Goal: Task Accomplishment & Management: Manage account settings

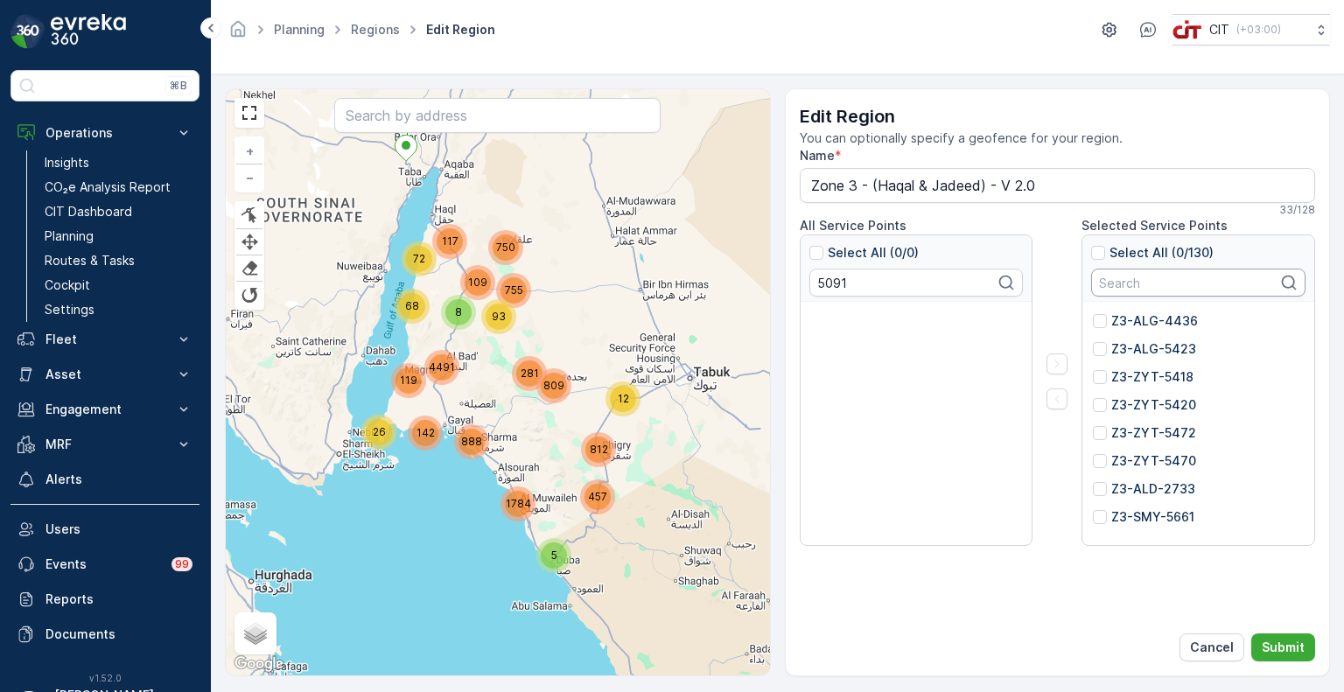
click at [1127, 285] on input "text" at bounding box center [1198, 283] width 214 height 28
paste input "5407"
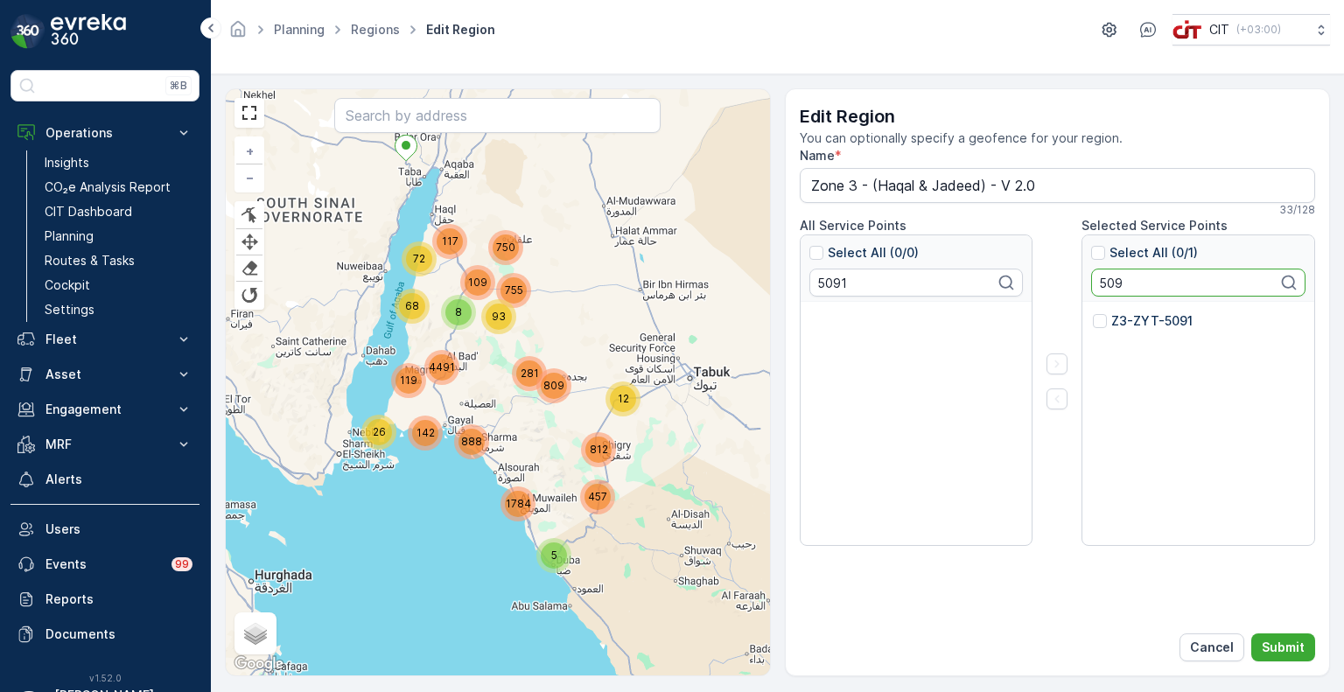
type input "5091"
click at [1111, 286] on input "5091" at bounding box center [1198, 283] width 214 height 28
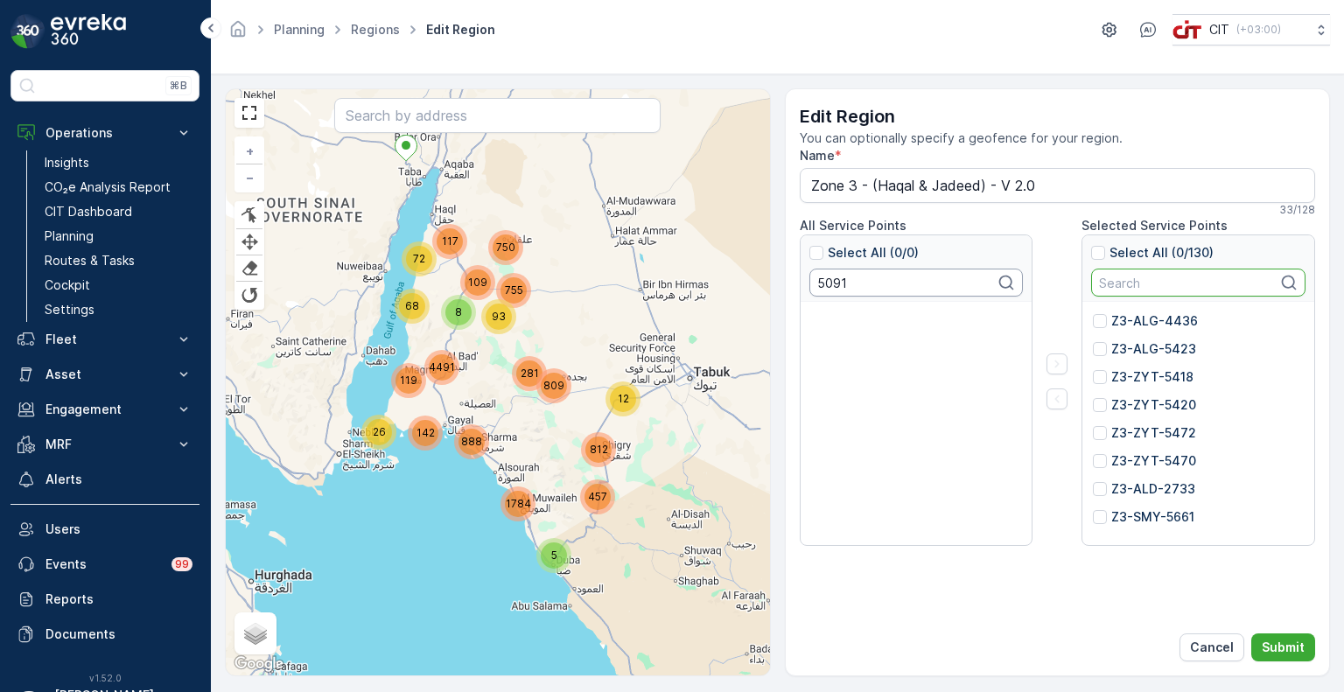
click at [826, 283] on input "5091" at bounding box center [916, 283] width 214 height 28
paste input "407"
click at [846, 325] on p "Z3-ZYT-5407" at bounding box center [871, 320] width 85 height 17
click at [811, 312] on input "Z3-ZYT-5407" at bounding box center [811, 312] width 0 height 0
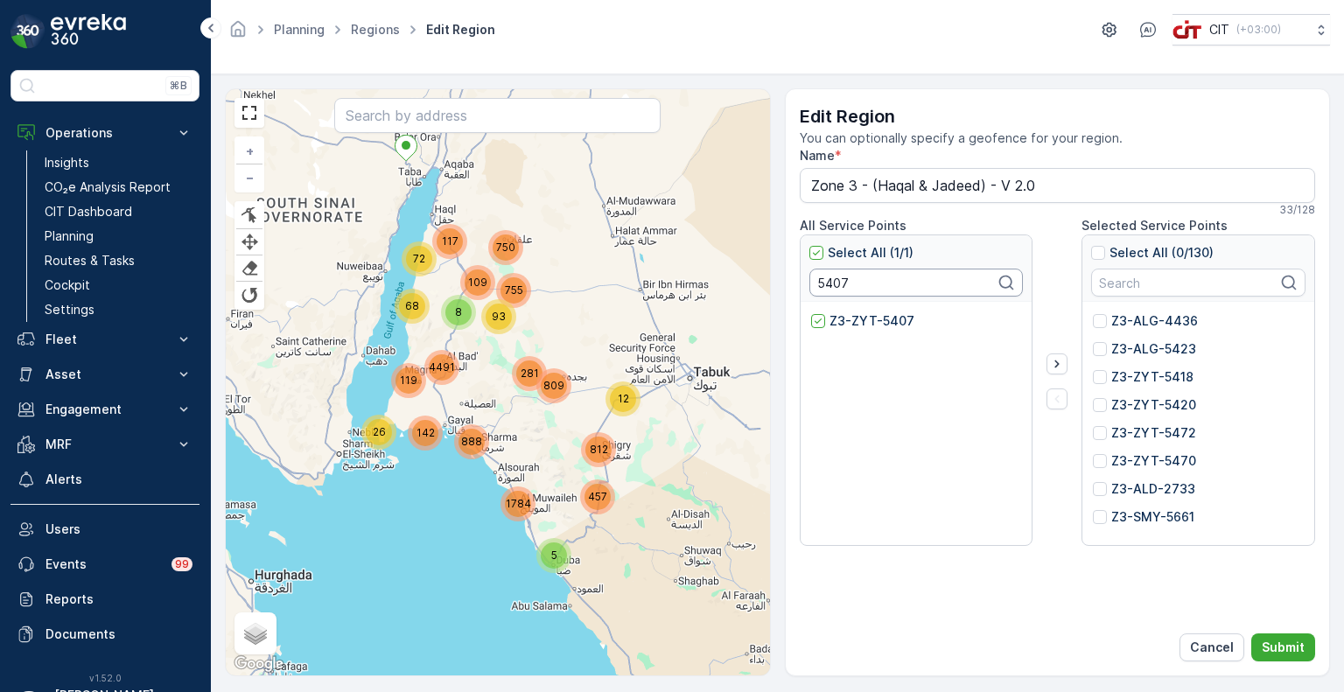
click at [823, 287] on input "5407" at bounding box center [916, 283] width 214 height 28
paste input "386"
click at [838, 320] on p "Z3-SMY-5386" at bounding box center [872, 320] width 86 height 17
click at [811, 312] on input "Z3-SMY-5386" at bounding box center [811, 312] width 0 height 0
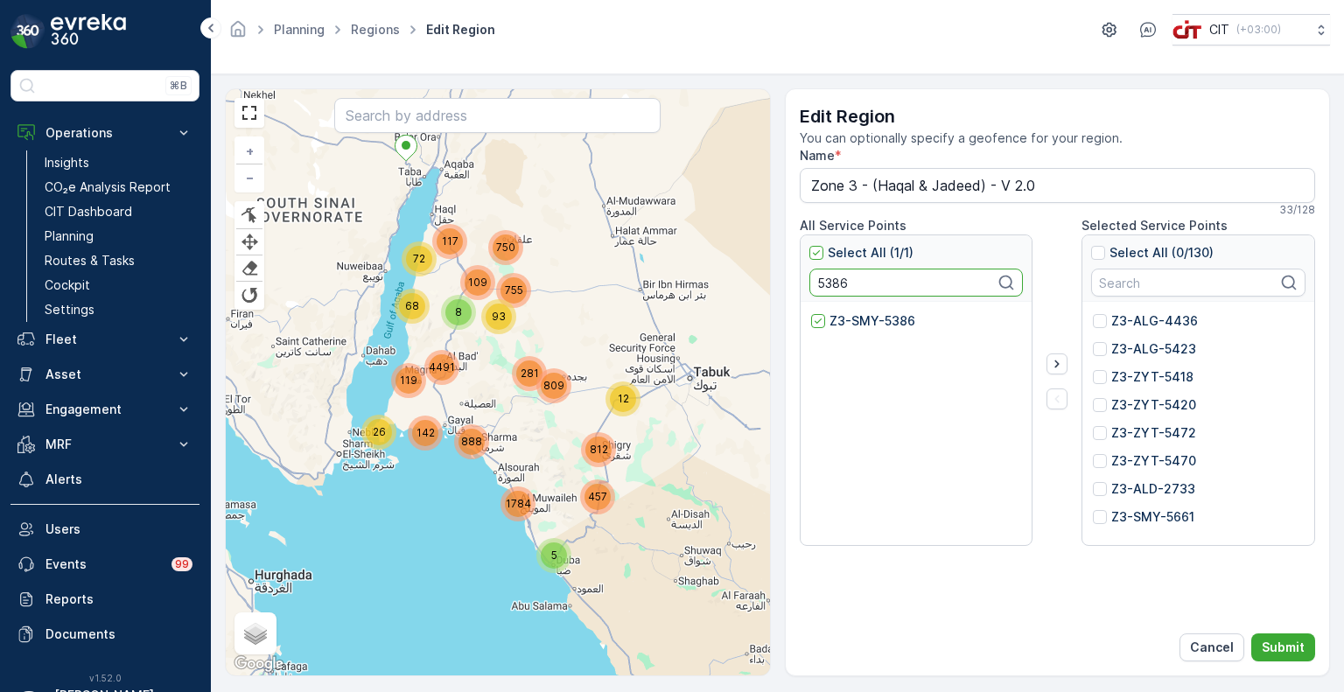
click at [830, 284] on input "5386" at bounding box center [916, 283] width 214 height 28
paste input "03"
click at [839, 314] on p "Z3-SHF-5303" at bounding box center [870, 320] width 82 height 17
click at [811, 312] on input "Z3-SHF-5303" at bounding box center [811, 312] width 0 height 0
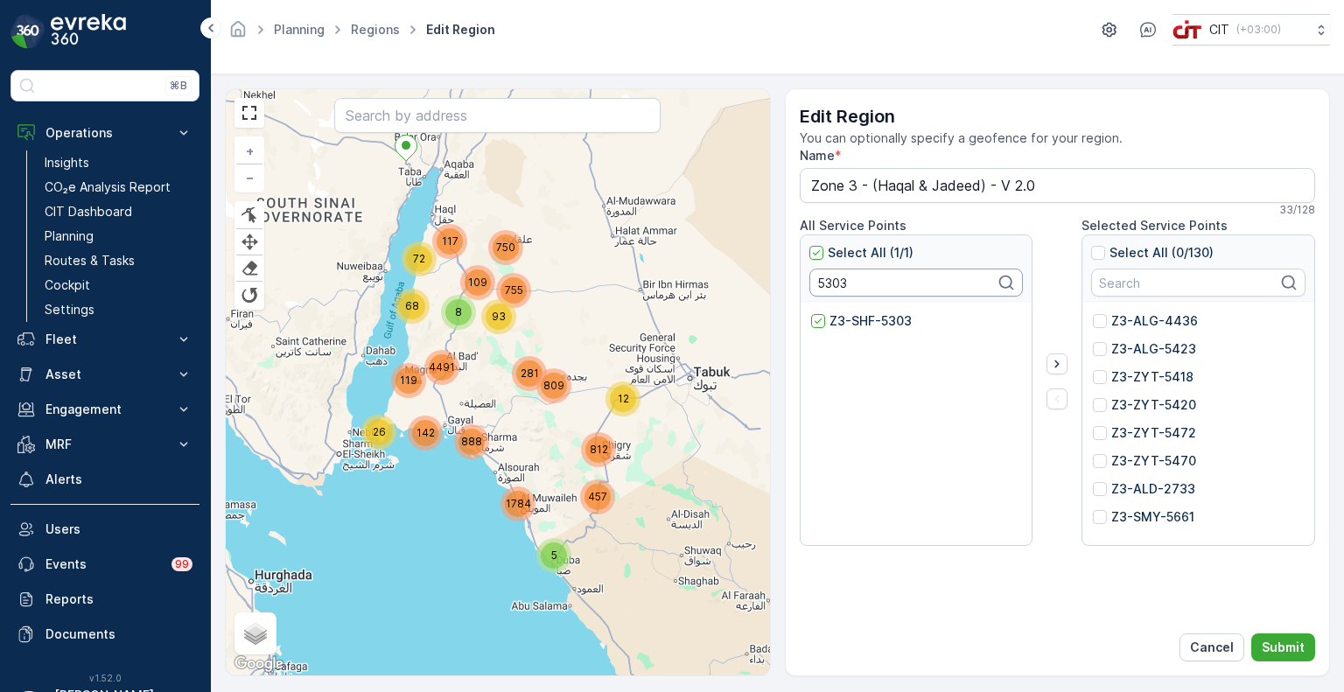
click at [834, 286] on input "5303" at bounding box center [916, 283] width 214 height 28
paste input "664"
click at [846, 317] on p "Z3-SHF-5664" at bounding box center [870, 320] width 83 height 17
click at [811, 312] on input "Z3-SHF-5664" at bounding box center [811, 312] width 0 height 0
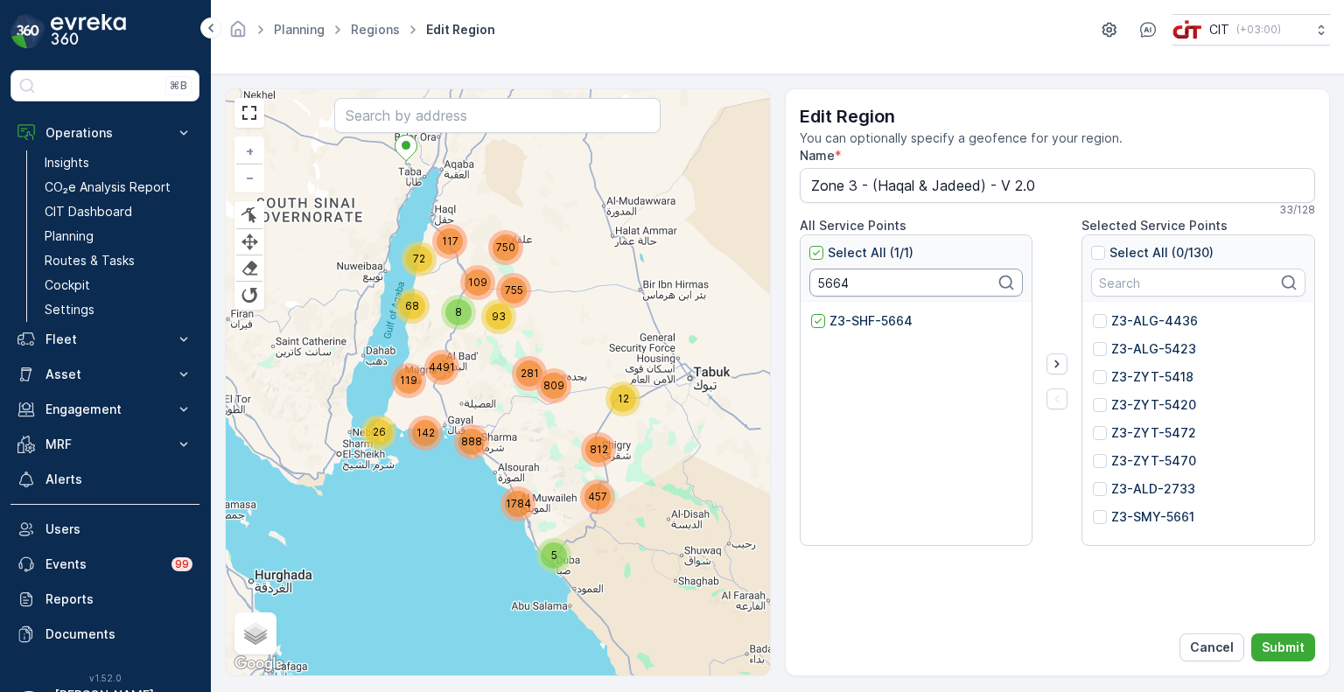
click at [826, 275] on input "5664" at bounding box center [916, 283] width 214 height 28
paste input "28"
click at [814, 318] on div at bounding box center [818, 321] width 14 height 14
click at [811, 312] on input "Z3-HQL-5284" at bounding box center [811, 312] width 0 height 0
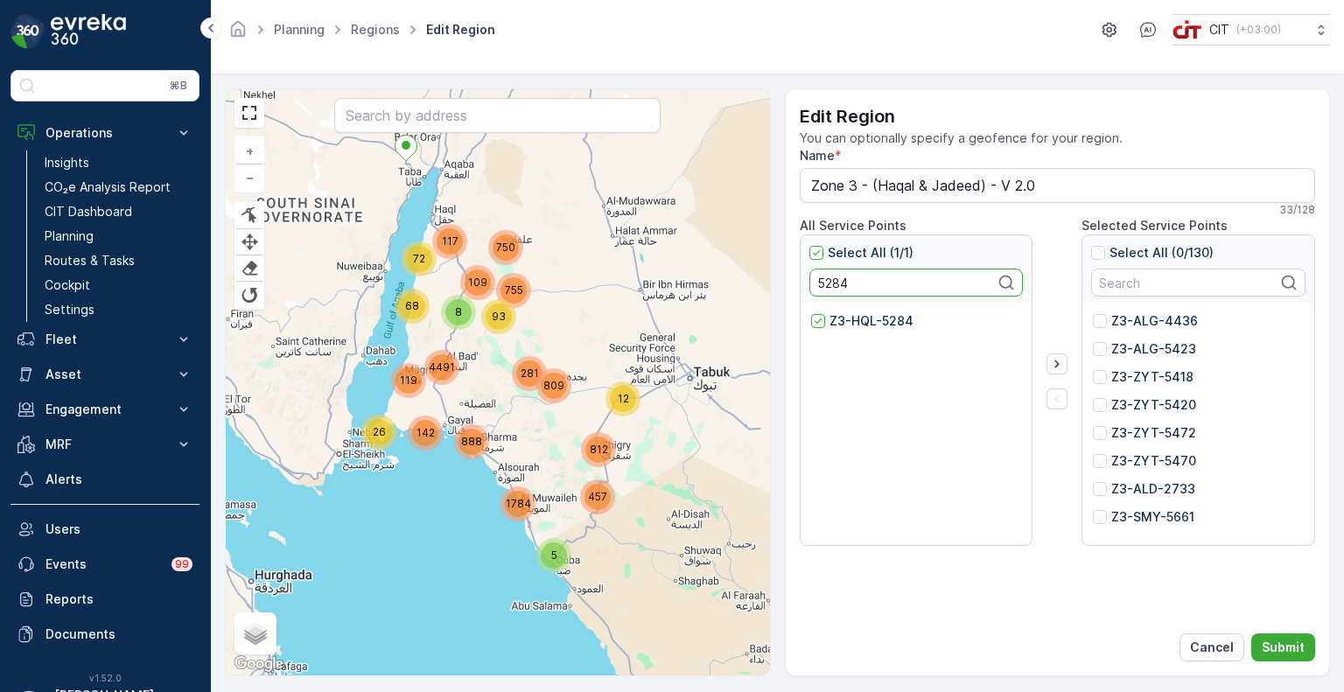
click at [832, 281] on input "5284" at bounding box center [916, 283] width 214 height 28
paste input "541"
click at [832, 325] on p "Z3-ALG-5541" at bounding box center [869, 320] width 81 height 17
click at [811, 312] on input "Z3-ALG-5541" at bounding box center [811, 312] width 0 height 0
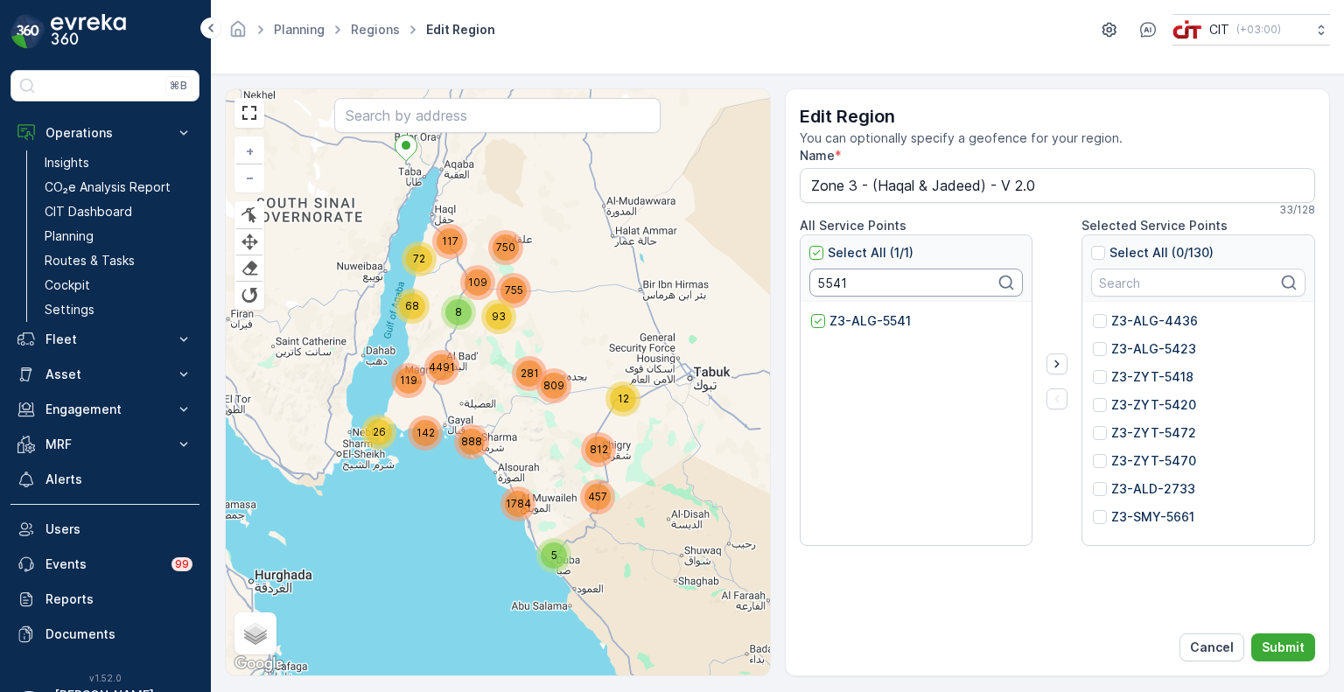
click at [829, 283] on input "5541" at bounding box center [916, 283] width 214 height 28
paste input "958"
click at [835, 325] on p "Z3-ALG-5958" at bounding box center [870, 320] width 83 height 17
click at [811, 312] on input "Z3-ALG-5958" at bounding box center [811, 312] width 0 height 0
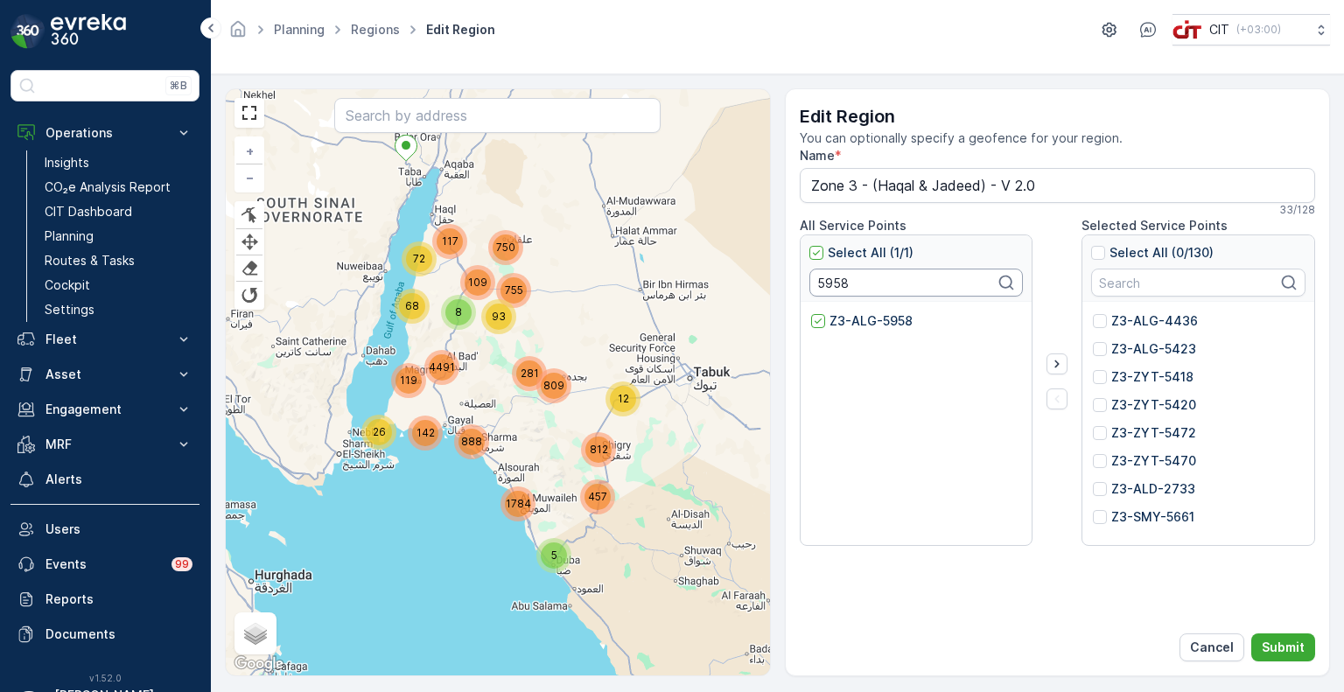
click at [832, 281] on input "5958" at bounding box center [916, 283] width 214 height 28
paste input "4447"
click at [839, 317] on p "Z3-ALG-4447" at bounding box center [872, 320] width 87 height 17
click at [811, 312] on input "Z3-ALG-4447" at bounding box center [811, 312] width 0 height 0
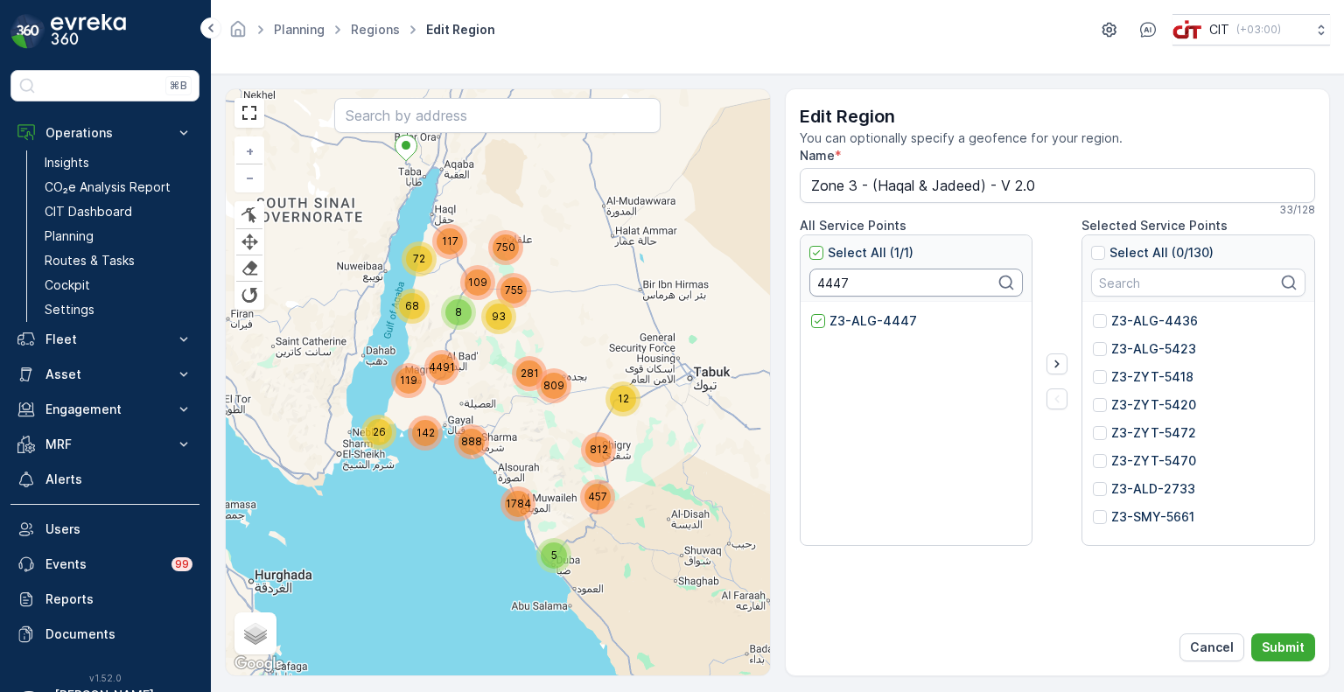
click at [832, 283] on input "4447" at bounding box center [916, 283] width 214 height 28
paste input "6"
click at [843, 316] on p "Z3-ALG-4446" at bounding box center [872, 320] width 87 height 17
click at [811, 312] on input "Z3-ALG-4446" at bounding box center [811, 312] width 0 height 0
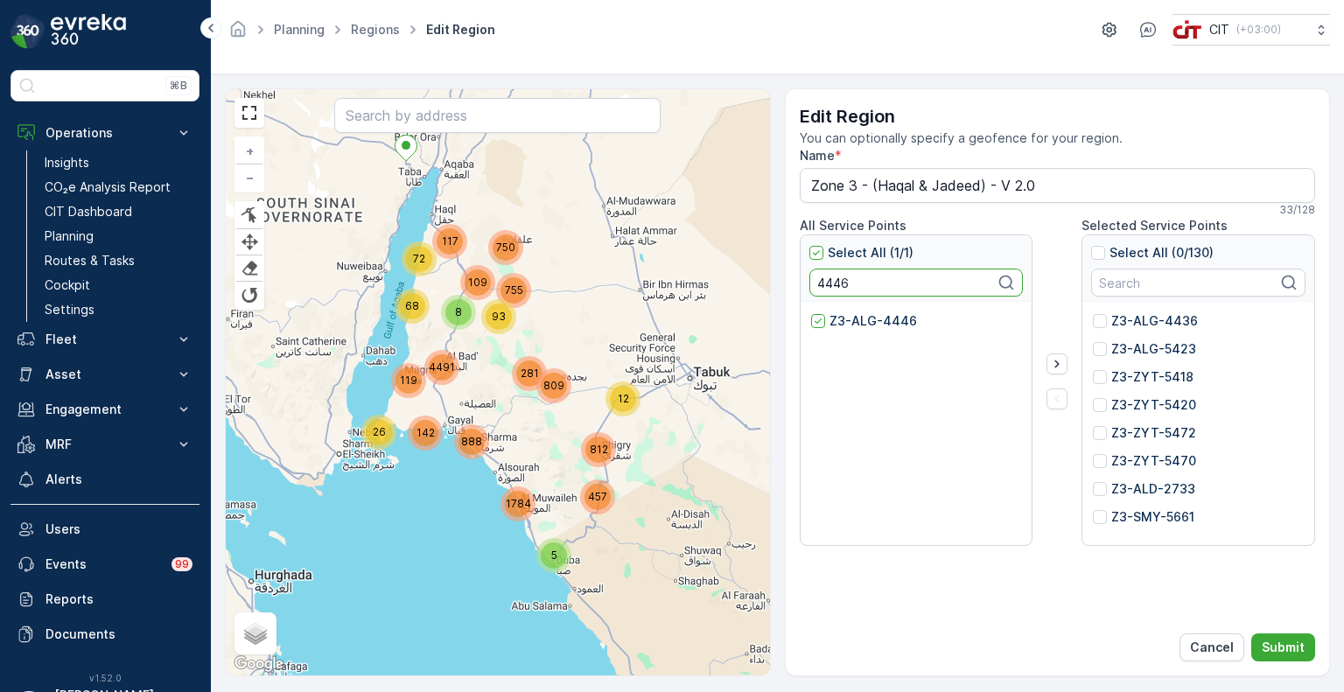
click at [835, 287] on input "4446" at bounding box center [916, 283] width 214 height 28
paste input "1"
click at [850, 323] on p "Z3-ALG-4441" at bounding box center [871, 320] width 85 height 17
click at [811, 312] on input "Z3-ALG-4441" at bounding box center [811, 312] width 0 height 0
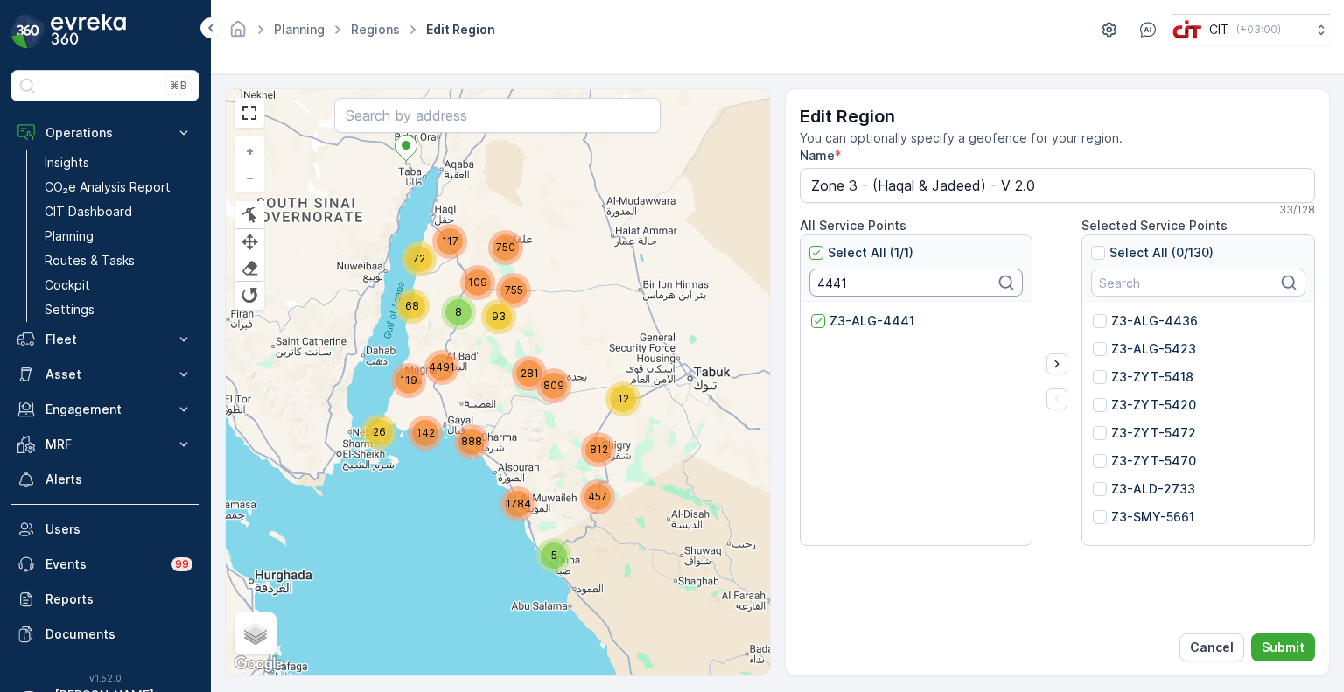
click at [836, 283] on input "4441" at bounding box center [916, 283] width 214 height 28
paste input "5542"
click at [864, 321] on p "Z3-ALG-5542" at bounding box center [871, 320] width 84 height 17
click at [811, 312] on input "Z3-ALG-5542" at bounding box center [811, 312] width 0 height 0
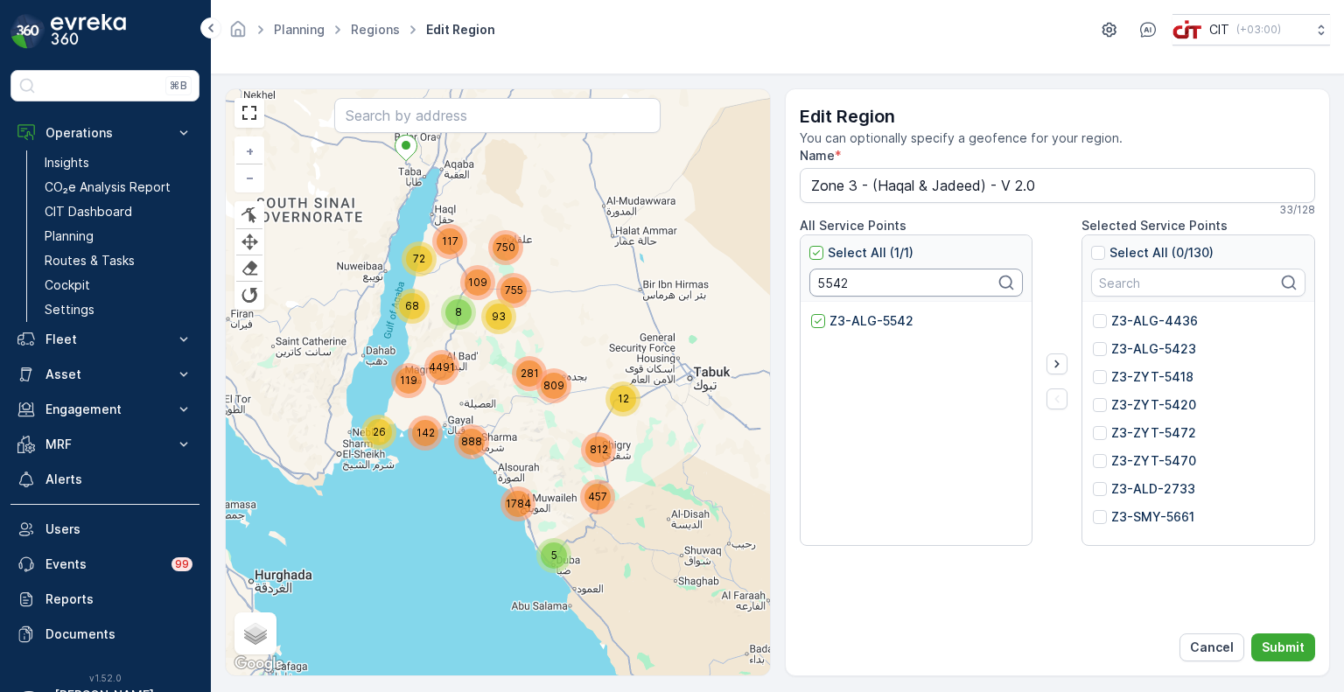
click at [835, 286] on input "5542" at bounding box center [916, 283] width 214 height 28
paste input "443"
click at [840, 319] on p "Z3-ALG-4432" at bounding box center [872, 320] width 87 height 17
click at [811, 312] on input "Z3-ALG-4432" at bounding box center [811, 312] width 0 height 0
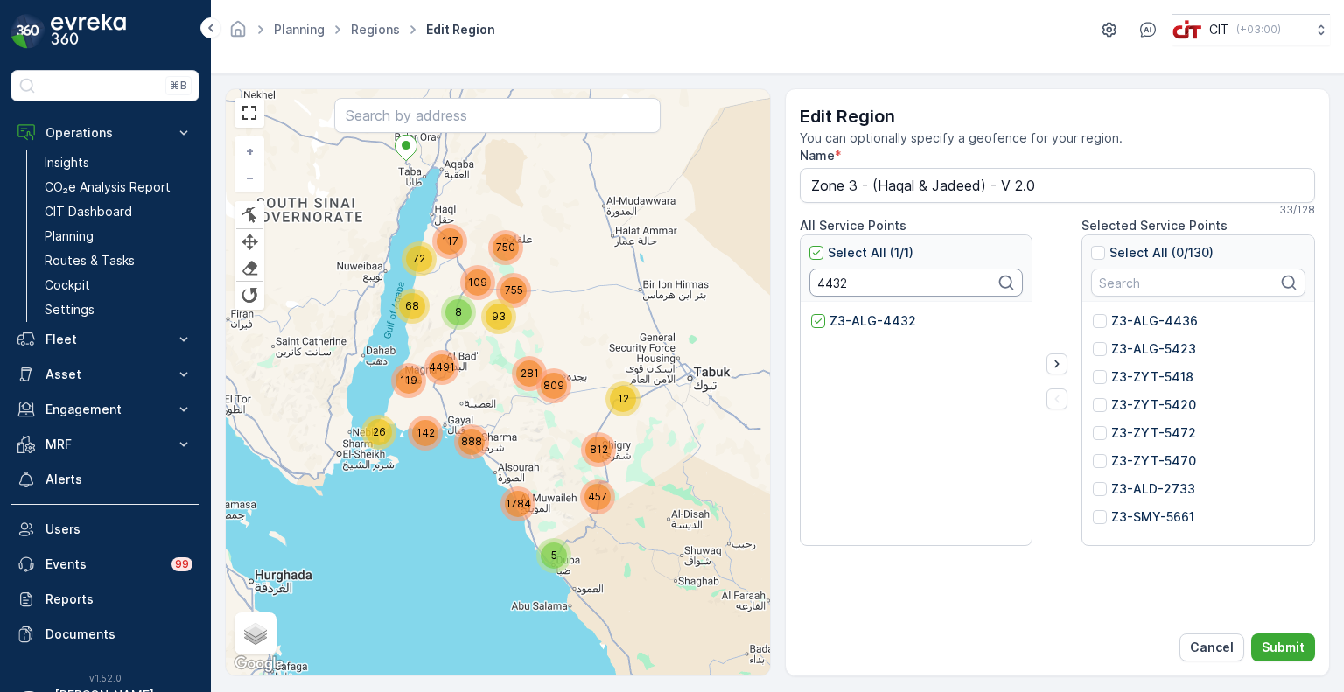
click at [830, 292] on input "4432" at bounding box center [916, 283] width 214 height 28
paste input "27"
click at [850, 320] on p "Z3-ALG-4427" at bounding box center [872, 320] width 87 height 17
click at [811, 312] on input "Z3-ALG-4427" at bounding box center [811, 312] width 0 height 0
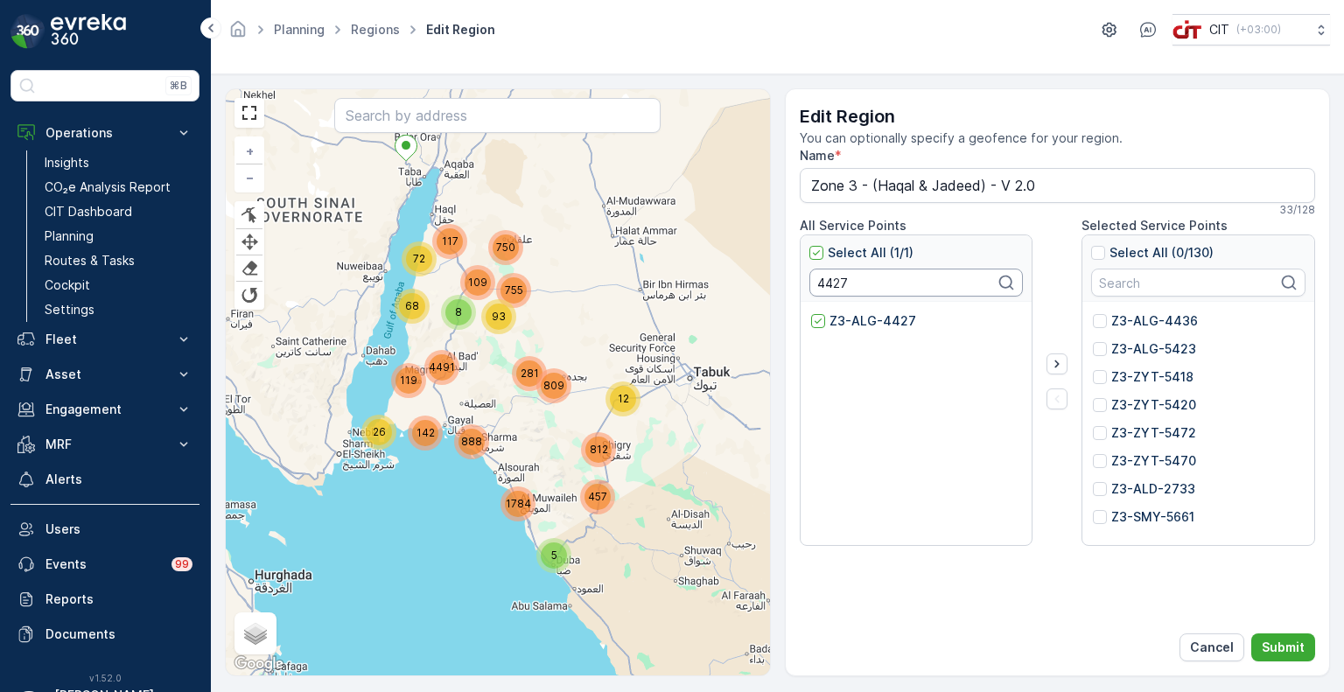
click at [831, 283] on input "4427" at bounding box center [916, 283] width 214 height 28
paste input "19"
click at [835, 318] on p "Z3-ALG-4419" at bounding box center [871, 320] width 84 height 17
click at [811, 312] on input "Z3-ALG-4419" at bounding box center [811, 312] width 0 height 0
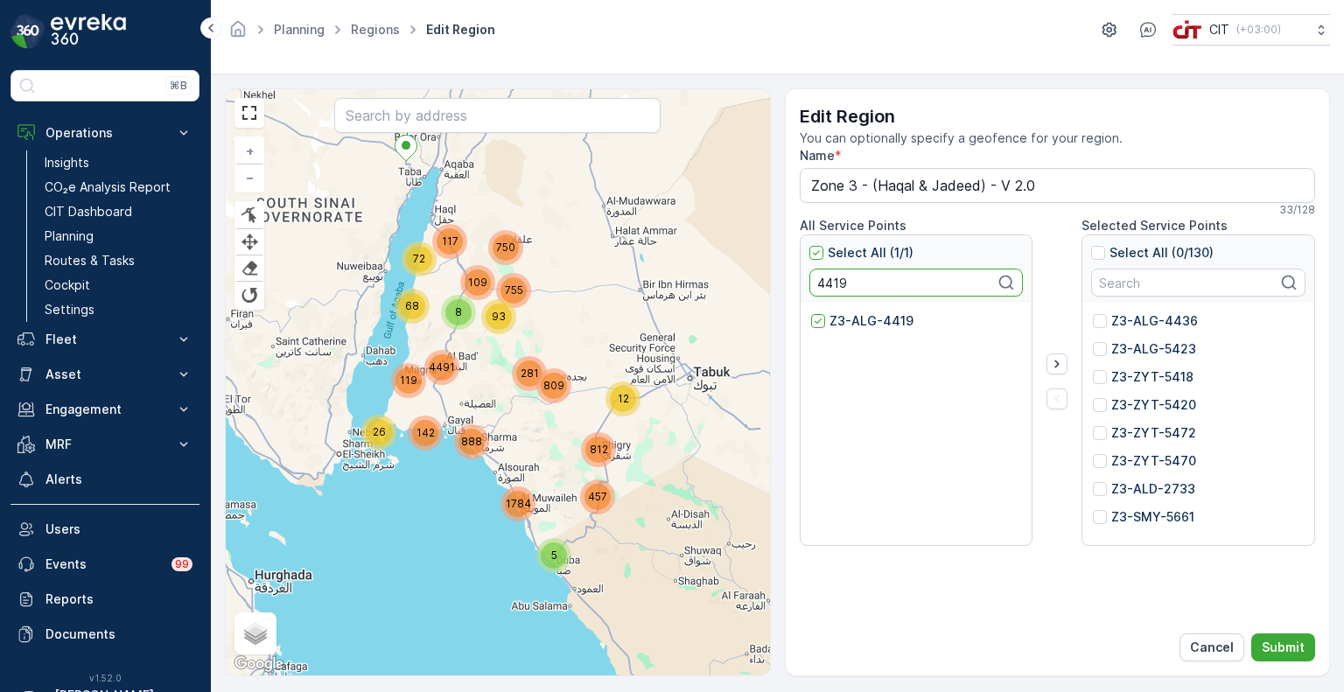
click at [842, 276] on input "4419" at bounding box center [916, 283] width 214 height 28
paste input "37"
click at [847, 324] on p "Z3-ALG-4437" at bounding box center [872, 320] width 87 height 17
click at [811, 312] on input "Z3-ALG-4437" at bounding box center [811, 312] width 0 height 0
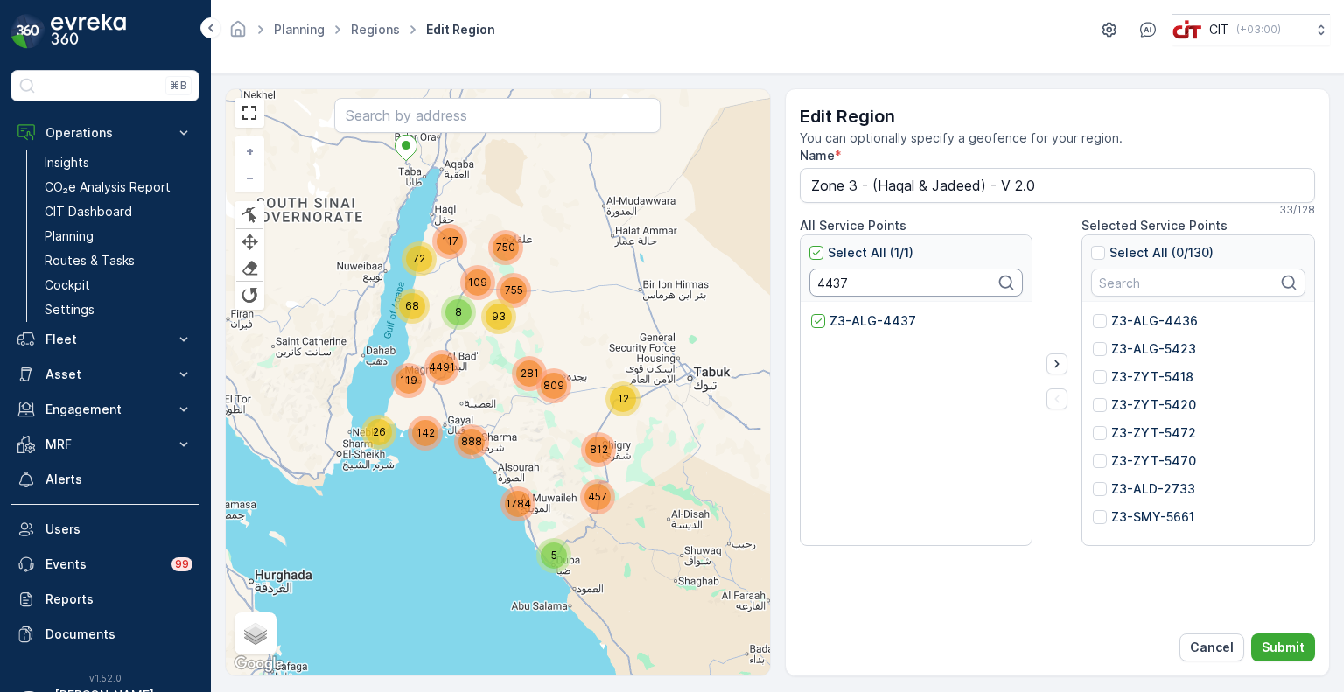
click at [836, 279] on input "4437" at bounding box center [916, 283] width 214 height 28
paste input "40"
click at [849, 318] on p "Z3-ALG-4440" at bounding box center [872, 320] width 87 height 17
click at [811, 312] on input "Z3-ALG-4440" at bounding box center [811, 312] width 0 height 0
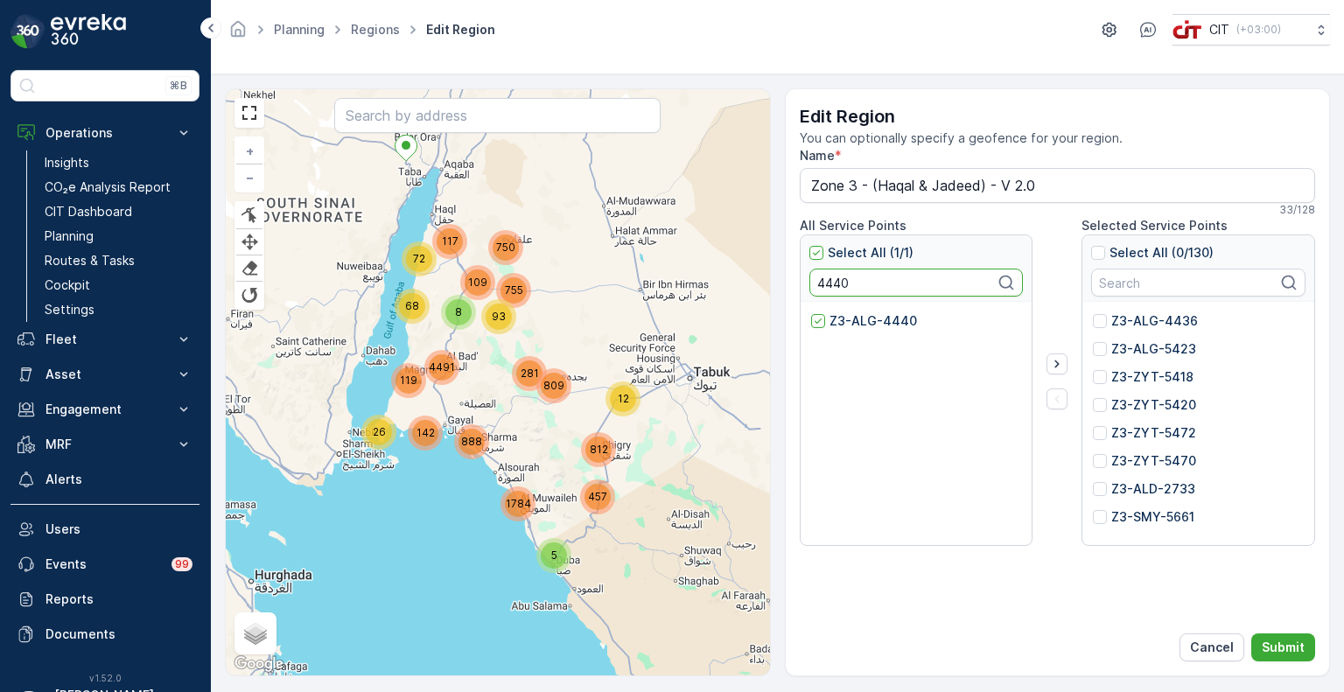
click at [840, 279] on input "4440" at bounding box center [916, 283] width 214 height 28
paste input "17"
click at [862, 319] on p "Z3-ALG-4417" at bounding box center [871, 320] width 84 height 17
click at [811, 312] on input "Z3-ALG-4417" at bounding box center [811, 312] width 0 height 0
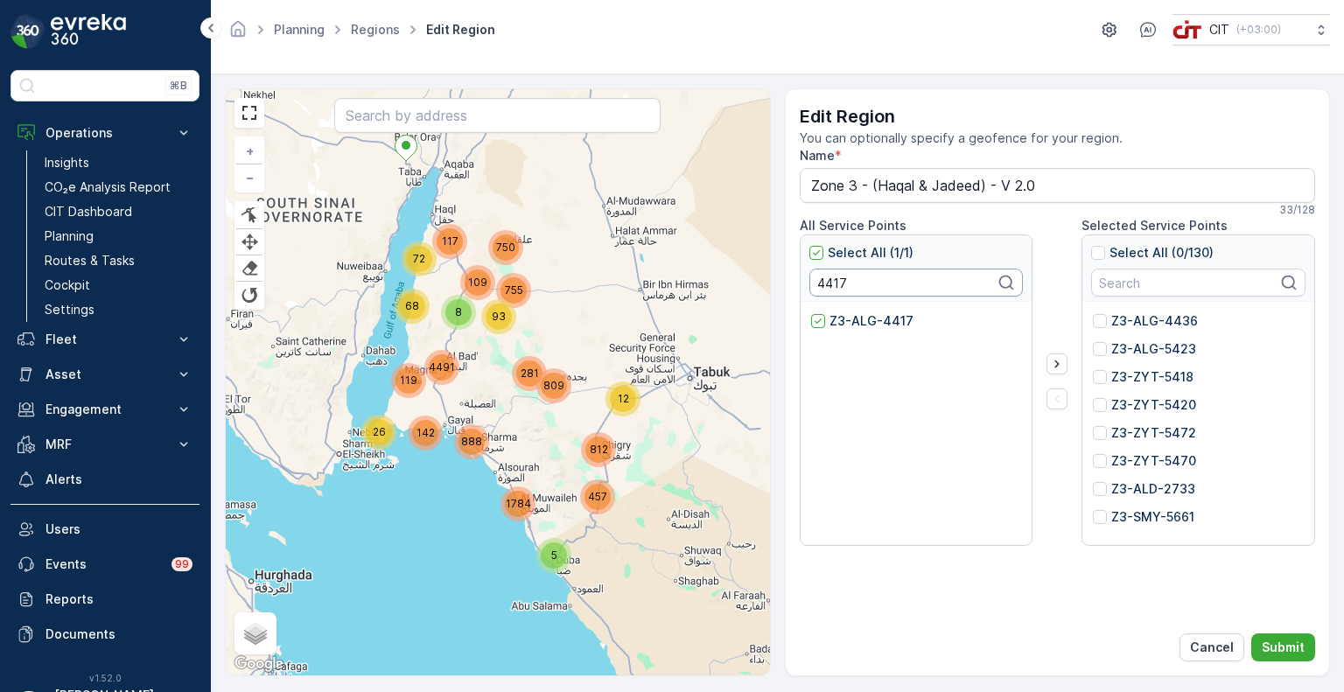
click at [840, 279] on input "4417" at bounding box center [916, 283] width 214 height 28
paste input "44"
click at [854, 314] on p "Z3-ALG-4444" at bounding box center [873, 320] width 88 height 17
click at [811, 312] on input "Z3-ALG-4444" at bounding box center [811, 312] width 0 height 0
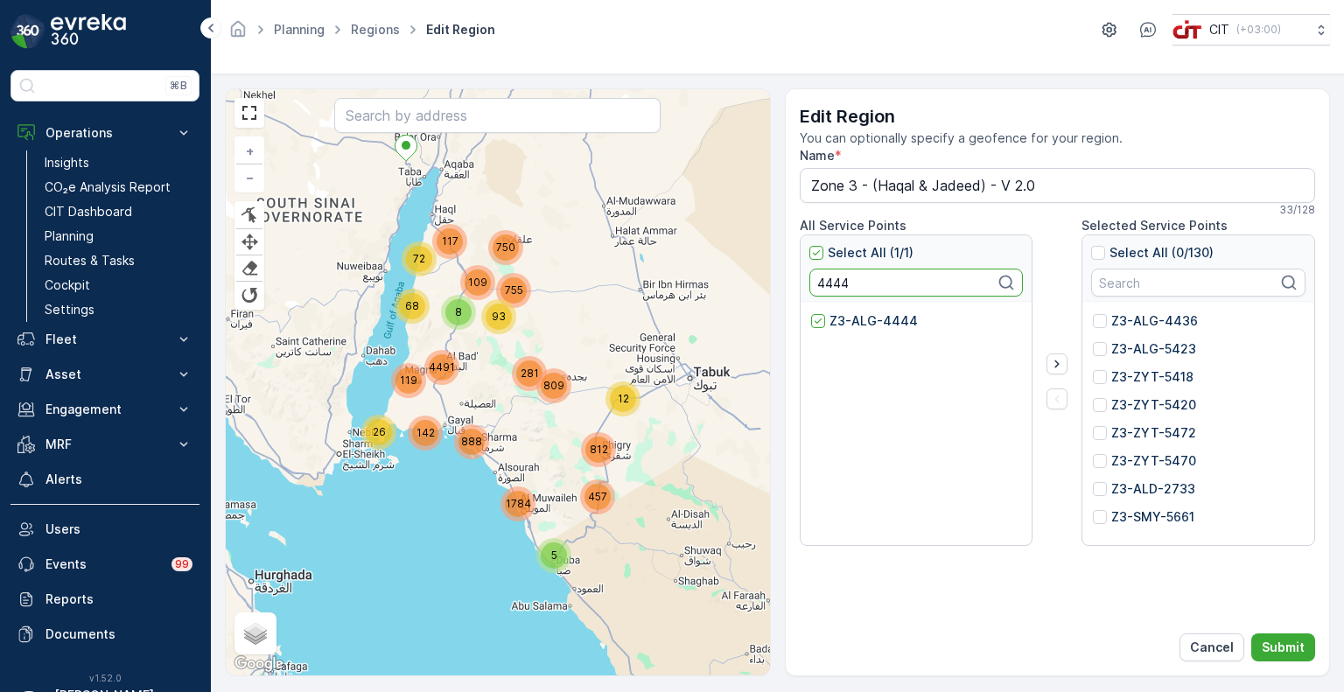
click at [826, 285] on input "4444" at bounding box center [916, 283] width 214 height 28
paste input "5495"
click at [836, 315] on p "Z3-ALG-5495" at bounding box center [871, 320] width 84 height 17
click at [811, 312] on input "Z3-ALG-5495" at bounding box center [811, 312] width 0 height 0
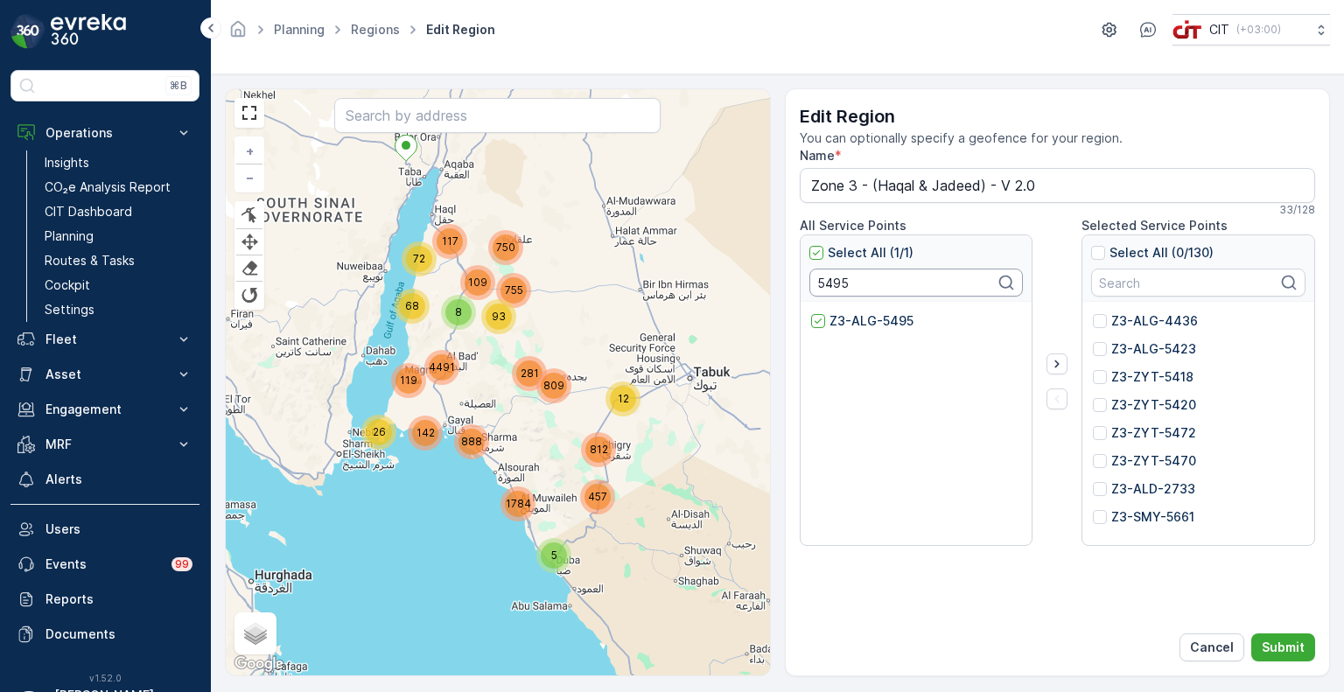
click at [831, 281] on input "5495" at bounding box center [916, 283] width 214 height 28
paste input "4424"
click at [829, 321] on p "Z3-ALG-4424" at bounding box center [872, 320] width 87 height 17
click at [811, 312] on input "Z3-ALG-4424" at bounding box center [811, 312] width 0 height 0
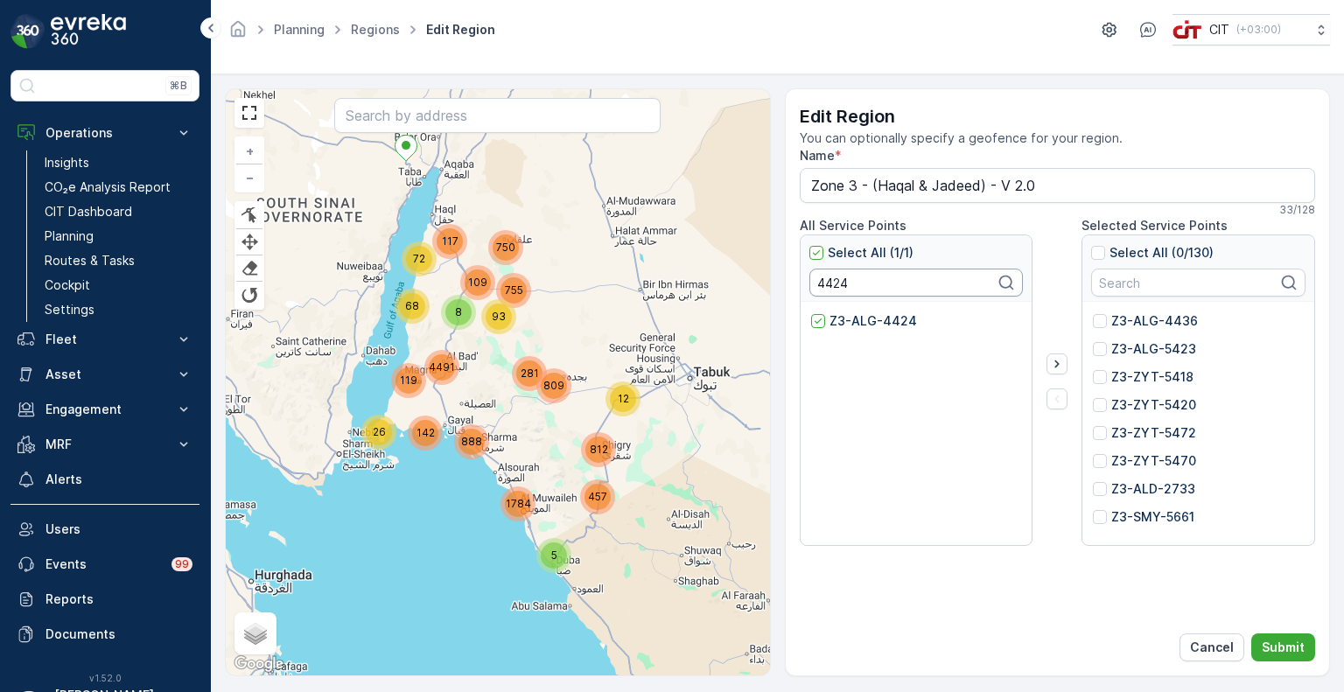
click at [839, 282] on input "4424" at bounding box center [916, 283] width 214 height 28
paste input "30"
click at [840, 314] on p "Z3-ALG-4430" at bounding box center [872, 320] width 87 height 17
click at [811, 312] on input "Z3-ALG-4430" at bounding box center [811, 312] width 0 height 0
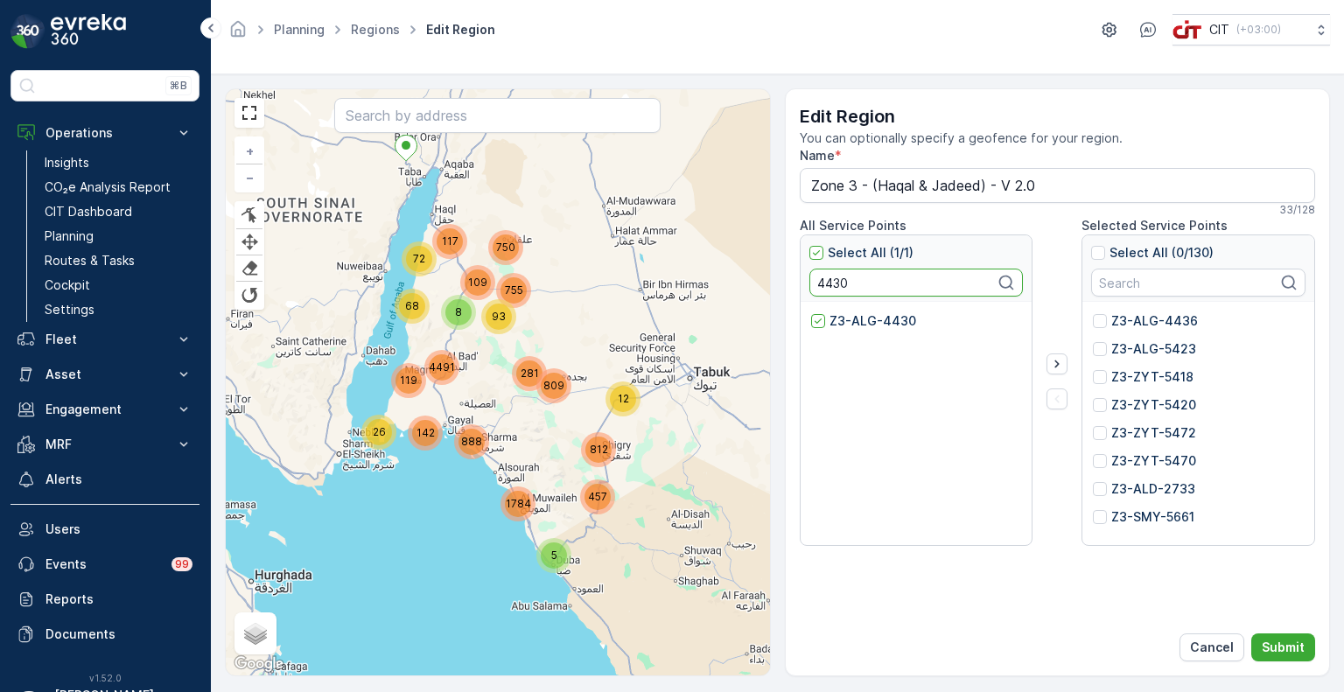
click at [842, 283] on input "4430" at bounding box center [916, 283] width 214 height 28
paste input "101"
click at [856, 318] on p "Z3-ALG-4101" at bounding box center [869, 320] width 80 height 17
click at [811, 312] on input "Z3-ALG-4101" at bounding box center [811, 312] width 0 height 0
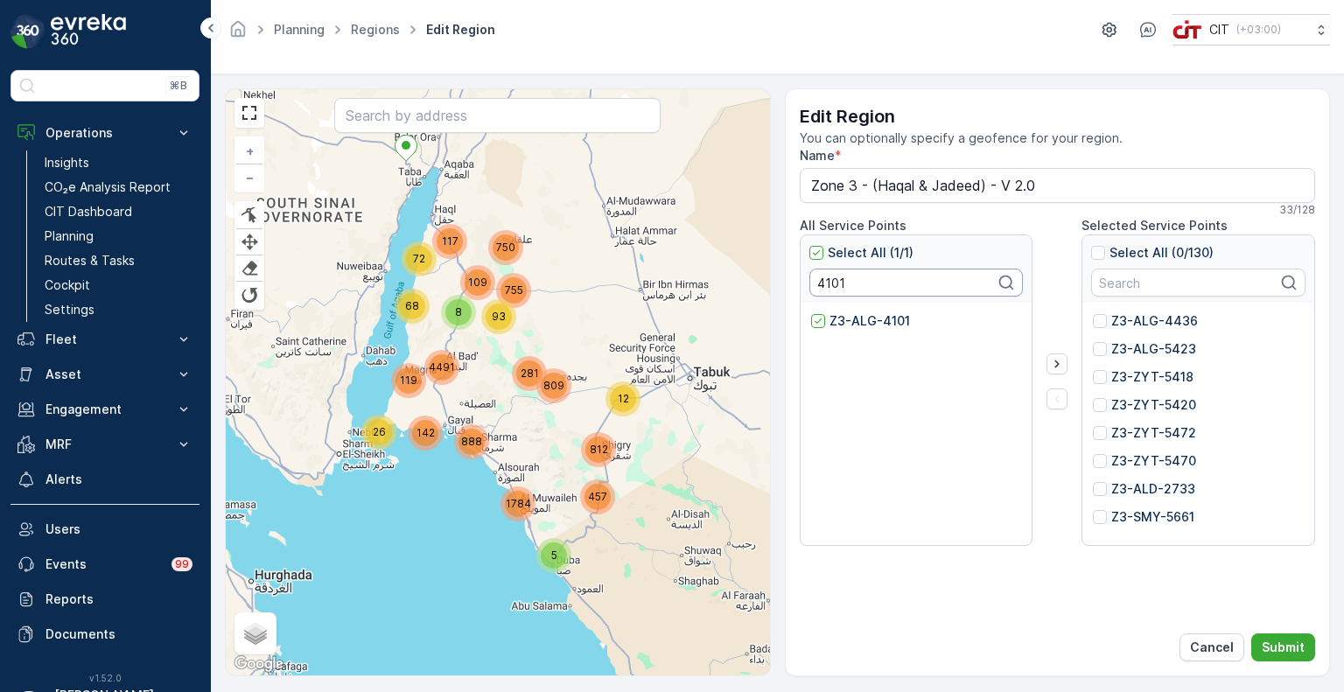
click at [829, 279] on input "4101" at bounding box center [916, 283] width 214 height 28
paste input "442"
click at [845, 322] on p "Z3-ALG-4442" at bounding box center [872, 320] width 87 height 17
click at [811, 312] on input "Z3-ALG-4442" at bounding box center [811, 312] width 0 height 0
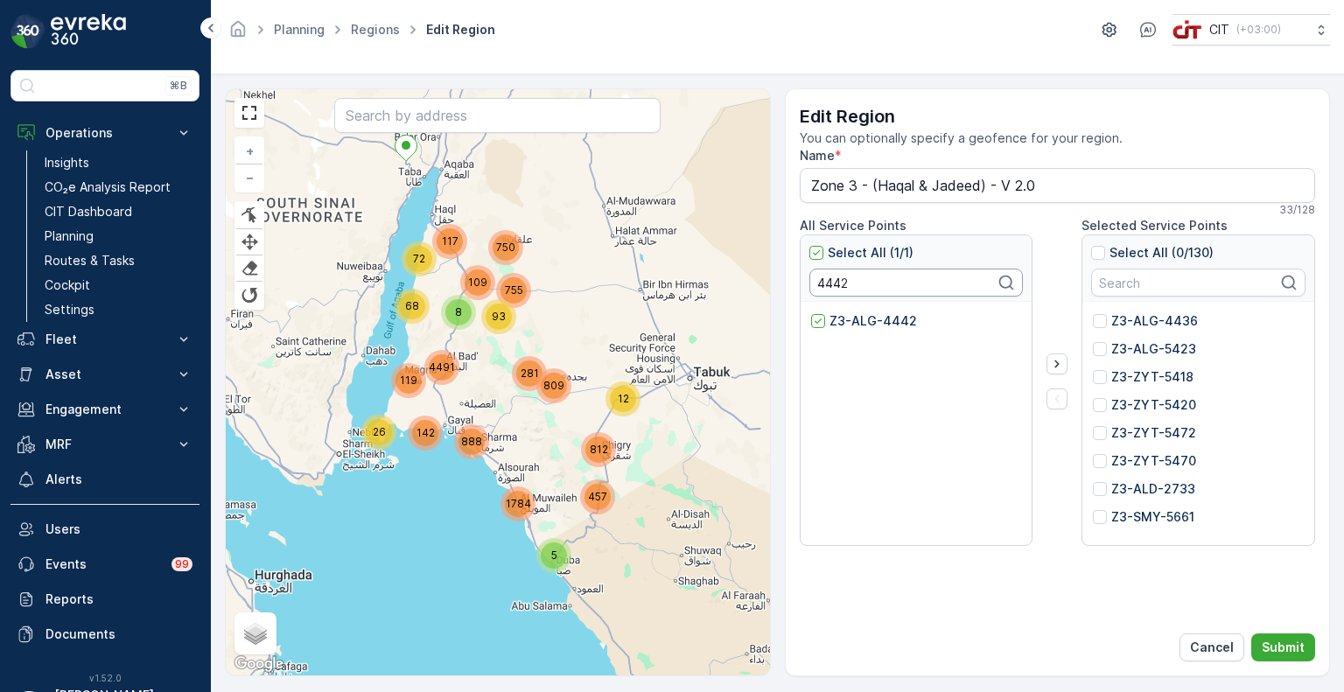
click at [829, 286] on input "4442" at bounding box center [916, 283] width 214 height 28
paste input "5496"
click at [837, 318] on p "Z3-ALG-5496" at bounding box center [871, 320] width 85 height 17
click at [811, 312] on input "Z3-ALG-5496" at bounding box center [811, 312] width 0 height 0
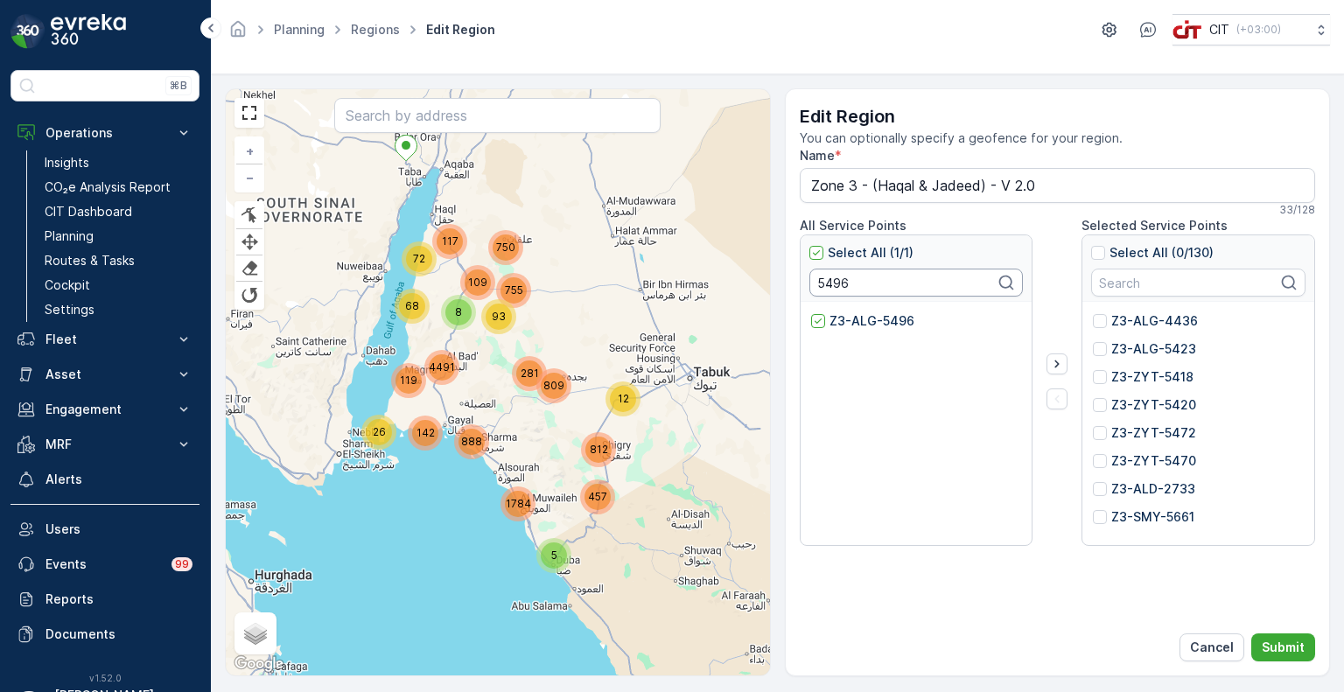
click at [828, 282] on input "5496" at bounding box center [916, 283] width 214 height 28
paste input "4"
click at [829, 321] on p "Z3-ALG-5494" at bounding box center [872, 320] width 86 height 17
click at [811, 312] on input "Z3-ALG-5494" at bounding box center [811, 312] width 0 height 0
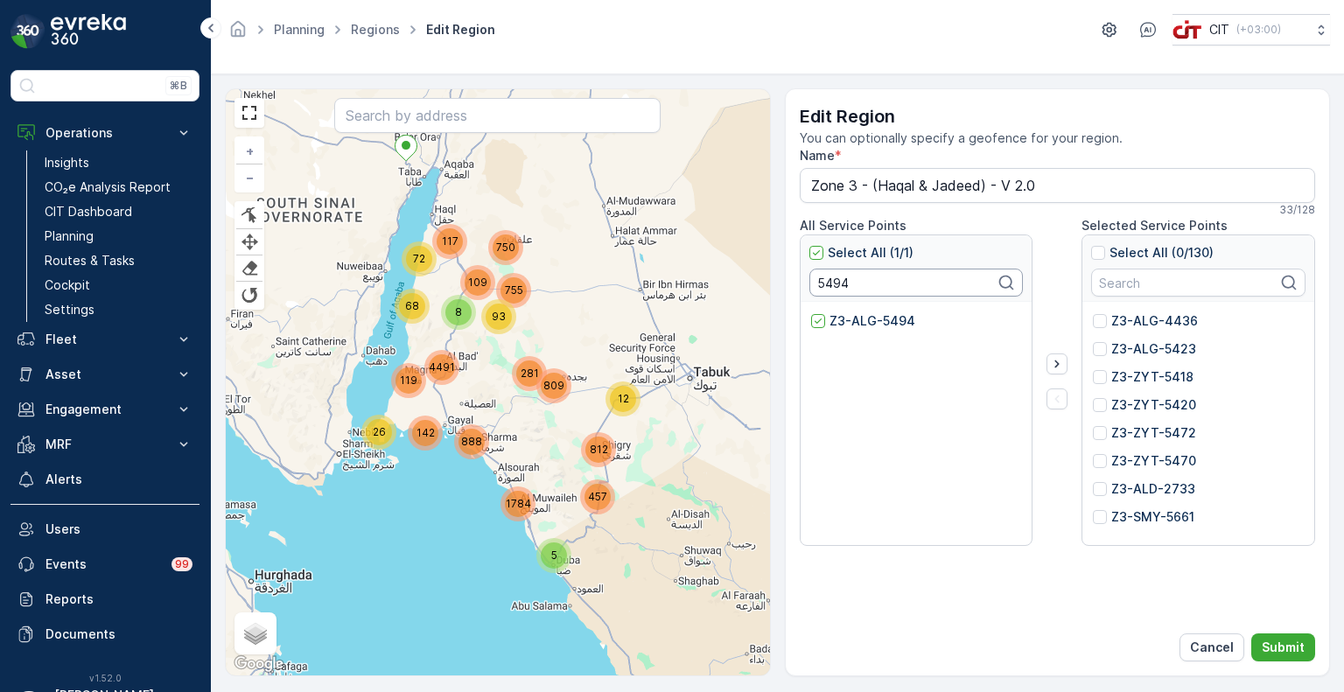
click at [839, 287] on input "5494" at bounding box center [916, 283] width 214 height 28
paste input "3"
click at [848, 314] on p "Z3-ALG-5493" at bounding box center [871, 320] width 85 height 17
click at [811, 312] on input "Z3-ALG-5493" at bounding box center [811, 312] width 0 height 0
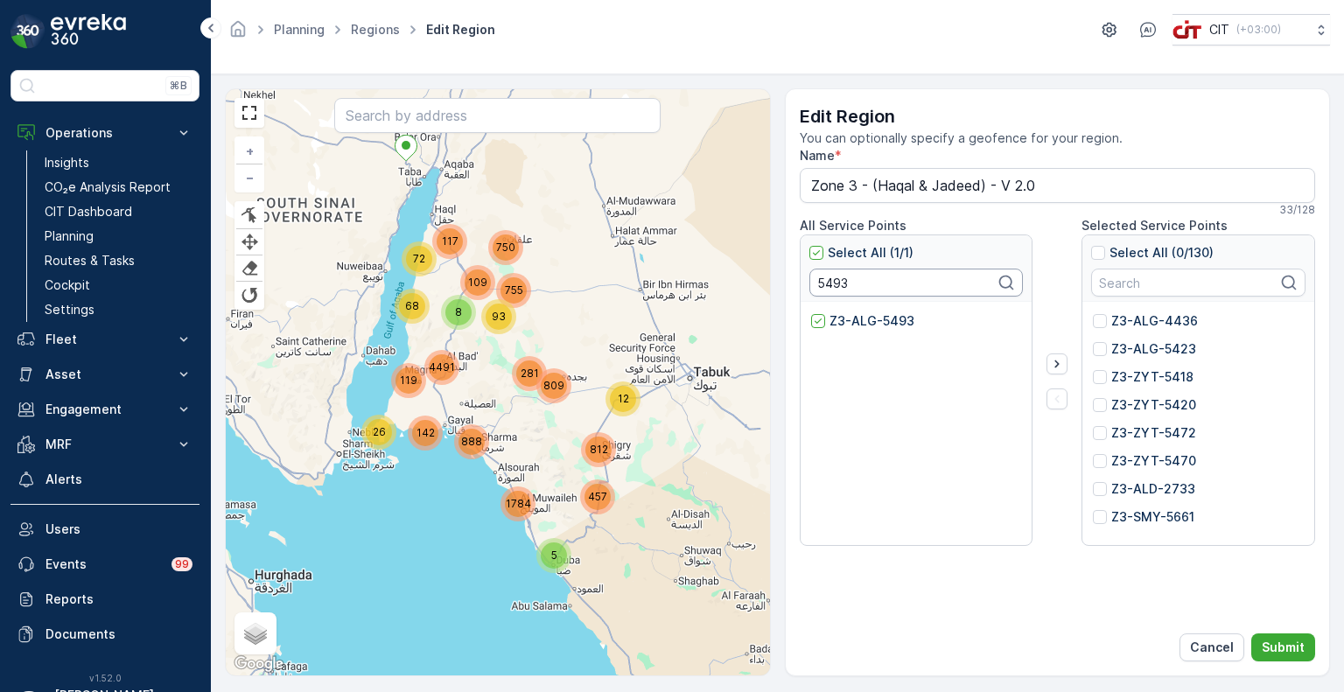
click at [835, 278] on input "5493" at bounding box center [916, 283] width 214 height 28
paste input "0910"
click at [855, 317] on p "Z3-ALG-0910" at bounding box center [870, 320] width 82 height 17
click at [811, 312] on input "Z3-ALG-0910" at bounding box center [811, 312] width 0 height 0
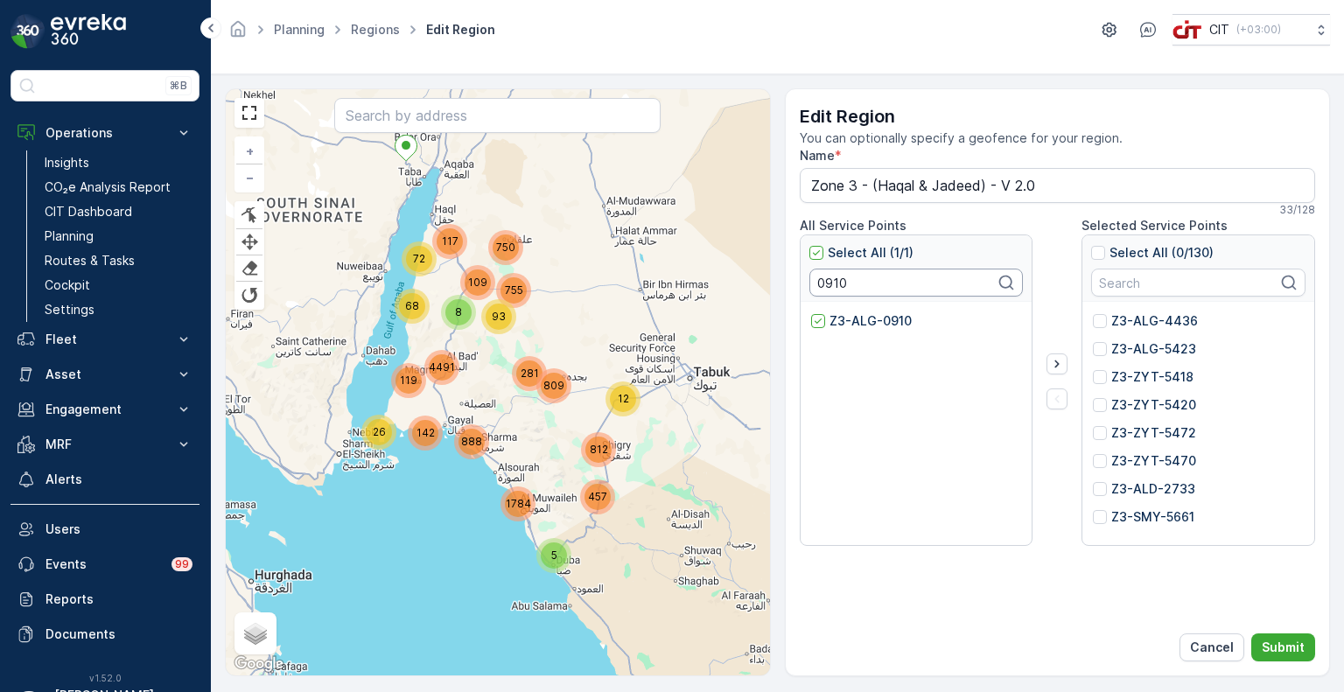
click at [835, 281] on input "0910" at bounding box center [916, 283] width 214 height 28
paste input "528"
click at [843, 312] on p "Z3-HQL-5280" at bounding box center [870, 320] width 83 height 17
click at [811, 312] on input "Z3-HQL-5280" at bounding box center [811, 312] width 0 height 0
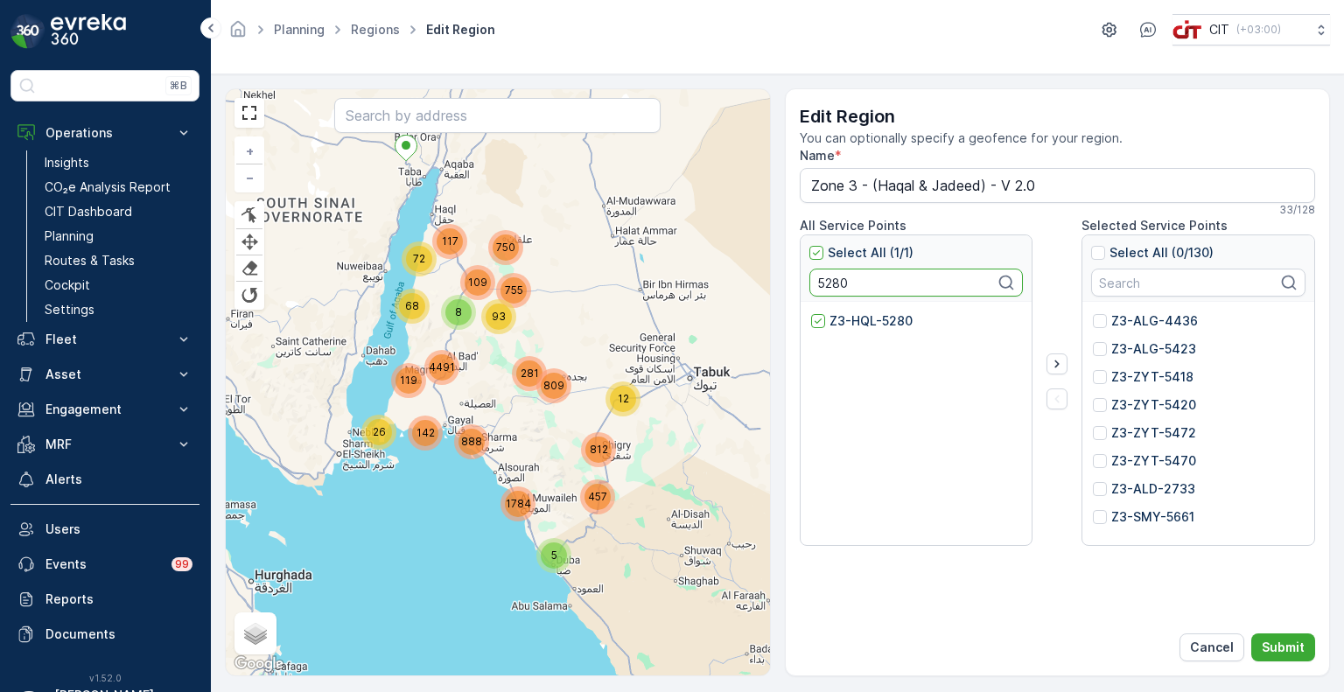
click at [828, 283] on input "5280" at bounding box center [916, 283] width 214 height 28
paste input "4142"
click at [842, 320] on p "Z3-ALG-4142" at bounding box center [871, 320] width 84 height 17
click at [811, 312] on input "Z3-ALG-4142" at bounding box center [811, 312] width 0 height 0
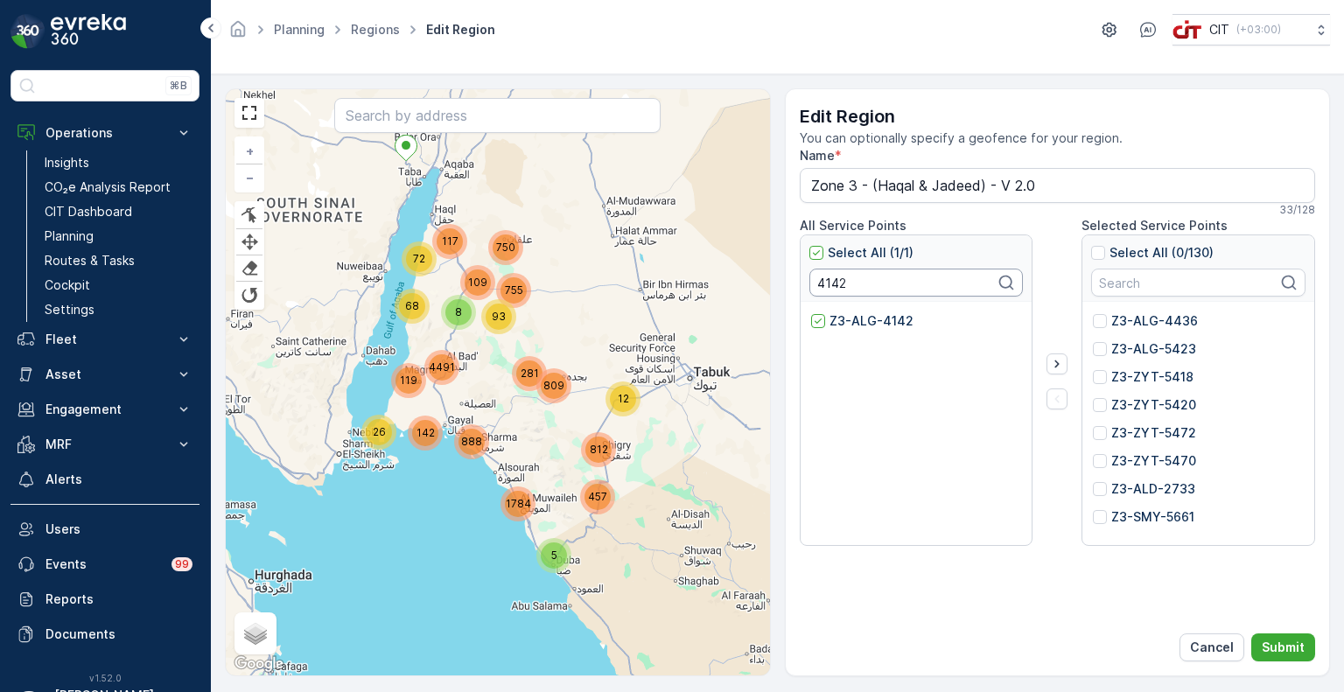
click at [838, 278] on input "4142" at bounding box center [916, 283] width 214 height 28
paste input "9"
click at [862, 316] on p "Z3-ALG-4149" at bounding box center [871, 320] width 84 height 17
click at [811, 312] on input "Z3-ALG-4149" at bounding box center [811, 312] width 0 height 0
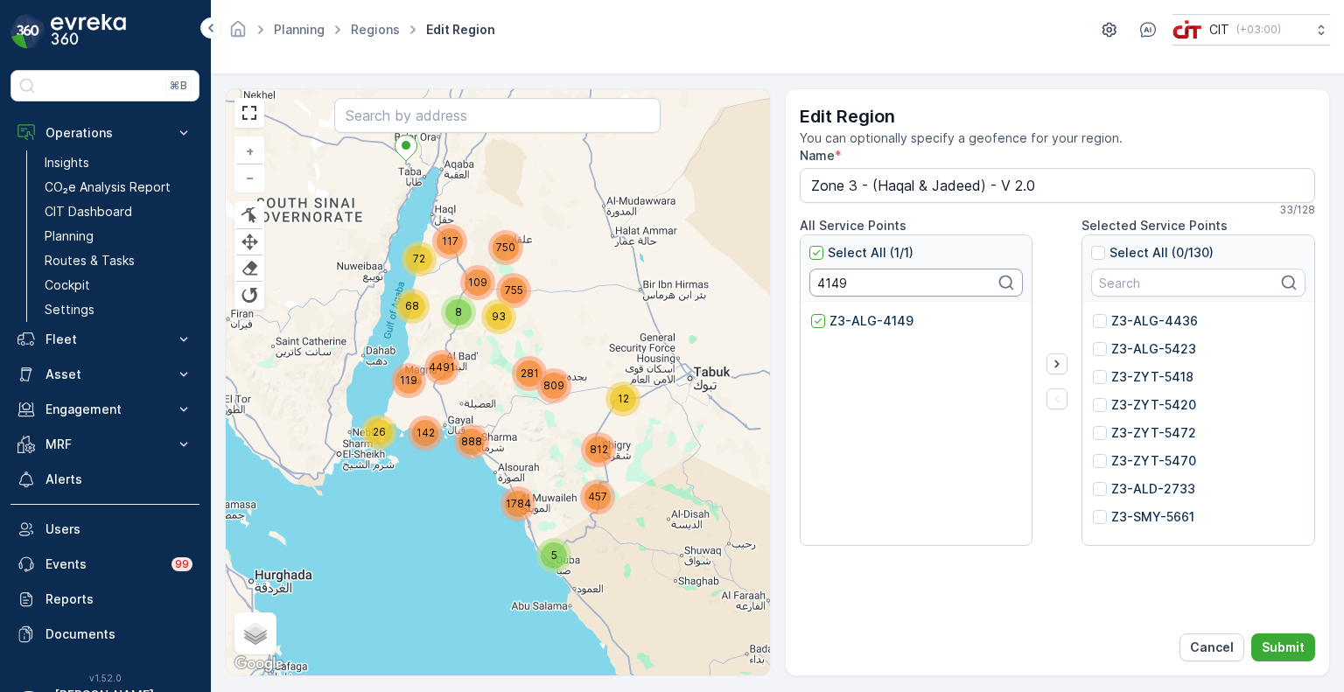
click at [827, 289] on input "4149" at bounding box center [916, 283] width 214 height 28
paste input "5406"
click at [850, 319] on p "Z3-ZYT-5406" at bounding box center [871, 320] width 85 height 17
click at [811, 312] on input "Z3-ZYT-5406" at bounding box center [811, 312] width 0 height 0
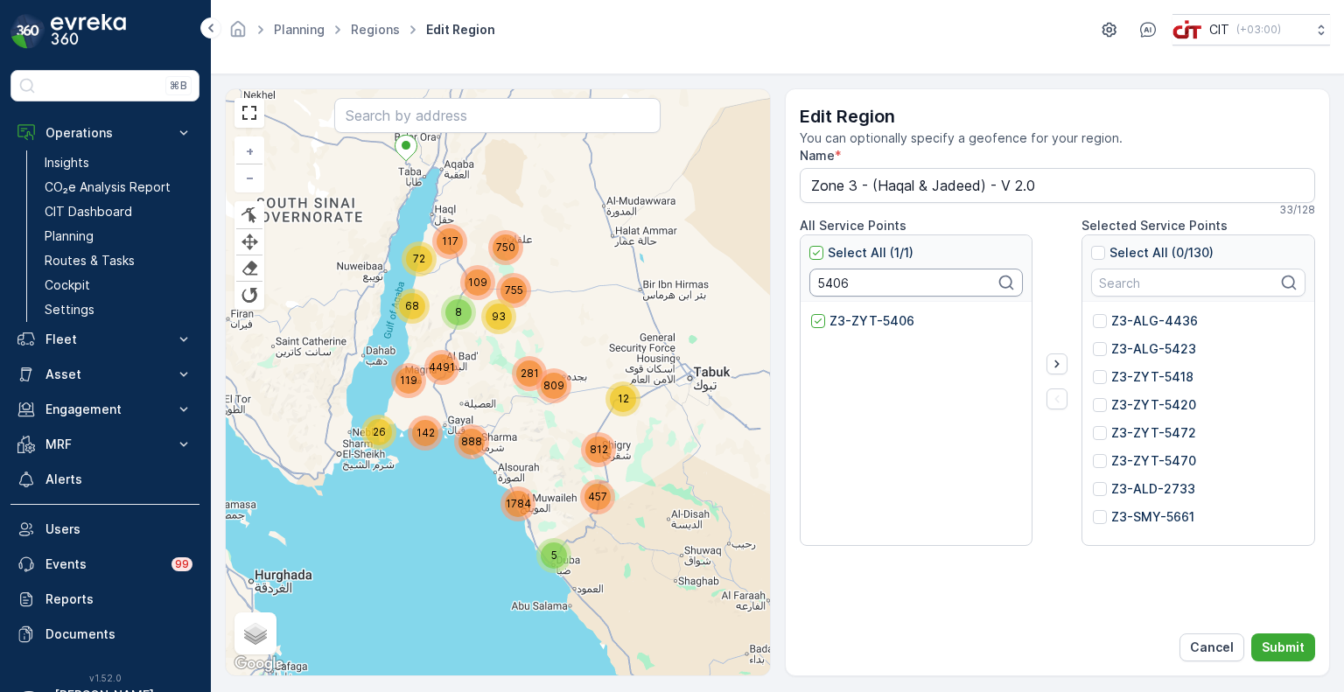
click at [831, 278] on input "5406" at bounding box center [916, 283] width 214 height 28
paste input "4848"
click at [853, 313] on p "Z3-ZYT-4848" at bounding box center [872, 320] width 87 height 17
click at [811, 312] on input "Z3-ZYT-4848" at bounding box center [811, 312] width 0 height 0
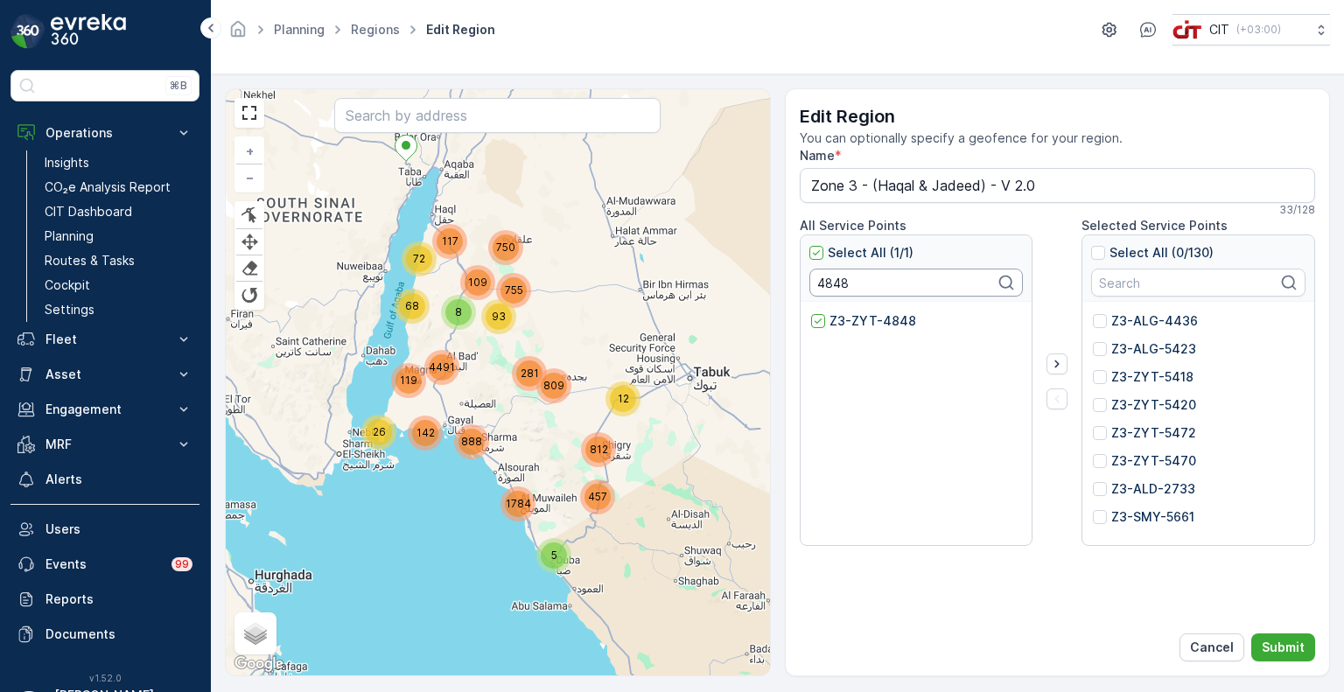
click at [835, 283] on input "4848" at bounding box center [916, 283] width 214 height 28
paste input "443"
click at [844, 322] on p "Z3-ALG-4443" at bounding box center [872, 320] width 87 height 17
click at [811, 312] on input "Z3-ALG-4443" at bounding box center [811, 312] width 0 height 0
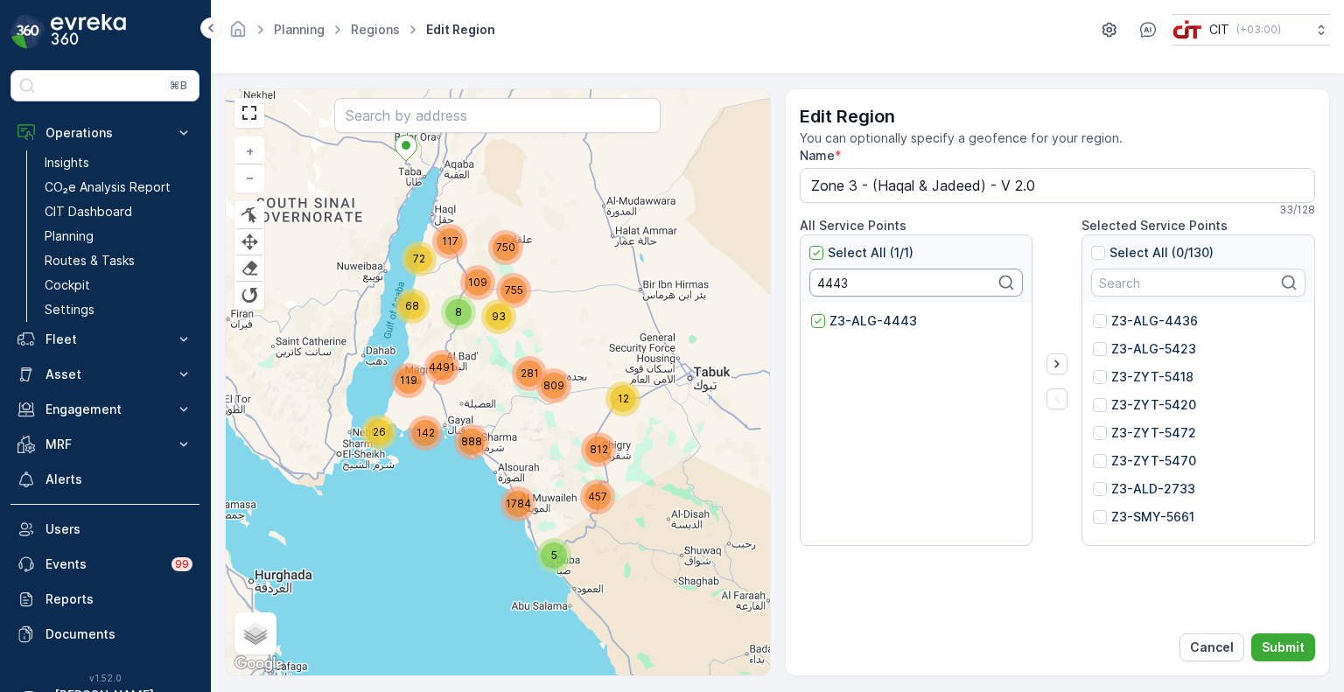
click at [832, 277] on input "4443" at bounding box center [916, 283] width 214 height 28
paste input "2"
click at [838, 307] on div "Z3-ALG-4423" at bounding box center [916, 424] width 232 height 245
click at [839, 323] on p "Z3-ALG-4423" at bounding box center [872, 320] width 87 height 17
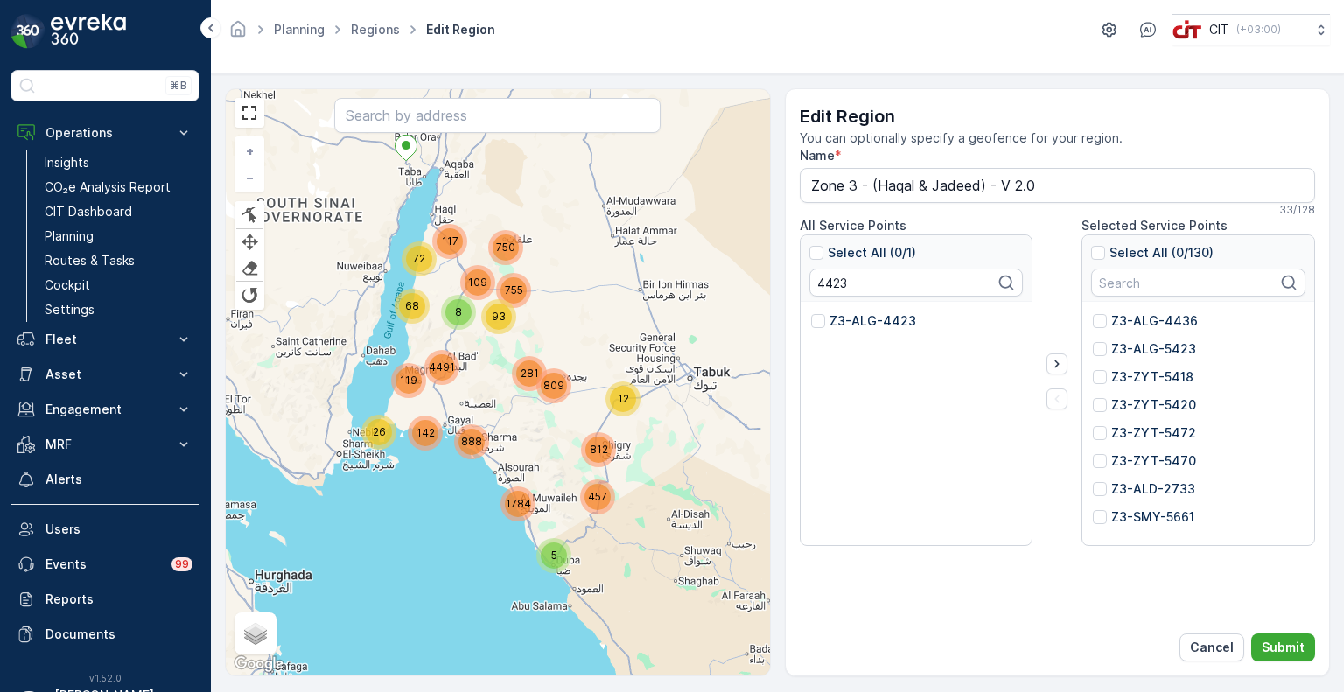
click at [811, 312] on input "Z3-ALG-4423" at bounding box center [811, 312] width 0 height 0
click at [840, 290] on input "4423" at bounding box center [916, 283] width 214 height 28
paste input "8"
click at [856, 321] on p "Z3-ALG-4428" at bounding box center [872, 320] width 87 height 17
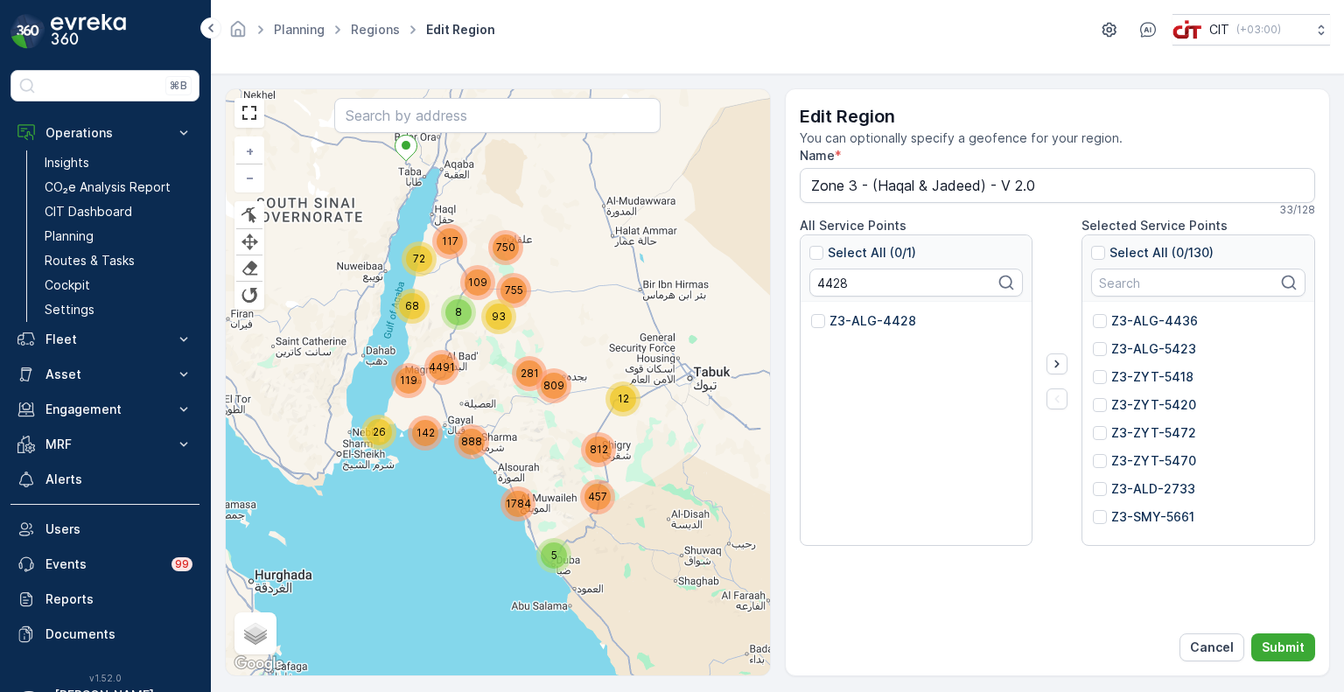
click at [811, 312] on input "Z3-ALG-4428" at bounding box center [811, 312] width 0 height 0
click at [826, 282] on input "4428" at bounding box center [916, 283] width 214 height 28
paste input "5500"
click at [847, 324] on p "Z3-ALG-5500" at bounding box center [870, 320] width 83 height 17
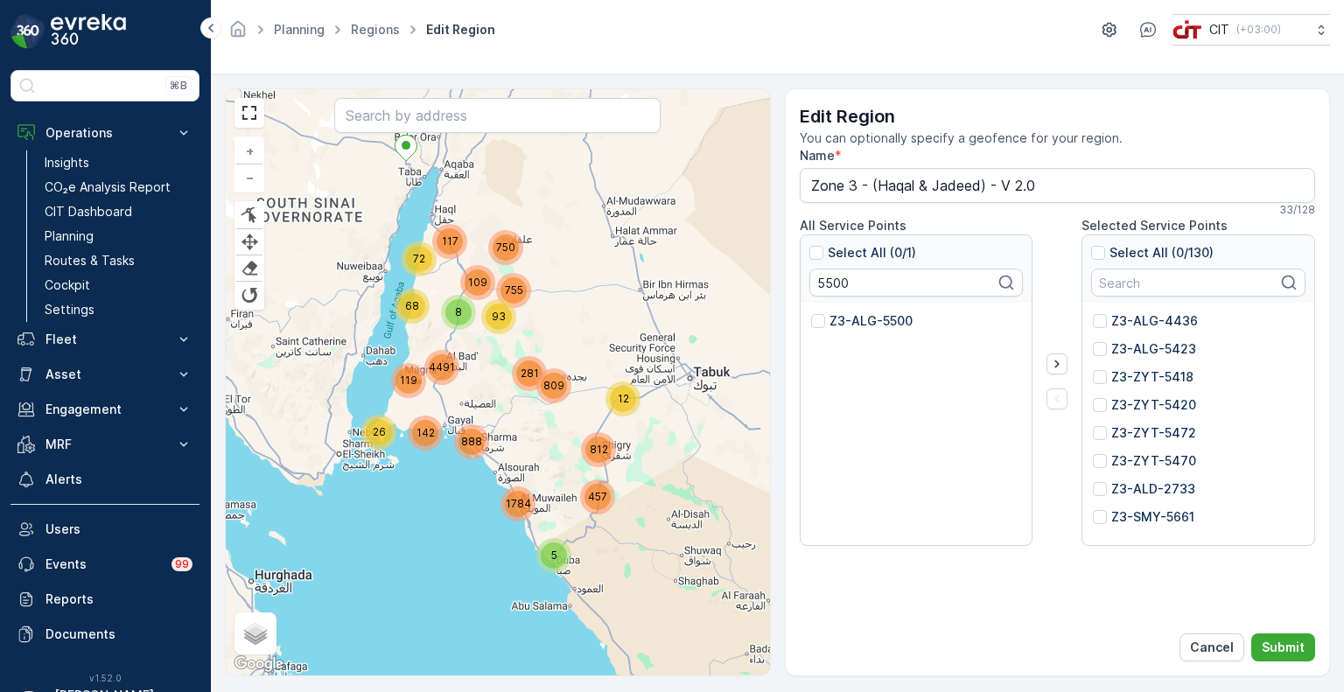
click at [811, 312] on input "Z3-ALG-5500" at bounding box center [811, 312] width 0 height 0
click at [841, 289] on input "5500" at bounding box center [916, 283] width 214 height 28
paste input "4152"
click at [855, 321] on p "Z3-ALG-4152" at bounding box center [870, 320] width 82 height 17
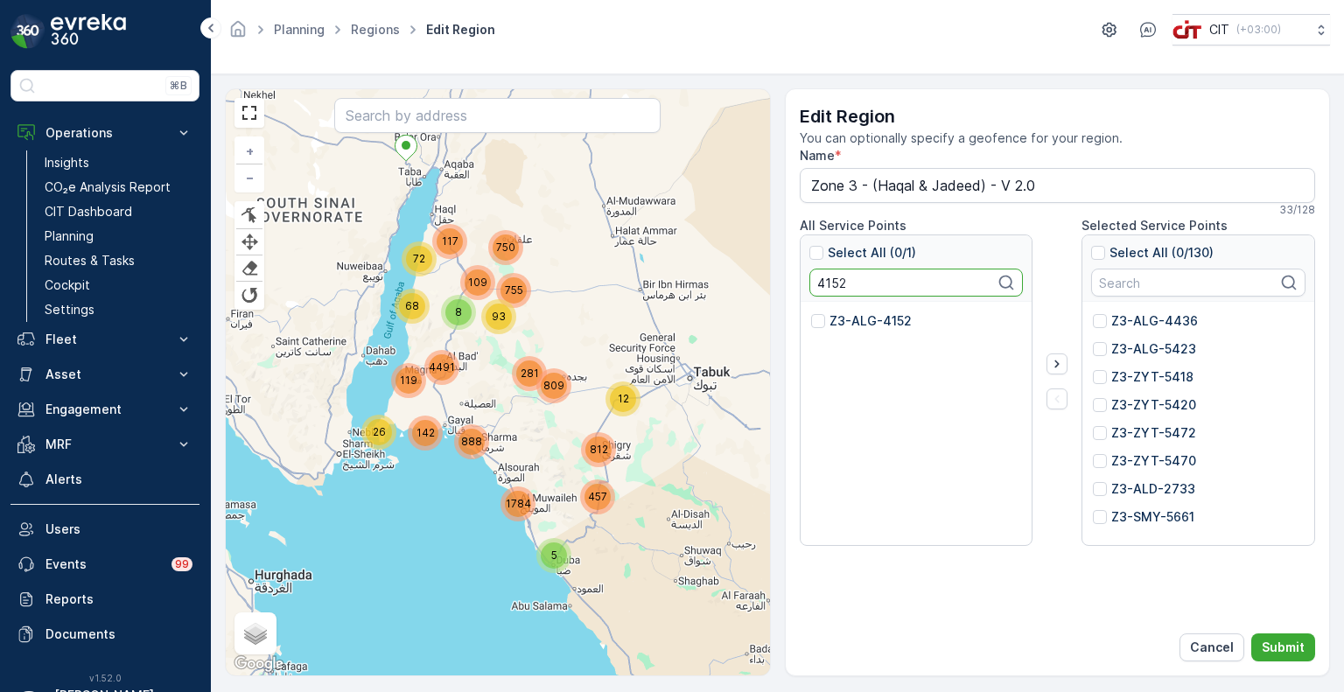
click at [811, 312] on input "Z3-ALG-4152" at bounding box center [811, 312] width 0 height 0
click at [839, 287] on input "4152" at bounding box center [916, 283] width 214 height 28
paste input "5488"
click at [853, 307] on div "Z3-ALG-5488" at bounding box center [916, 424] width 232 height 245
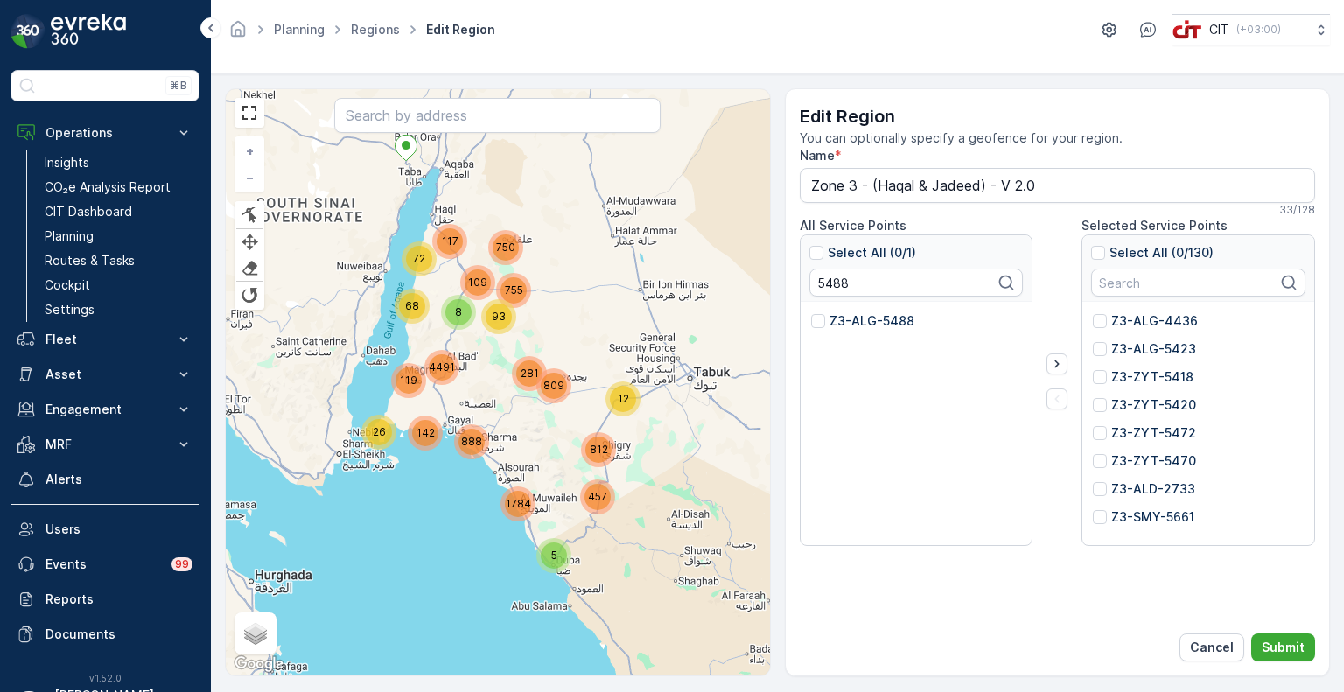
click at [852, 320] on p "Z3-ALG-5488" at bounding box center [871, 320] width 85 height 17
click at [811, 312] on input "Z3-ALG-5488" at bounding box center [811, 312] width 0 height 0
click at [843, 286] on input "5488" at bounding box center [916, 283] width 214 height 28
paste input "0776"
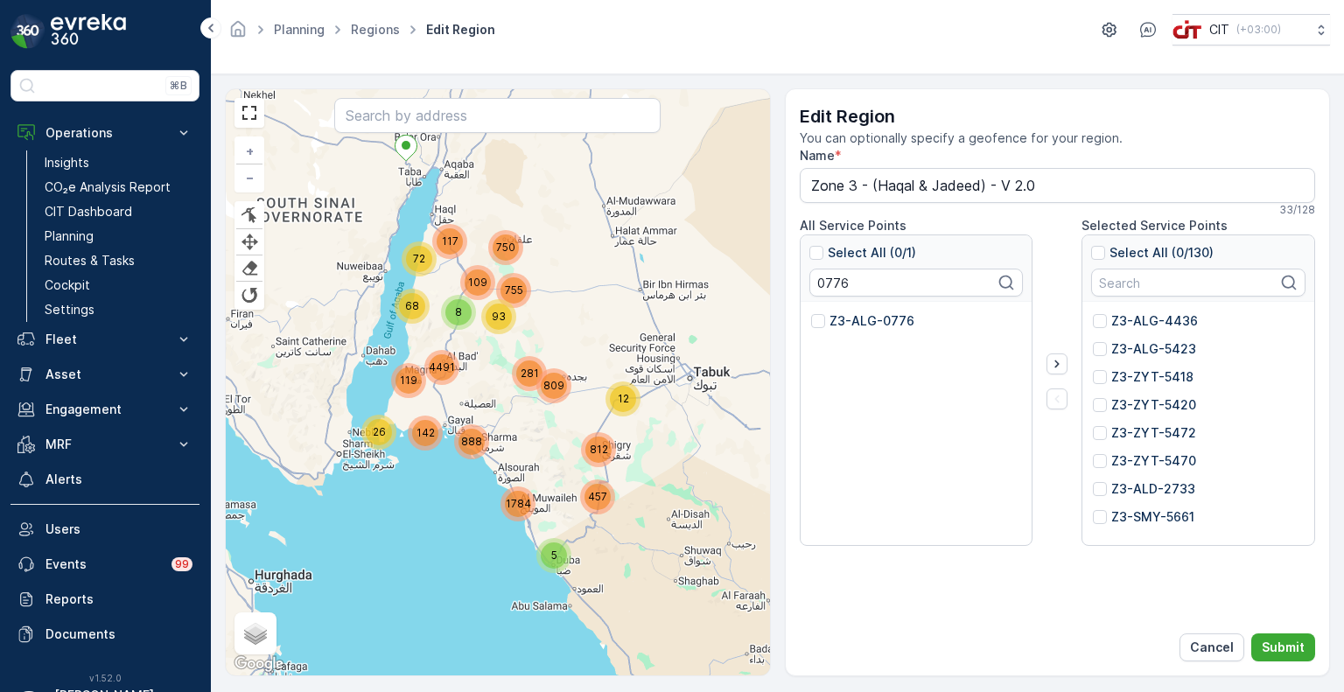
click at [861, 321] on p "Z3-ALG-0776" at bounding box center [871, 320] width 85 height 17
click at [811, 312] on input "Z3-ALG-0776" at bounding box center [811, 312] width 0 height 0
click at [829, 288] on input "0776" at bounding box center [916, 283] width 214 height 28
paste input "5453"
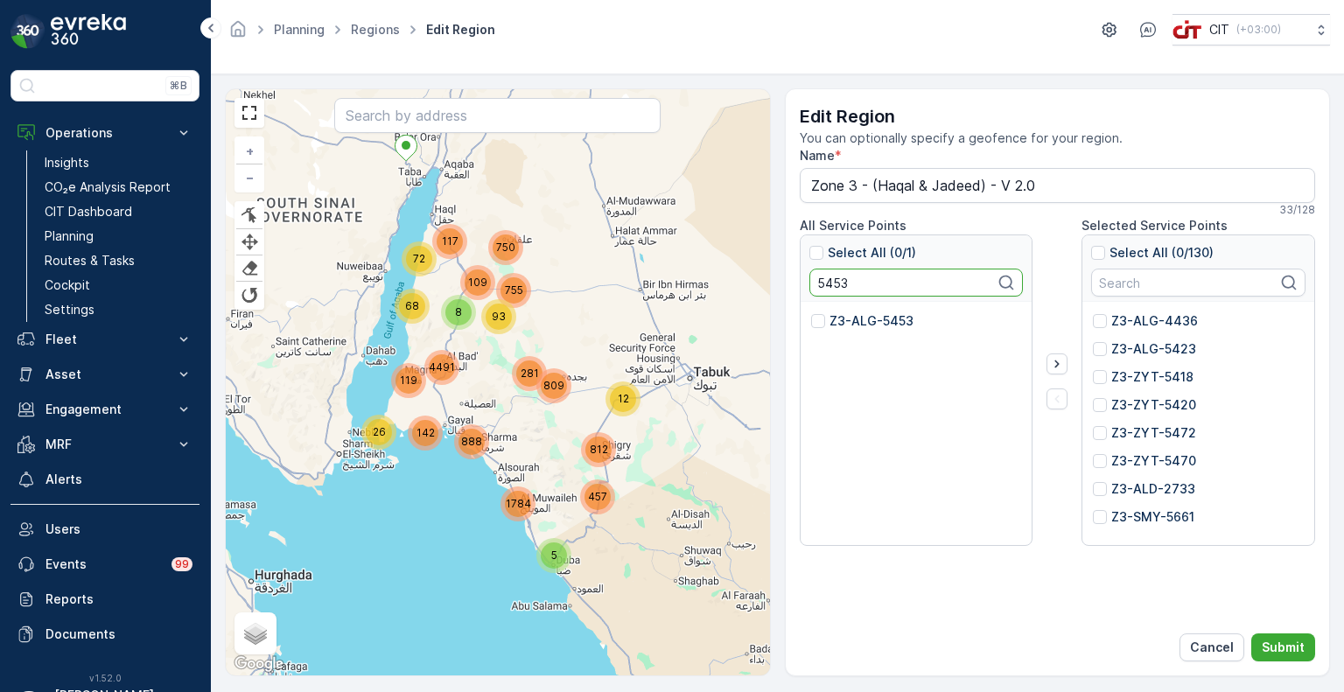
click at [850, 320] on p "Z3-ALG-5453" at bounding box center [871, 320] width 84 height 17
click at [811, 312] on input "Z3-ALG-5453" at bounding box center [811, 312] width 0 height 0
click at [838, 276] on input "5453" at bounding box center [916, 283] width 214 height 28
paste input "60"
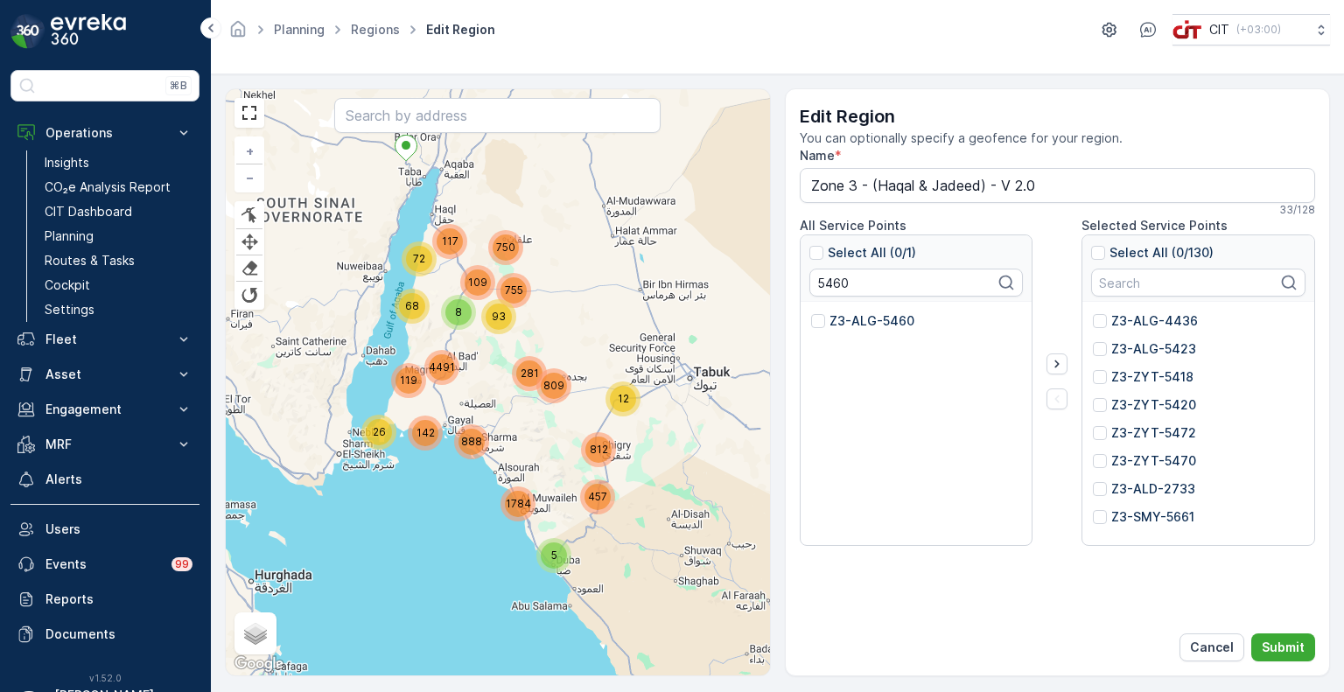
click at [852, 324] on p "Z3-ALG-5460" at bounding box center [871, 320] width 85 height 17
click at [811, 312] on input "Z3-ALG-5460" at bounding box center [811, 312] width 0 height 0
click at [834, 276] on input "5460" at bounding box center [916, 283] width 214 height 28
paste input "55"
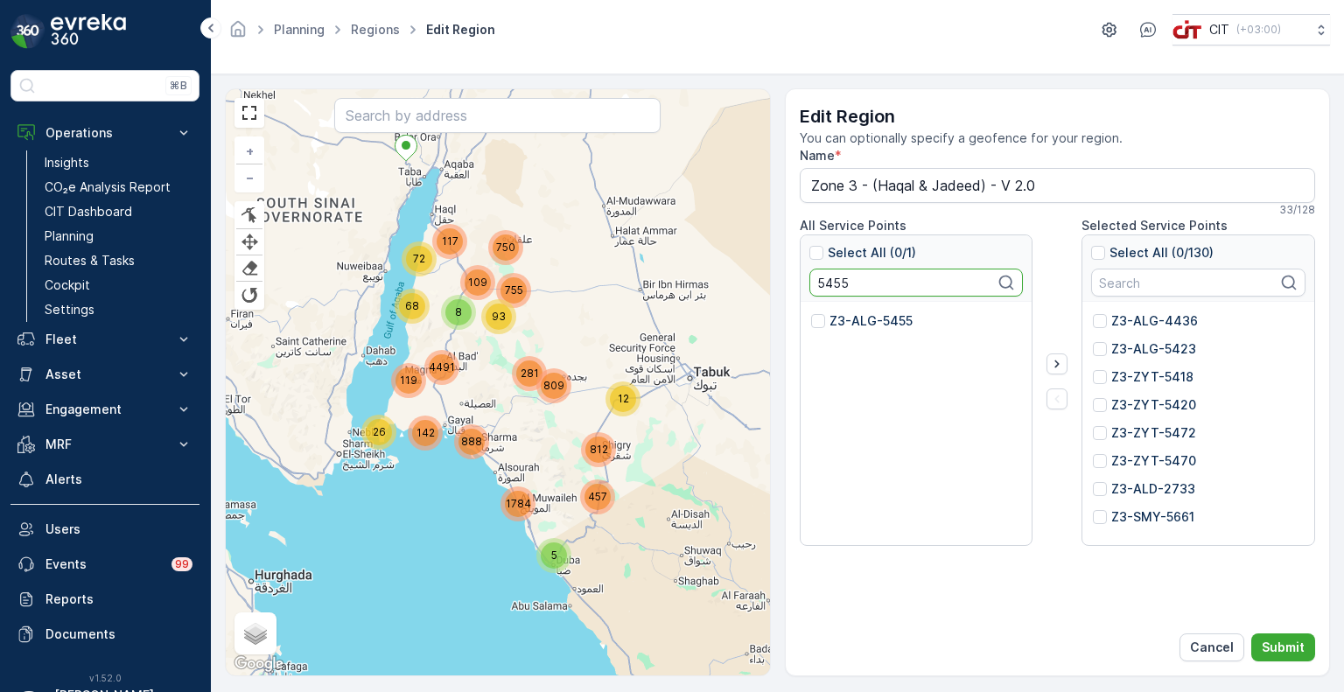
click at [845, 315] on p "Z3-ALG-5455" at bounding box center [870, 320] width 83 height 17
click at [811, 312] on input "Z3-ALG-5455" at bounding box center [811, 312] width 0 height 0
click at [837, 277] on input "5455" at bounding box center [916, 283] width 214 height 28
paste input "6"
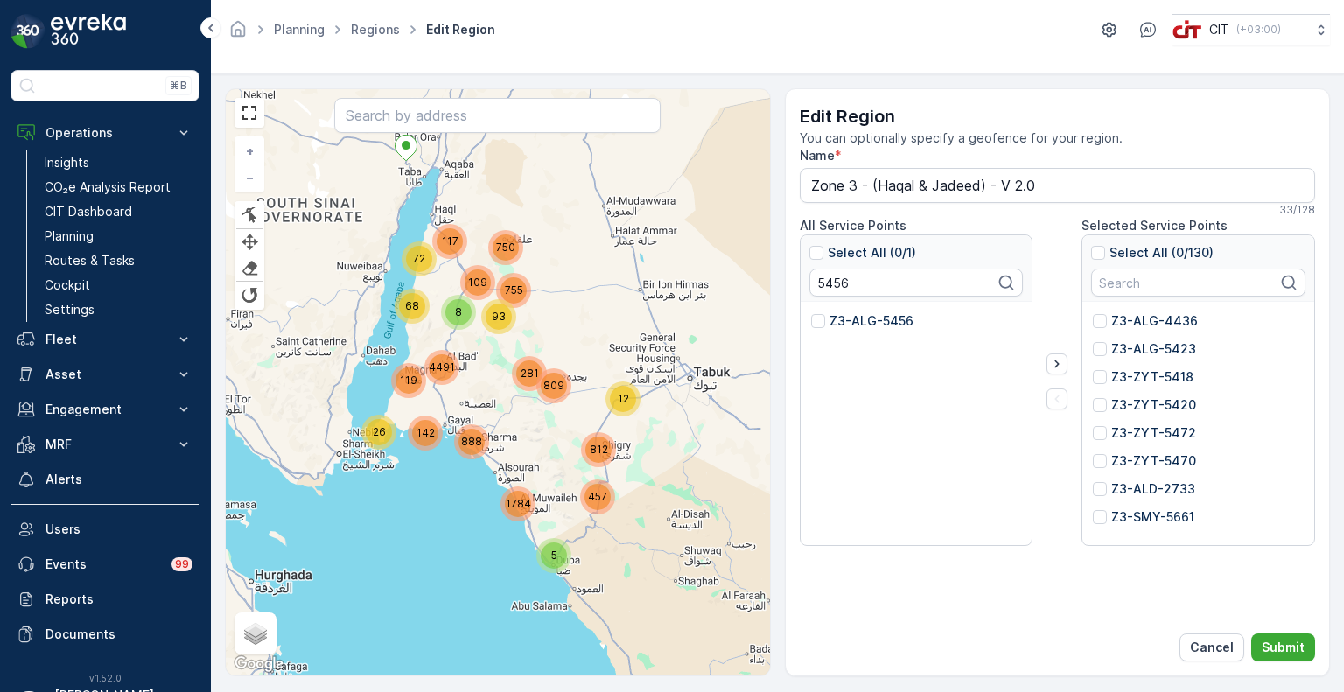
click at [856, 321] on p "Z3-ALG-5456" at bounding box center [871, 320] width 84 height 17
click at [811, 312] on input "Z3-ALG-5456" at bounding box center [811, 312] width 0 height 0
click at [838, 278] on input "5456" at bounding box center [916, 283] width 214 height 28
paste input "4433"
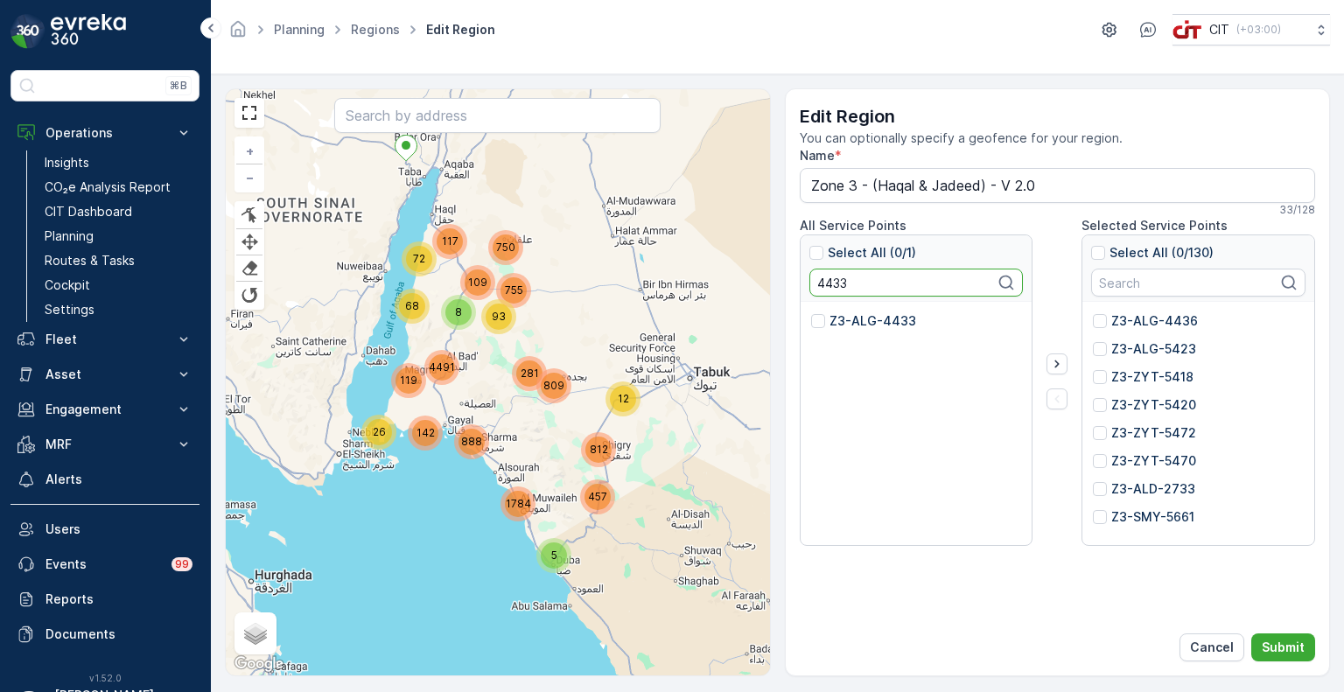
click at [854, 321] on p "Z3-ALG-4433" at bounding box center [872, 320] width 87 height 17
click at [811, 312] on input "Z3-ALG-4433" at bounding box center [811, 312] width 0 height 0
click at [837, 276] on input "4433" at bounding box center [916, 283] width 214 height 28
paste input "9"
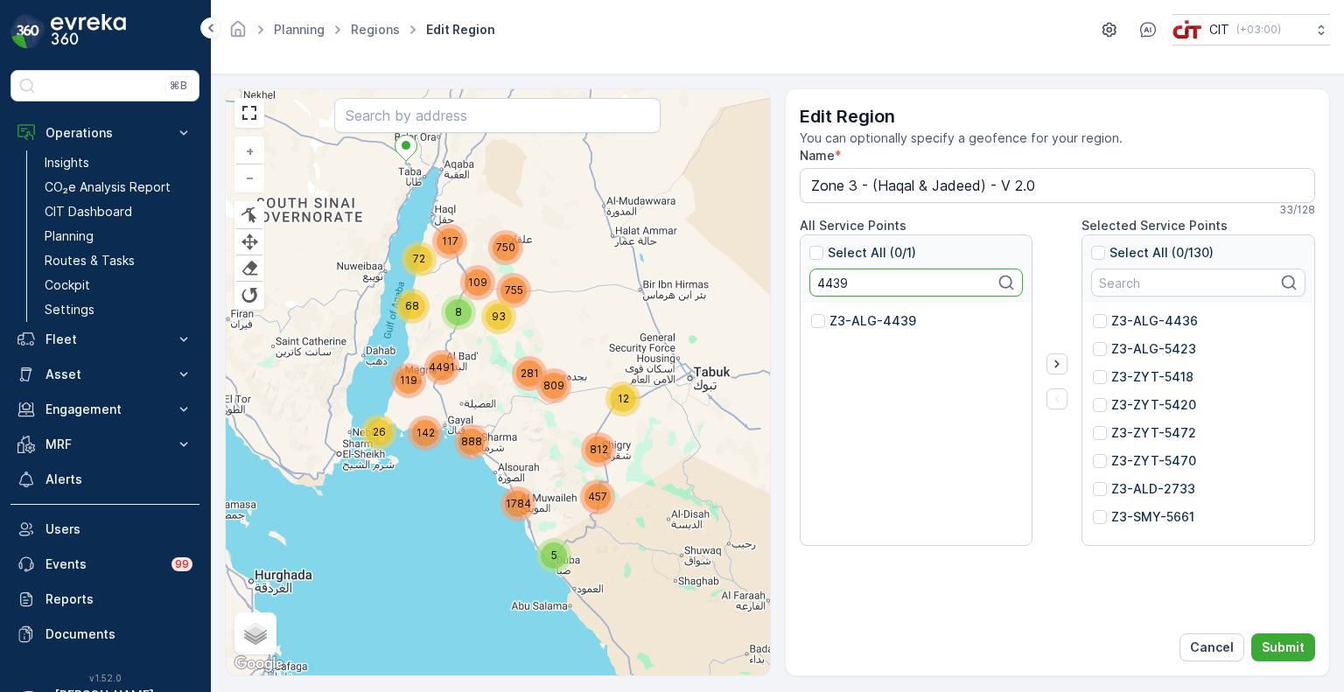
click at [856, 317] on p "Z3-ALG-4439" at bounding box center [872, 320] width 87 height 17
click at [811, 312] on input "Z3-ALG-4439" at bounding box center [811, 312] width 0 height 0
click at [827, 284] on input "4439" at bounding box center [916, 283] width 214 height 28
paste input "5467"
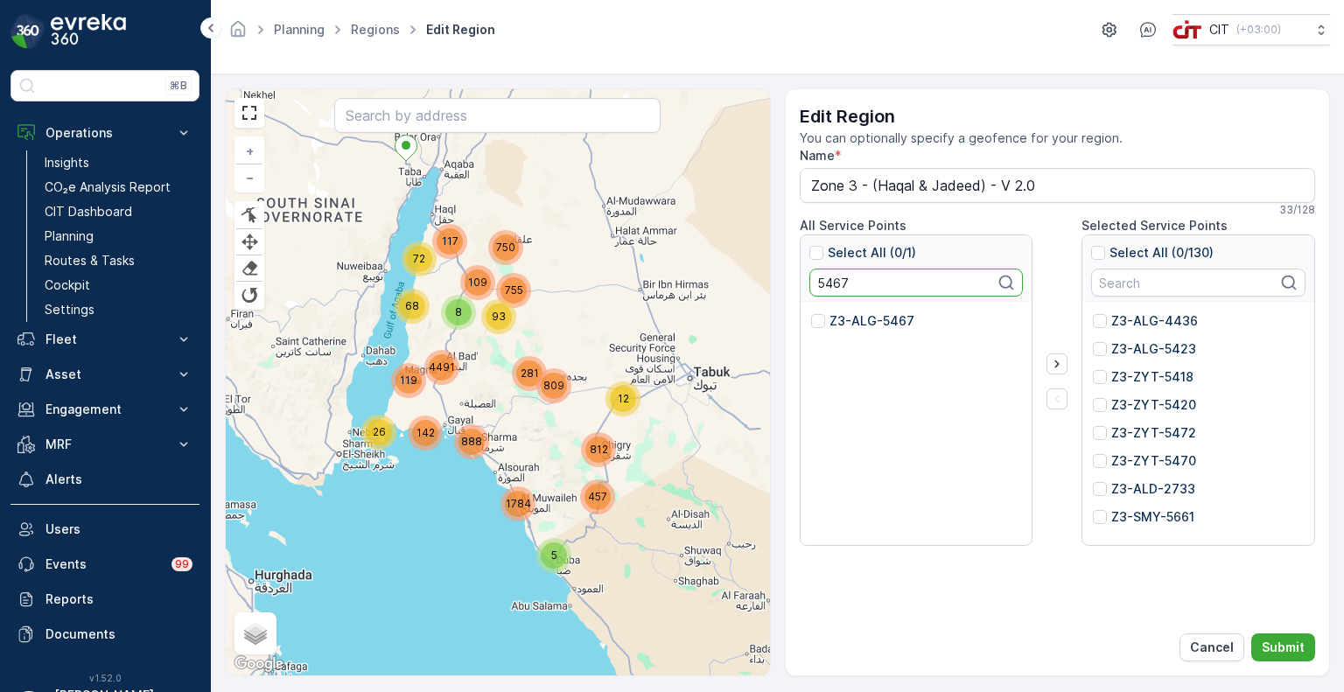
click at [850, 313] on p "Z3-ALG-5467" at bounding box center [871, 320] width 85 height 17
click at [811, 312] on input "Z3-ALG-5467" at bounding box center [811, 312] width 0 height 0
click at [821, 286] on input "5467" at bounding box center [916, 283] width 214 height 28
paste input "8"
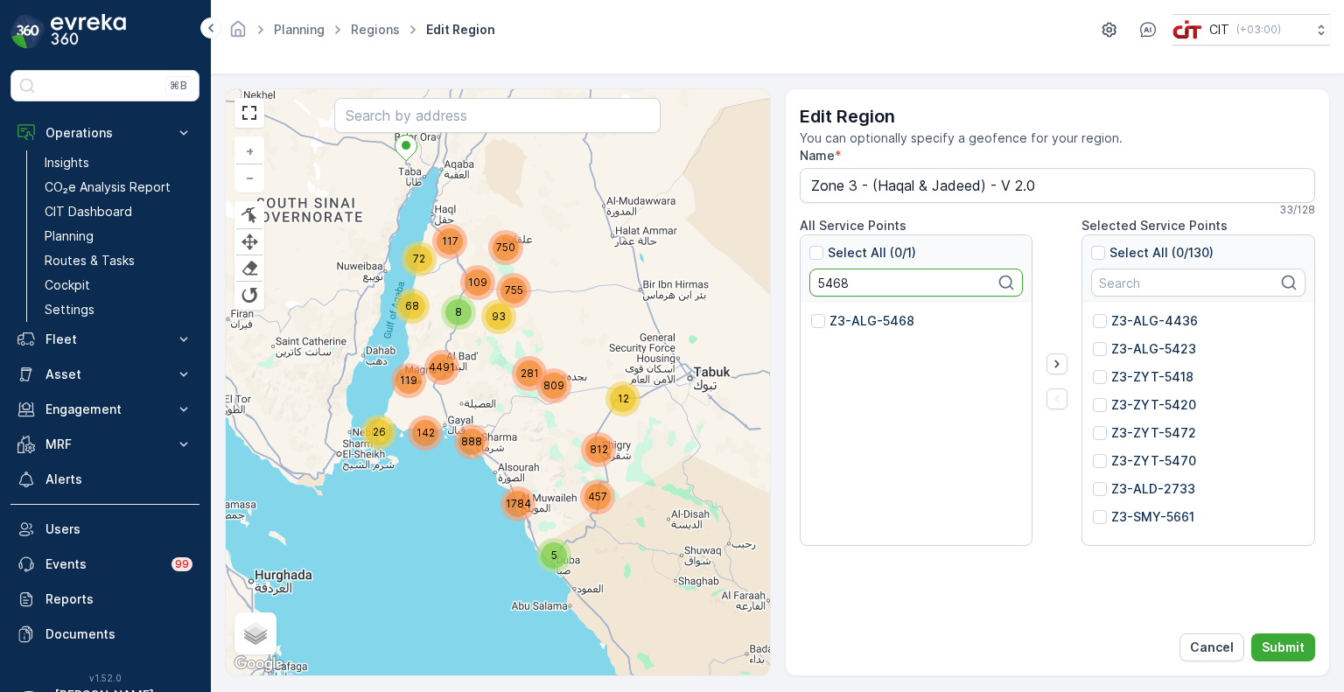
click at [857, 322] on p "Z3-ALG-5468" at bounding box center [871, 320] width 85 height 17
click at [811, 312] on input "Z3-ALG-5468" at bounding box center [811, 312] width 0 height 0
click at [831, 283] on input "5468" at bounding box center [916, 283] width 214 height 28
paste input "59"
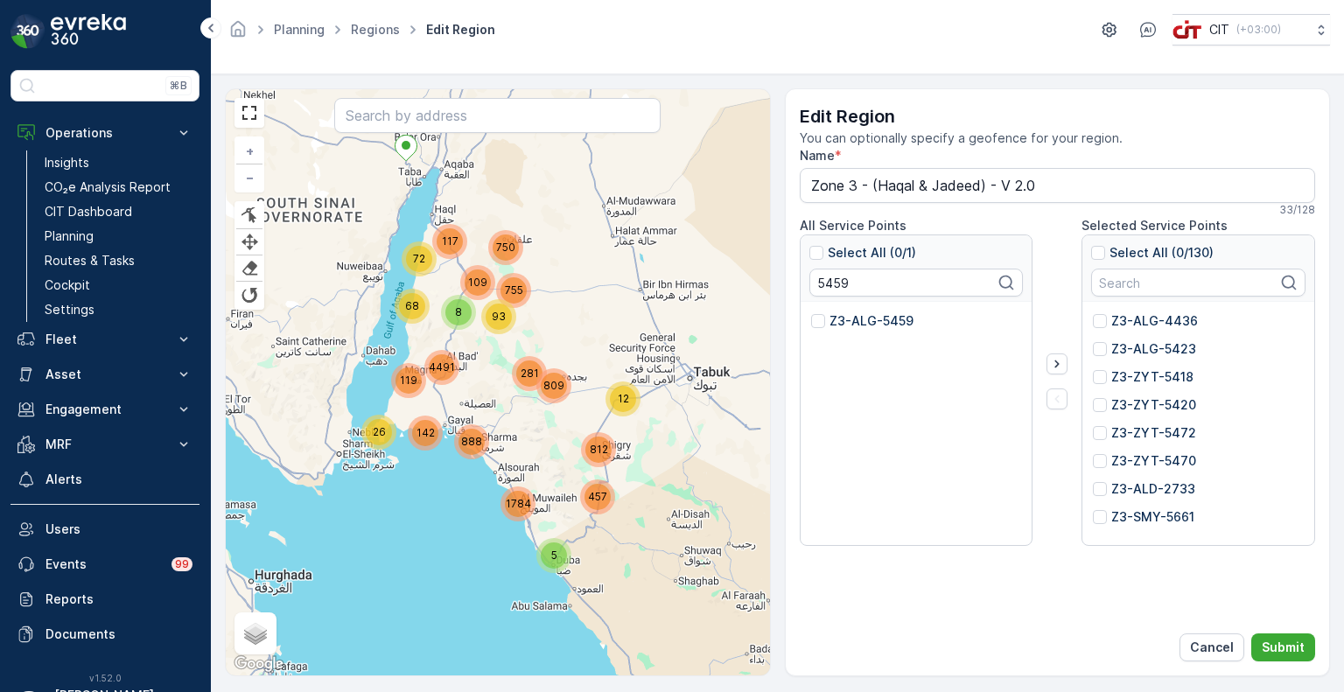
click at [847, 319] on p "Z3-ALG-5459" at bounding box center [871, 320] width 84 height 17
click at [811, 312] on input "Z3-ALG-5459" at bounding box center [811, 312] width 0 height 0
click at [826, 286] on input "5459" at bounding box center [916, 283] width 214 height 28
paste input "627"
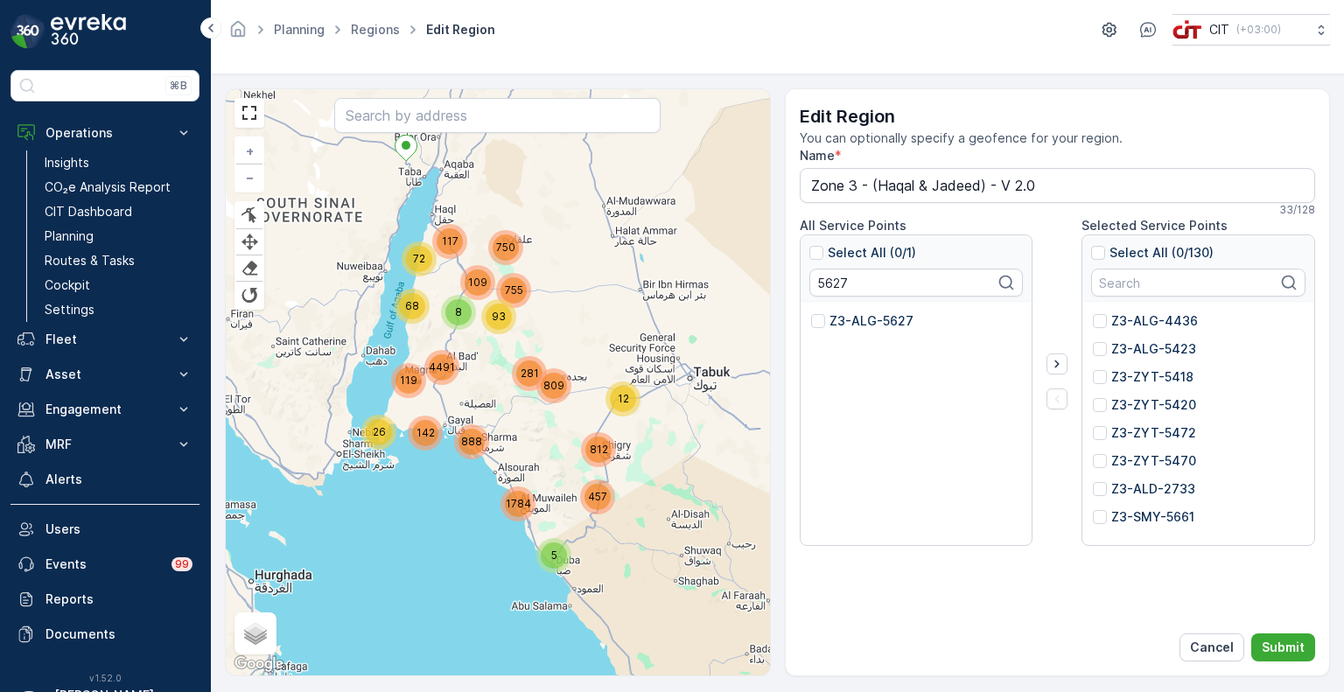
click at [826, 325] on div "Z3-ALG-5627" at bounding box center [862, 320] width 102 height 17
click at [811, 312] on input "Z3-ALG-5627" at bounding box center [811, 312] width 0 height 0
click at [834, 278] on input "5627" at bounding box center [916, 283] width 214 height 28
paste input "458"
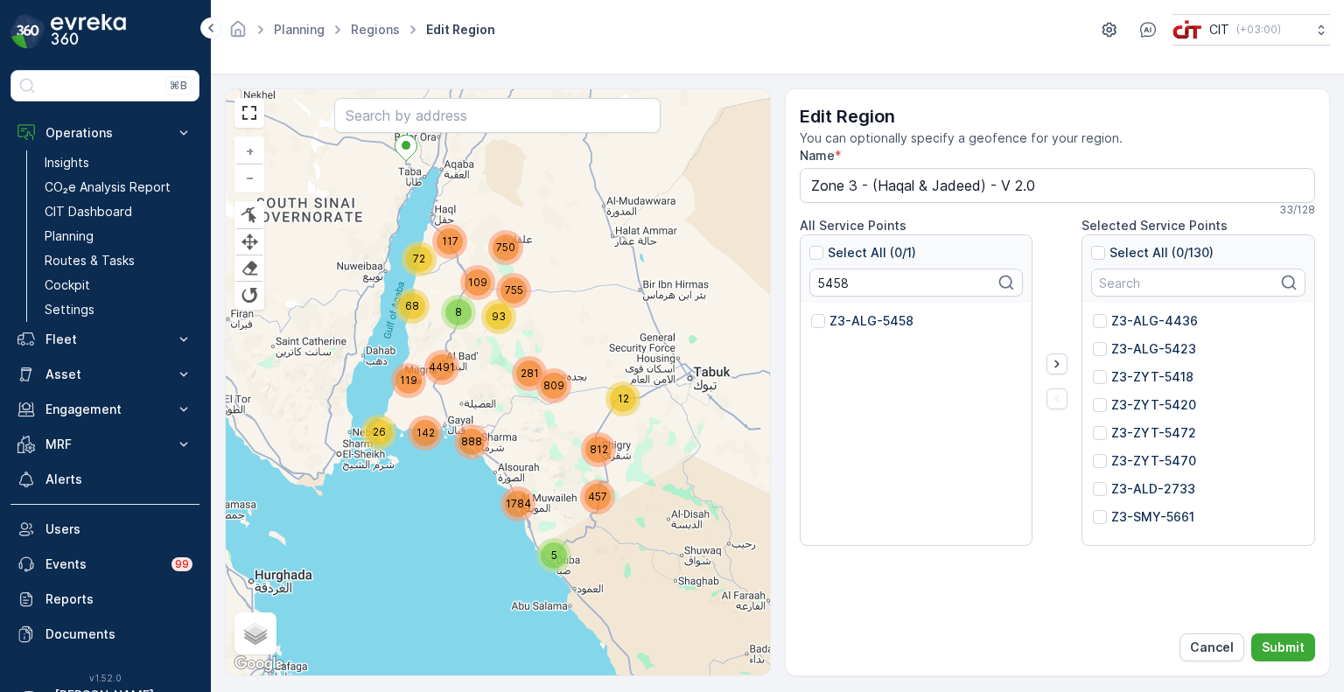
click at [834, 322] on p "Z3-ALG-5458" at bounding box center [871, 320] width 84 height 17
click at [811, 312] on input "Z3-ALG-5458" at bounding box center [811, 312] width 0 height 0
click at [824, 286] on input "5458" at bounding box center [916, 283] width 214 height 28
paste input "76"
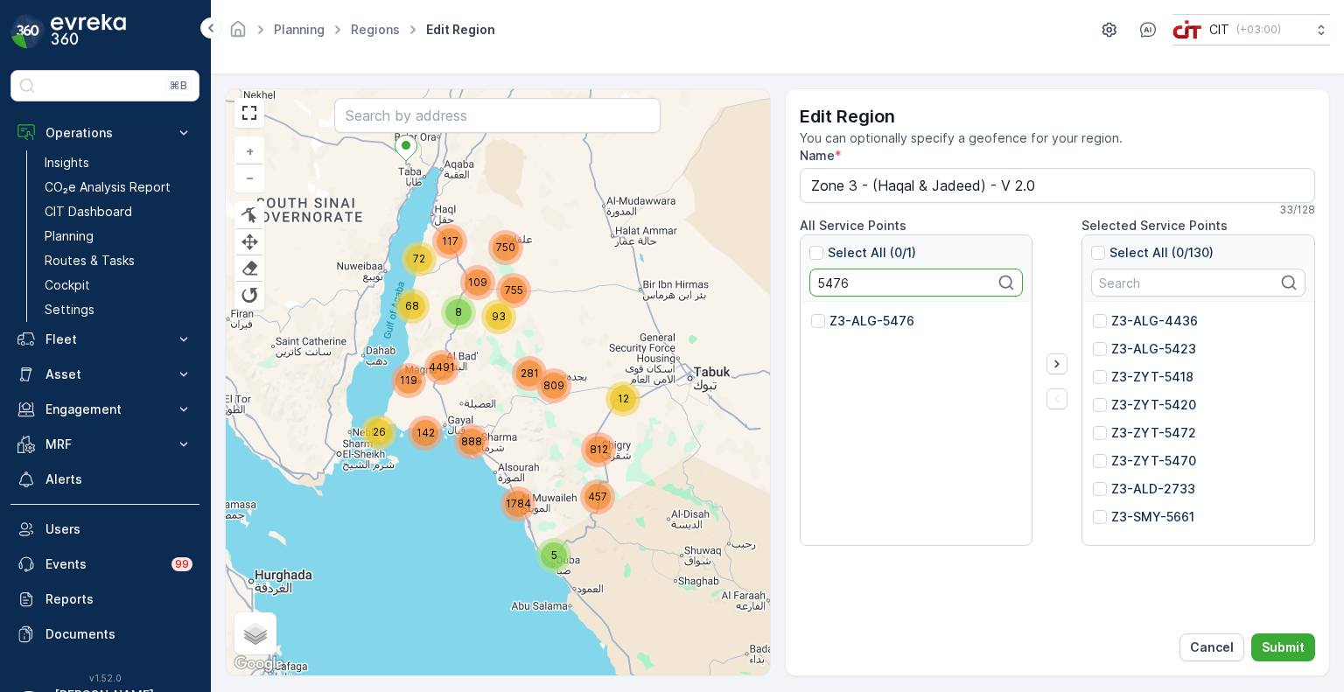
click at [848, 323] on p "Z3-ALG-5476" at bounding box center [871, 320] width 85 height 17
click at [811, 312] on input "Z3-ALG-5476" at bounding box center [811, 312] width 0 height 0
click at [822, 283] on input "5476" at bounding box center [916, 283] width 214 height 28
paste input "109"
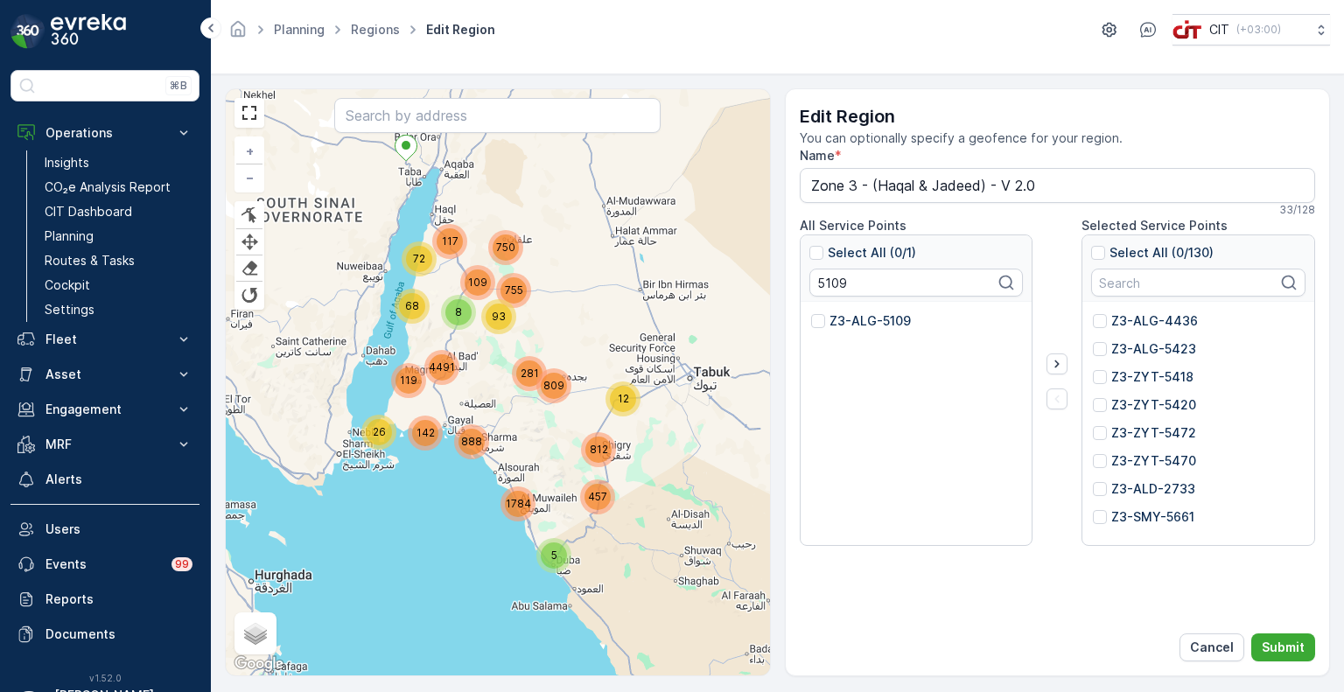
click at [839, 318] on p "Z3-ALG-5109" at bounding box center [869, 320] width 81 height 17
click at [811, 312] on input "Z3-ALG-5109" at bounding box center [811, 312] width 0 height 0
click at [833, 283] on input "5109" at bounding box center [916, 283] width 214 height 28
paste input "473"
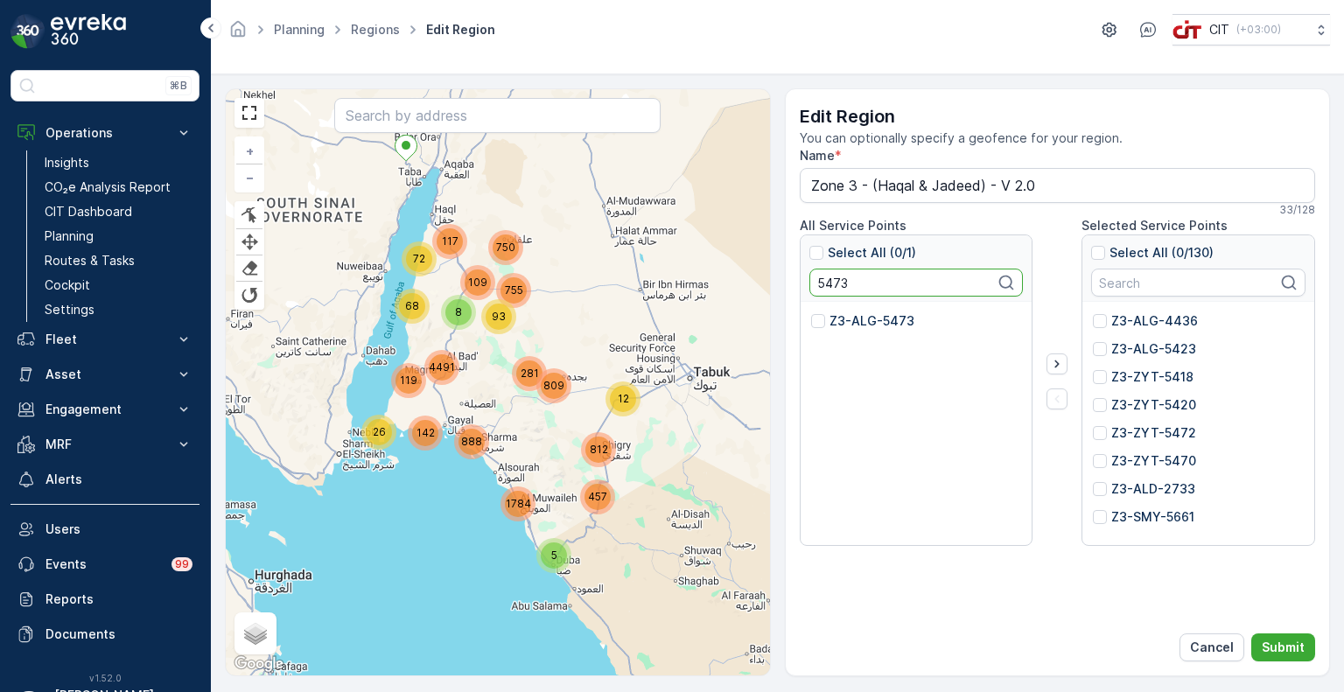
click at [839, 322] on p "Z3-ALG-5473" at bounding box center [871, 320] width 85 height 17
click at [811, 312] on input "Z3-ALG-5473" at bounding box center [811, 312] width 0 height 0
click at [842, 284] on input "5473" at bounding box center [916, 283] width 214 height 28
paste input "596"
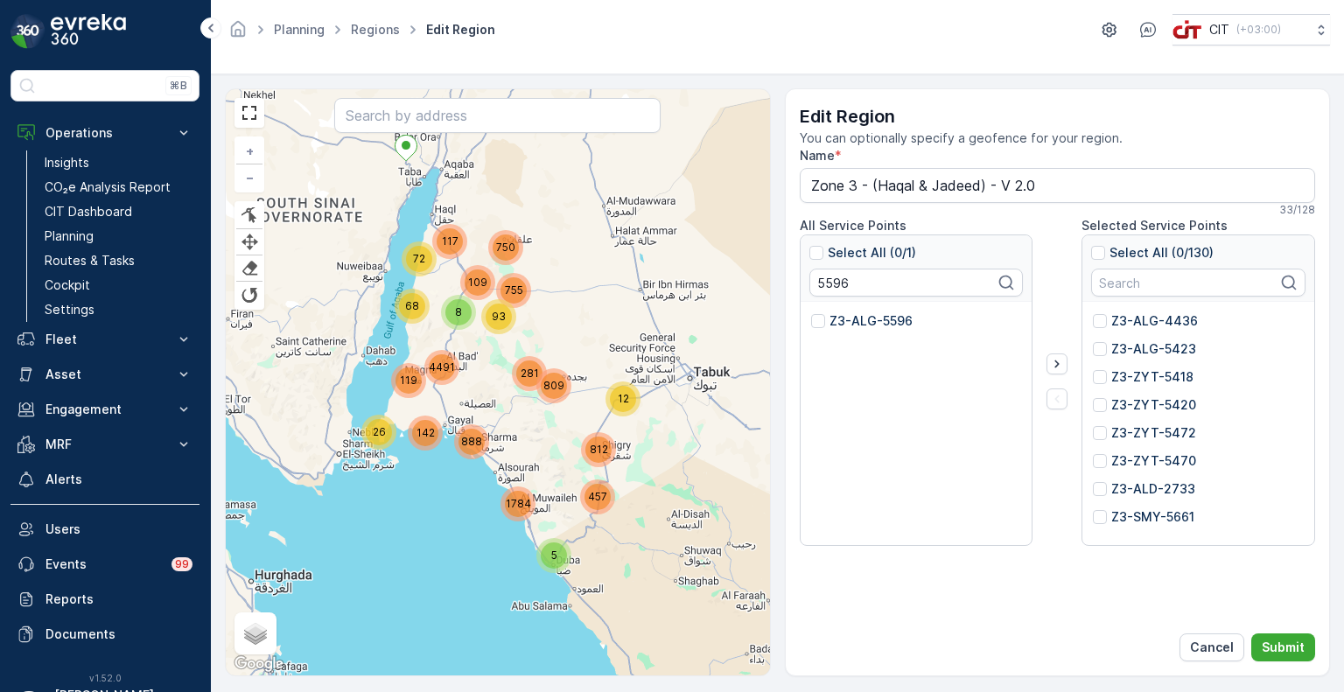
click at [842, 320] on p "Z3-ALG-5596" at bounding box center [870, 320] width 83 height 17
click at [811, 312] on input "Z3-ALG-5596" at bounding box center [811, 312] width 0 height 0
click at [818, 283] on input "5596" at bounding box center [916, 283] width 214 height 28
paste input "5099"
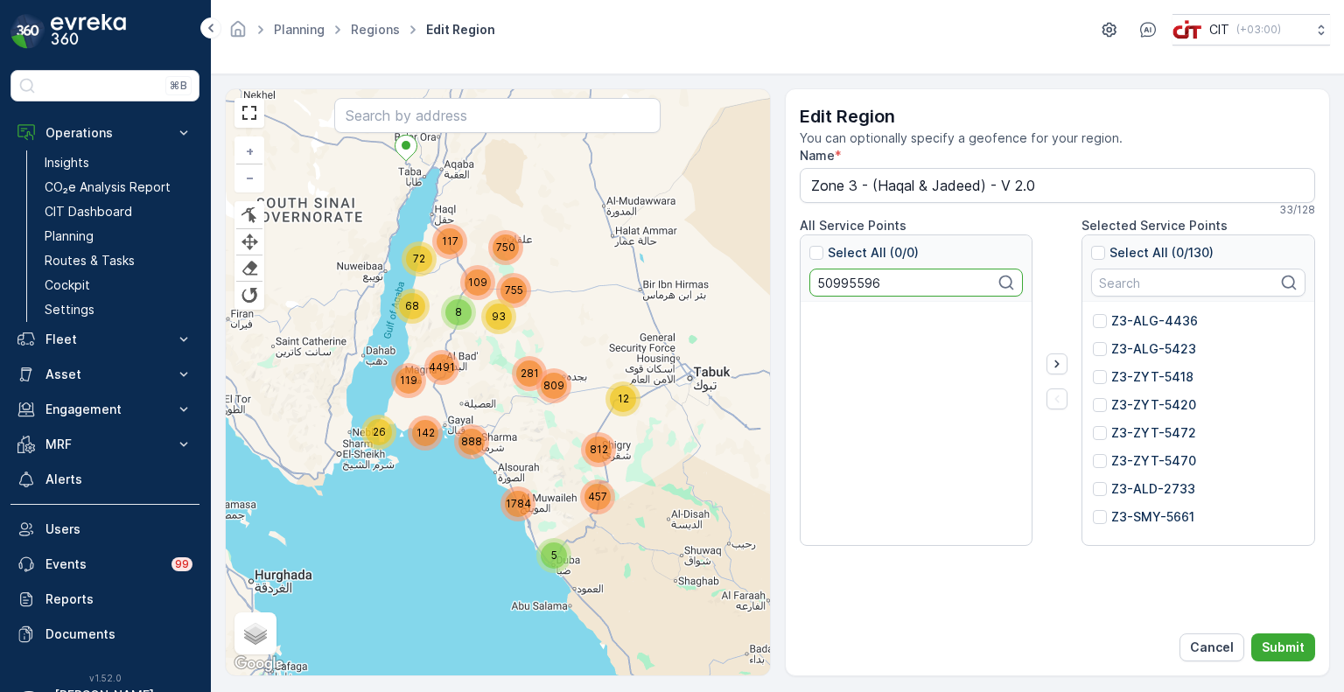
drag, startPoint x: 889, startPoint y: 284, endPoint x: 804, endPoint y: 290, distance: 85.0
click at [804, 290] on div "Select All (0/0) 50995596" at bounding box center [916, 268] width 232 height 66
paste input "text"
click at [843, 319] on p "Z3-ZYT-5099" at bounding box center [871, 320] width 84 height 17
click at [811, 312] on input "Z3-ZYT-5099" at bounding box center [811, 312] width 0 height 0
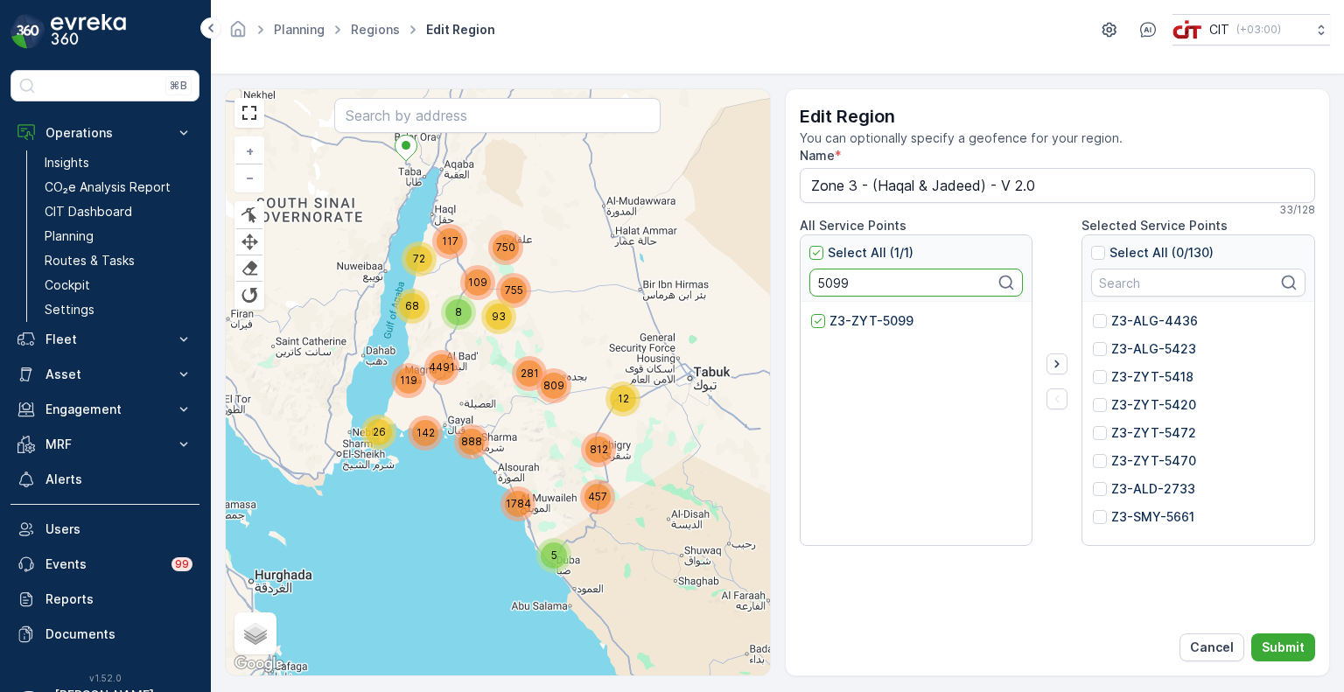
click at [830, 282] on input "5099" at bounding box center [916, 283] width 214 height 28
paste input "4836"
click at [838, 318] on p "Z3-SHF-4836" at bounding box center [871, 320] width 84 height 17
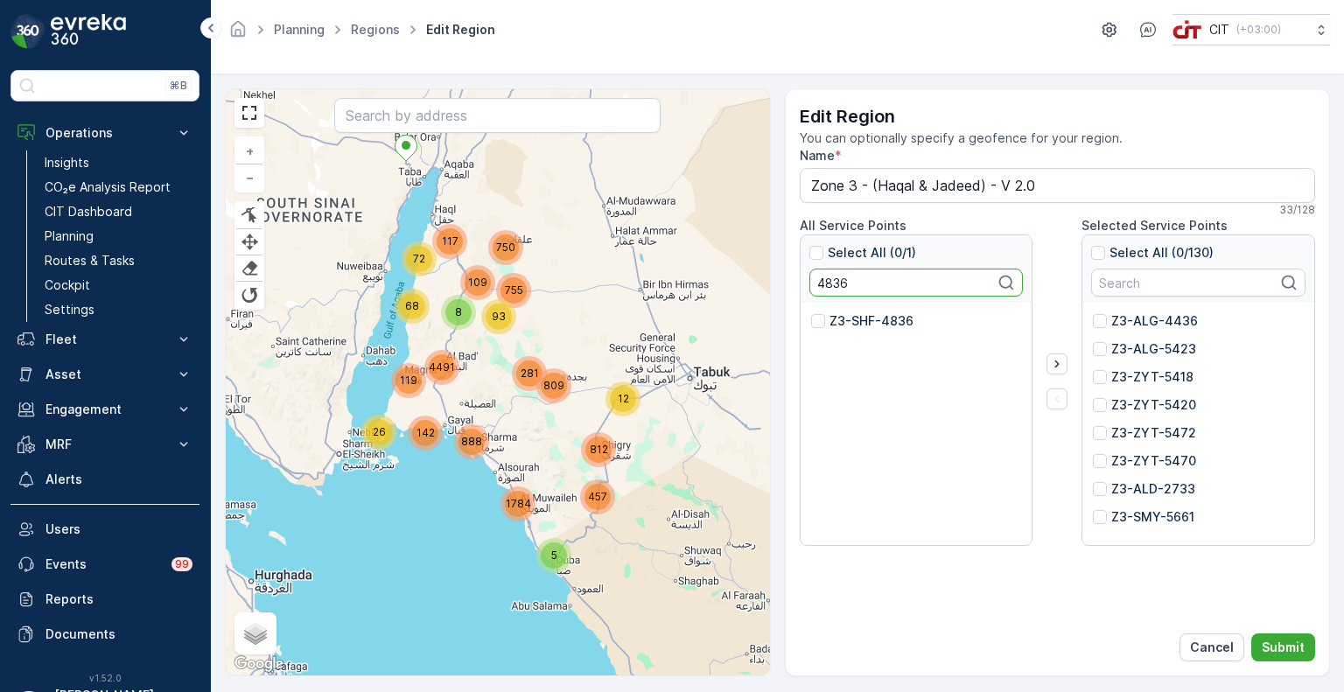
click at [811, 312] on input "Z3-SHF-4836" at bounding box center [811, 312] width 0 height 0
click at [827, 286] on input "4836" at bounding box center [916, 283] width 214 height 28
paste input "2882"
type input "2882"
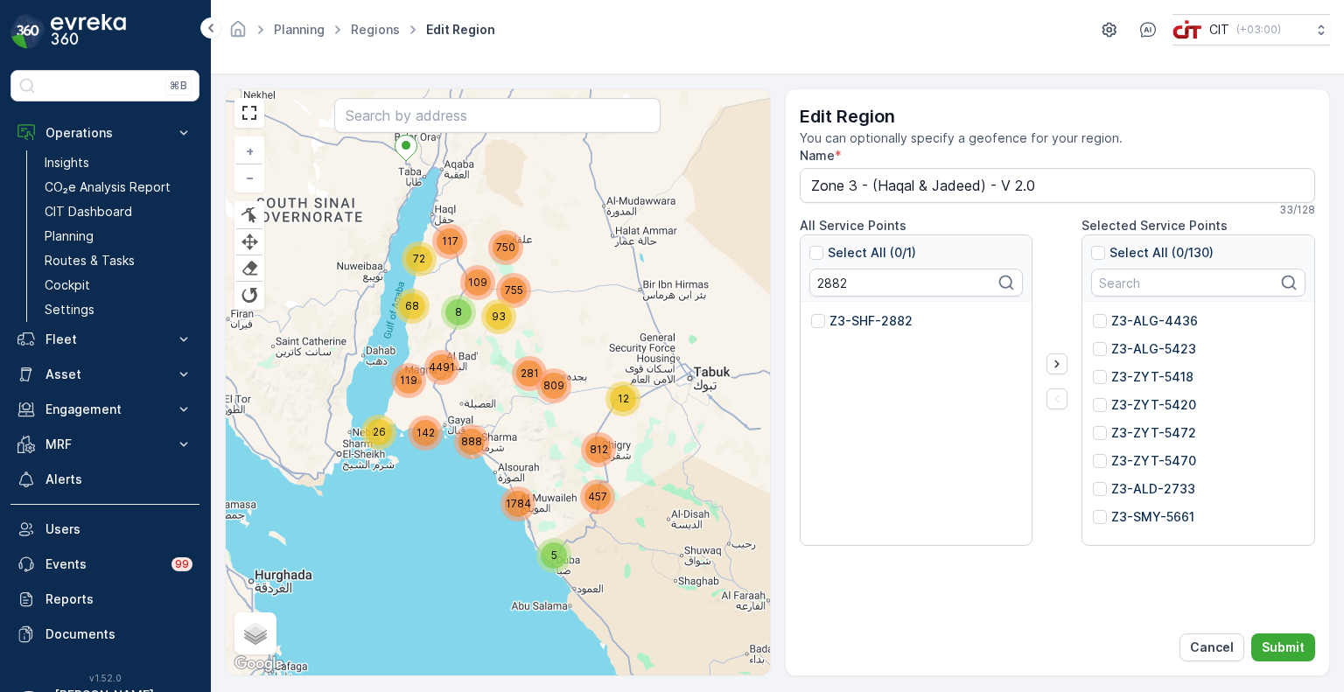
click at [847, 321] on p "Z3-SHF-2882" at bounding box center [870, 320] width 83 height 17
click at [811, 312] on input "Z3-SHF-2882" at bounding box center [811, 312] width 0 height 0
click at [1052, 360] on icon "button" at bounding box center [1056, 363] width 17 height 17
click at [1284, 646] on p "Submit" at bounding box center [1283, 647] width 43 height 17
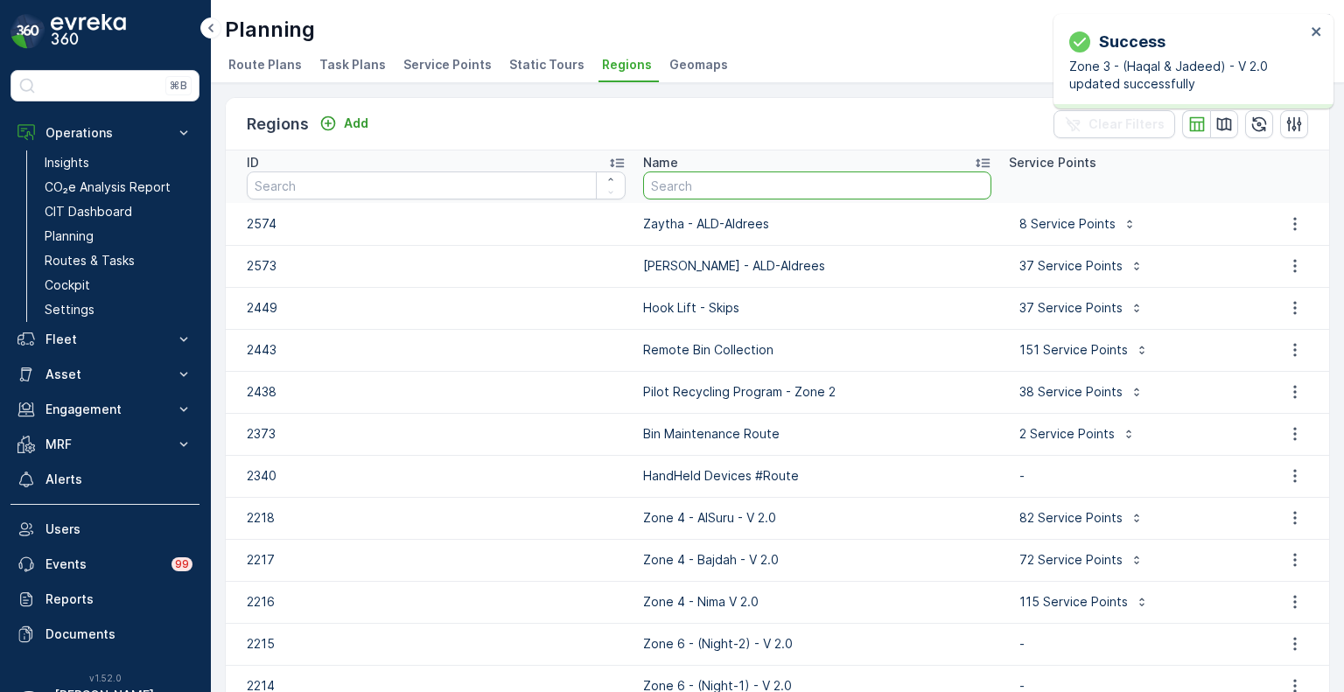
click at [721, 176] on input "text" at bounding box center [817, 185] width 348 height 28
type input "zone 3"
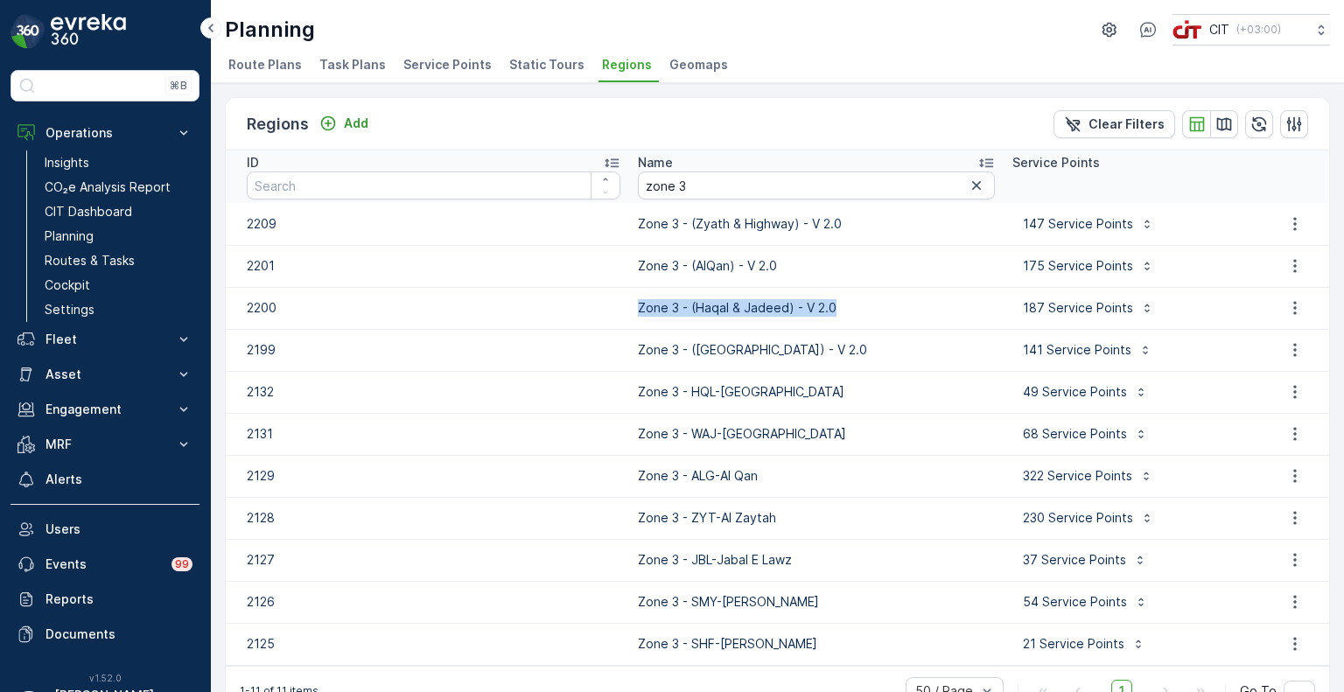
drag, startPoint x: 836, startPoint y: 308, endPoint x: 625, endPoint y: 314, distance: 211.8
click at [638, 314] on p "Zone 3 - (Haqal & Jadeed) - V 2.0" at bounding box center [816, 307] width 357 height 17
copy p "Zone 3 - (Haqal & Jadeed) - V 2.0"
click at [1289, 308] on icon "button" at bounding box center [1294, 307] width 17 height 17
click at [1269, 330] on span "Edit Region" at bounding box center [1286, 333] width 67 height 17
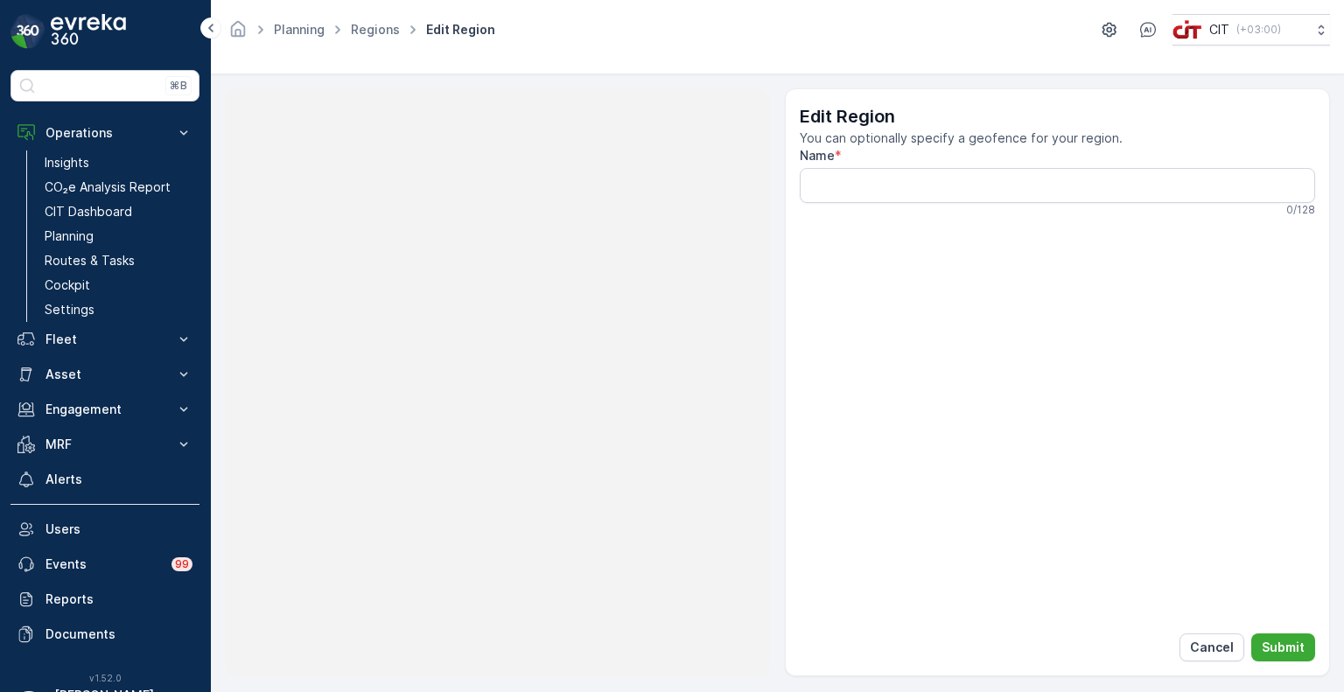
type input "Zone 3 - (Haqal & Jadeed) - V 2.0"
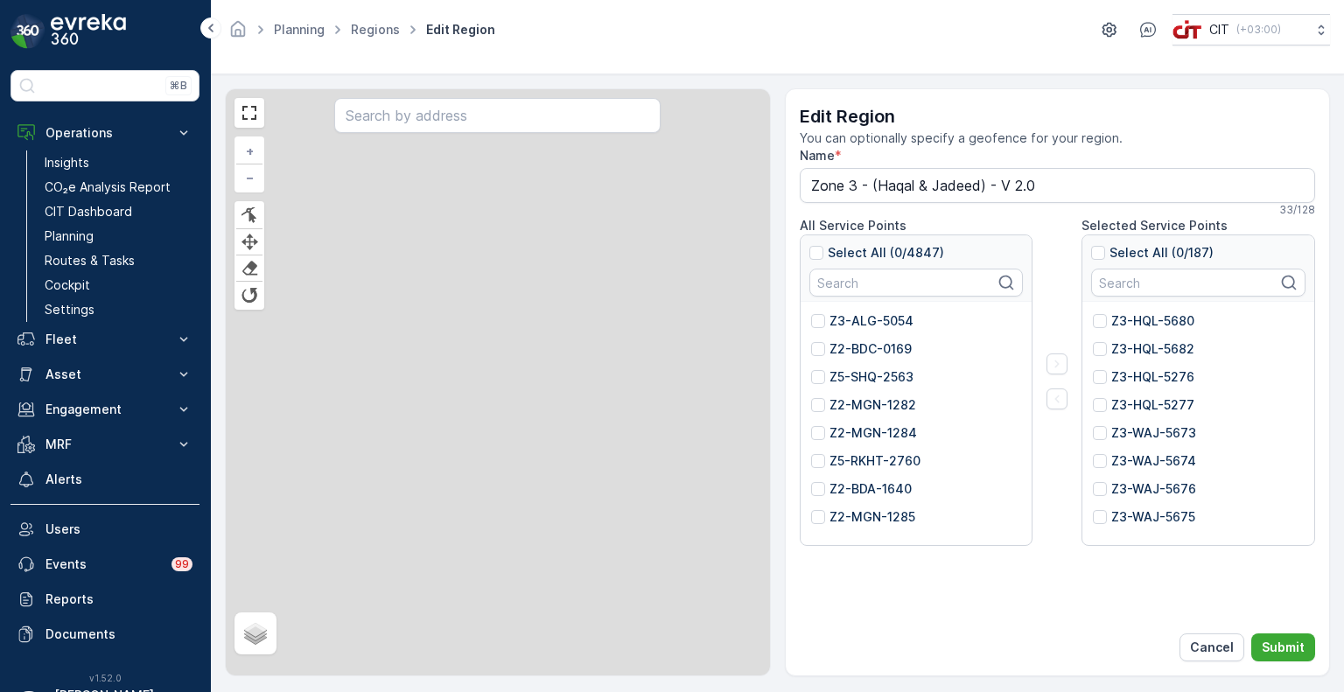
click at [884, 284] on input "text" at bounding box center [916, 283] width 214 height 28
paste input "5795"
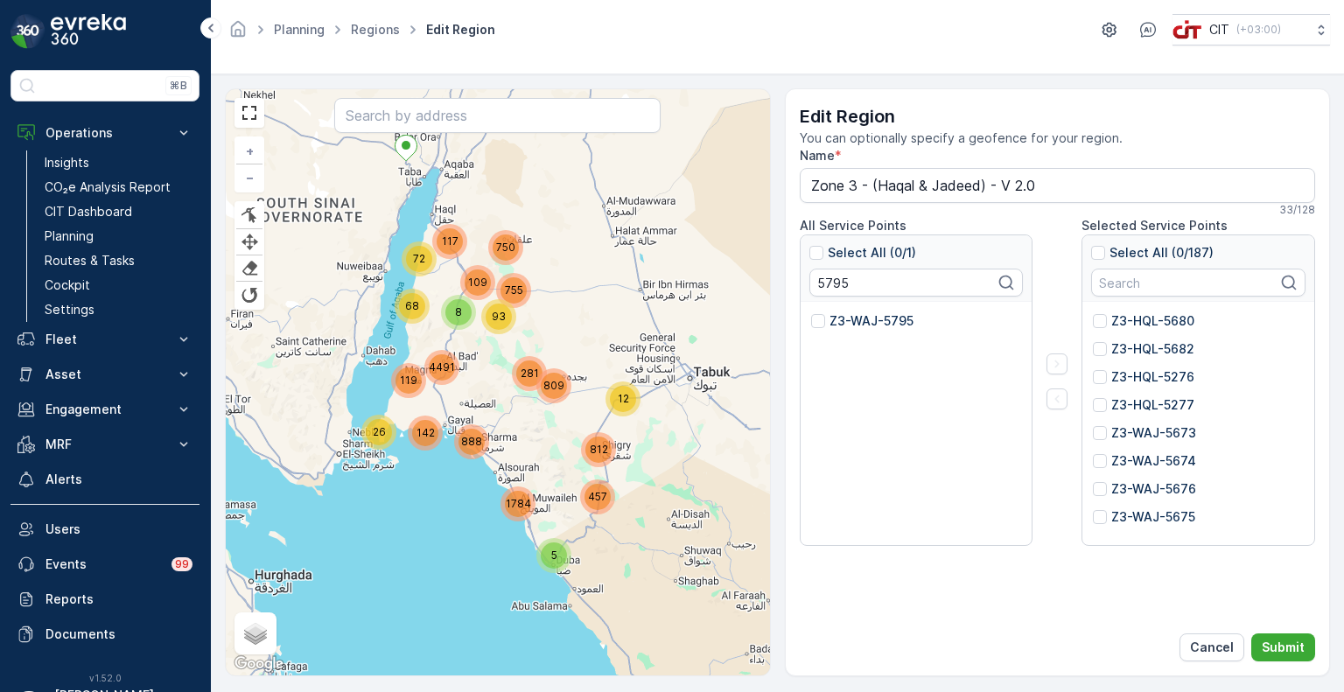
click at [856, 317] on p "Z3-WAJ-5795" at bounding box center [871, 320] width 84 height 17
click at [811, 312] on input "Z3-WAJ-5795" at bounding box center [811, 312] width 0 height 0
click at [832, 283] on input "5795" at bounding box center [916, 283] width 214 height 28
paste input "691"
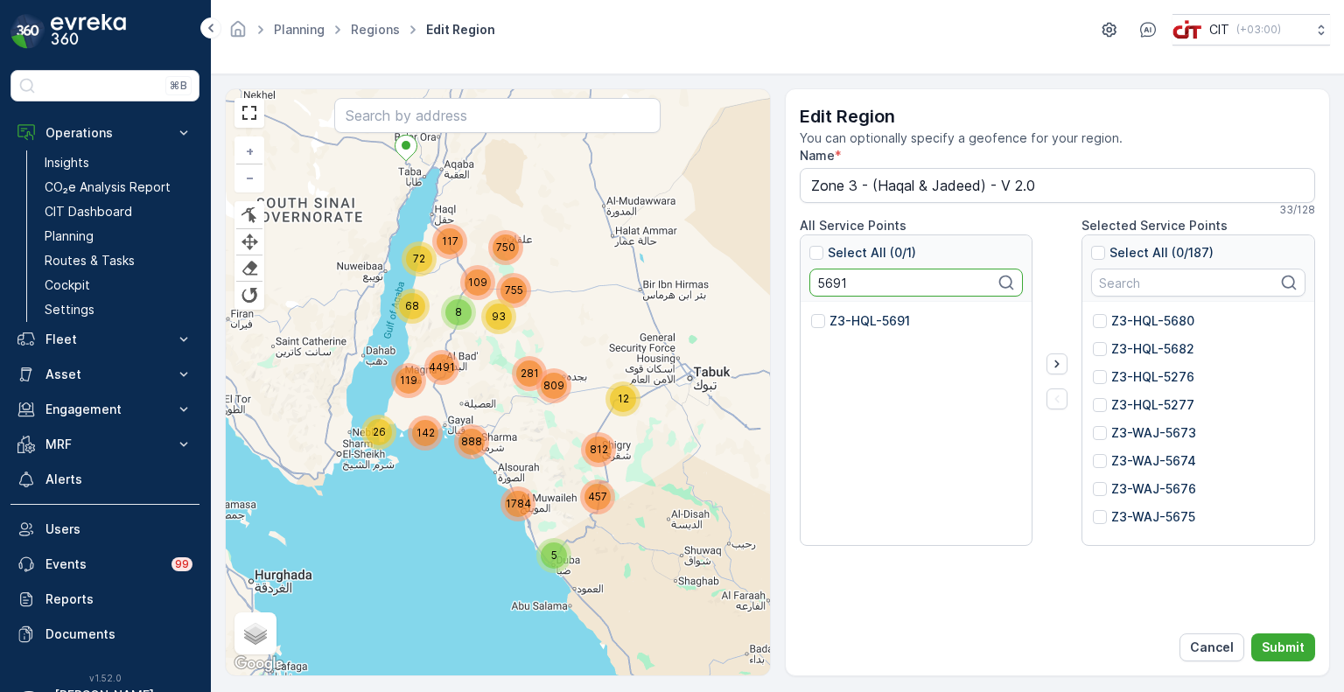
click at [849, 321] on p "Z3-HQL-5691" at bounding box center [869, 320] width 80 height 17
click at [811, 312] on input "Z3-HQL-5691" at bounding box center [811, 312] width 0 height 0
click at [832, 284] on input "5691" at bounding box center [916, 283] width 214 height 28
paste input "477"
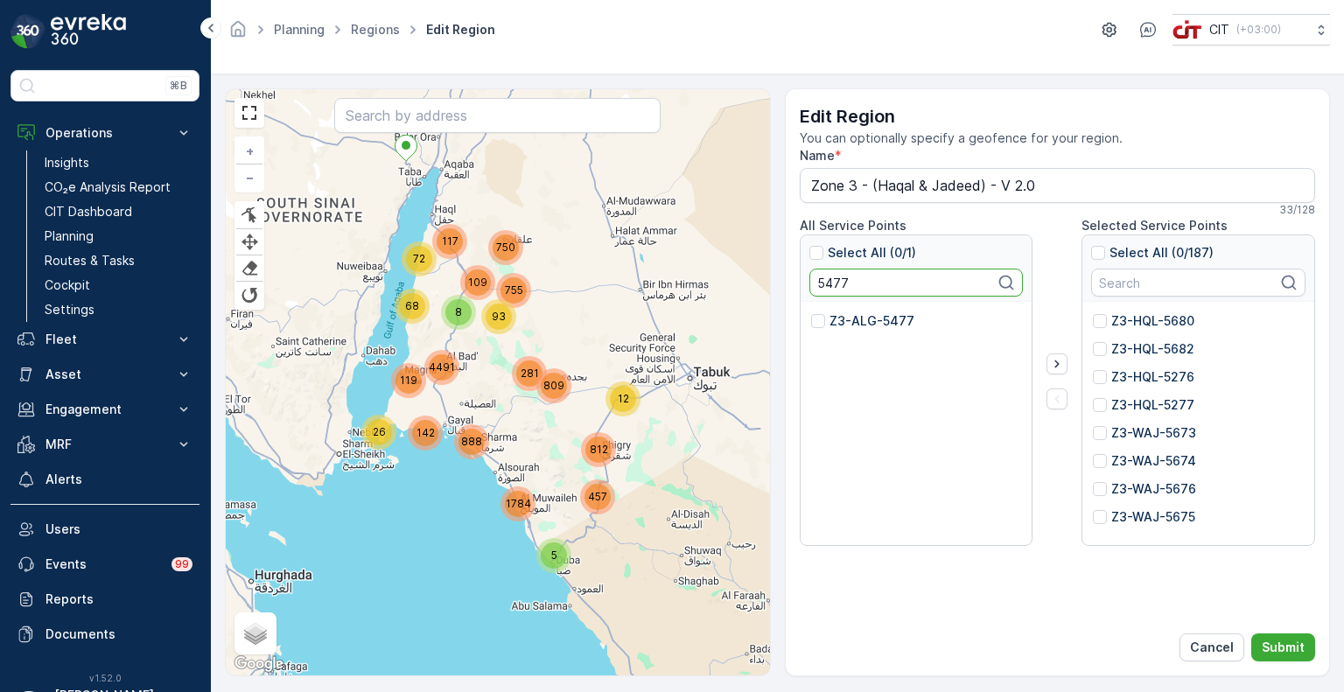
type input "5477"
click at [843, 321] on p "Z3-ALG-5477" at bounding box center [871, 320] width 85 height 17
click at [811, 312] on input "Z3-ALG-5477" at bounding box center [811, 312] width 0 height 0
click at [1054, 363] on icon "button" at bounding box center [1056, 363] width 17 height 17
click at [1296, 650] on p "Submit" at bounding box center [1283, 647] width 43 height 17
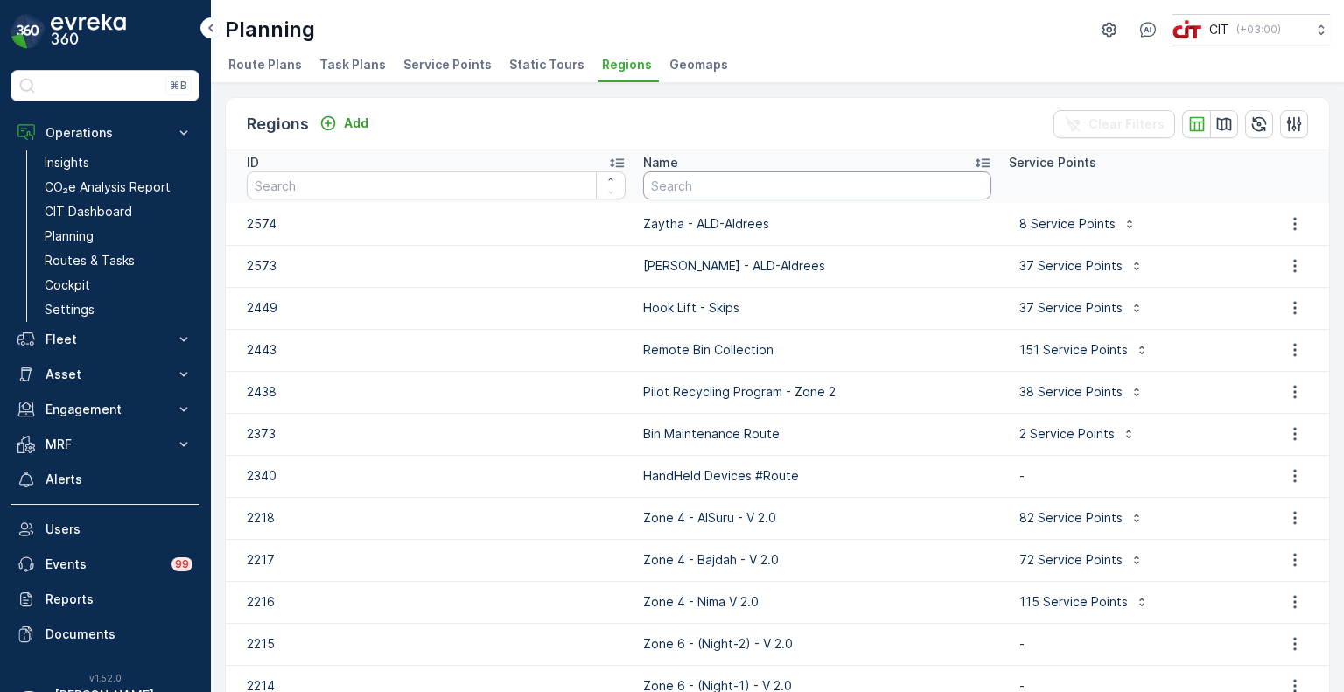
click at [738, 192] on input "text" at bounding box center [817, 185] width 348 height 28
type input "zone 3"
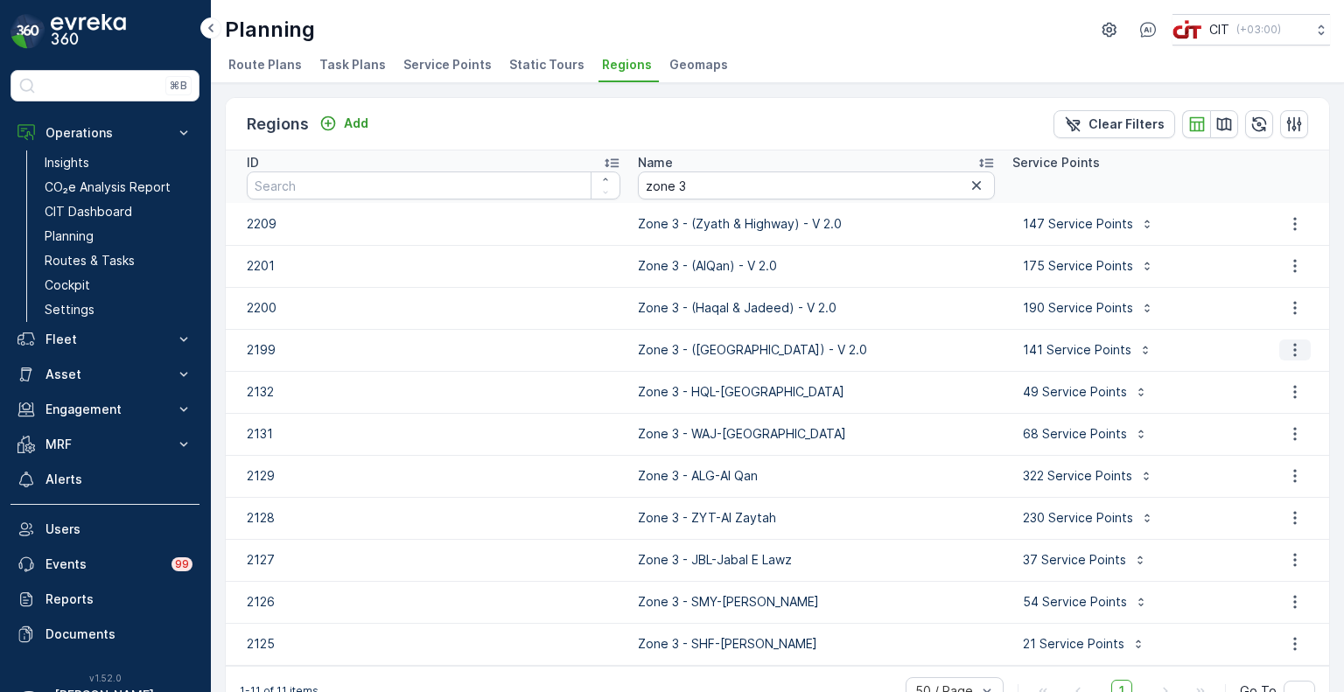
click at [1286, 348] on icon "button" at bounding box center [1294, 349] width 17 height 17
click at [1284, 370] on span "Edit Region" at bounding box center [1286, 375] width 67 height 17
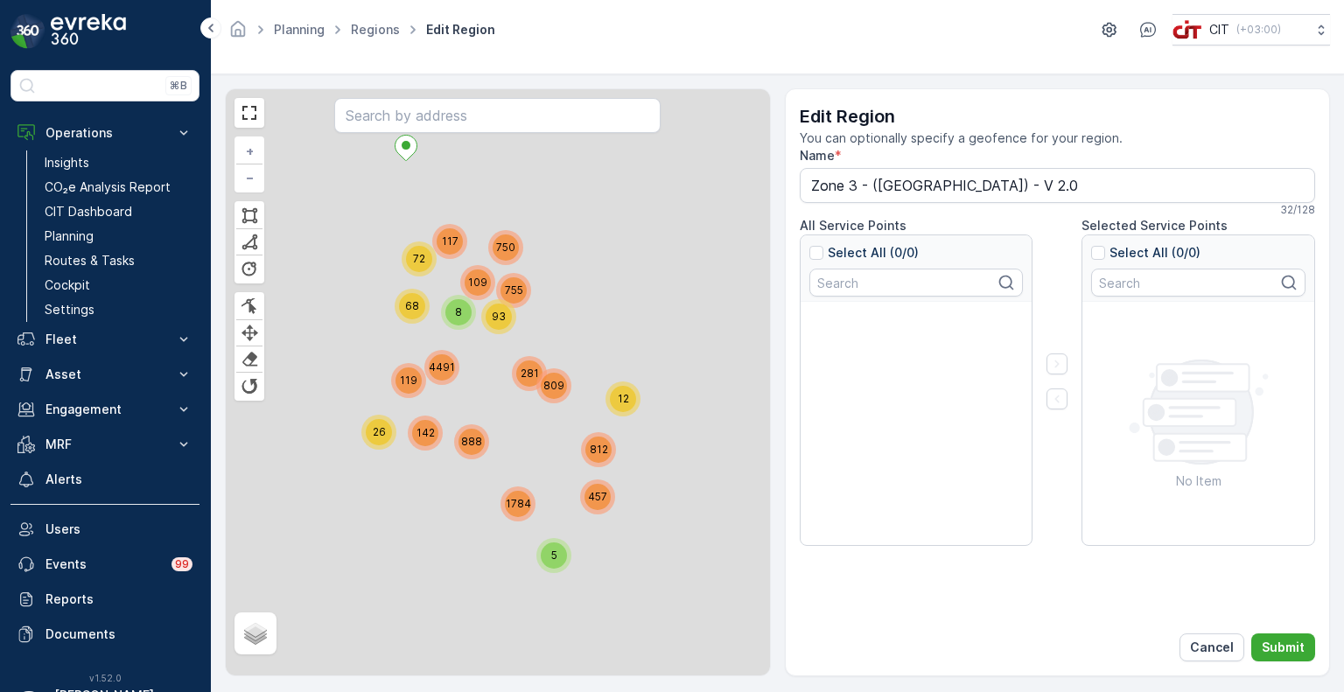
type input "Zone 3 - ([GEOGRAPHIC_DATA]) - V 2.0"
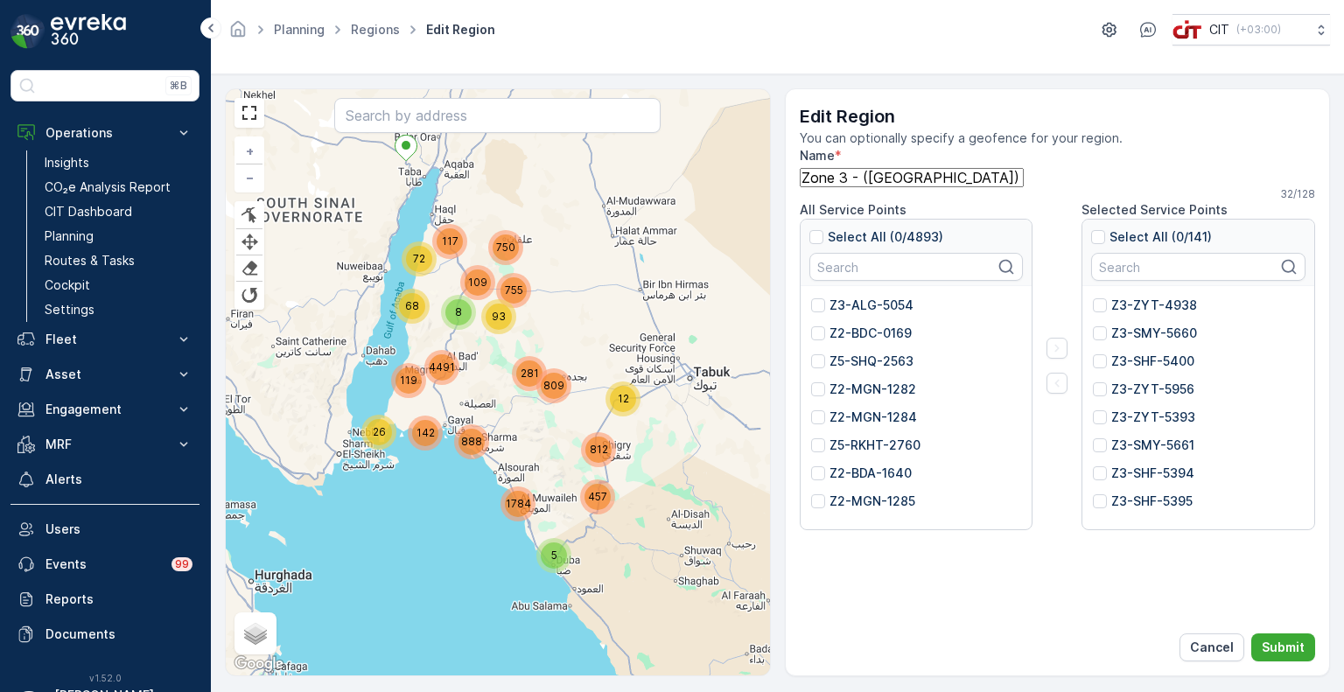
drag, startPoint x: 1015, startPoint y: 185, endPoint x: 787, endPoint y: 187, distance: 227.5
click at [787, 187] on div "Edit Region You can optionally specify a geofence for your region. Name * Zone …" at bounding box center [1058, 382] width 546 height 588
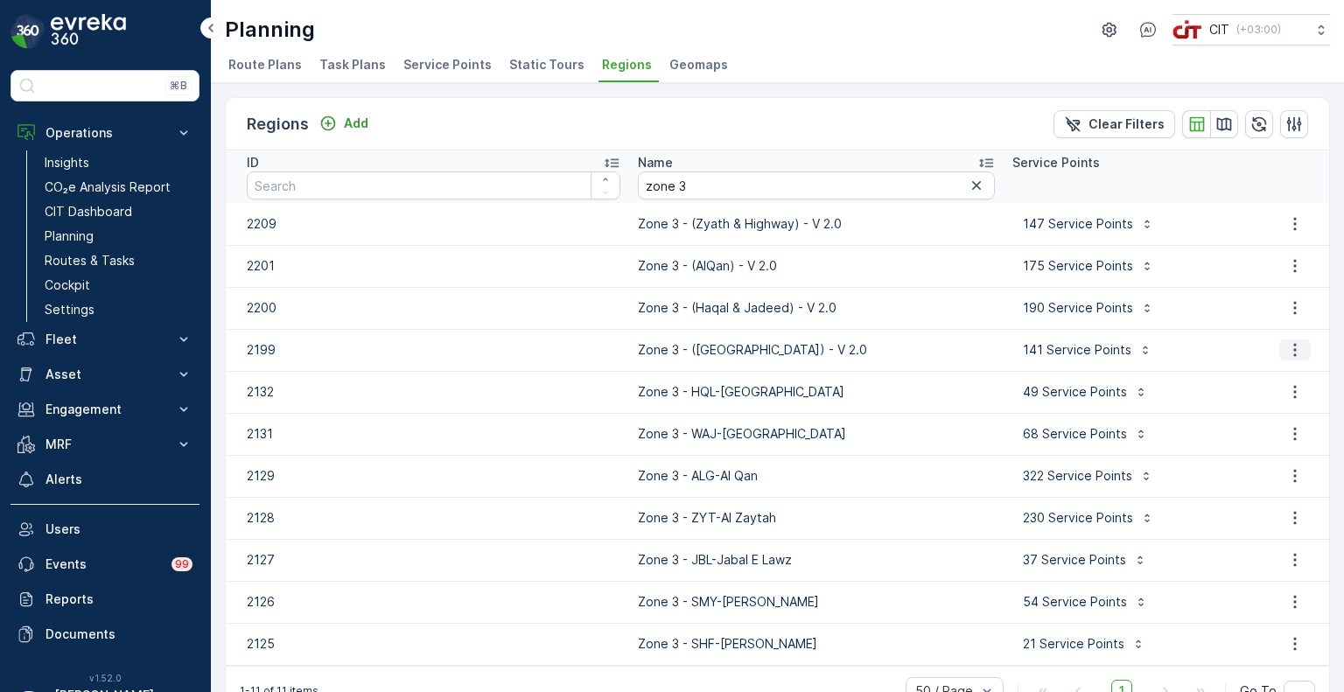
click at [1290, 343] on icon "button" at bounding box center [1294, 349] width 17 height 17
click at [1276, 373] on span "Edit Region" at bounding box center [1286, 375] width 67 height 17
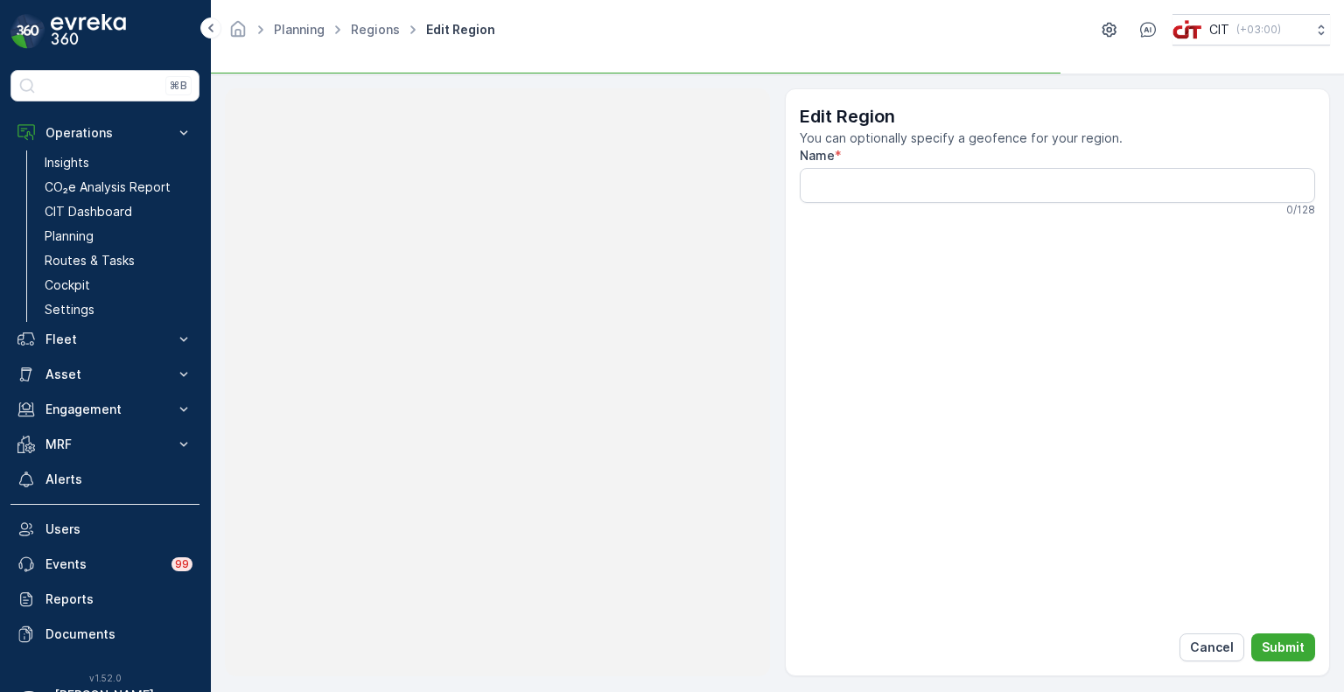
type input "Zone 3 - ([GEOGRAPHIC_DATA]) - V 2.0"
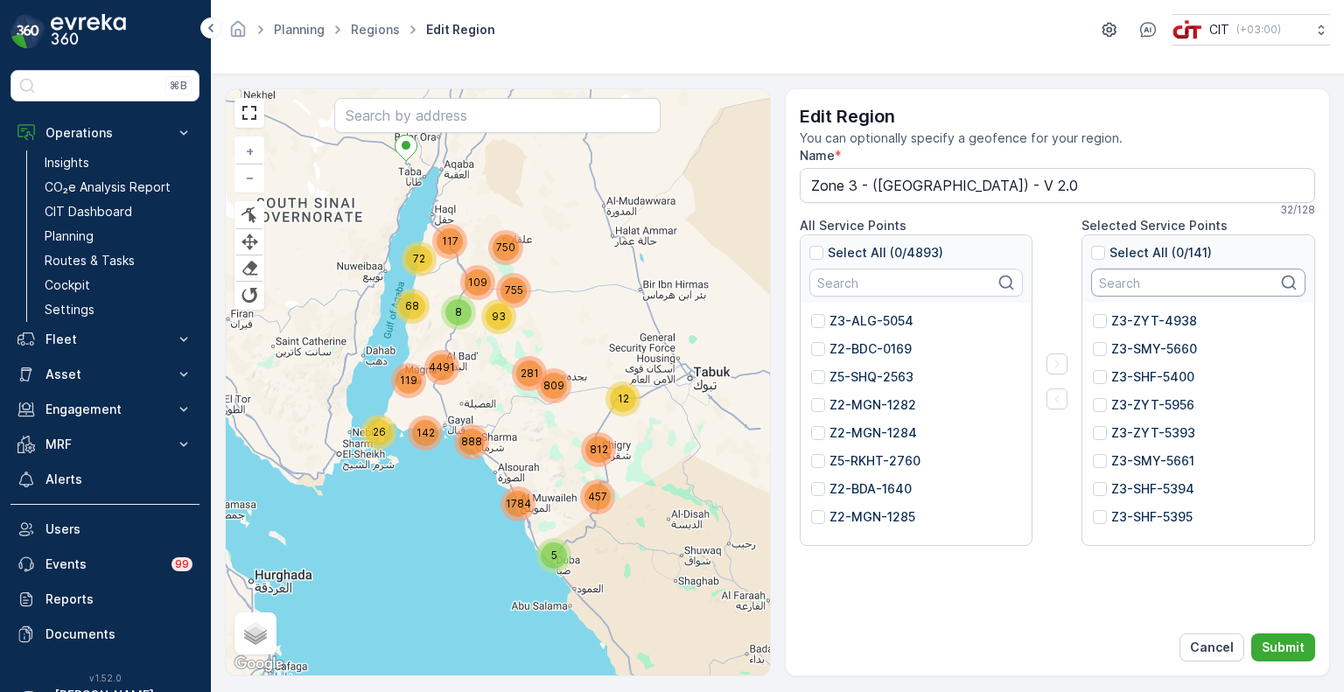
click at [1156, 280] on input "text" at bounding box center [1198, 283] width 214 height 28
paste input "5956"
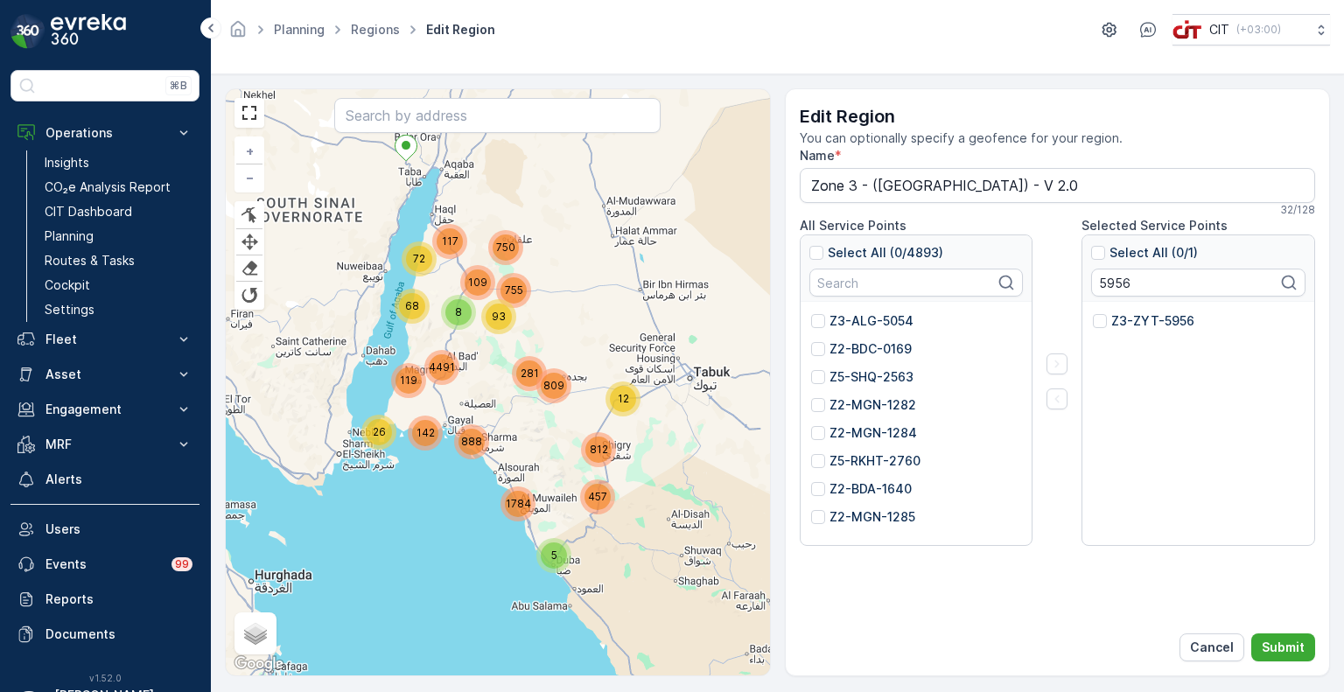
click at [1121, 325] on p "Z3-ZYT-5956" at bounding box center [1152, 320] width 83 height 17
click at [1093, 312] on input "Z3-ZYT-5956" at bounding box center [1093, 312] width 0 height 0
click at [1117, 280] on input "5956" at bounding box center [1198, 283] width 214 height 28
paste input "400"
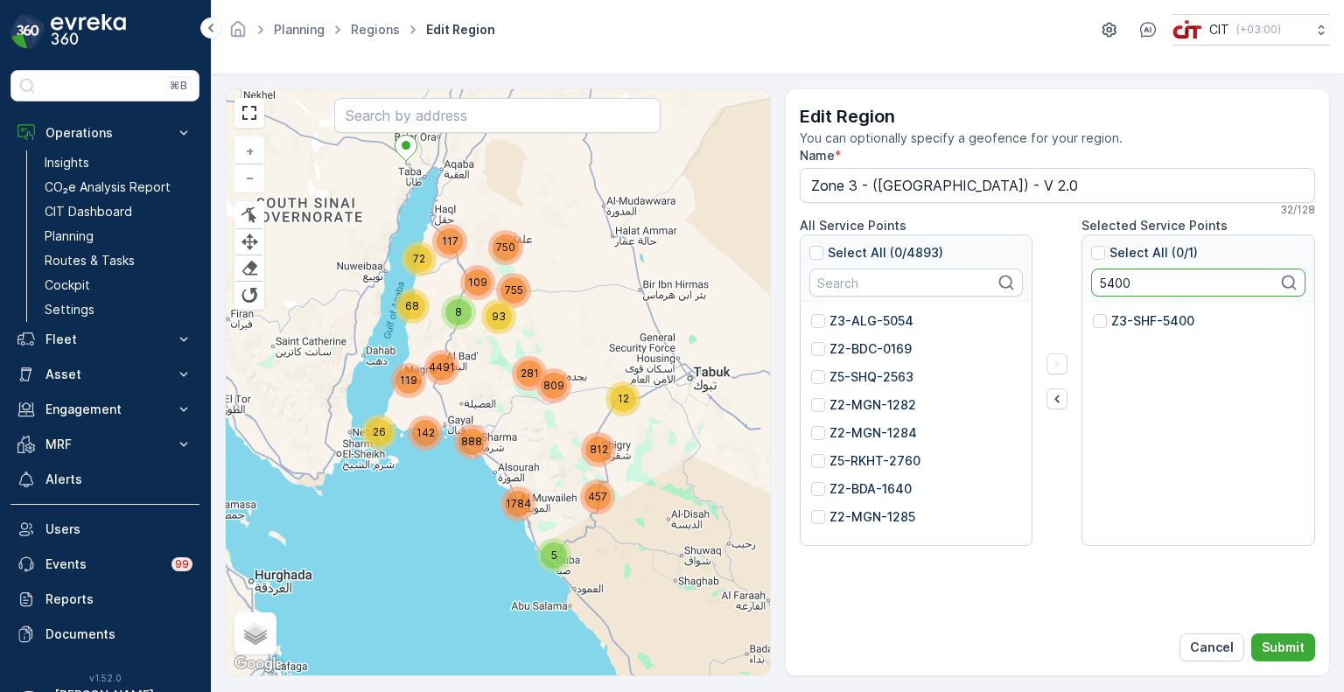
click at [1129, 317] on p "Z3-SHF-5400" at bounding box center [1152, 320] width 83 height 17
click at [1093, 312] on input "Z3-SHF-5400" at bounding box center [1093, 312] width 0 height 0
click at [1110, 283] on input "5400" at bounding box center [1198, 283] width 214 height 28
paste input "4923"
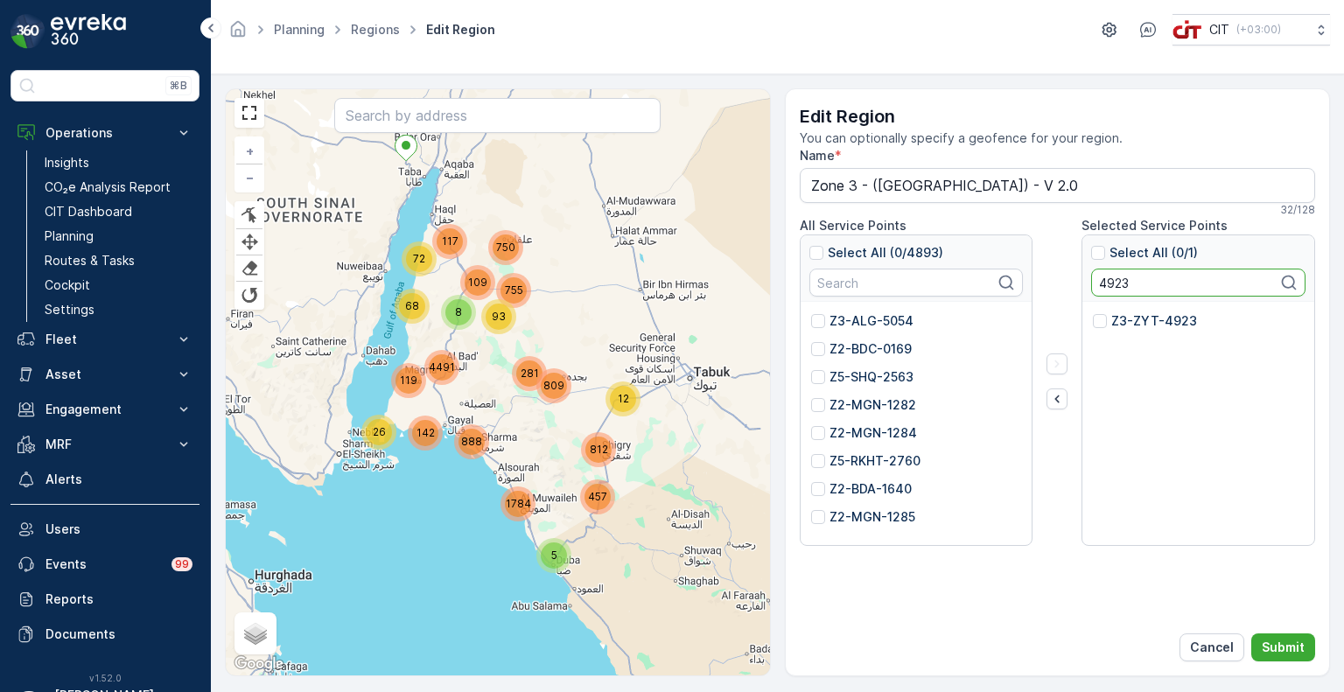
click at [1122, 320] on p "Z3-ZYT-4923" at bounding box center [1154, 320] width 86 height 17
click at [1093, 312] on input "Z3-ZYT-4923" at bounding box center [1093, 312] width 0 height 0
click at [1113, 283] on input "4923" at bounding box center [1198, 283] width 214 height 28
paste input "12"
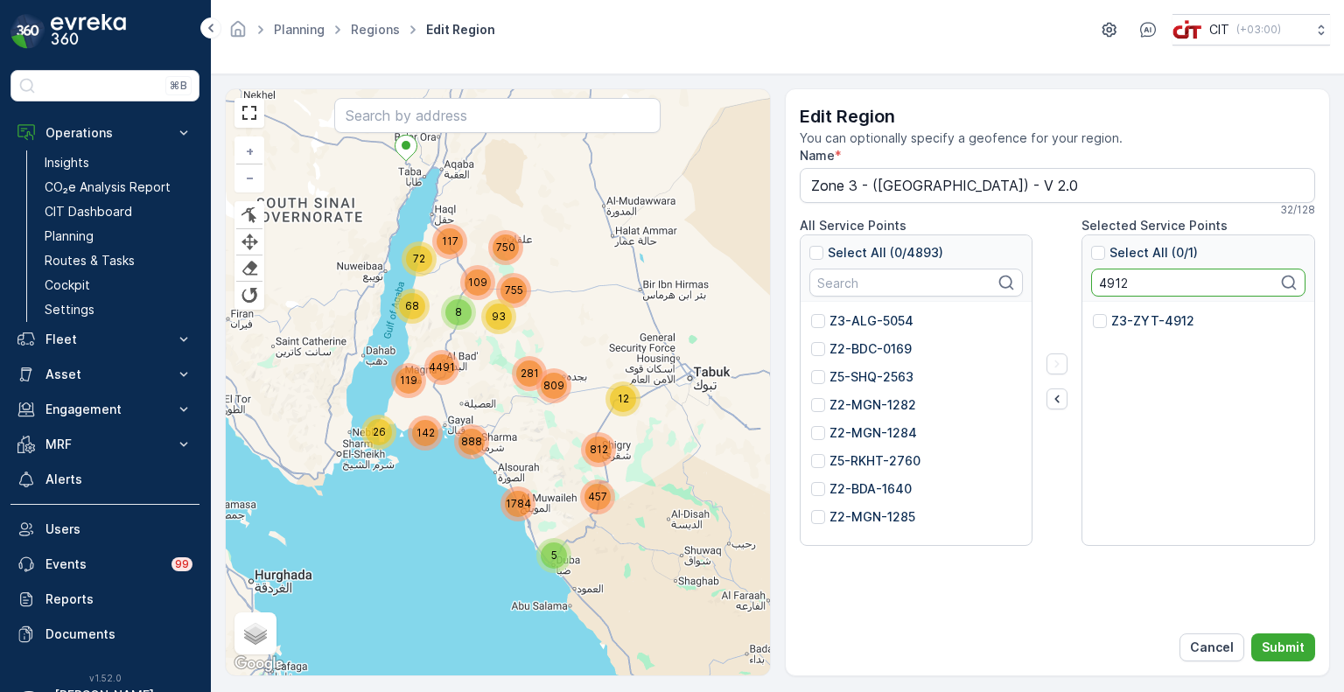
click at [1123, 320] on p "Z3-ZYT-4912" at bounding box center [1152, 320] width 83 height 17
click at [1093, 312] on input "Z3-ZYT-4912" at bounding box center [1093, 312] width 0 height 0
click at [1115, 287] on input "4912" at bounding box center [1198, 283] width 214 height 28
paste input "21"
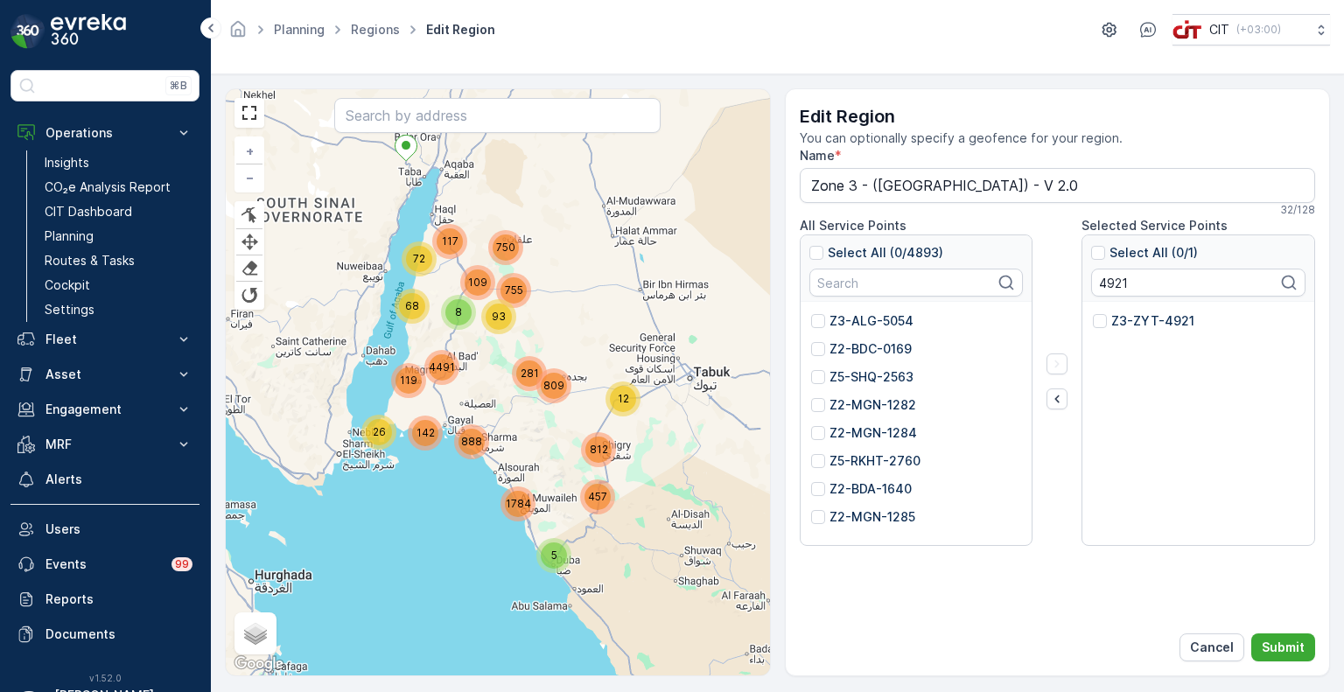
click at [1128, 319] on p "Z3-ZYT-4921" at bounding box center [1152, 320] width 83 height 17
click at [1093, 312] on input "Z3-ZYT-4921" at bounding box center [1093, 312] width 0 height 0
click at [1109, 288] on input "4921" at bounding box center [1198, 283] width 214 height 28
paste input "19"
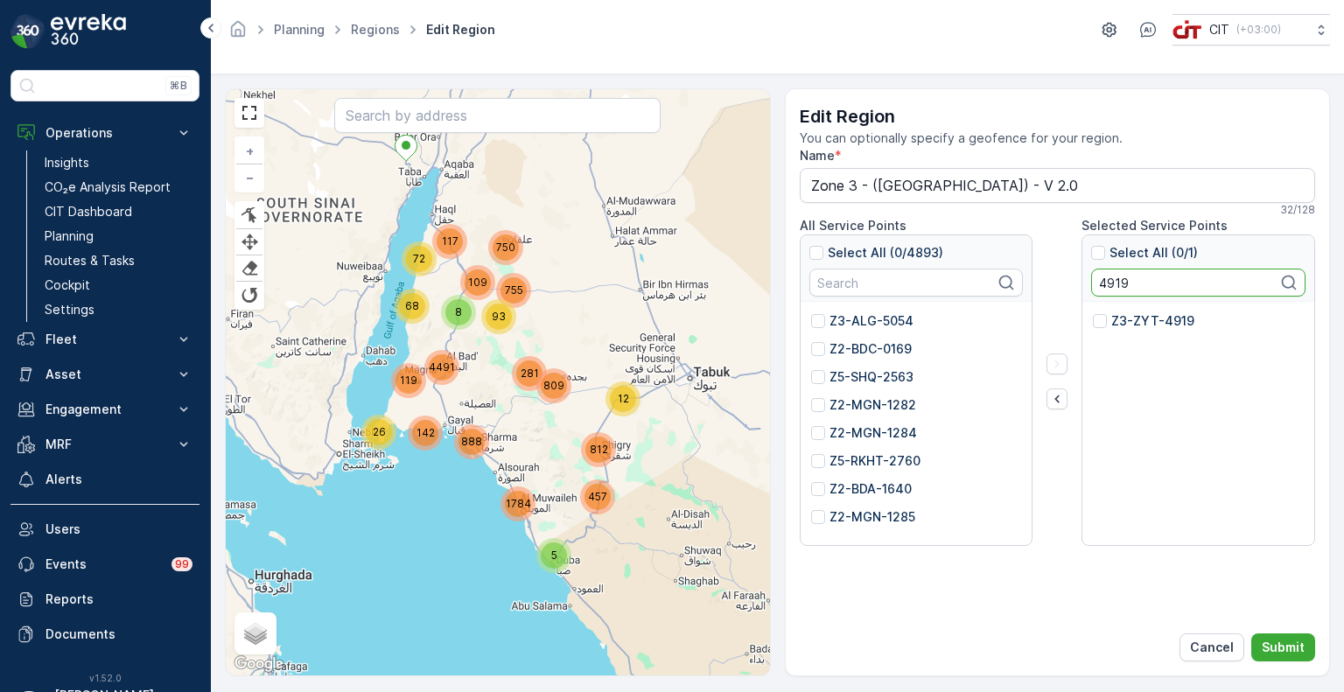
click at [1127, 325] on p "Z3-ZYT-4919" at bounding box center [1152, 320] width 83 height 17
click at [1093, 312] on input "Z3-ZYT-4919" at bounding box center [1093, 312] width 0 height 0
click at [1124, 284] on input "4919" at bounding box center [1198, 283] width 214 height 28
paste input "8"
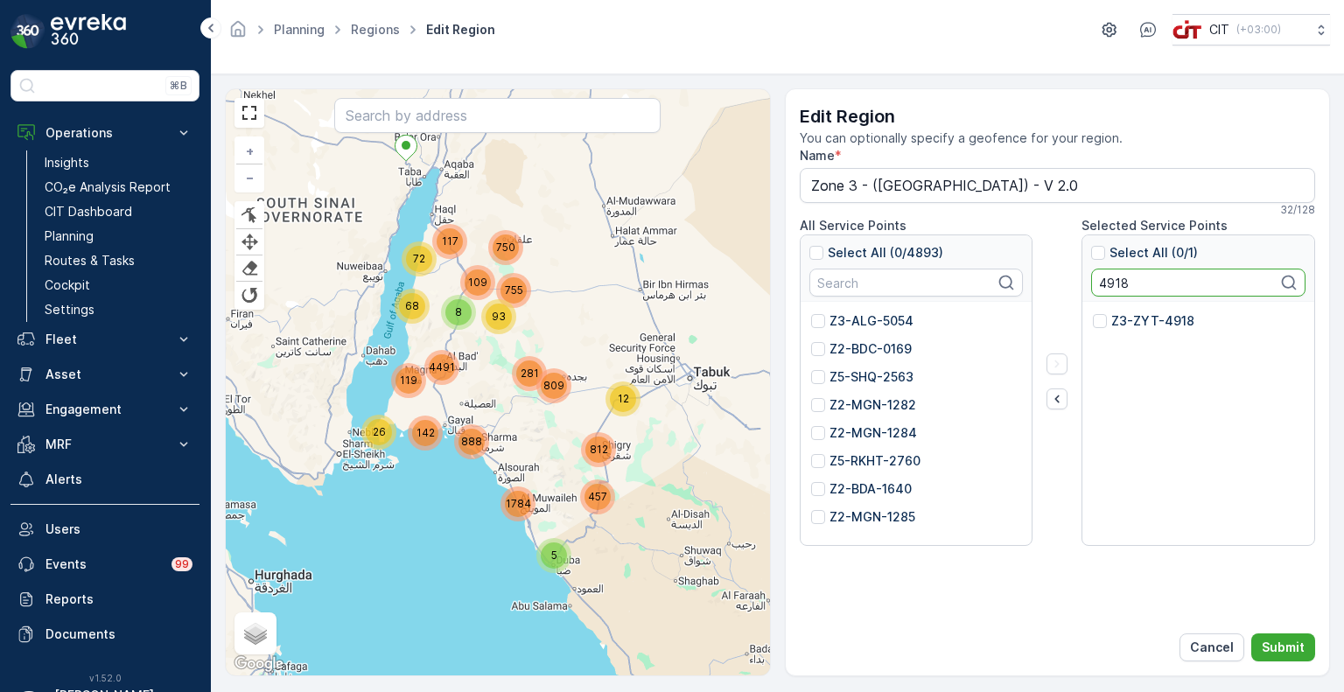
click at [1126, 318] on p "Z3-ZYT-4918" at bounding box center [1152, 320] width 83 height 17
click at [1093, 312] on input "Z3-ZYT-4918" at bounding box center [1093, 312] width 0 height 0
click at [1096, 290] on input "4918" at bounding box center [1198, 283] width 214 height 28
paste input "7"
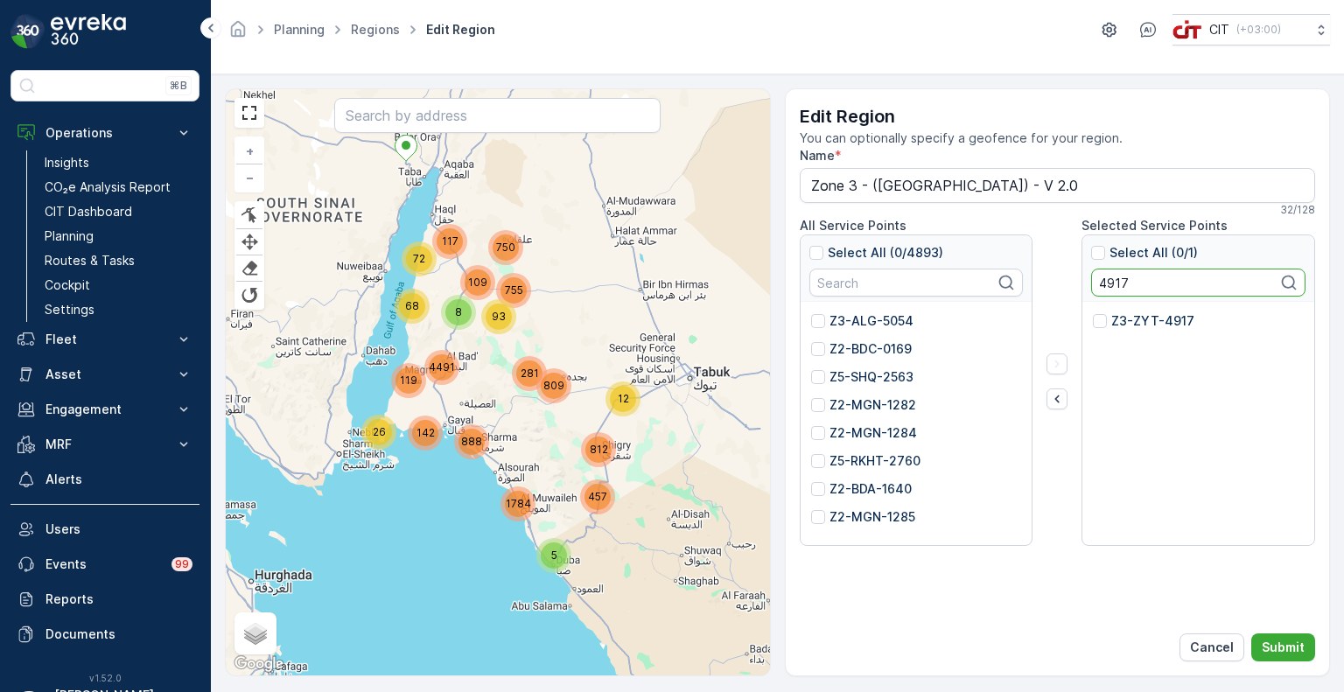
click at [1120, 323] on p "Z3-ZYT-4917" at bounding box center [1152, 320] width 83 height 17
click at [1093, 312] on input "Z3-ZYT-4917" at bounding box center [1093, 312] width 0 height 0
click at [1120, 286] on input "4917" at bounding box center [1198, 283] width 214 height 28
paste input "4"
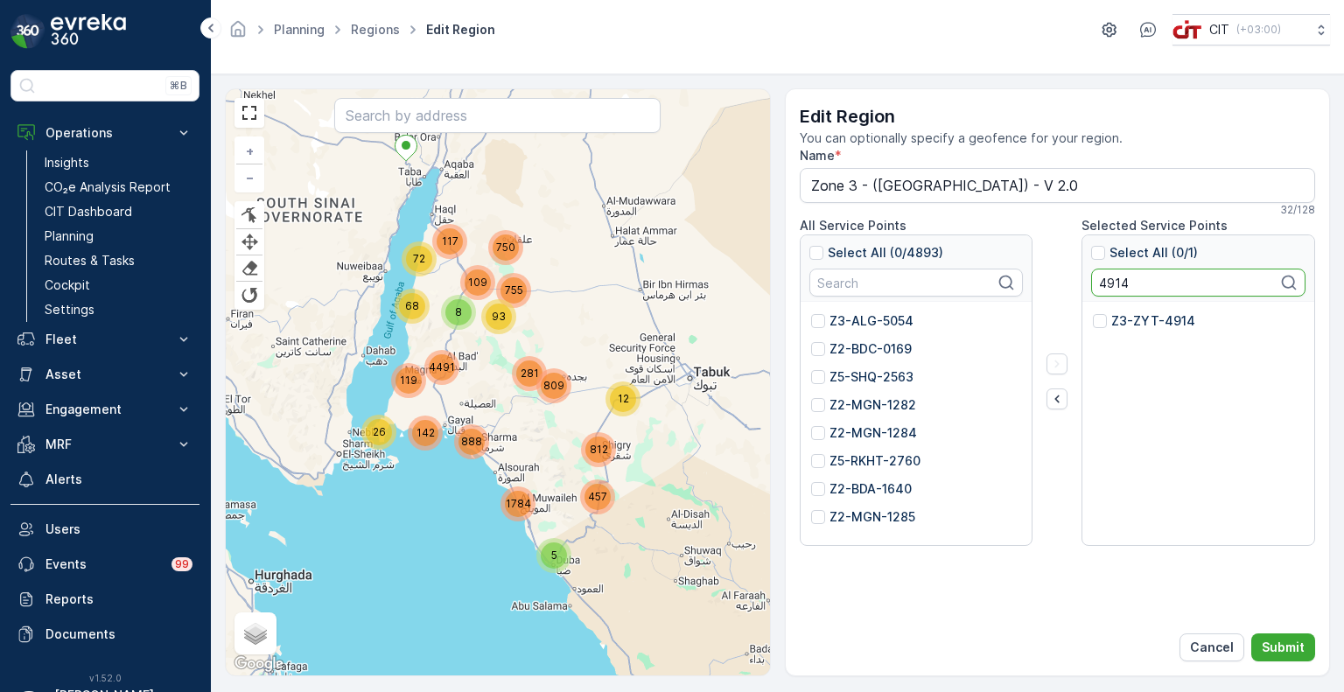
click at [1132, 319] on p "Z3-ZYT-4914" at bounding box center [1153, 320] width 84 height 17
click at [1093, 312] on input "Z3-ZYT-4914" at bounding box center [1093, 312] width 0 height 0
click at [1110, 286] on input "4914" at bounding box center [1198, 283] width 214 height 28
paste input "5"
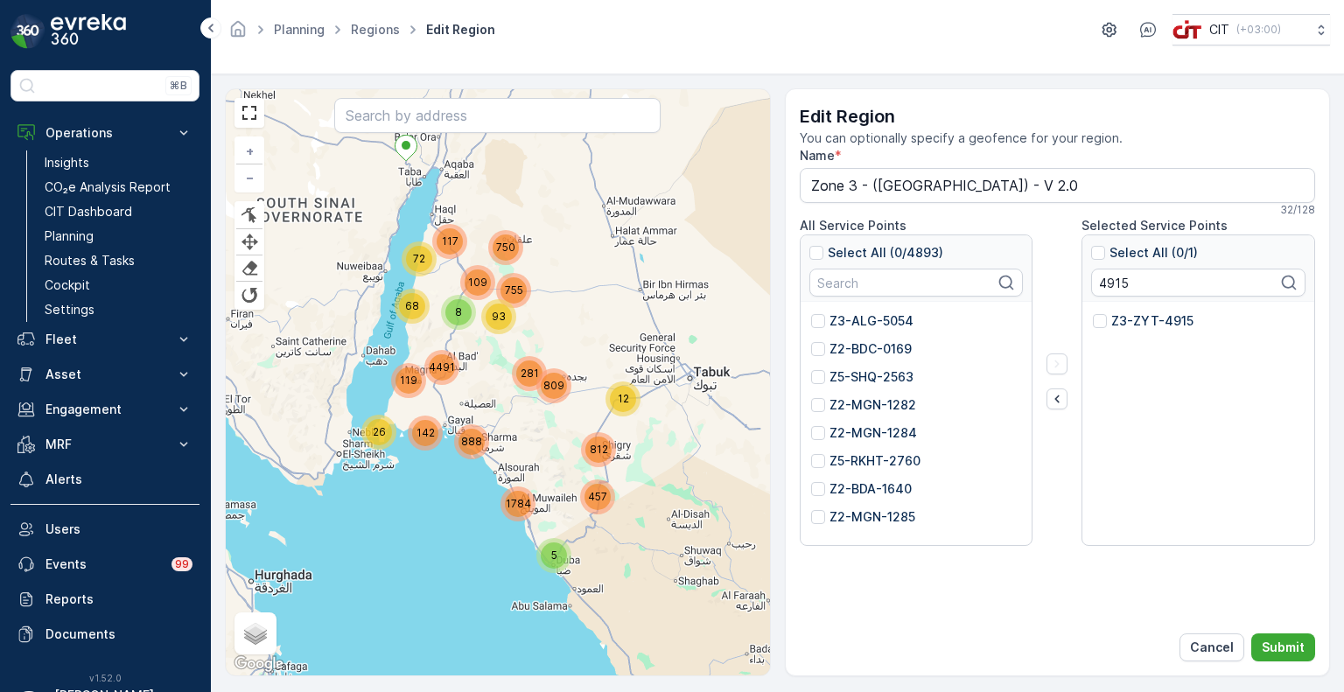
click at [1120, 319] on p "Z3-ZYT-4915" at bounding box center [1152, 320] width 82 height 17
click at [1093, 312] on input "Z3-ZYT-4915" at bounding box center [1093, 312] width 0 height 0
click at [1108, 283] on input "4915" at bounding box center [1198, 283] width 214 height 28
paste input "1"
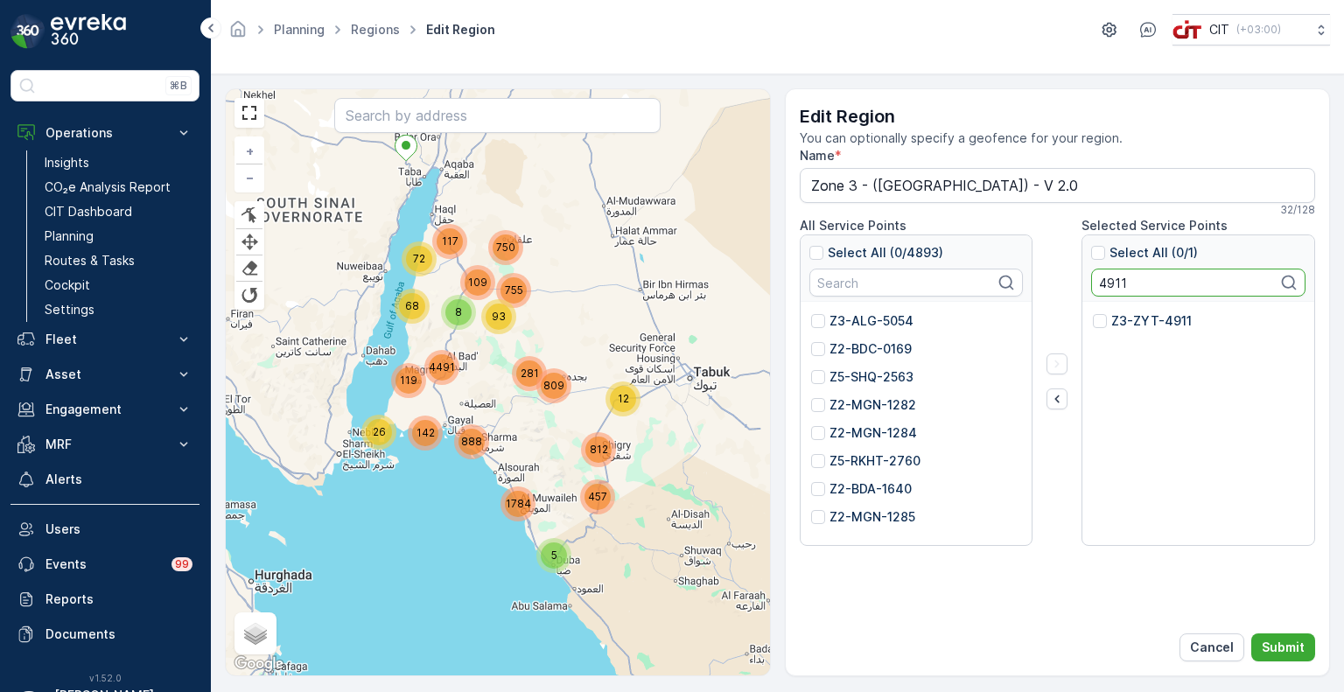
click at [1129, 325] on p "Z3-ZYT-4911" at bounding box center [1151, 320] width 80 height 17
click at [1093, 312] on input "Z3-ZYT-4911" at bounding box center [1093, 312] width 0 height 0
click at [1113, 279] on input "4911" at bounding box center [1198, 283] width 214 height 28
paste input "5393"
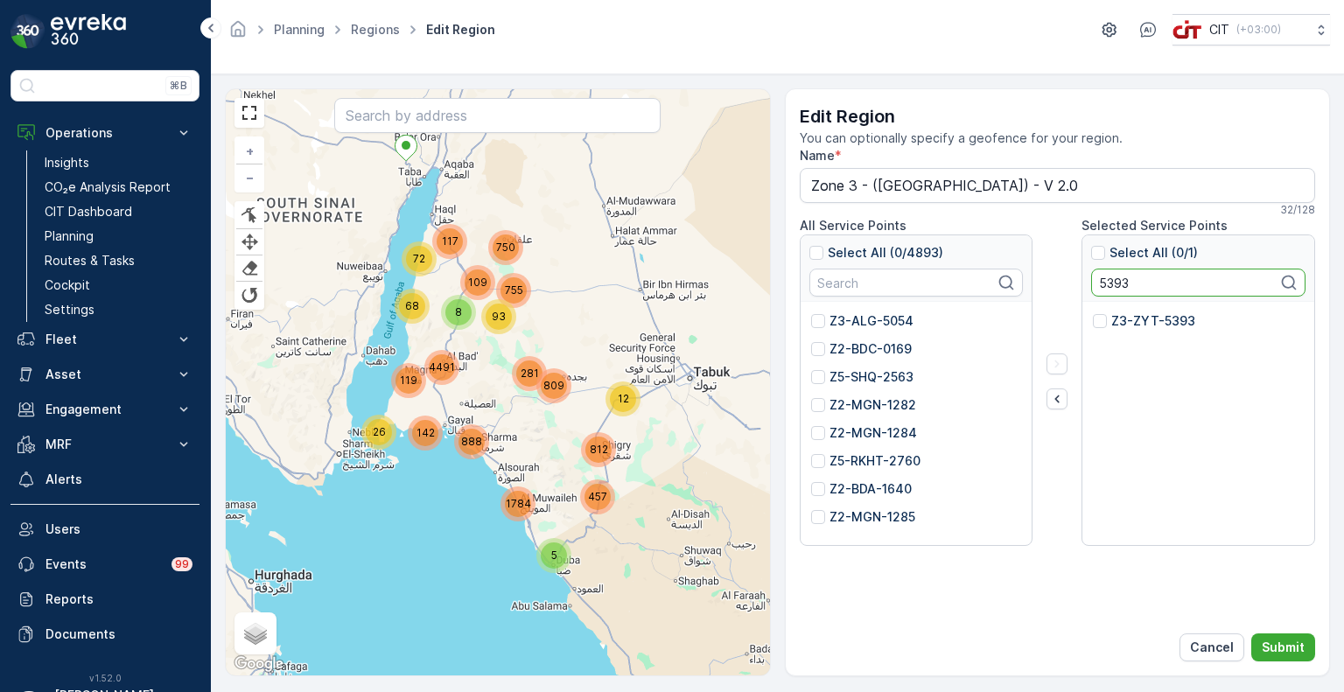
type input "5393"
click at [1119, 319] on p "Z3-ZYT-5393" at bounding box center [1153, 320] width 84 height 17
click at [1093, 312] on input "Z3-ZYT-5393" at bounding box center [1093, 312] width 0 height 0
click at [1055, 402] on icon "button" at bounding box center [1056, 398] width 17 height 17
click at [1113, 283] on input "5393" at bounding box center [1198, 283] width 214 height 28
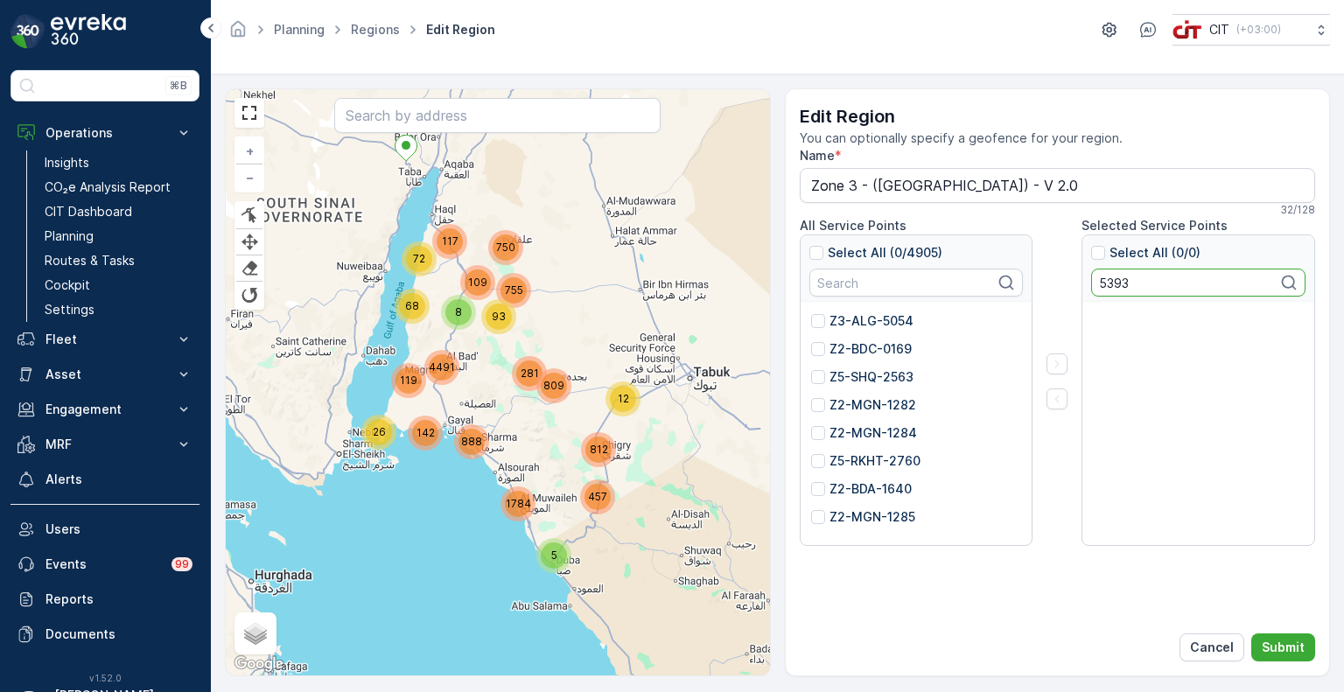
click at [1113, 283] on input "5393" at bounding box center [1198, 283] width 214 height 28
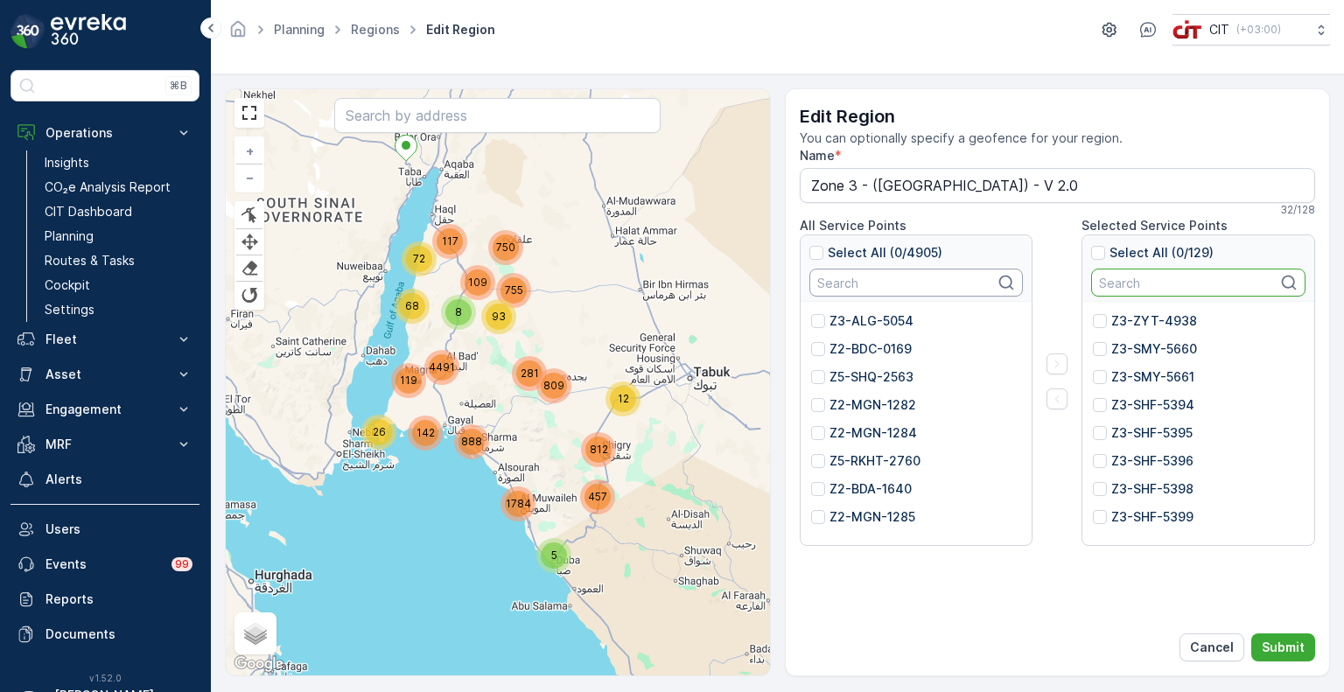
click at [866, 281] on input "text" at bounding box center [916, 283] width 214 height 28
paste input "5631"
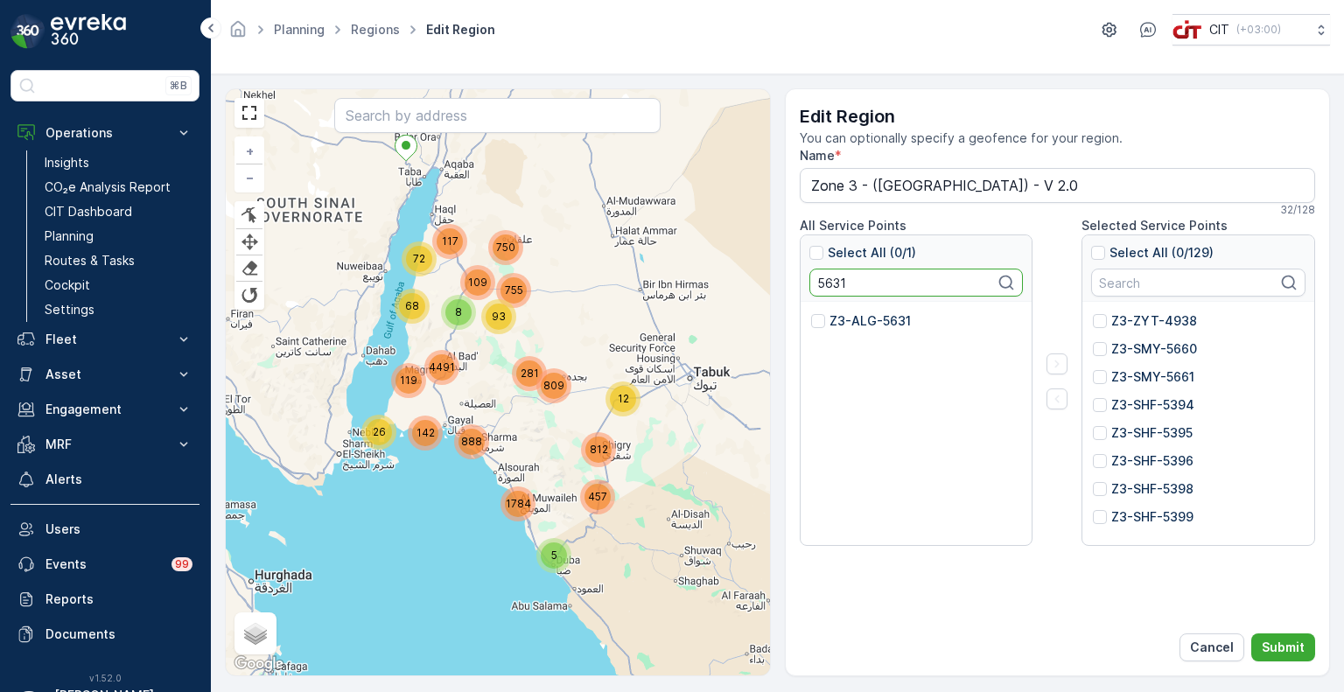
click at [835, 318] on p "Z3-ALG-5631" at bounding box center [869, 320] width 81 height 17
click at [811, 312] on input "Z3-ALG-5631" at bounding box center [811, 312] width 0 height 0
click at [828, 283] on input "5631" at bounding box center [916, 283] width 214 height 28
paste input "4420"
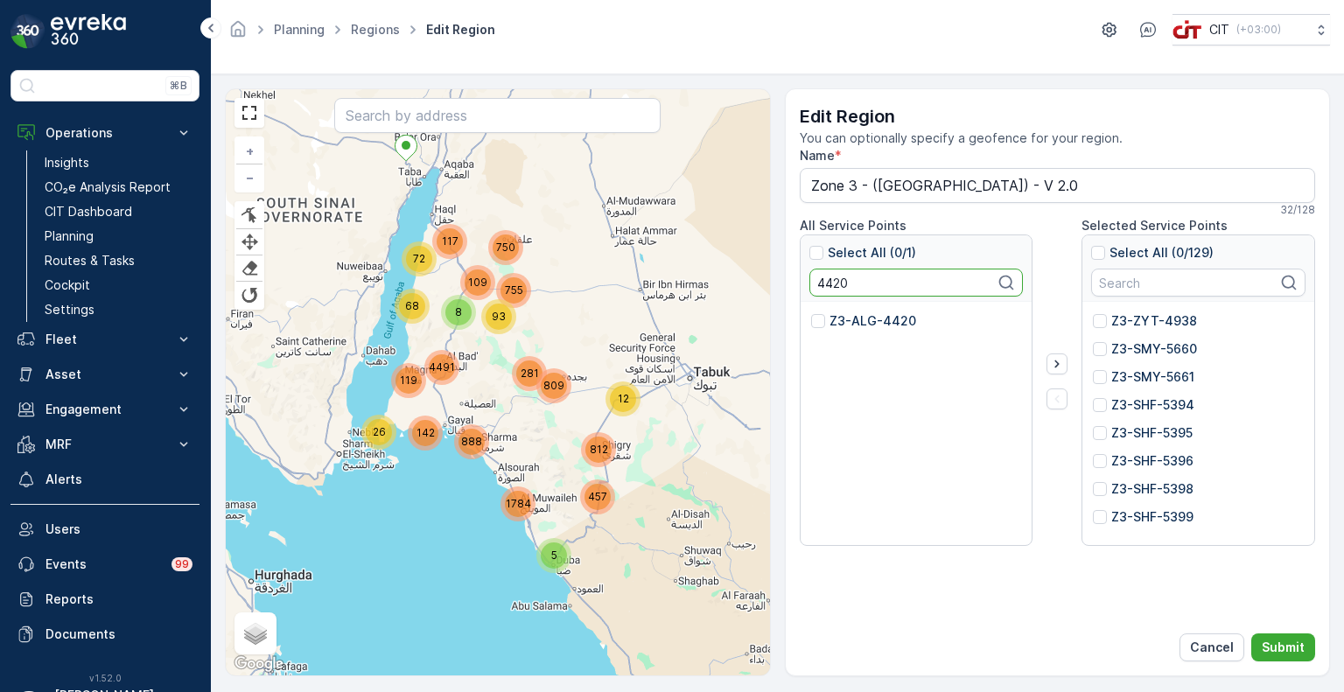
click at [840, 314] on p "Z3-ALG-4420" at bounding box center [872, 320] width 87 height 17
click at [811, 312] on input "Z3-ALG-4420" at bounding box center [811, 312] width 0 height 0
click at [817, 276] on input "4420" at bounding box center [916, 283] width 214 height 28
paste input "2"
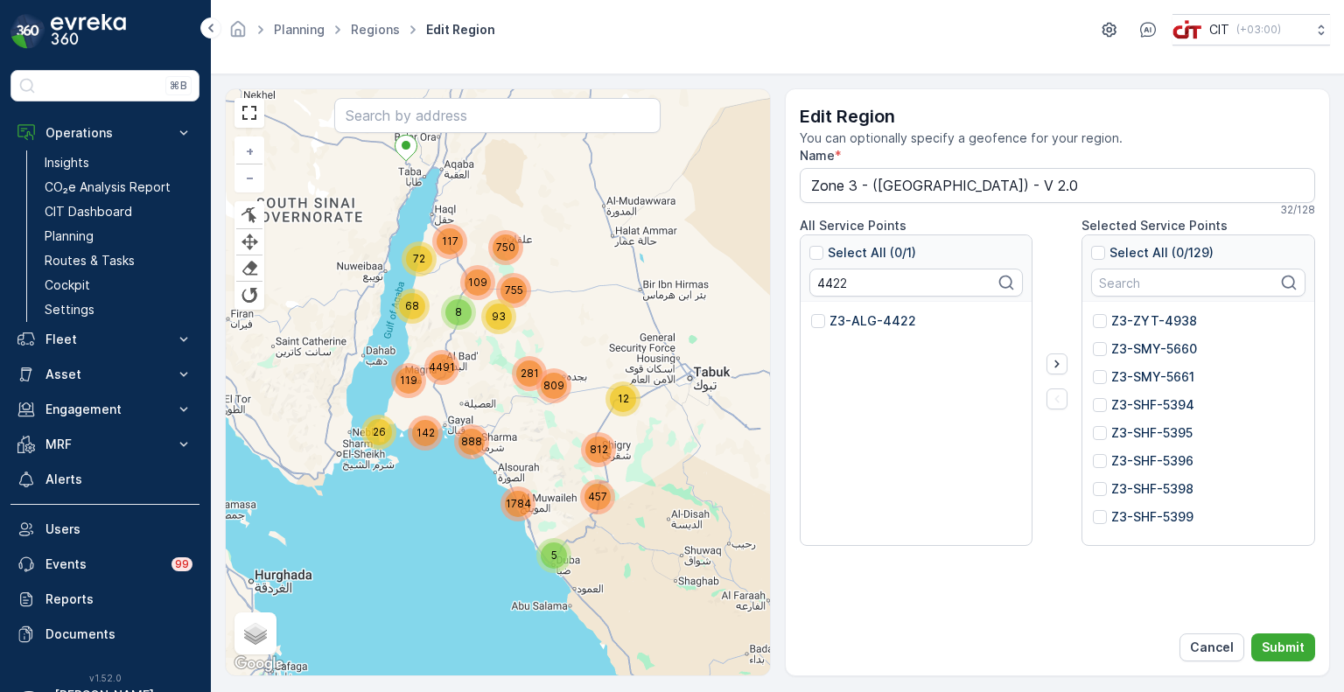
click at [840, 319] on p "Z3-ALG-4422" at bounding box center [872, 320] width 87 height 17
click at [811, 312] on input "Z3-ALG-4422" at bounding box center [811, 312] width 0 height 0
click at [839, 286] on input "4422" at bounding box center [916, 283] width 214 height 28
paste input "36"
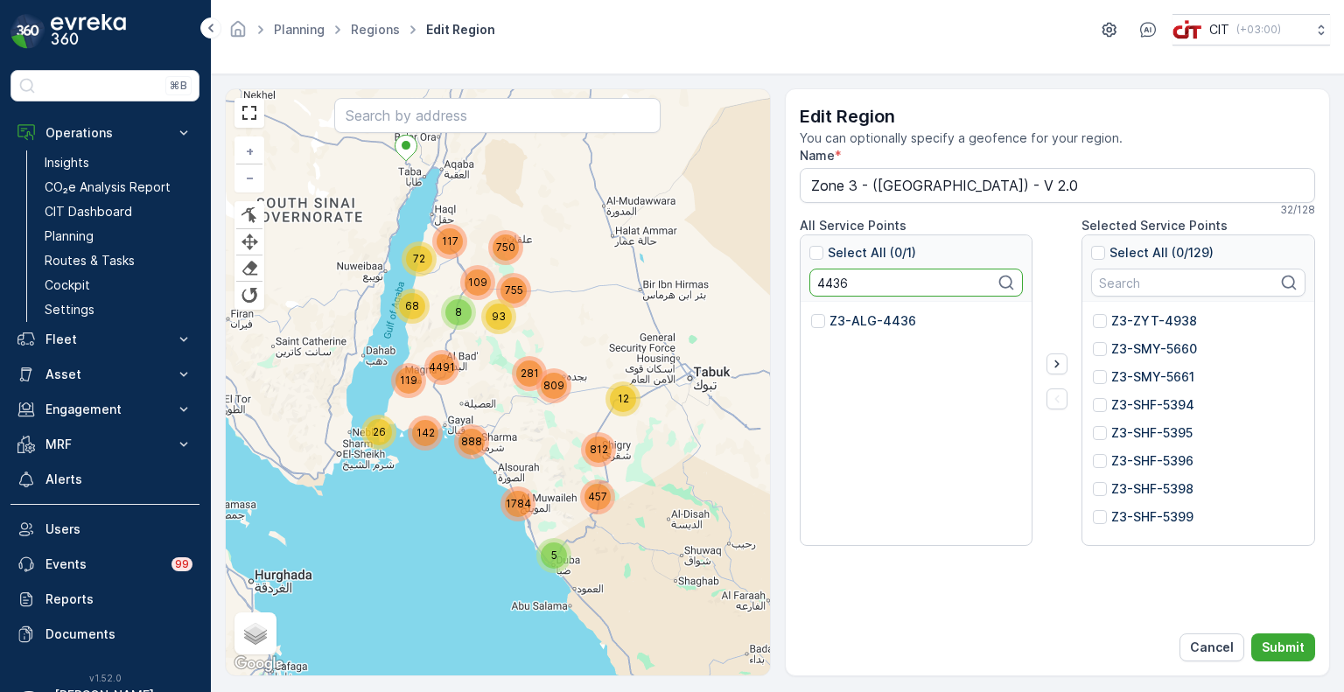
click at [866, 323] on p "Z3-ALG-4436" at bounding box center [872, 320] width 87 height 17
click at [811, 312] on input "Z3-ALG-4436" at bounding box center [811, 312] width 0 height 0
click at [833, 280] on input "4436" at bounding box center [916, 283] width 214 height 28
paste input "29"
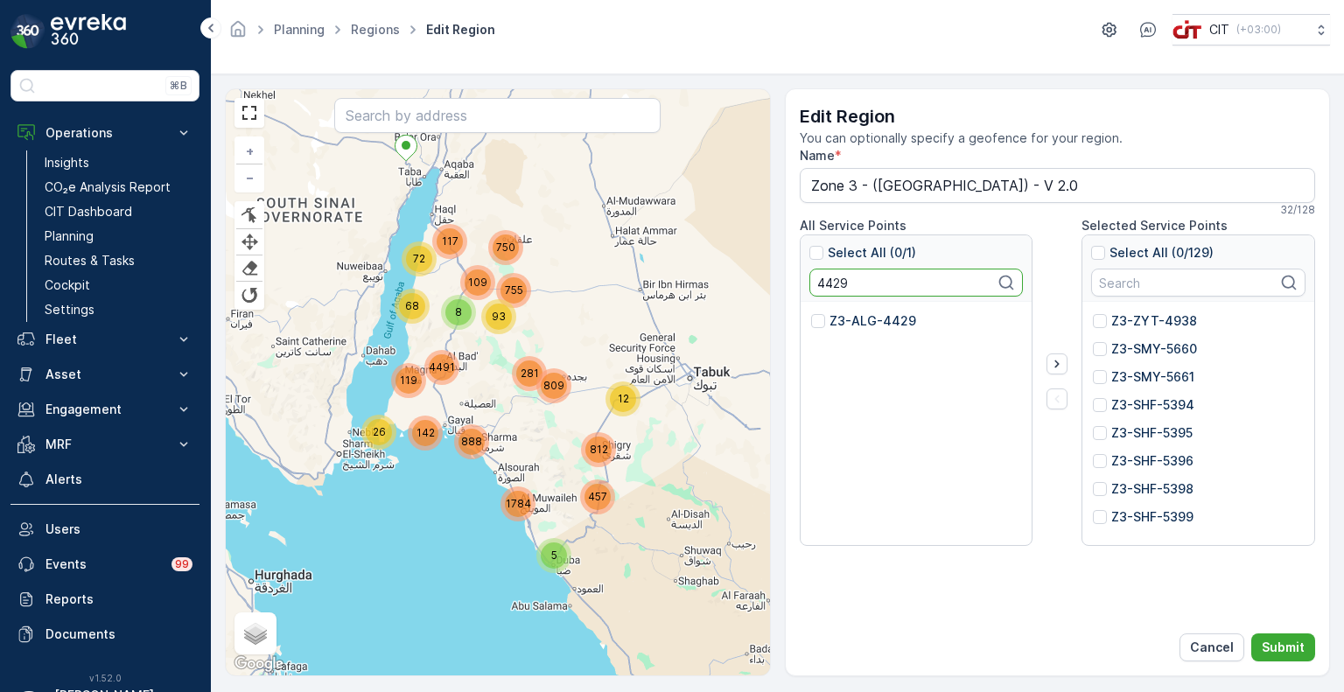
click at [846, 316] on p "Z3-ALG-4429" at bounding box center [872, 320] width 87 height 17
click at [811, 312] on input "Z3-ALG-4429" at bounding box center [811, 312] width 0 height 0
click at [828, 280] on input "4429" at bounding box center [916, 283] width 214 height 28
paste input "1"
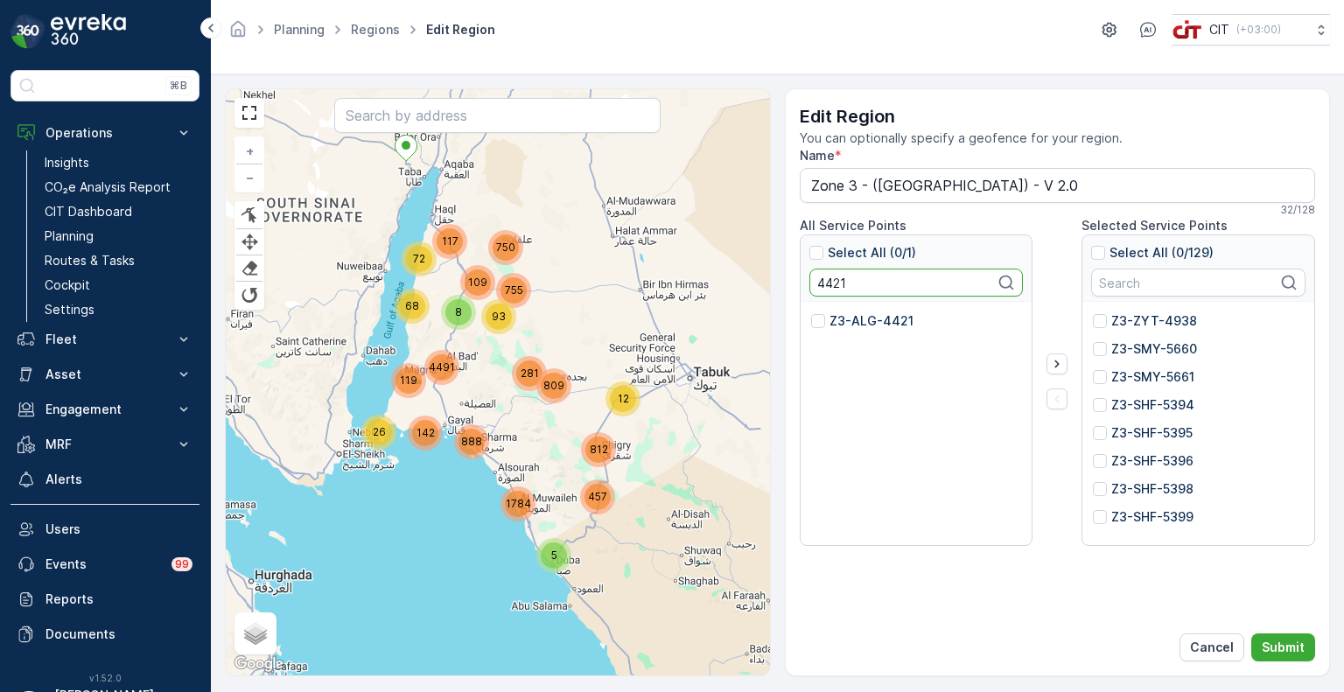
click at [854, 323] on p "Z3-ALG-4421" at bounding box center [871, 320] width 84 height 17
click at [811, 312] on input "Z3-ALG-4421" at bounding box center [811, 312] width 0 height 0
click at [828, 284] on input "4421" at bounding box center [916, 283] width 214 height 28
paste input "5476"
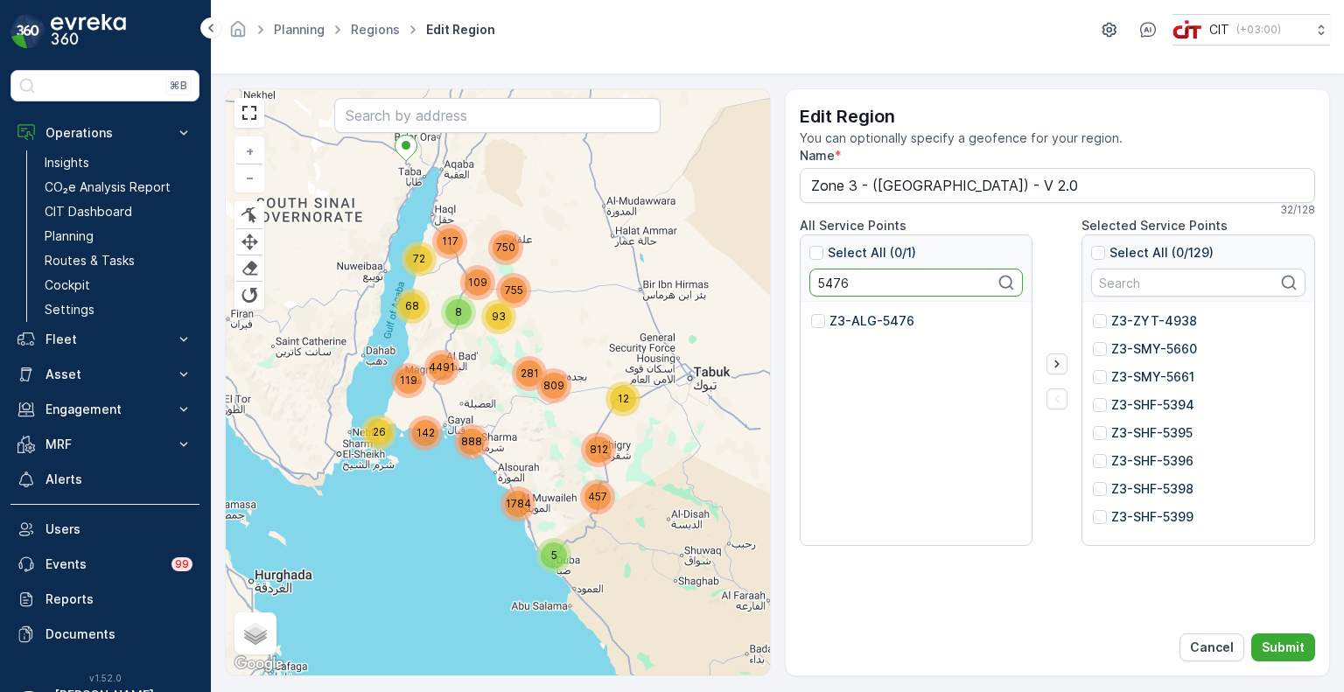
click at [842, 317] on p "Z3-ALG-5476" at bounding box center [871, 320] width 85 height 17
click at [811, 312] on input "Z3-ALG-5476" at bounding box center [811, 312] width 0 height 0
click at [829, 284] on input "5476" at bounding box center [916, 283] width 214 height 28
paste input "3"
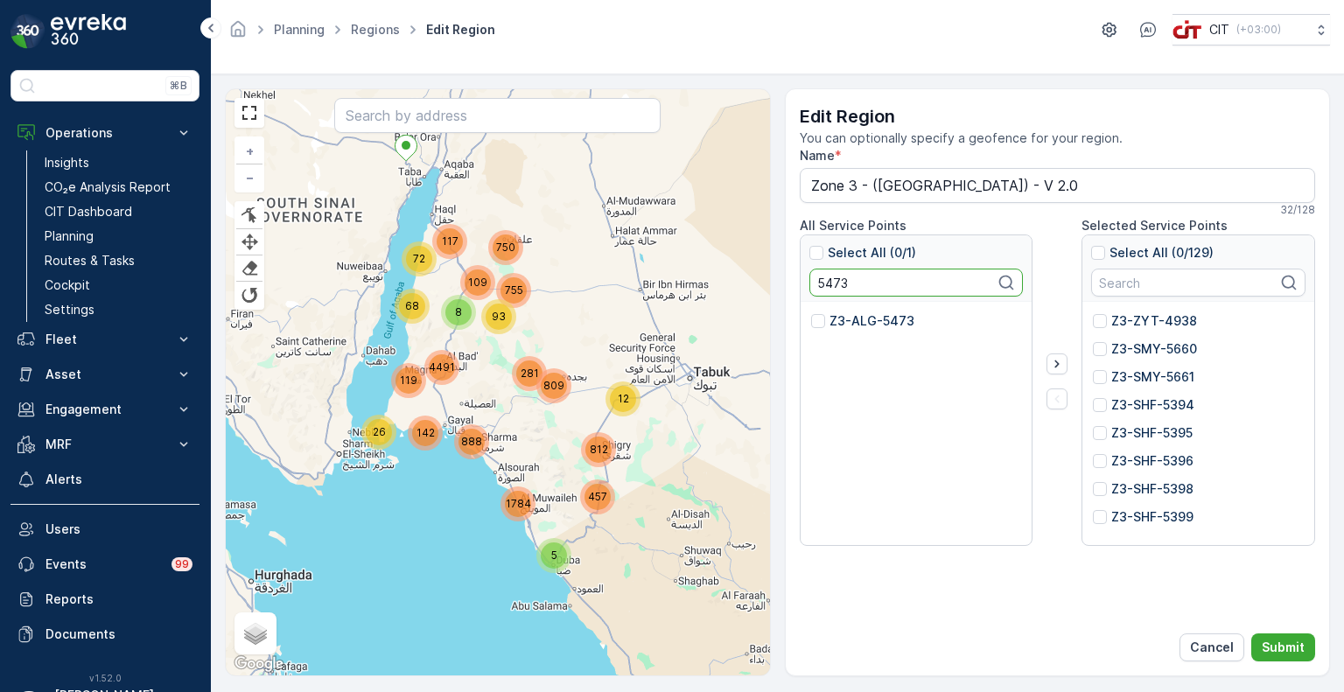
click at [837, 322] on p "Z3-ALG-5473" at bounding box center [871, 320] width 85 height 17
click at [811, 312] on input "Z3-ALG-5473" at bounding box center [811, 312] width 0 height 0
click at [815, 281] on input "5473" at bounding box center [916, 283] width 214 height 28
paste input "2"
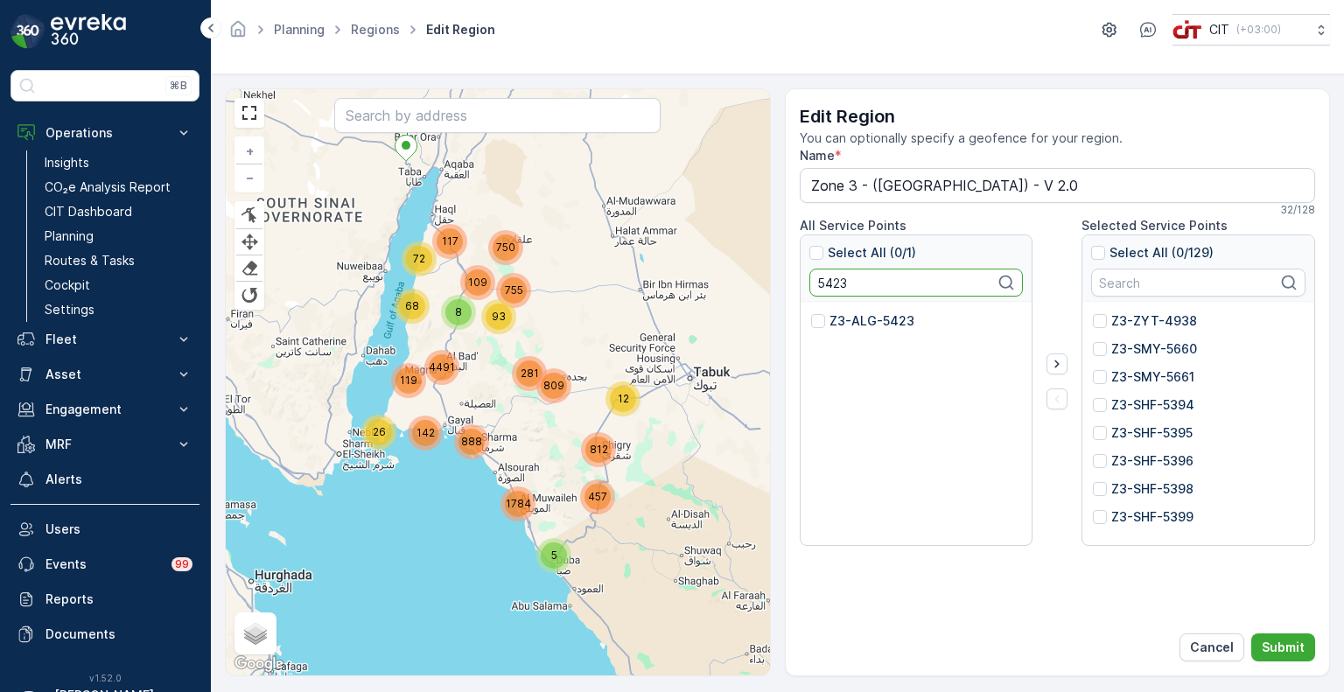
click at [843, 330] on div "Z3-ALG-5423" at bounding box center [916, 326] width 211 height 28
click at [845, 319] on p "Z3-ALG-5423" at bounding box center [871, 320] width 85 height 17
click at [811, 312] on input "Z3-ALG-5423" at bounding box center [811, 312] width 0 height 0
click at [831, 281] on input "5423" at bounding box center [916, 283] width 214 height 28
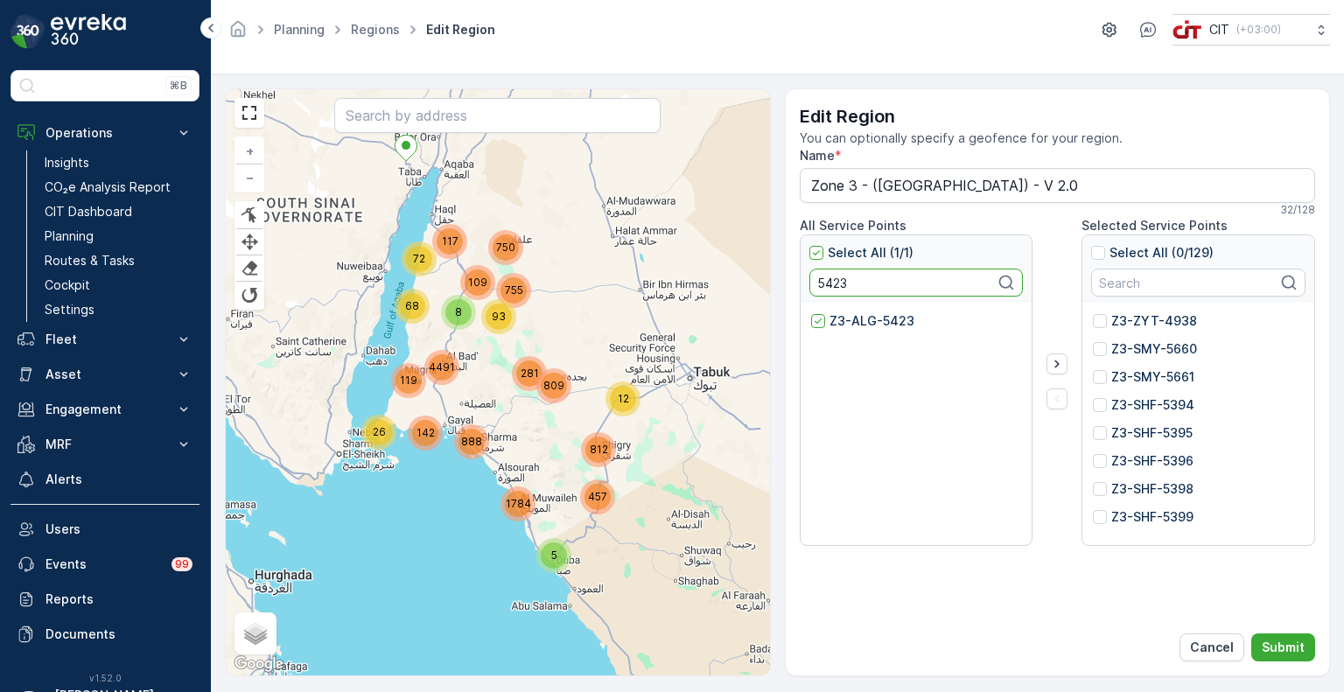
paste input "596"
click at [838, 325] on p "Z3-ALG-5596" at bounding box center [870, 320] width 83 height 17
click at [811, 312] on input "Z3-ALG-5596" at bounding box center [811, 312] width 0 height 0
click at [821, 285] on input "5596" at bounding box center [916, 283] width 214 height 28
click at [822, 285] on input "5596" at bounding box center [916, 283] width 214 height 28
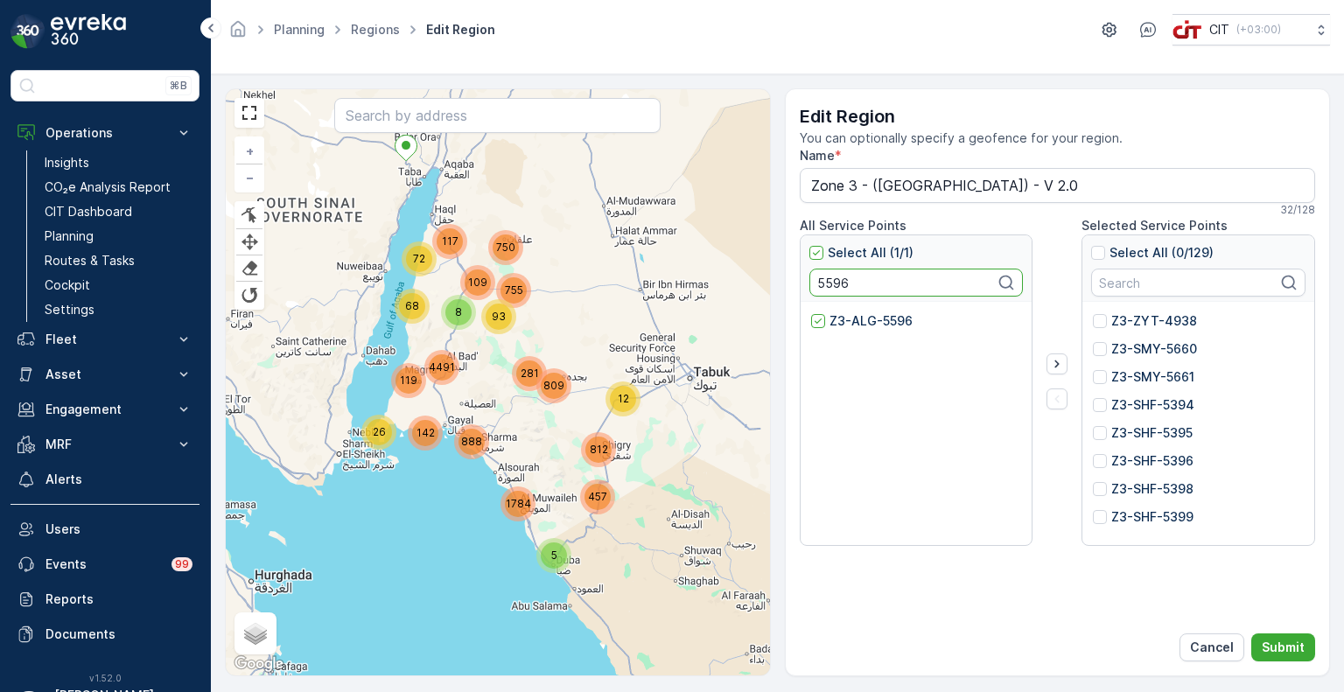
paste input "49"
click at [833, 324] on p "Z3-ZYT-5549" at bounding box center [871, 320] width 84 height 17
click at [811, 312] on input "Z3-ZYT-5549" at bounding box center [811, 312] width 0 height 0
click at [828, 282] on input "5549" at bounding box center [916, 283] width 214 height 28
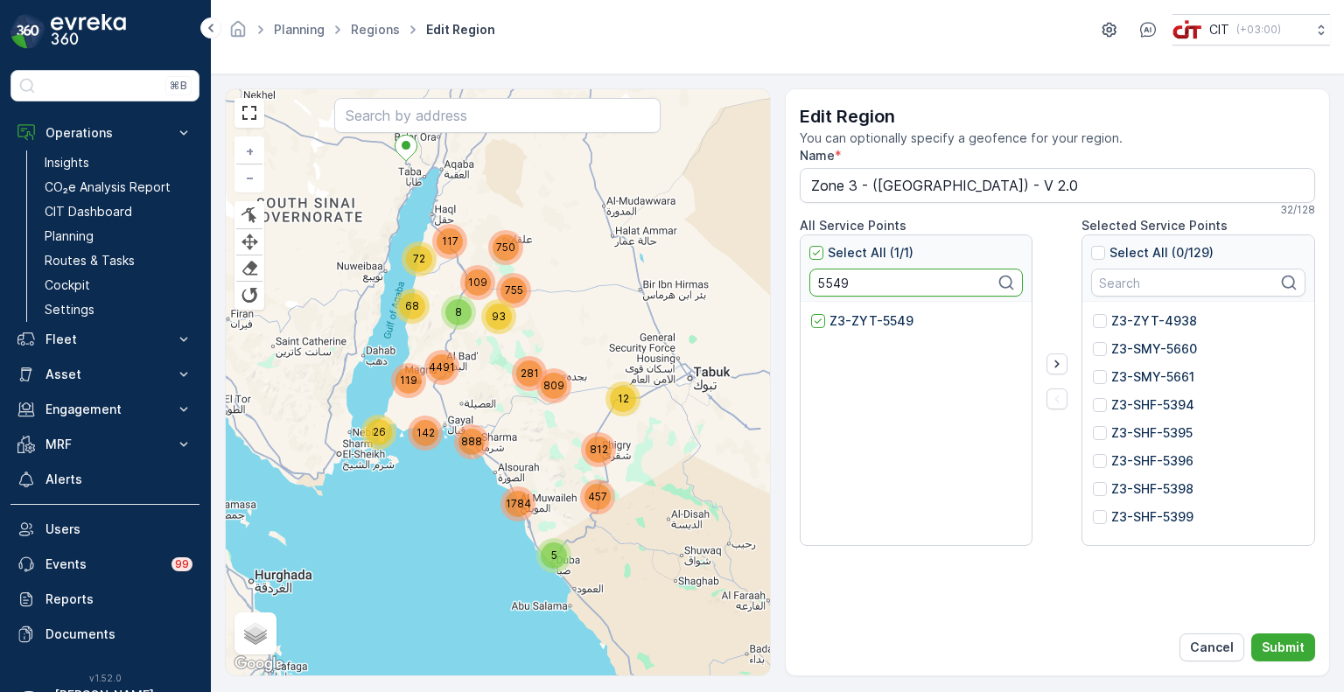
paste input "3132"
click at [835, 326] on p "Z3-ALD-3132" at bounding box center [869, 320] width 81 height 17
click at [811, 312] on input "Z3-ALD-3132" at bounding box center [811, 312] width 0 height 0
click at [833, 289] on input "3132" at bounding box center [916, 283] width 214 height 28
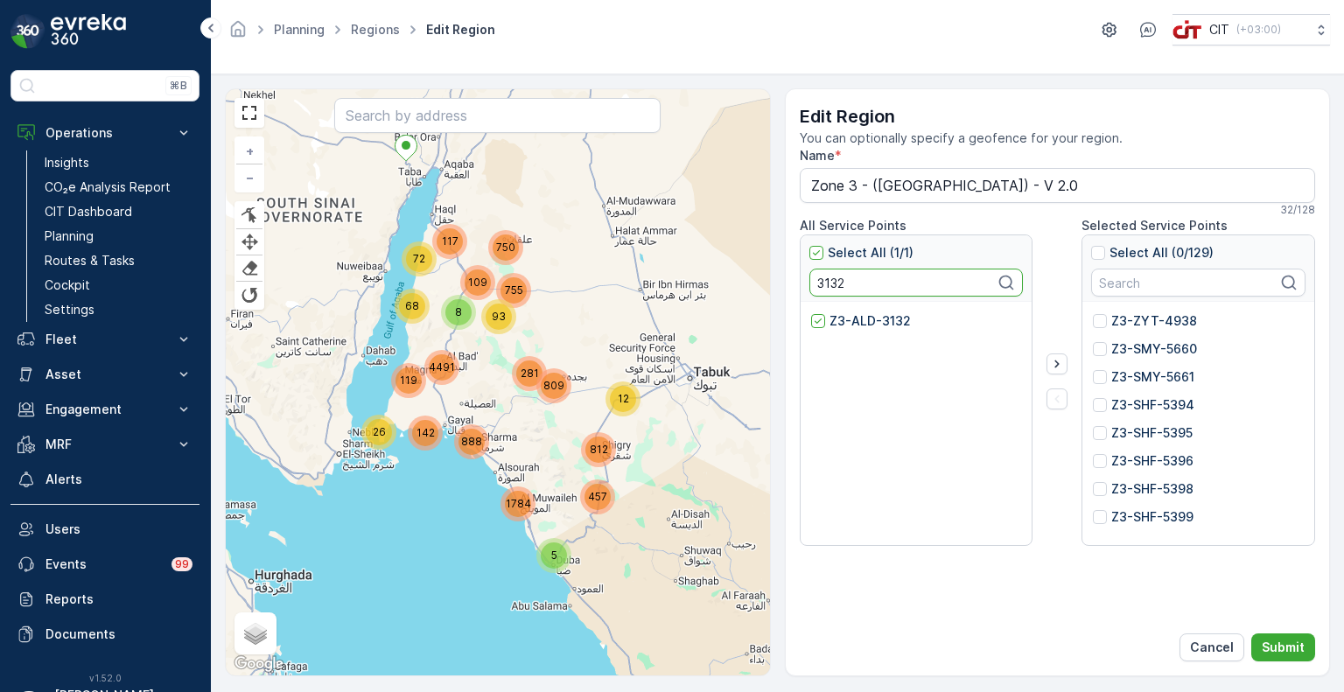
paste input "286"
click at [844, 322] on p "Z3-ALD-2862" at bounding box center [871, 320] width 84 height 17
click at [811, 312] on input "Z3-ALD-2862" at bounding box center [811, 312] width 0 height 0
click at [830, 276] on input "2862" at bounding box center [916, 283] width 214 height 28
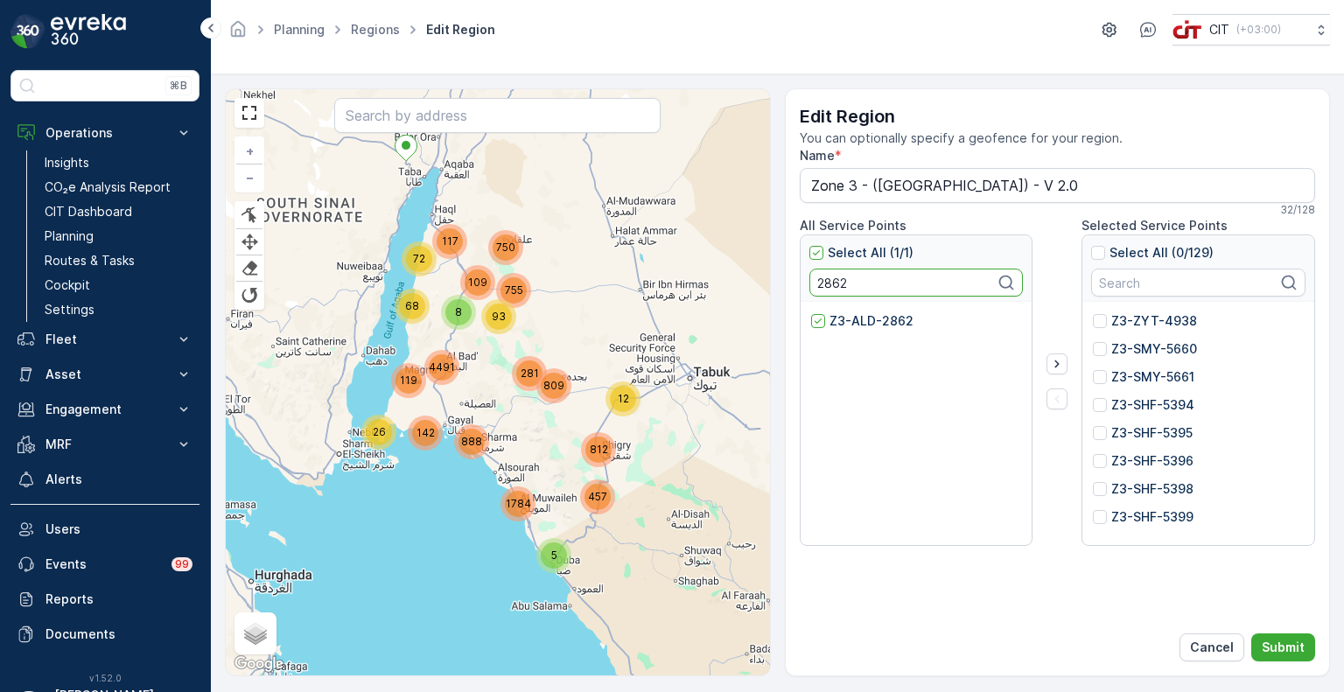
paste input "51"
click at [850, 320] on p "Z3-ALD-2512" at bounding box center [869, 320] width 80 height 17
click at [811, 312] on input "Z3-ALD-2512" at bounding box center [811, 312] width 0 height 0
click at [825, 278] on input "2512" at bounding box center [916, 283] width 214 height 28
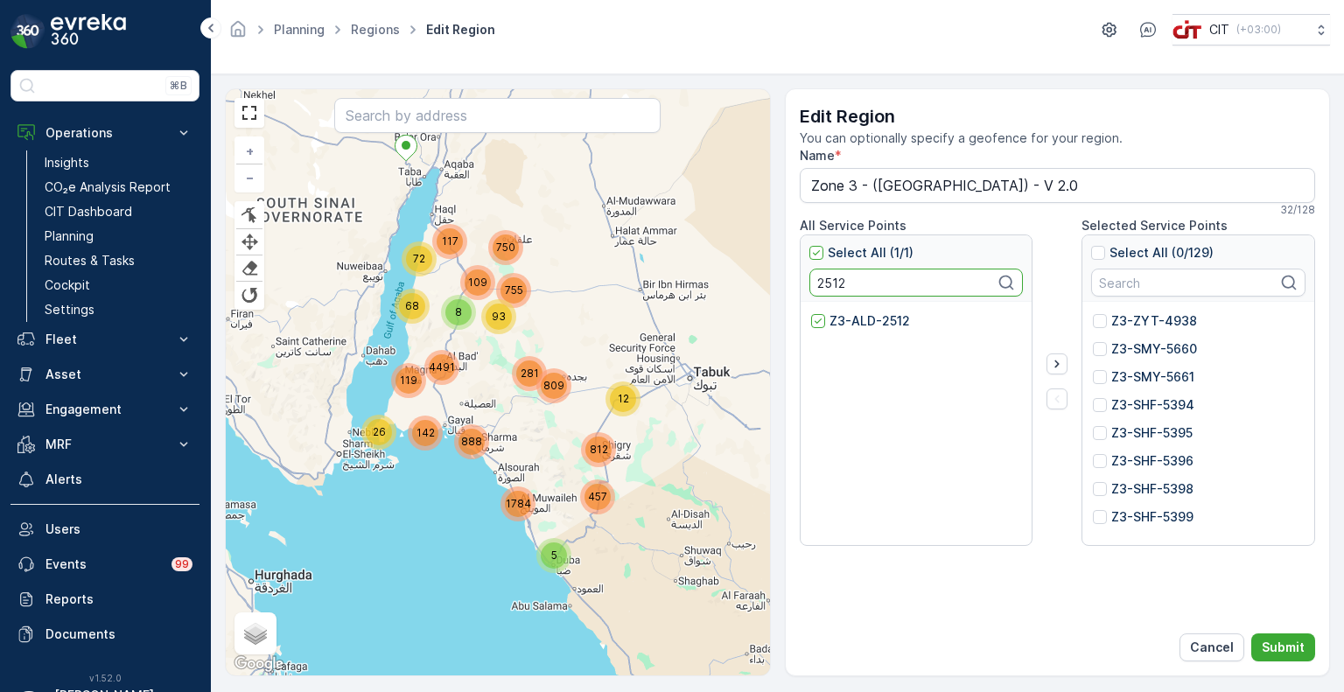
paste input "855"
click at [844, 325] on p "Z3-ALD-2855" at bounding box center [870, 320] width 82 height 17
click at [811, 312] on input "Z3-ALD-2855" at bounding box center [811, 312] width 0 height 0
click at [835, 283] on input "2855" at bounding box center [916, 283] width 214 height 28
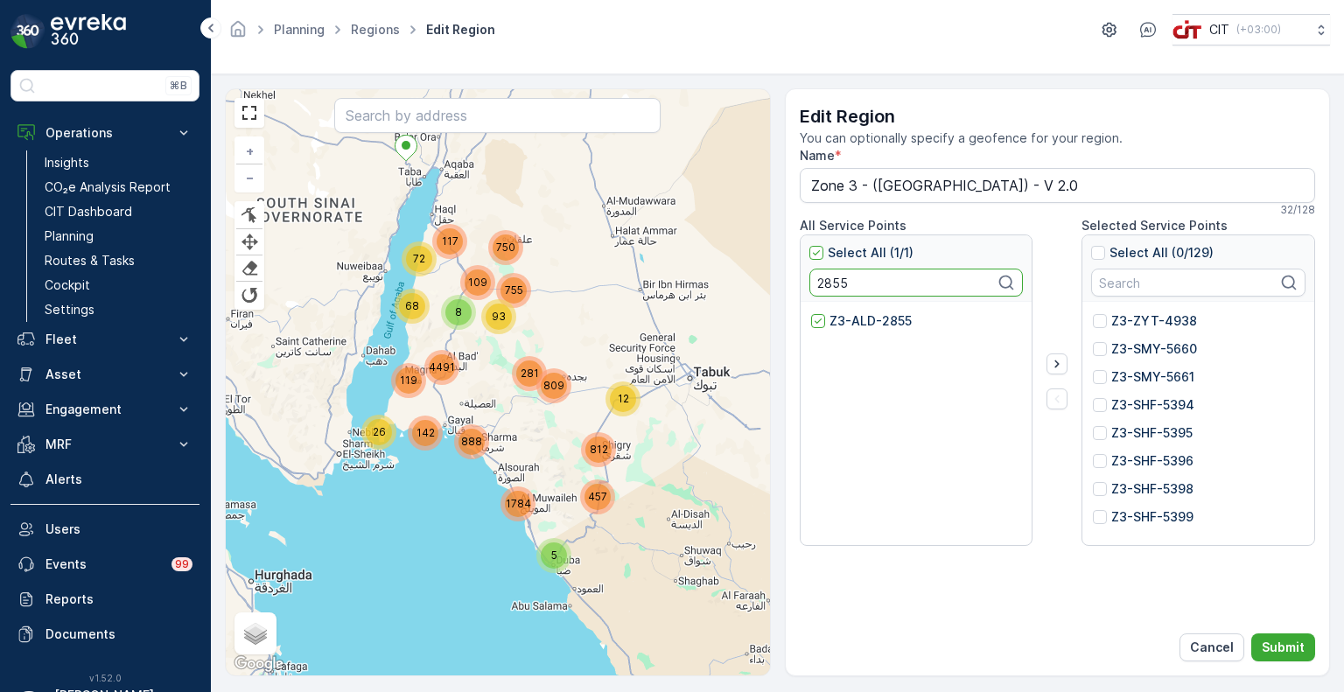
paste input "547"
click at [852, 319] on p "Z3-ALD-2547" at bounding box center [871, 320] width 84 height 17
click at [811, 312] on input "Z3-ALD-2547" at bounding box center [811, 312] width 0 height 0
click at [829, 286] on input "2547" at bounding box center [916, 283] width 214 height 28
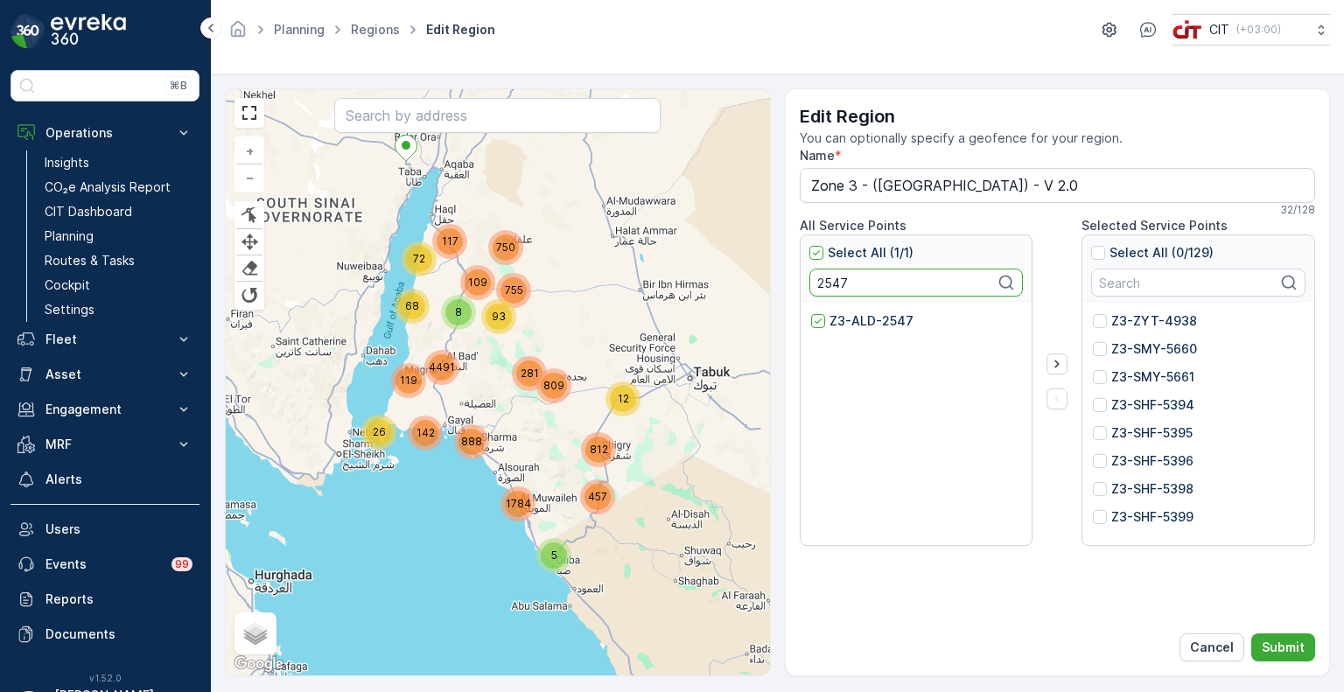
paste input "3131"
click at [847, 312] on p "Z3-ALD-3131" at bounding box center [868, 320] width 79 height 17
click at [811, 312] on input "Z3-ALD-3131" at bounding box center [811, 312] width 0 height 0
click at [823, 285] on input "3131" at bounding box center [916, 283] width 214 height 28
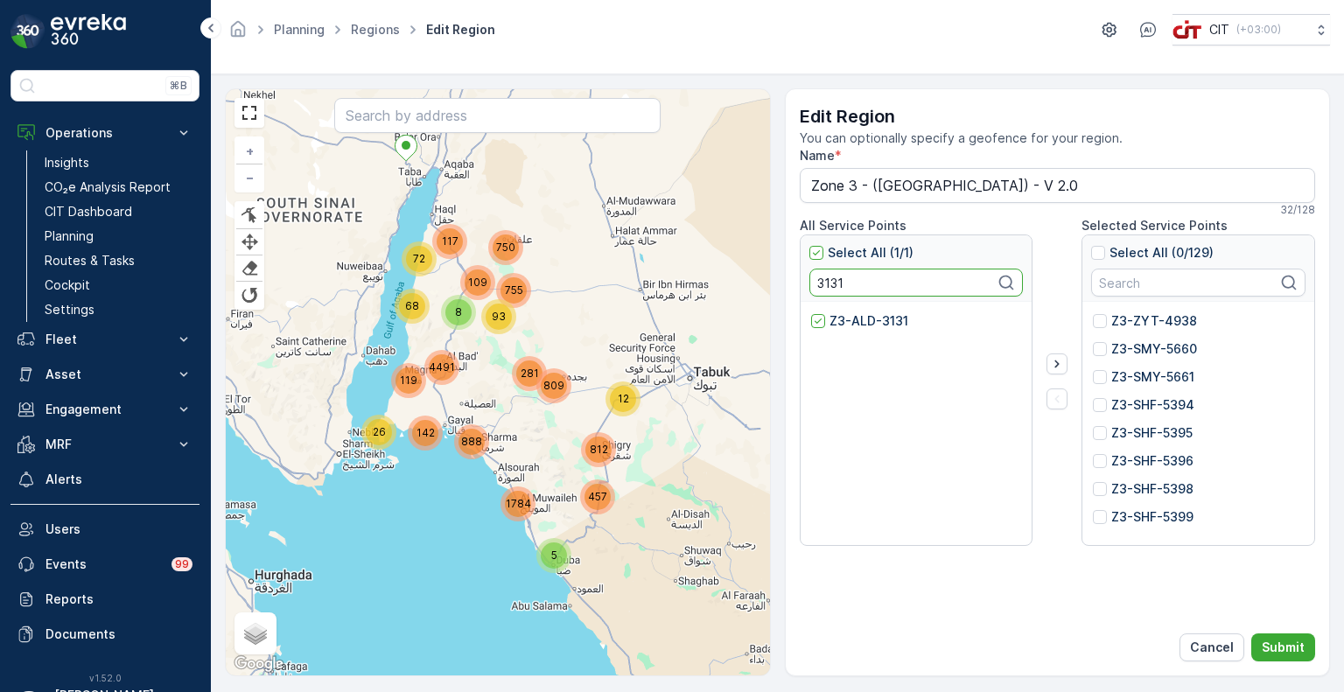
paste input "662"
click at [842, 321] on p "Z3-ALD-3662" at bounding box center [871, 320] width 84 height 17
click at [811, 312] on input "Z3-ALD-3662" at bounding box center [811, 312] width 0 height 0
click at [830, 283] on input "3662" at bounding box center [916, 283] width 214 height 28
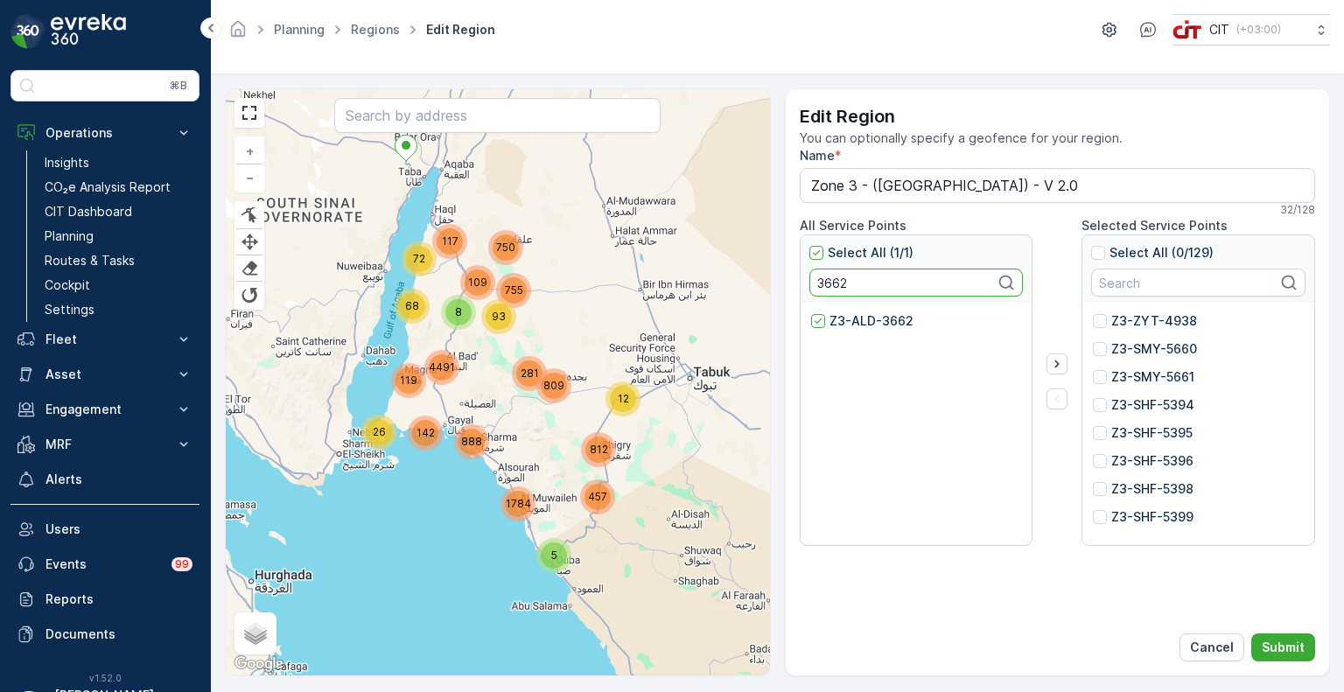
paste input "2733"
click at [847, 314] on p "Z3-ALD-2733" at bounding box center [871, 320] width 84 height 17
click at [811, 312] on input "Z3-ALD-2733" at bounding box center [811, 312] width 0 height 0
click at [827, 284] on input "2733" at bounding box center [916, 283] width 214 height 28
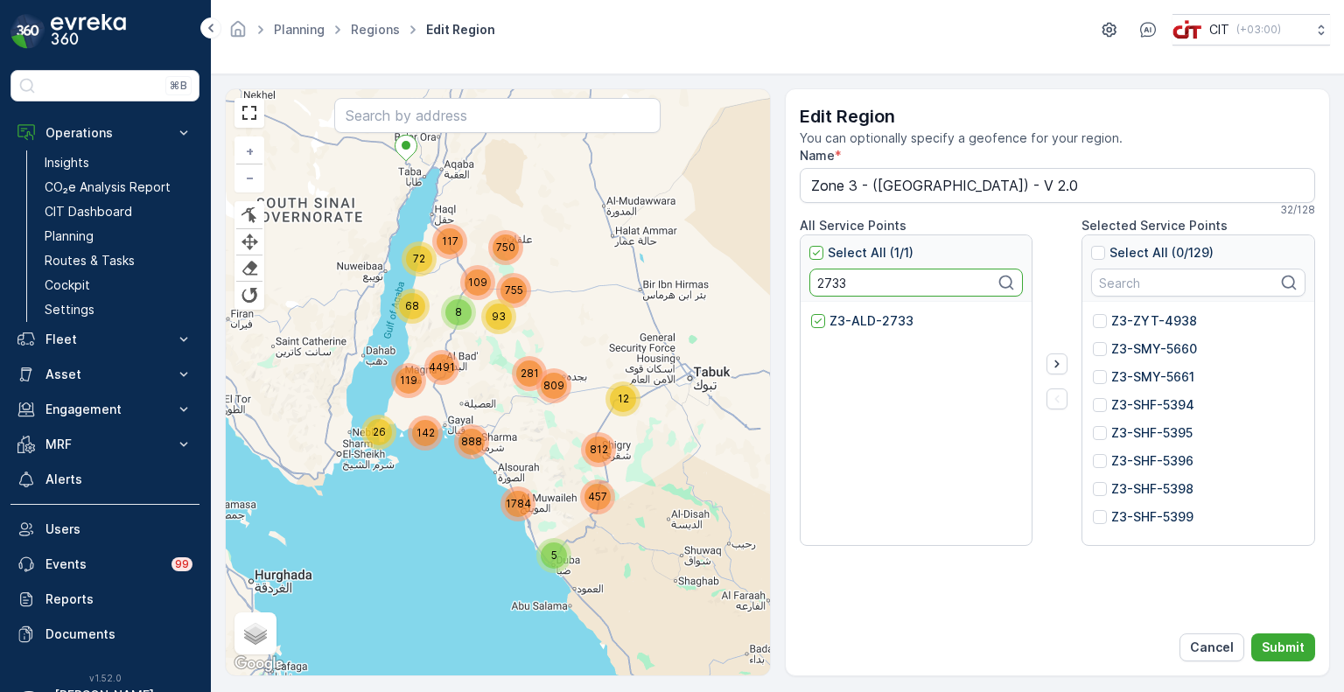
paste input "4836"
type input "4836"
click at [840, 320] on p "Z3-SHF-4836" at bounding box center [871, 320] width 84 height 17
click at [811, 312] on input "Z3-SHF-4836" at bounding box center [811, 312] width 0 height 0
click at [835, 288] on input "4836" at bounding box center [916, 283] width 214 height 28
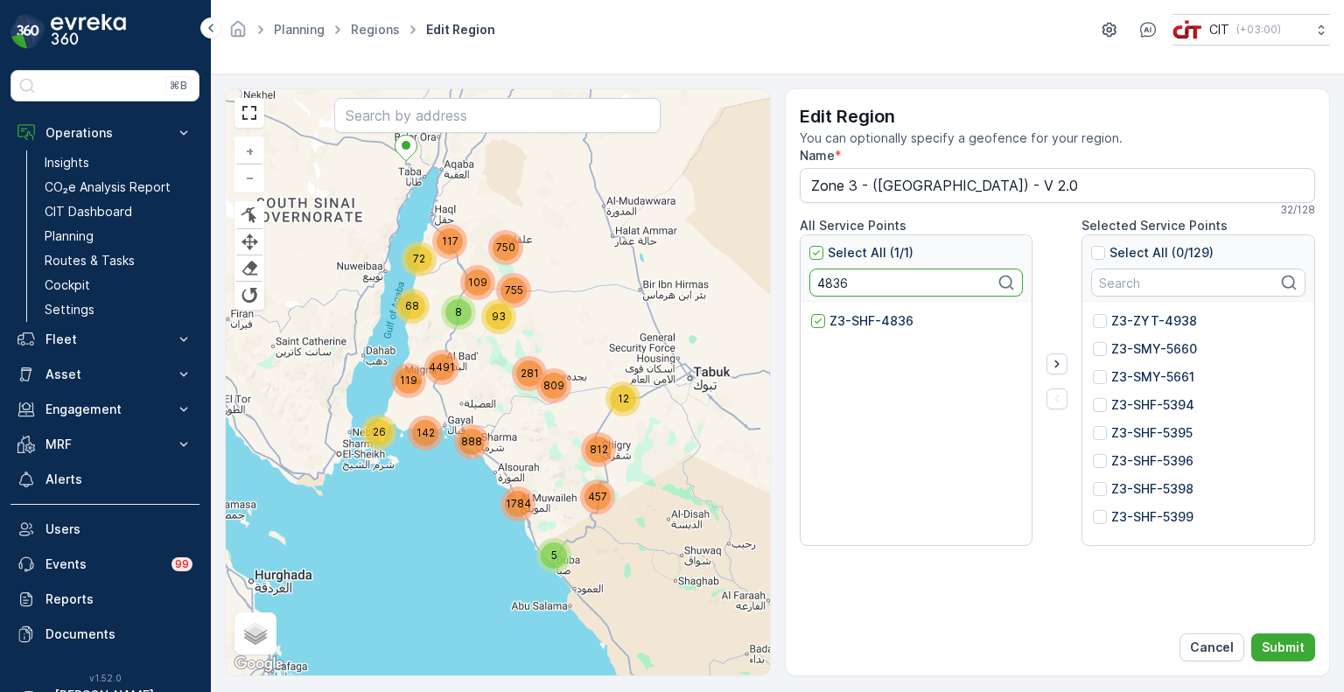
click at [835, 288] on input "4836" at bounding box center [916, 283] width 214 height 28
paste input "5461"
click at [855, 320] on p "Z3-ZYT-5461" at bounding box center [870, 320] width 82 height 17
click at [811, 312] on input "Z3-ZYT-5461" at bounding box center [811, 312] width 0 height 0
click at [832, 275] on input "5461" at bounding box center [916, 283] width 214 height 28
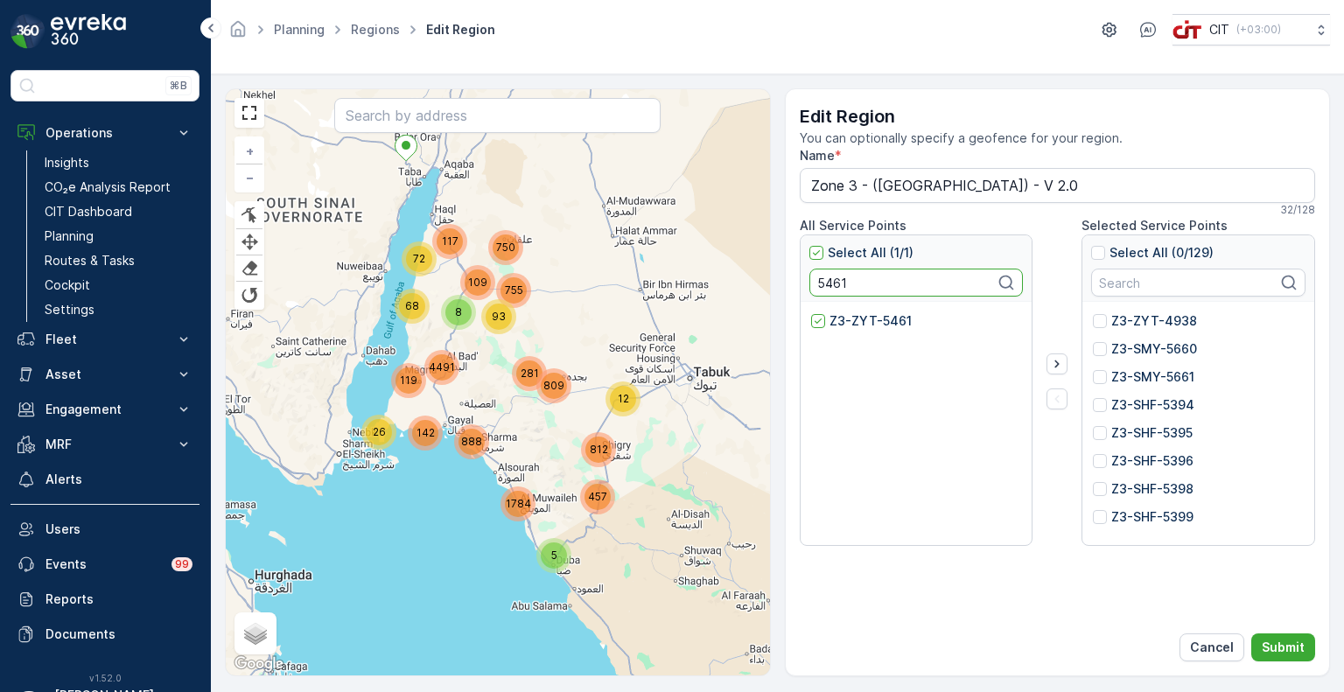
click at [832, 275] on input "5461" at bounding box center [916, 283] width 214 height 28
paste input "373"
click at [847, 320] on p "Z3-ZYT-5373" at bounding box center [871, 320] width 84 height 17
click at [811, 312] on input "Z3-ZYT-5373" at bounding box center [811, 312] width 0 height 0
click at [825, 280] on input "5373" at bounding box center [916, 283] width 214 height 28
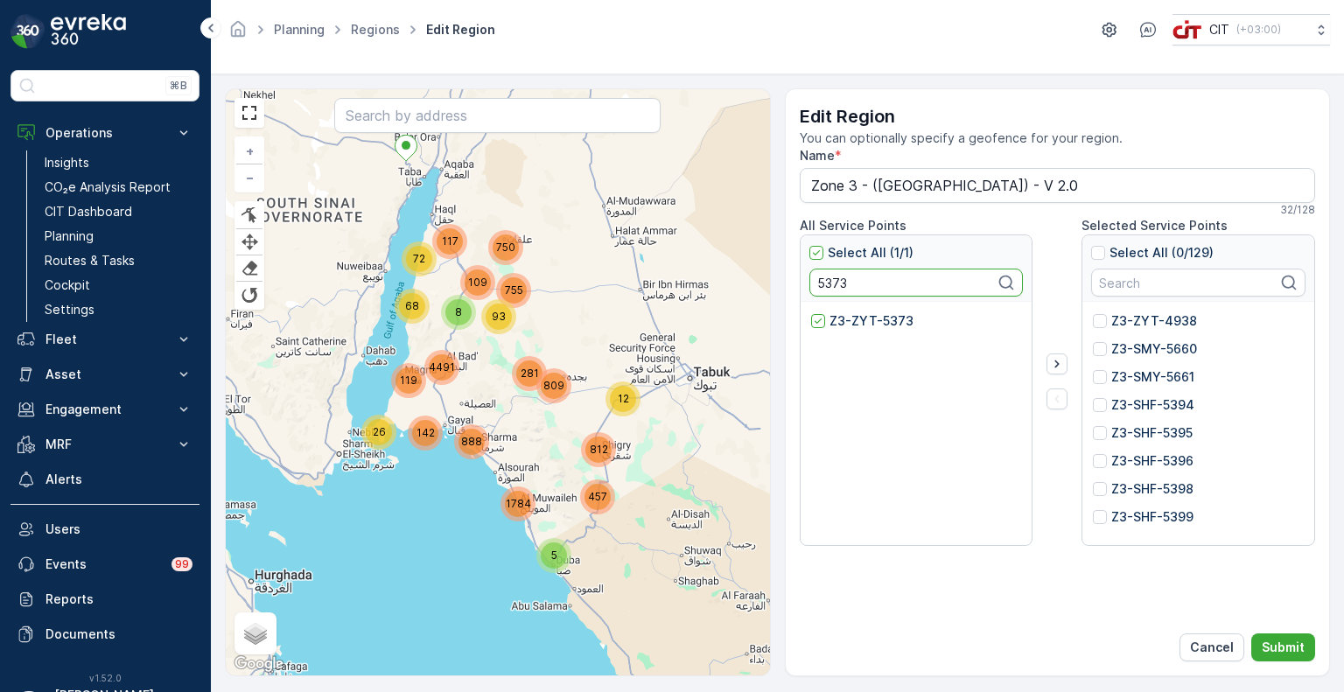
click at [825, 280] on input "5373" at bounding box center [916, 283] width 214 height 28
paste input "4920"
click at [842, 316] on p "Z3-ZYT-4920" at bounding box center [872, 320] width 86 height 17
click at [811, 312] on input "Z3-ZYT-4920" at bounding box center [811, 312] width 0 height 0
click at [828, 283] on input "4920" at bounding box center [916, 283] width 214 height 28
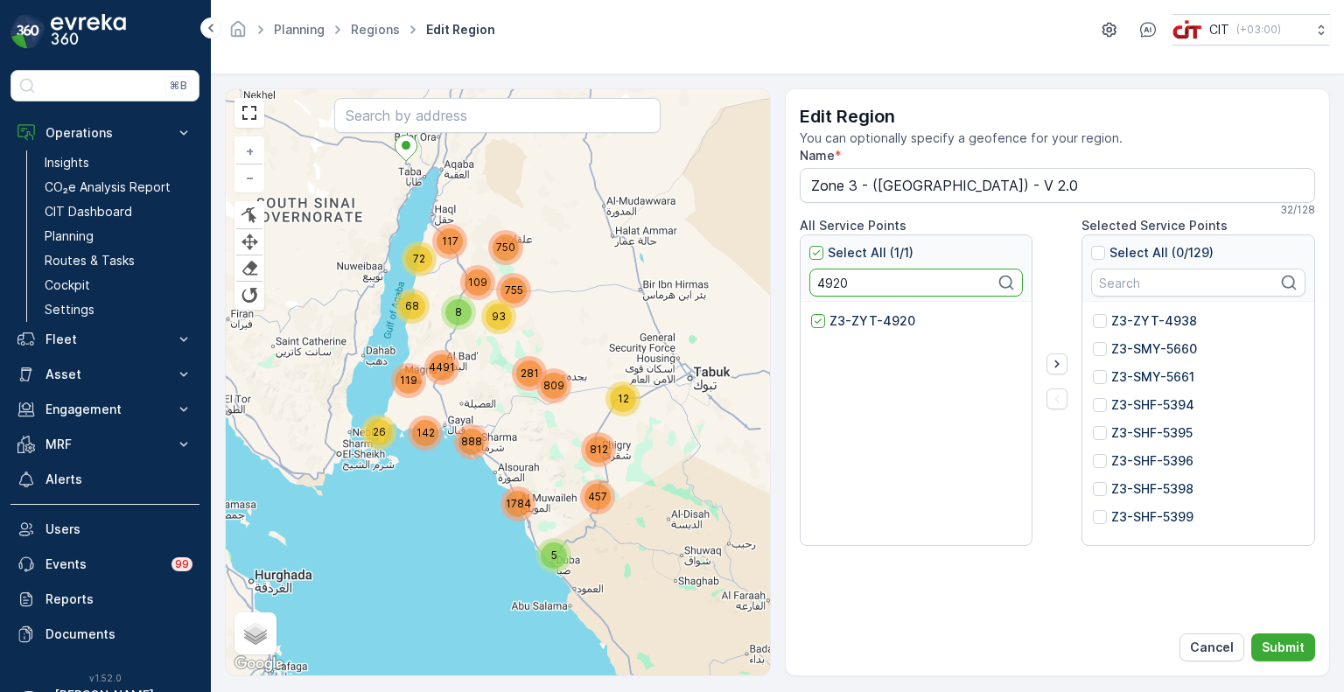
click at [828, 283] on input "4920" at bounding box center [916, 283] width 214 height 28
paste input "1"
click at [850, 325] on p "Z3-ALG-4120" at bounding box center [870, 320] width 83 height 17
click at [811, 312] on input "Z3-ALG-4120" at bounding box center [811, 312] width 0 height 0
click at [818, 284] on input "4120" at bounding box center [916, 283] width 214 height 28
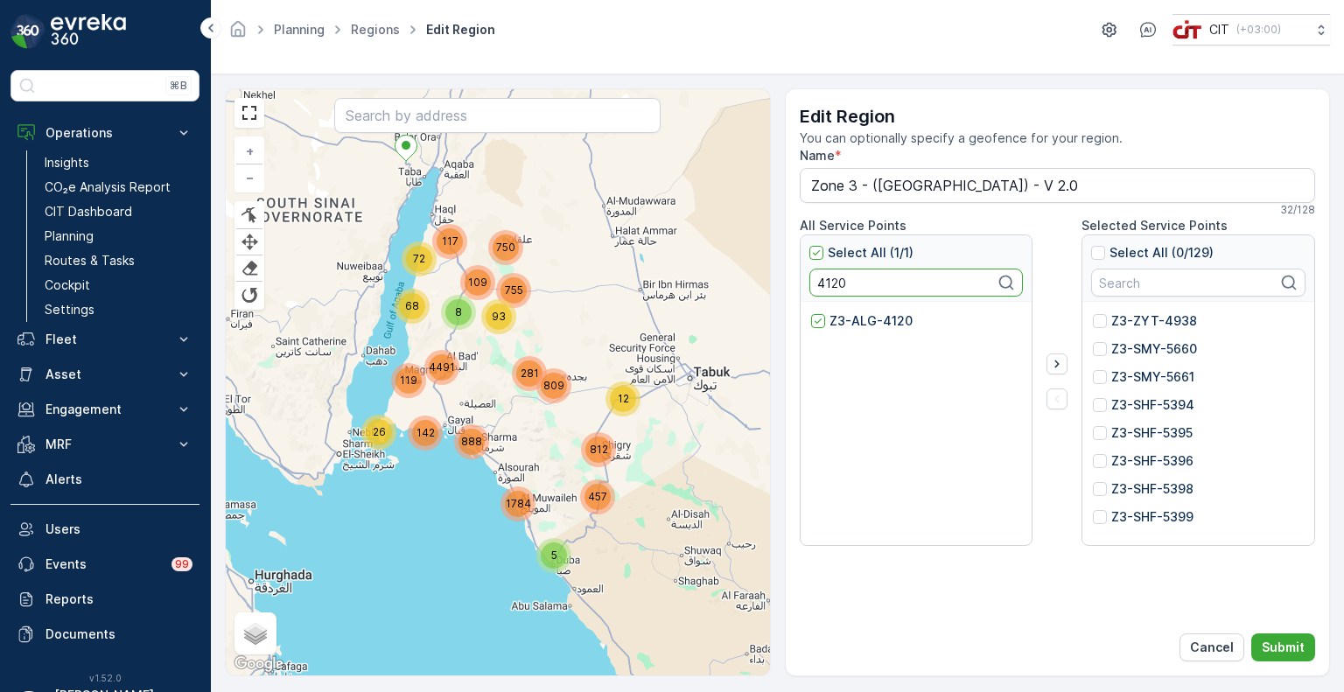
click at [818, 284] on input "4120" at bounding box center [916, 283] width 214 height 28
paste input "42"
click at [854, 305] on div "Z3-ALG-4142" at bounding box center [916, 424] width 232 height 245
click at [854, 318] on p "Z3-ALG-4142" at bounding box center [871, 320] width 84 height 17
click at [811, 312] on input "Z3-ALG-4142" at bounding box center [811, 312] width 0 height 0
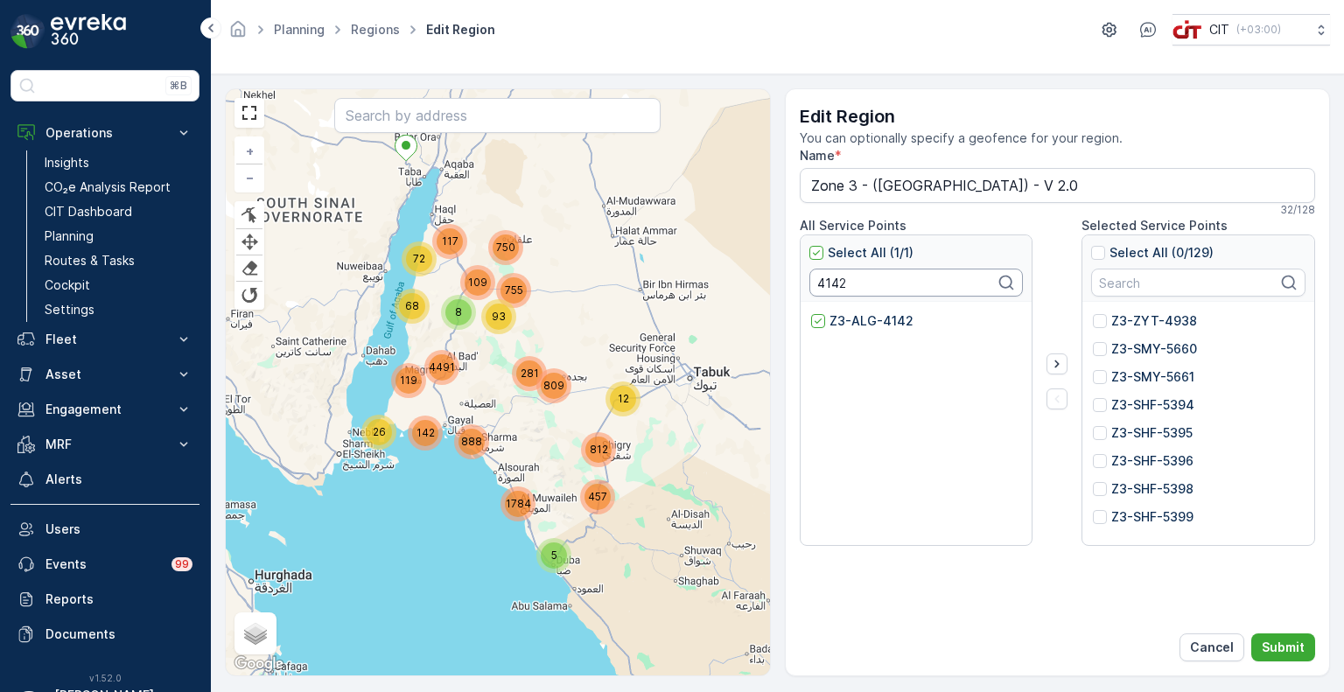
click at [829, 290] on input "4142" at bounding box center [916, 283] width 214 height 28
click at [830, 290] on input "4142" at bounding box center [916, 283] width 214 height 28
paste input "9"
click at [844, 323] on p "Z3-ALG-4149" at bounding box center [871, 320] width 84 height 17
click at [811, 312] on input "Z3-ALG-4149" at bounding box center [811, 312] width 0 height 0
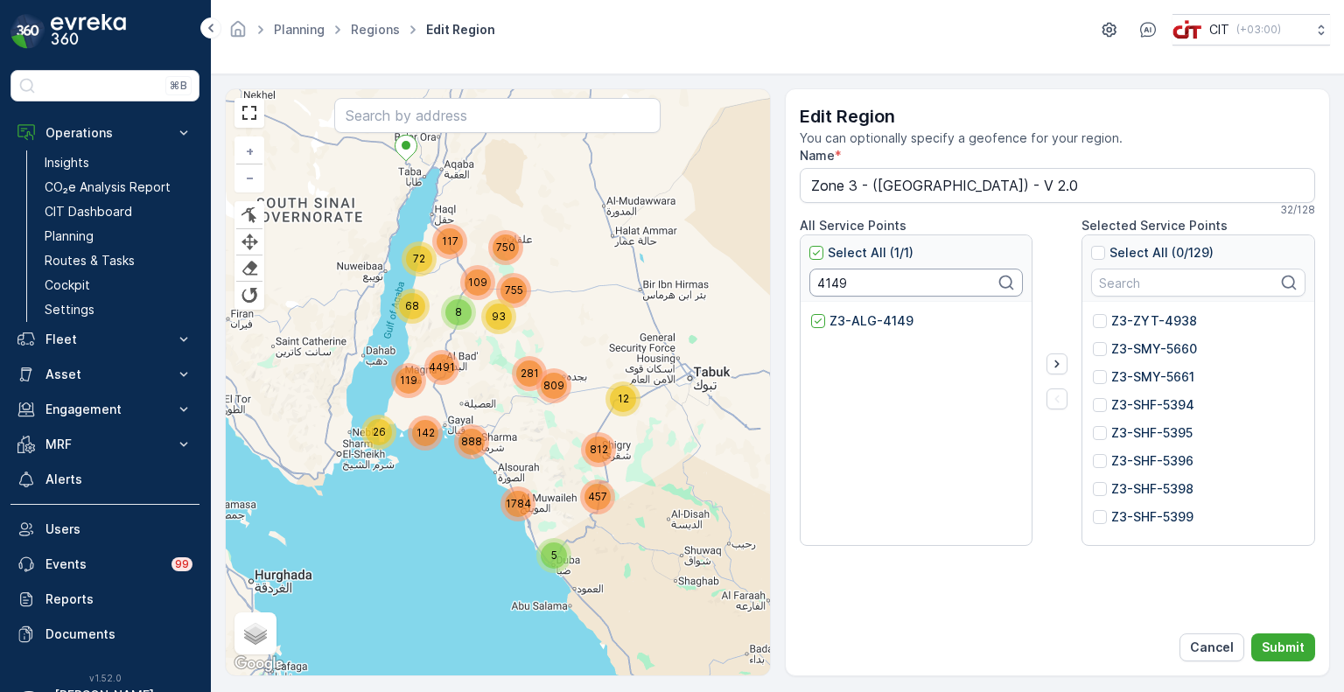
click at [833, 286] on input "4149" at bounding box center [916, 283] width 214 height 28
paste
click at [855, 322] on p "Z3-ALG-5477" at bounding box center [871, 320] width 85 height 17
click at [811, 312] on input "Z3-ALG-5477" at bounding box center [811, 312] width 0 height 0
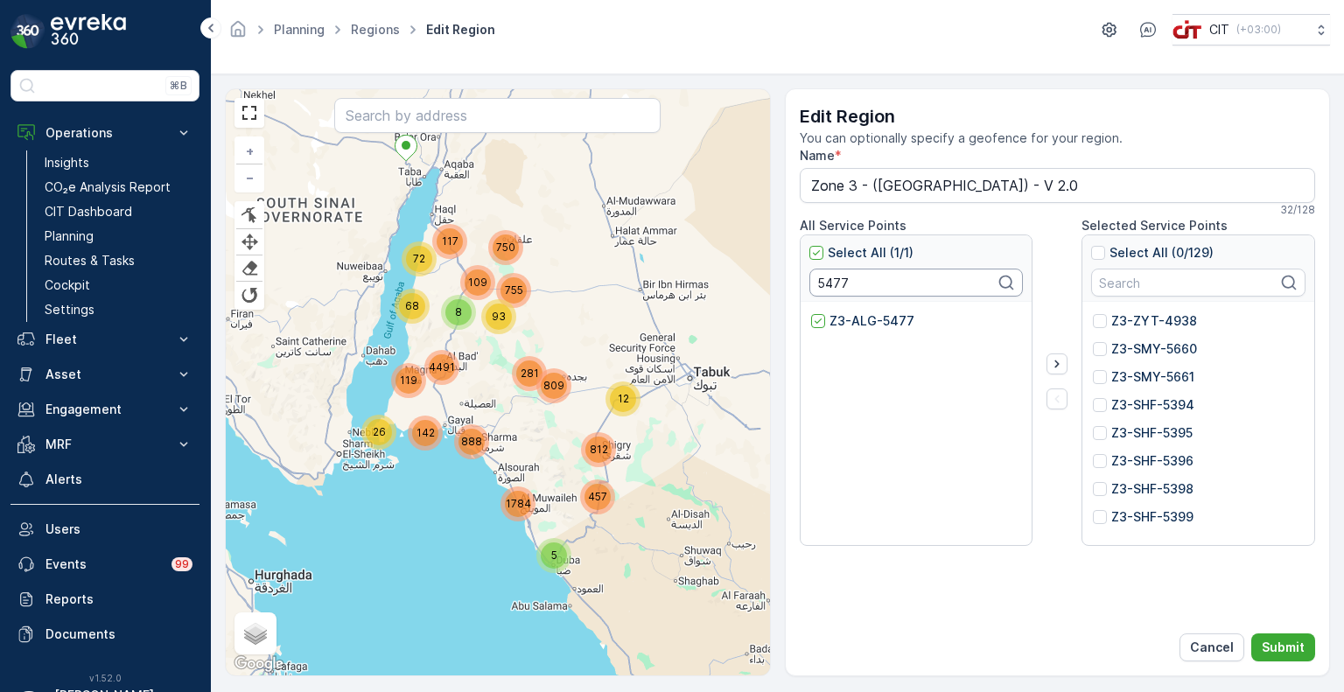
click at [817, 269] on input "5477" at bounding box center [916, 283] width 214 height 28
click at [824, 275] on input "5477" at bounding box center [916, 283] width 214 height 28
click at [840, 319] on p "Z3-ALG-5475" at bounding box center [871, 320] width 84 height 17
click at [811, 312] on input "Z3-ALG-5475" at bounding box center [811, 312] width 0 height 0
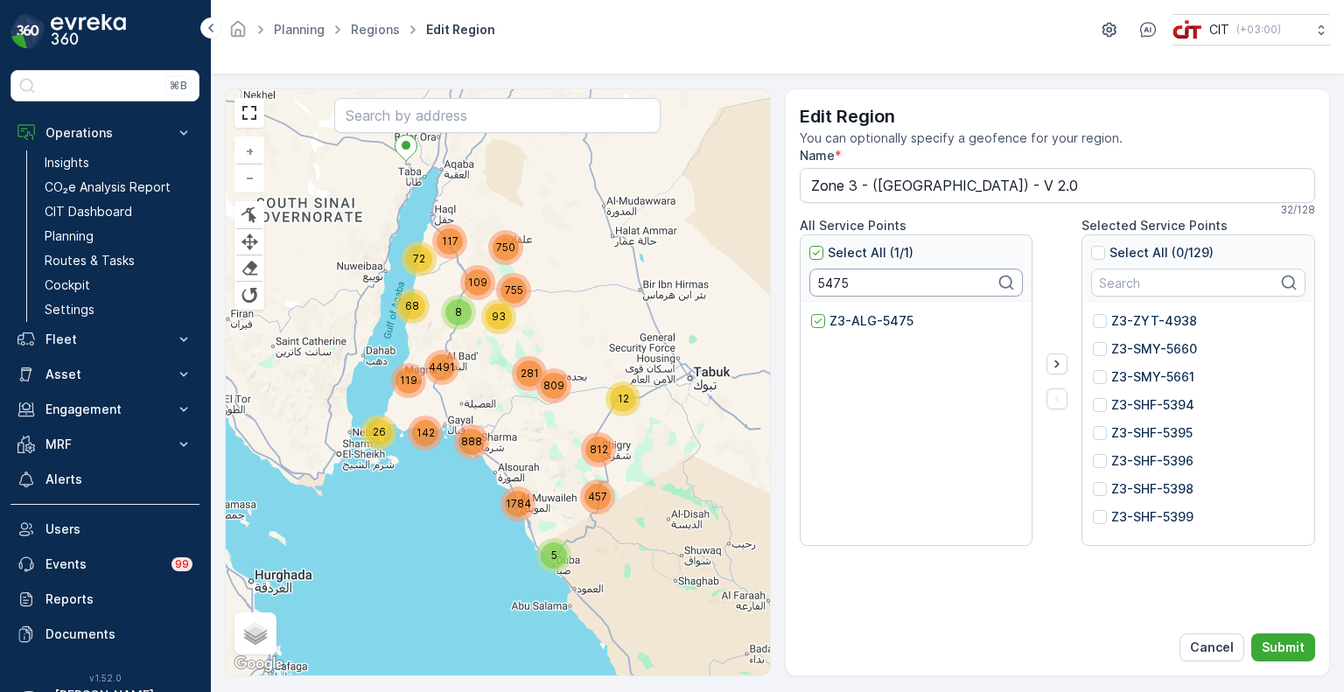
click at [821, 283] on input "5475" at bounding box center [916, 283] width 214 height 28
click at [836, 312] on p "Z3-ALG-5106" at bounding box center [869, 320] width 81 height 17
click at [811, 312] on input "Z3-ALG-5106" at bounding box center [811, 312] width 0 height 0
click at [832, 285] on input "5106" at bounding box center [916, 283] width 214 height 28
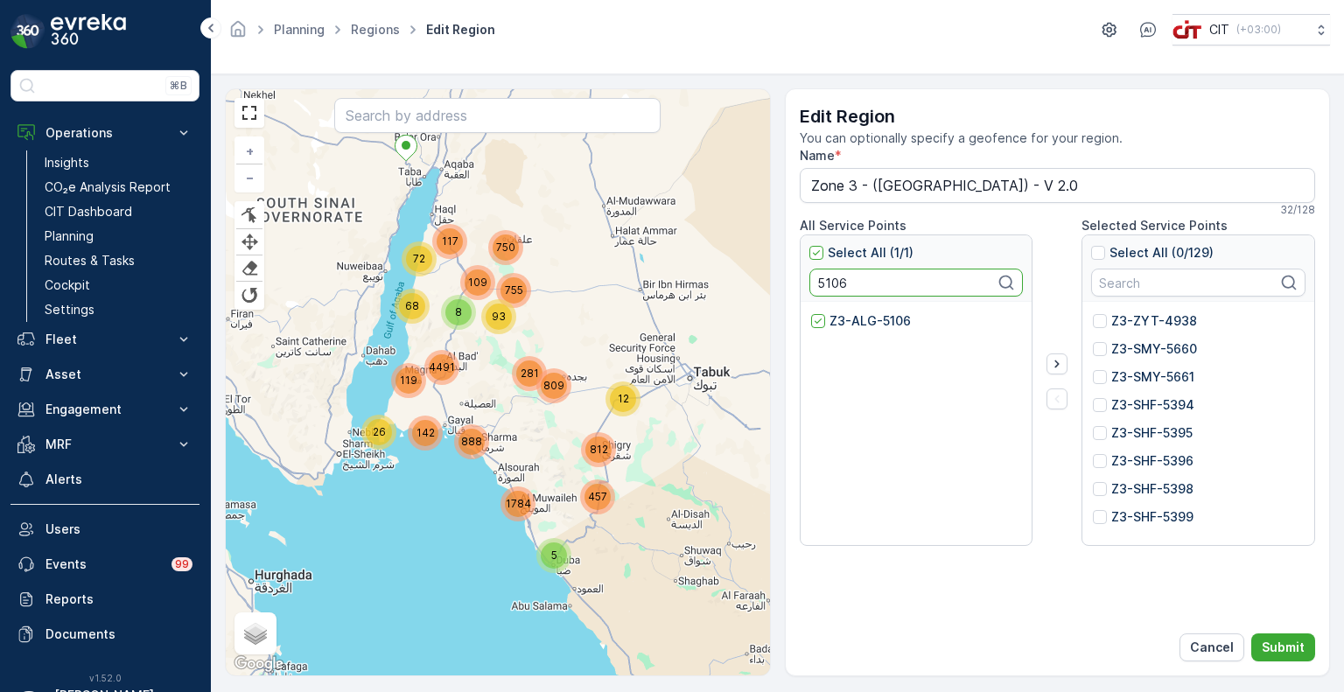
click at [832, 285] on input "5106" at bounding box center [916, 283] width 214 height 28
click at [849, 320] on p "Z3-ALG-4189" at bounding box center [870, 320] width 83 height 17
click at [811, 312] on input "Z3-ALG-4189" at bounding box center [811, 312] width 0 height 0
click at [839, 279] on input "4189" at bounding box center [916, 283] width 214 height 28
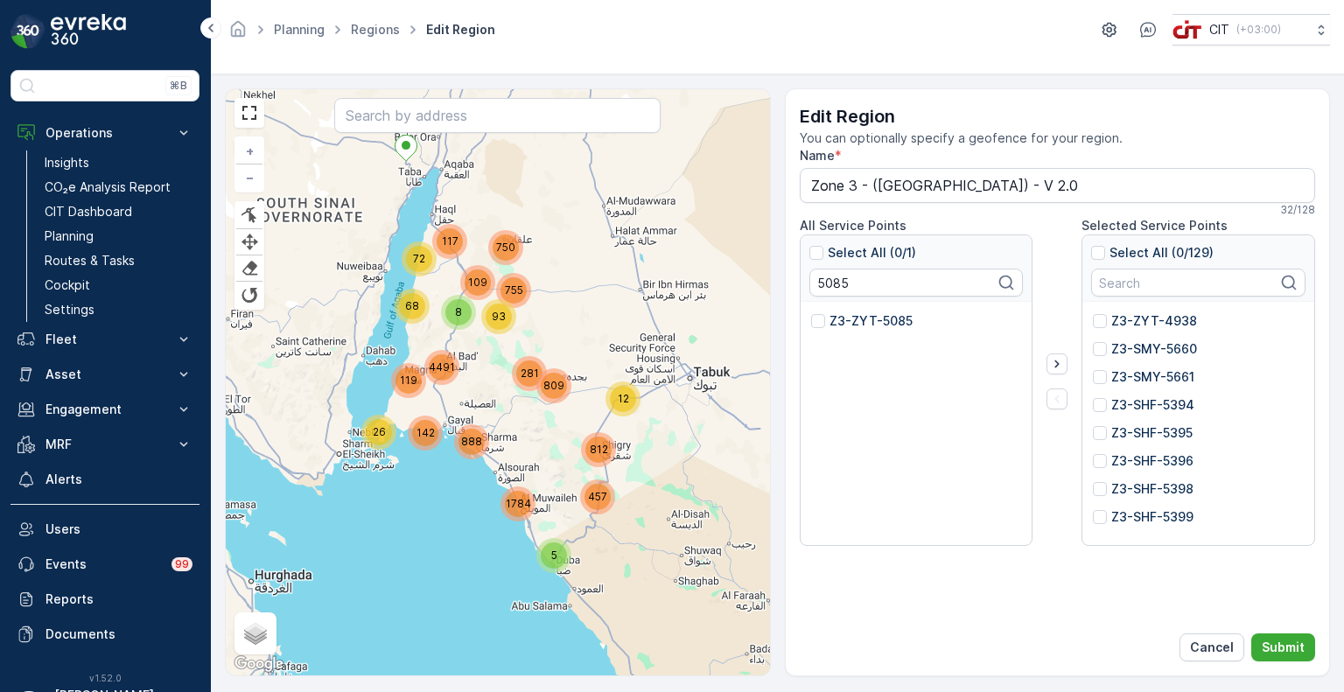
click at [861, 327] on p "Z3-ZYT-5085" at bounding box center [870, 320] width 83 height 17
click at [811, 312] on input "Z3-ZYT-5085" at bounding box center [811, 312] width 0 height 0
click at [826, 283] on input "5085" at bounding box center [916, 283] width 214 height 28
click at [846, 332] on div "Z3-ZYT-5422" at bounding box center [916, 326] width 211 height 28
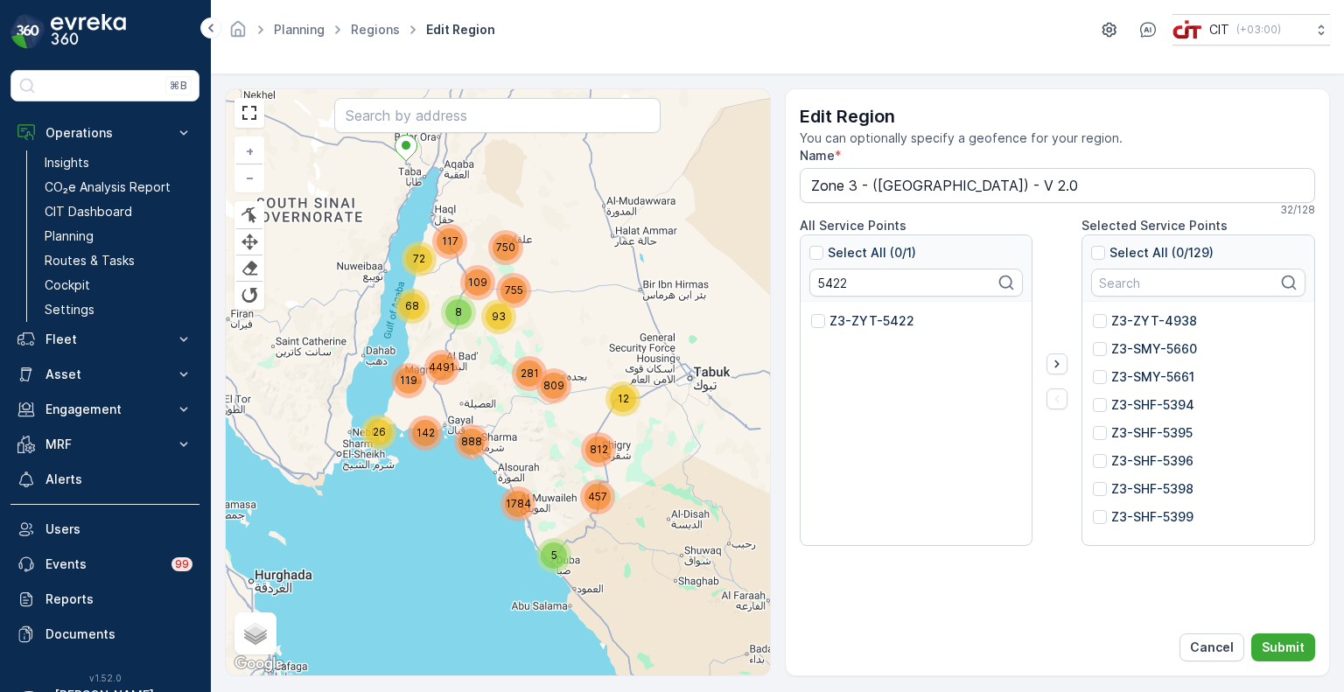
click at [856, 325] on p "Z3-ZYT-5422" at bounding box center [871, 320] width 85 height 17
click at [811, 312] on input "Z3-ZYT-5422" at bounding box center [811, 312] width 0 height 0
click at [829, 286] on input "5422" at bounding box center [916, 283] width 214 height 28
click at [839, 318] on p "Z3-SMY-5655" at bounding box center [871, 320] width 84 height 17
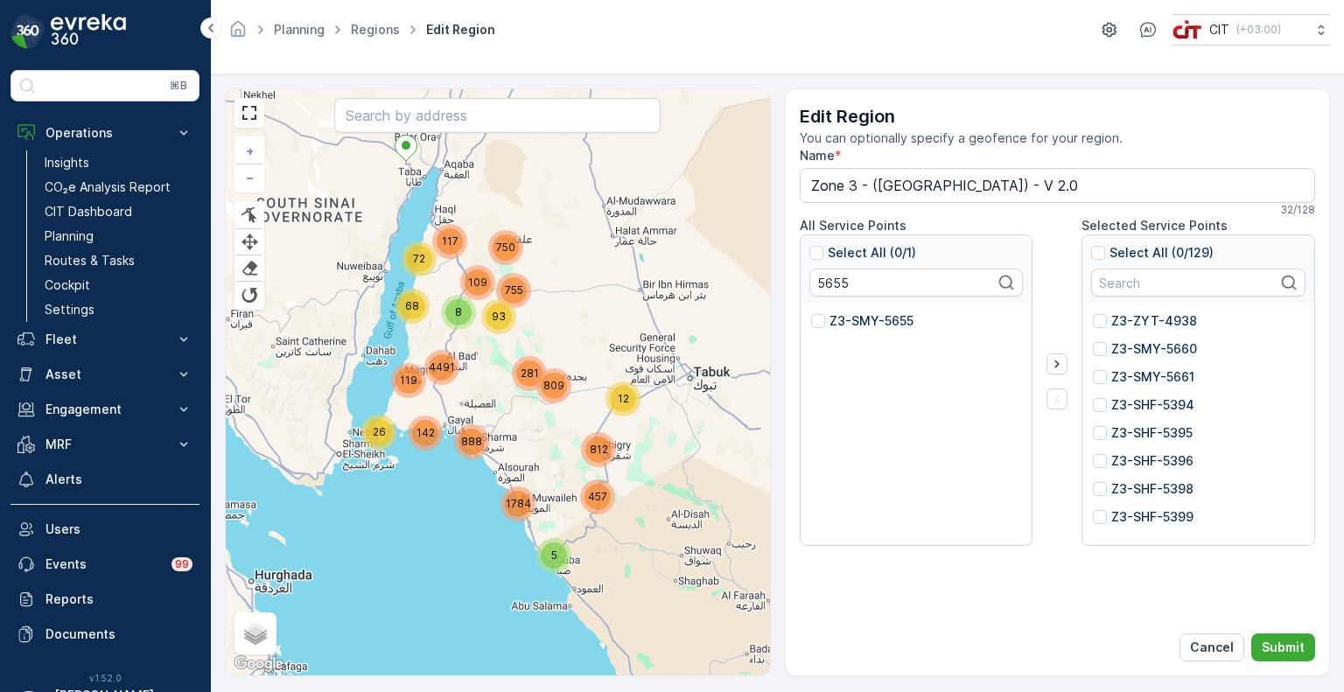
click at [811, 312] on input "Z3-SMY-5655" at bounding box center [811, 312] width 0 height 0
click at [828, 283] on input "5655" at bounding box center [916, 283] width 214 height 28
click at [846, 316] on p "Z3-ZYT-5471" at bounding box center [870, 320] width 82 height 17
click at [811, 312] on input "Z3-ZYT-5471" at bounding box center [811, 312] width 0 height 0
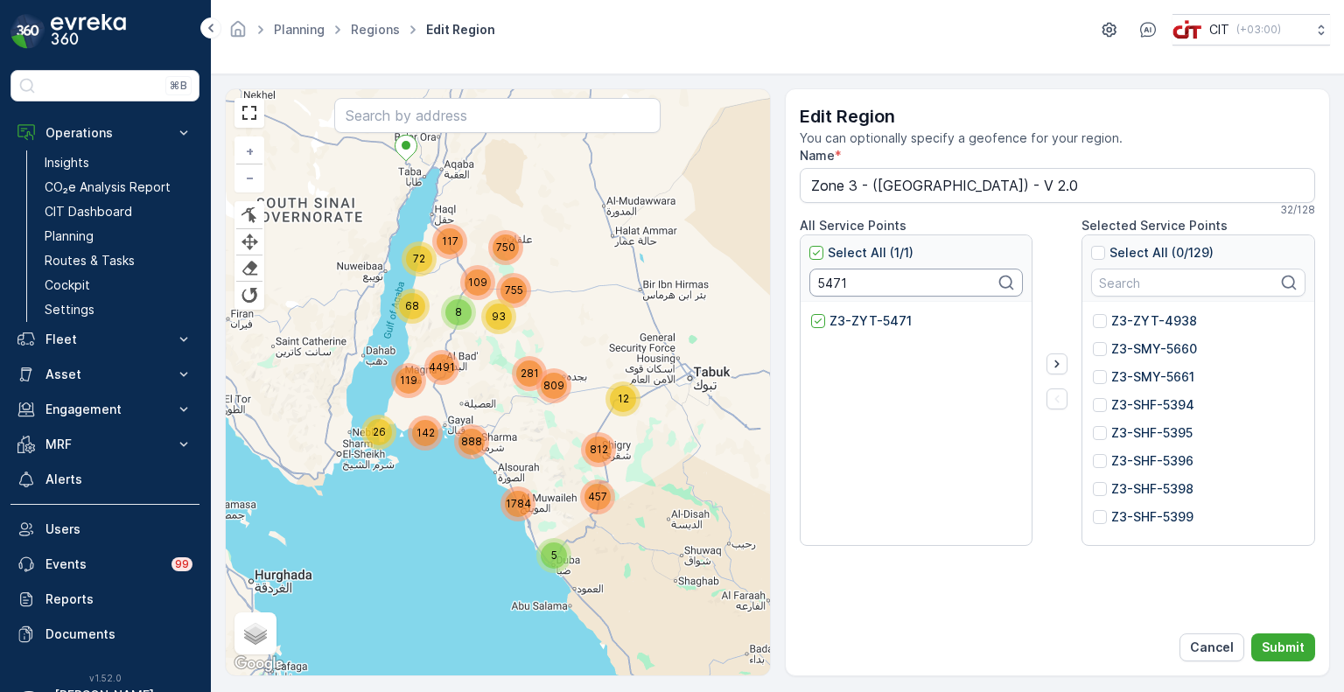
click at [824, 283] on input "5471" at bounding box center [916, 283] width 214 height 28
click at [855, 318] on p "Z3-ZYT-5374" at bounding box center [871, 320] width 84 height 17
click at [811, 312] on input "Z3-ZYT-5374" at bounding box center [811, 312] width 0 height 0
click at [838, 285] on input "5374" at bounding box center [916, 283] width 214 height 28
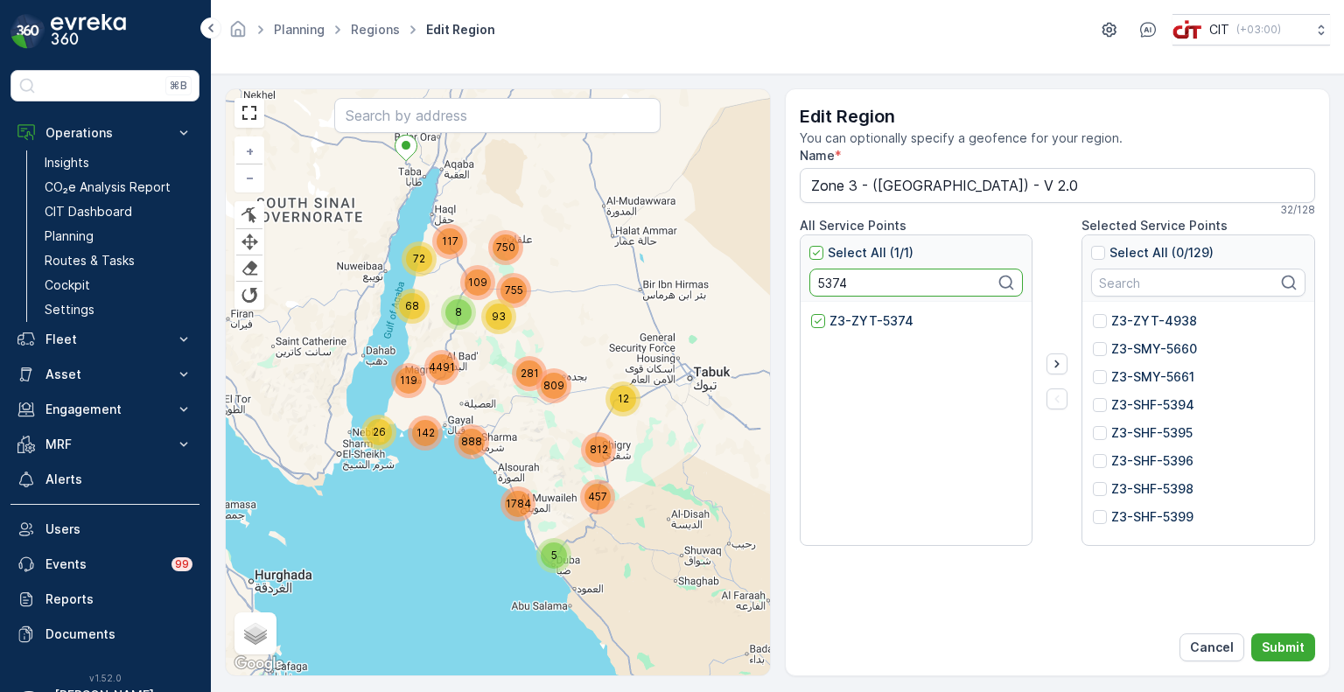
click at [838, 285] on input "5374" at bounding box center [916, 283] width 214 height 28
click at [857, 319] on p "Z3-ALG-4427" at bounding box center [872, 320] width 87 height 17
click at [811, 312] on input "Z3-ALG-4427" at bounding box center [811, 312] width 0 height 0
click at [830, 278] on input "4427" at bounding box center [916, 283] width 214 height 28
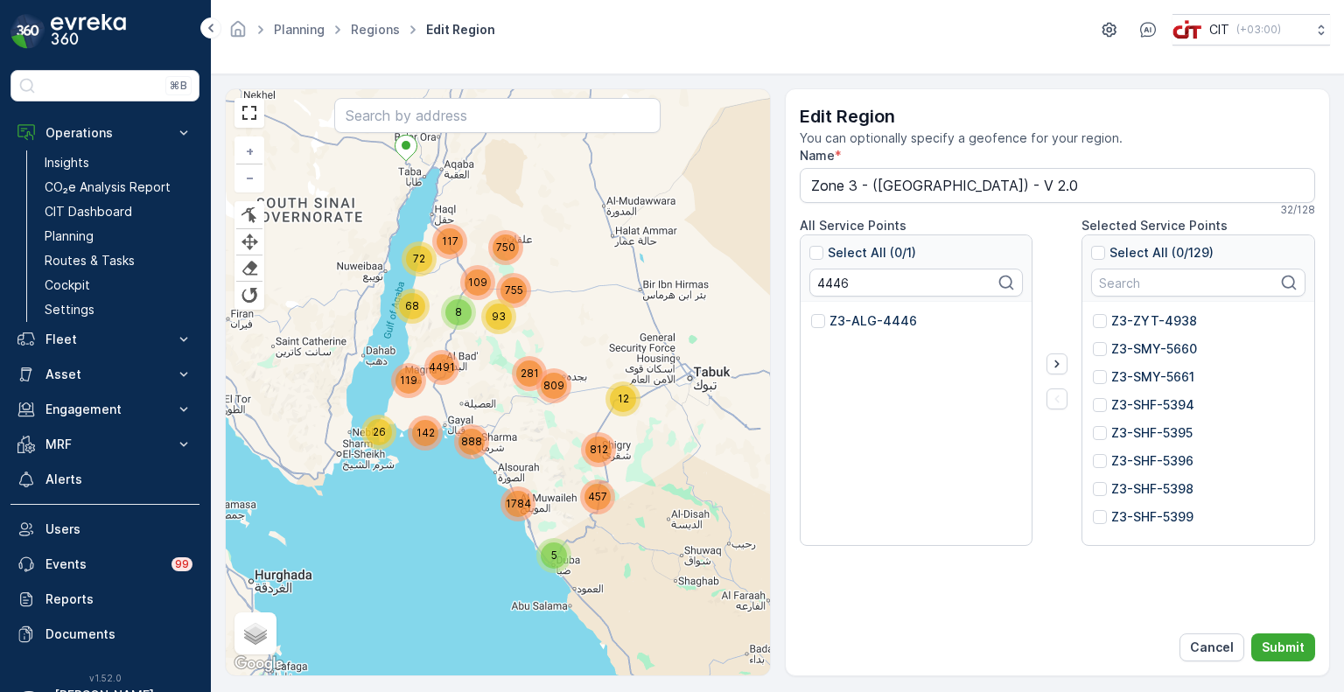
click at [855, 318] on p "Z3-ALG-4446" at bounding box center [872, 320] width 87 height 17
click at [811, 312] on input "Z3-ALG-4446" at bounding box center [811, 312] width 0 height 0
click at [833, 282] on input "4446" at bounding box center [916, 283] width 214 height 28
click at [860, 322] on p "Z3-ALG-4447" at bounding box center [872, 320] width 87 height 17
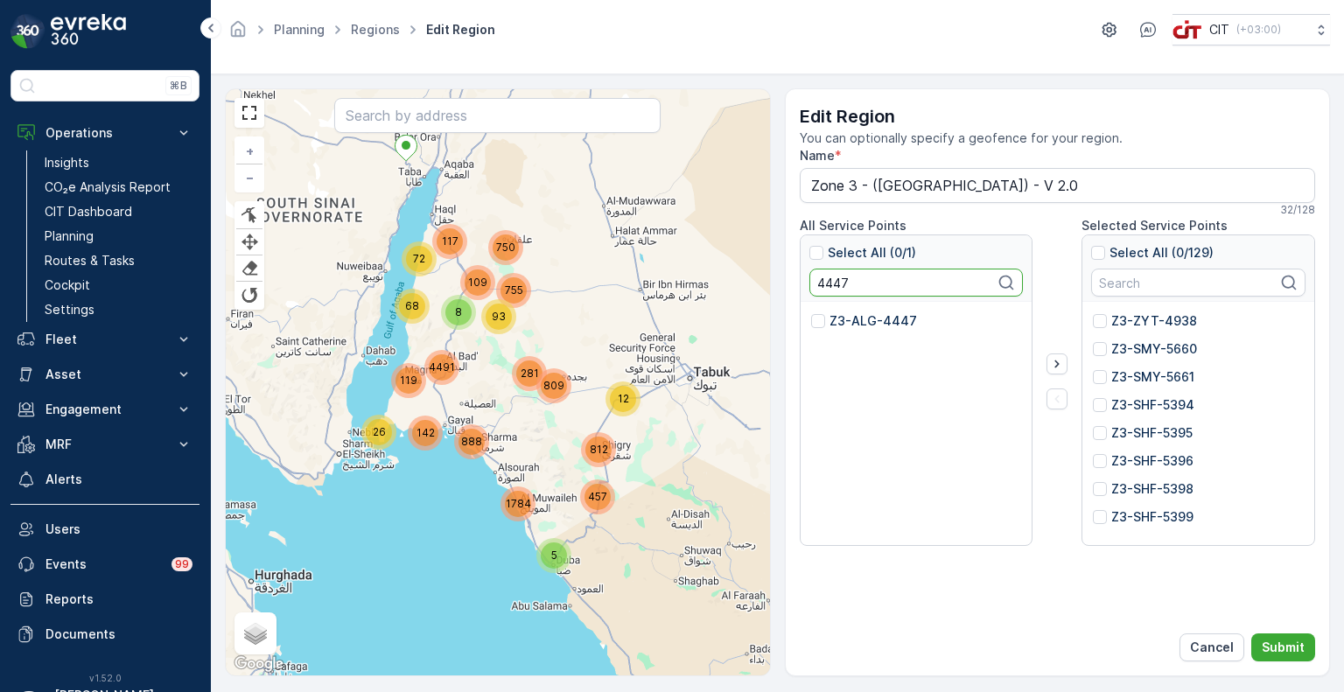
click at [811, 312] on input "Z3-ALG-4447" at bounding box center [811, 312] width 0 height 0
click at [828, 283] on input "4447" at bounding box center [916, 283] width 214 height 28
click at [842, 314] on p "Z3-ALG-5542" at bounding box center [871, 320] width 84 height 17
click at [811, 312] on input "Z3-ALG-5542" at bounding box center [811, 312] width 0 height 0
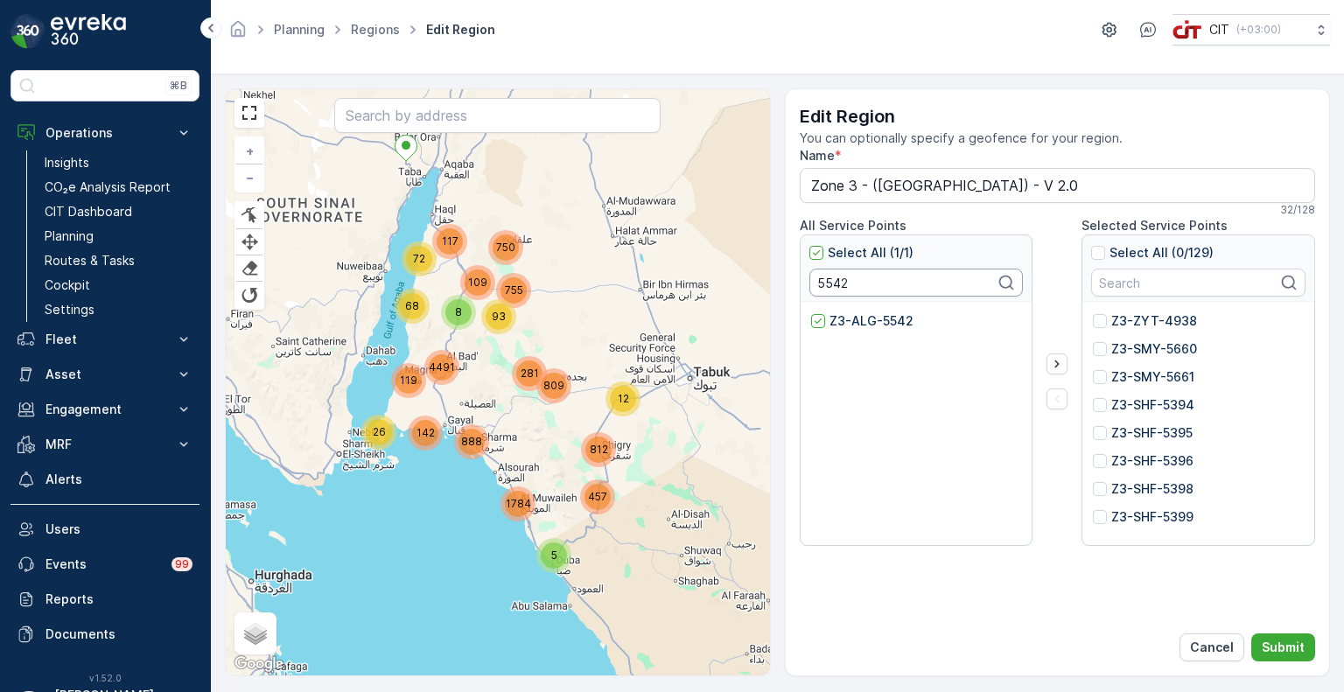
click at [827, 287] on input "5542" at bounding box center [916, 283] width 214 height 28
click at [838, 321] on p "Z3-ALG-4441" at bounding box center [871, 320] width 85 height 17
click at [811, 312] on input "Z3-ALG-4441" at bounding box center [811, 312] width 0 height 0
click at [829, 283] on input "4441" at bounding box center [916, 283] width 214 height 28
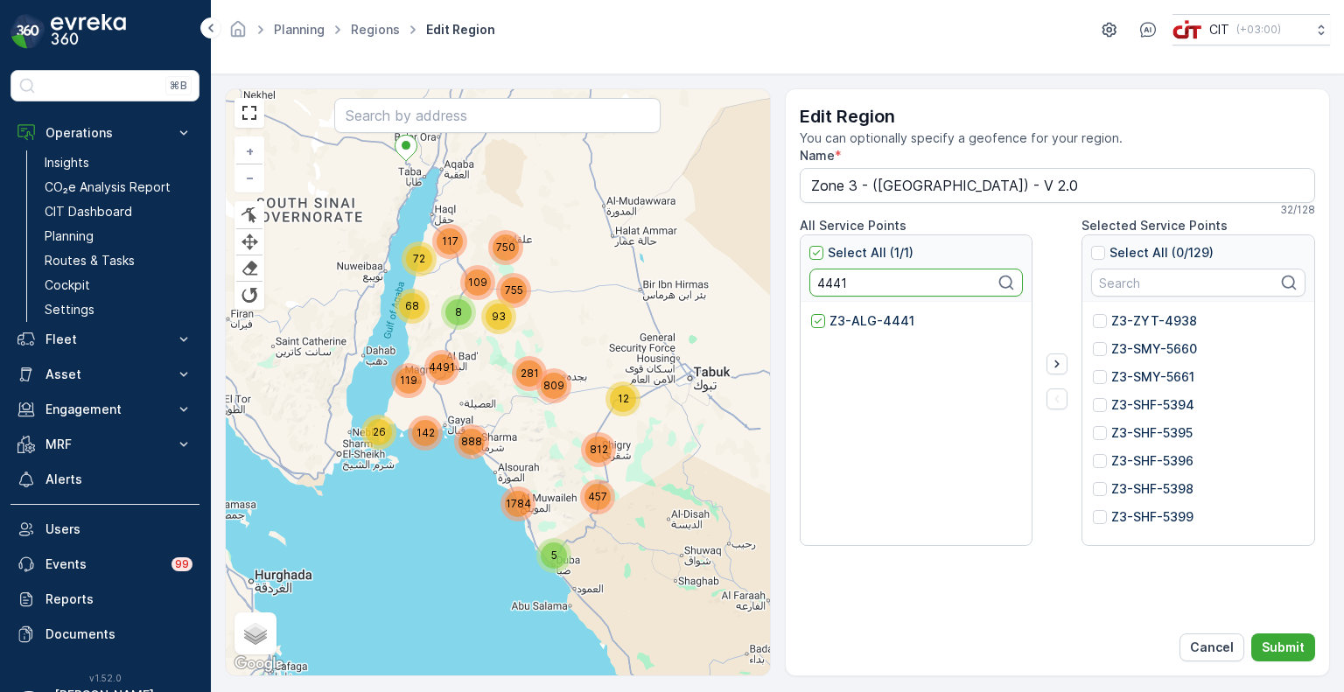
click at [829, 283] on input "4441" at bounding box center [916, 283] width 214 height 28
click at [852, 321] on p "Z3-ALG-4418" at bounding box center [871, 320] width 84 height 17
click at [811, 312] on input "Z3-ALG-4418" at bounding box center [811, 312] width 0 height 0
click at [827, 283] on input "4418" at bounding box center [916, 283] width 214 height 28
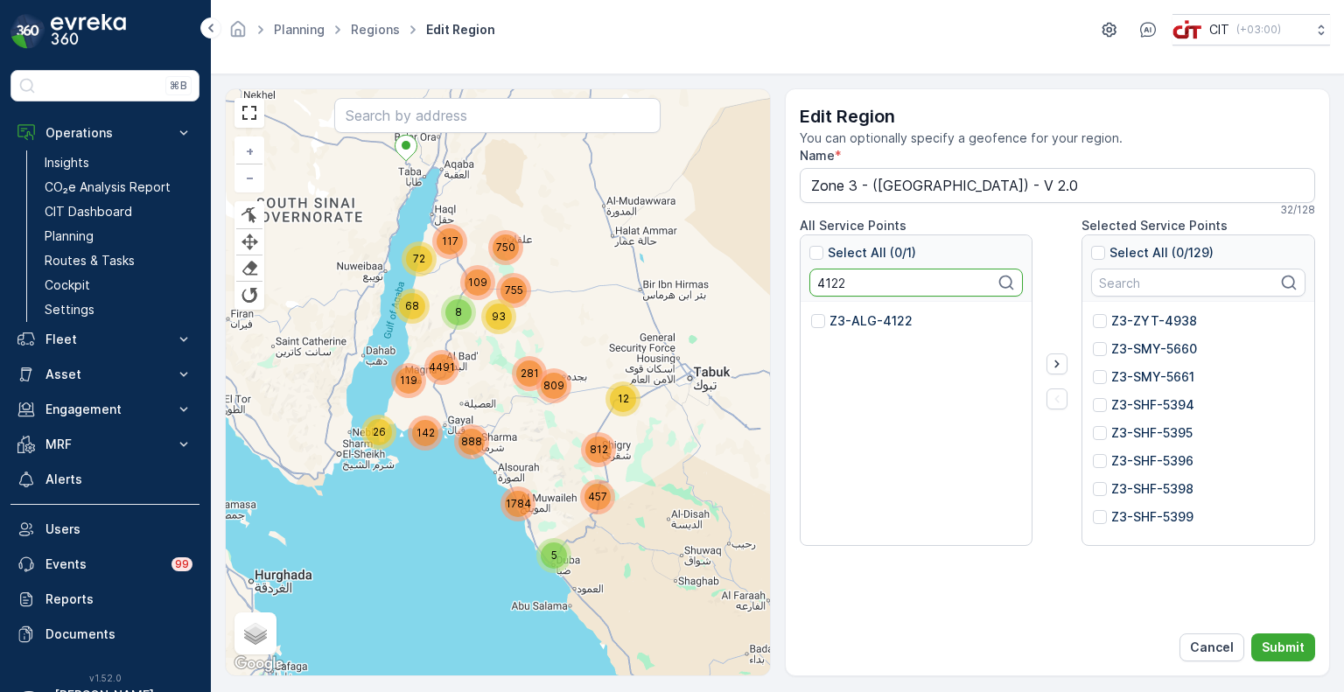
click at [839, 317] on p "Z3-ALG-4122" at bounding box center [870, 320] width 83 height 17
click at [811, 312] on input "Z3-ALG-4122" at bounding box center [811, 312] width 0 height 0
click at [828, 290] on input "4122" at bounding box center [916, 283] width 214 height 28
click at [845, 326] on p "Z3-ALG-4438" at bounding box center [872, 320] width 87 height 17
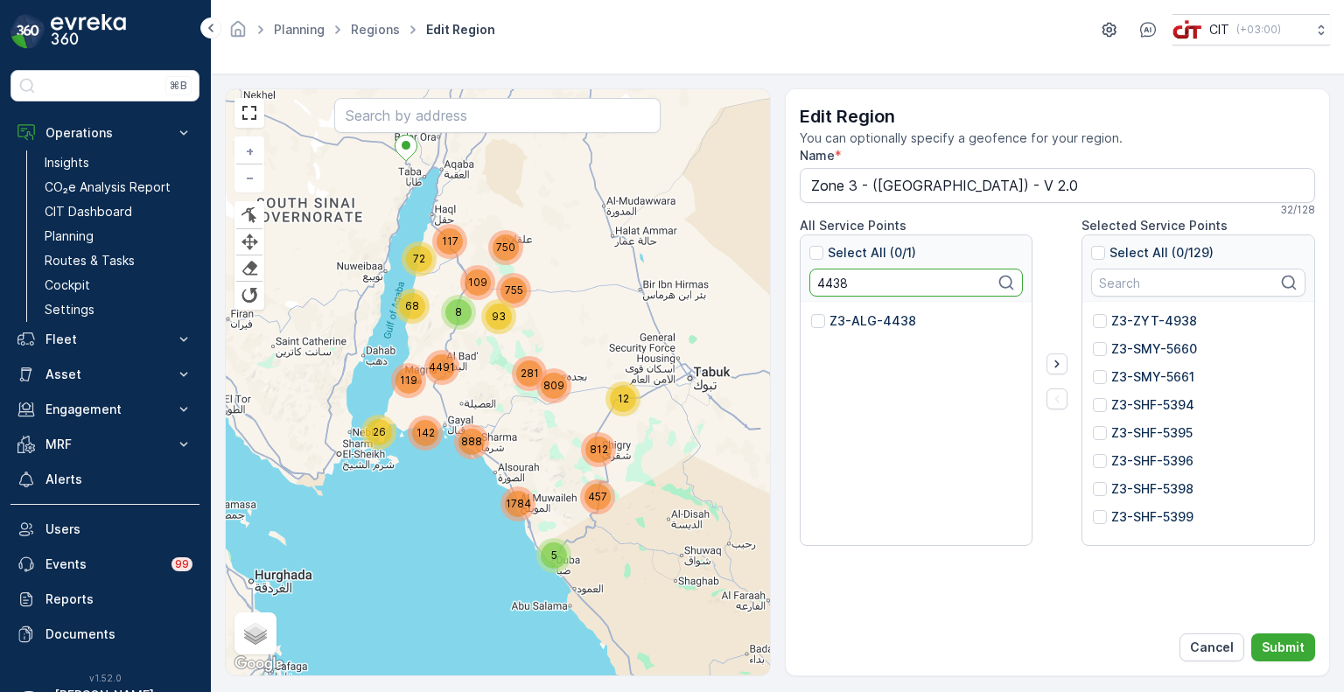
click at [811, 312] on input "Z3-ALG-4438" at bounding box center [811, 312] width 0 height 0
click at [827, 289] on input "4438" at bounding box center [916, 283] width 214 height 28
click at [853, 321] on p "Z3-ALG-4431" at bounding box center [871, 320] width 84 height 17
click at [811, 312] on input "Z3-ALG-4431" at bounding box center [811, 312] width 0 height 0
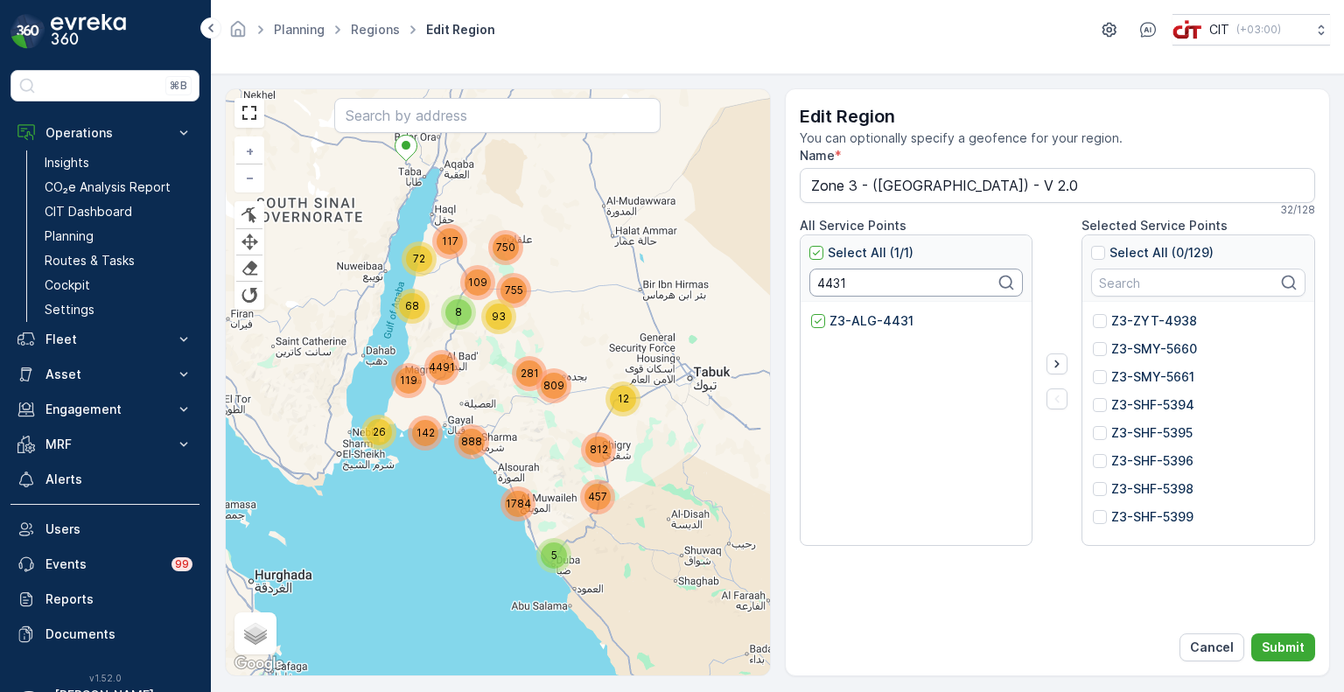
click at [828, 279] on input "4431" at bounding box center [916, 283] width 214 height 28
click at [860, 318] on p "Z3-ALG-5426" at bounding box center [871, 320] width 85 height 17
click at [811, 312] on input "Z3-ALG-5426" at bounding box center [811, 312] width 0 height 0
click at [829, 277] on input "5426" at bounding box center [916, 283] width 214 height 28
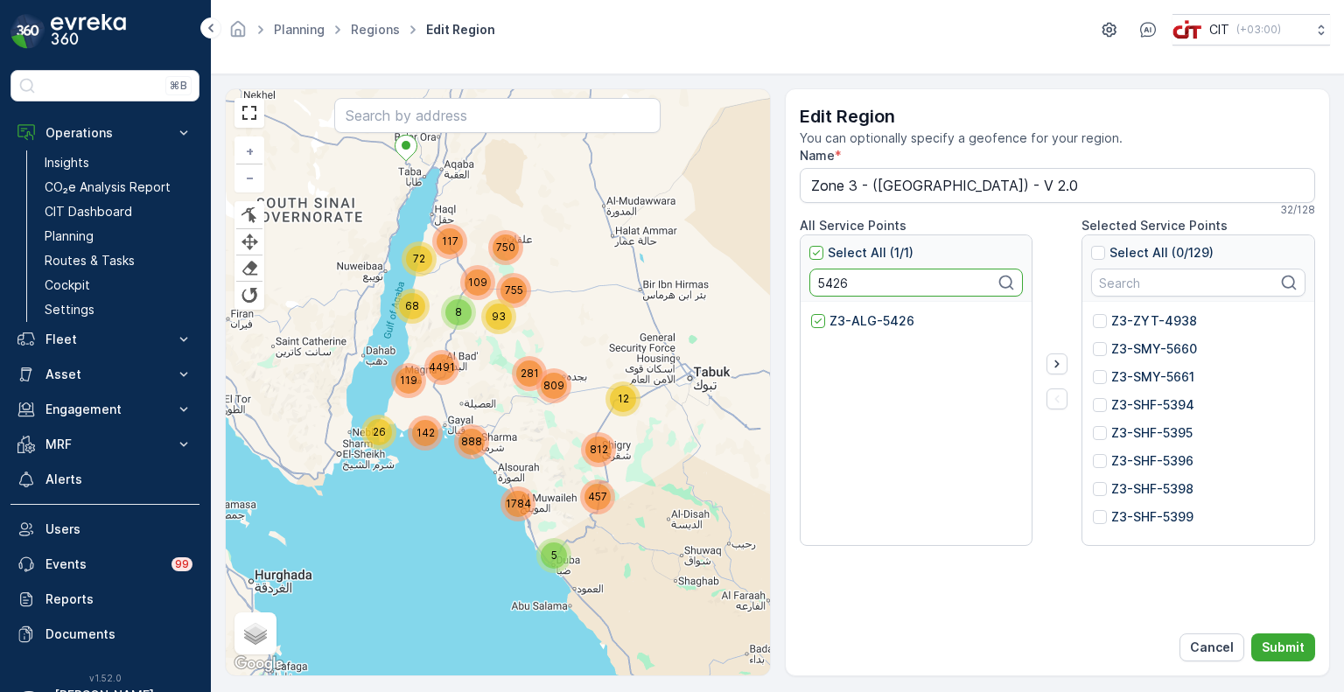
click at [829, 277] on input "5426" at bounding box center [916, 283] width 214 height 28
click at [857, 321] on p "Z3-ALG-5629" at bounding box center [871, 320] width 84 height 17
click at [811, 312] on input "Z3-ALG-5629" at bounding box center [811, 312] width 0 height 0
click at [832, 281] on input "5629" at bounding box center [916, 283] width 214 height 28
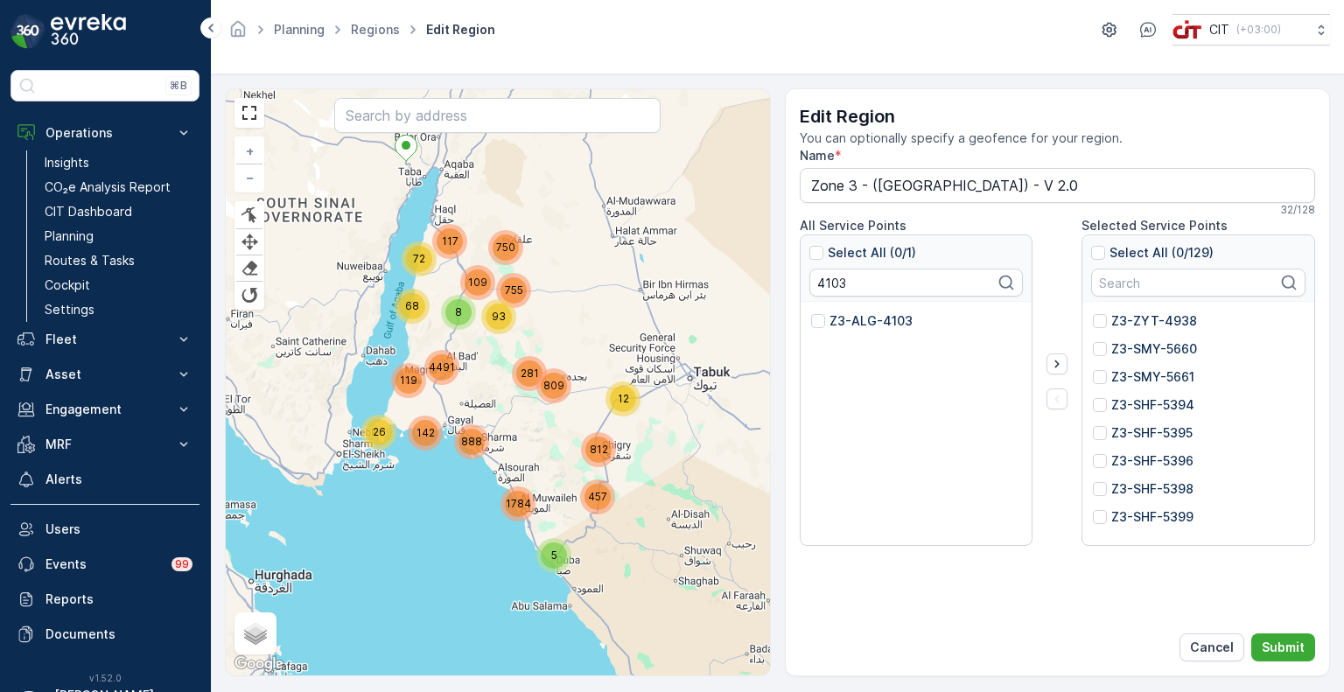
click at [859, 321] on p "Z3-ALG-4103" at bounding box center [870, 320] width 83 height 17
click at [811, 312] on input "Z3-ALG-4103" at bounding box center [811, 312] width 0 height 0
click at [842, 283] on input "4103" at bounding box center [916, 283] width 214 height 28
click at [701, 229] on div "4 26 5 1784 12 812 457 809 281 68 93 8 72 755 750 109 117 142 119 4491 888 + − …" at bounding box center [498, 382] width 544 height 586
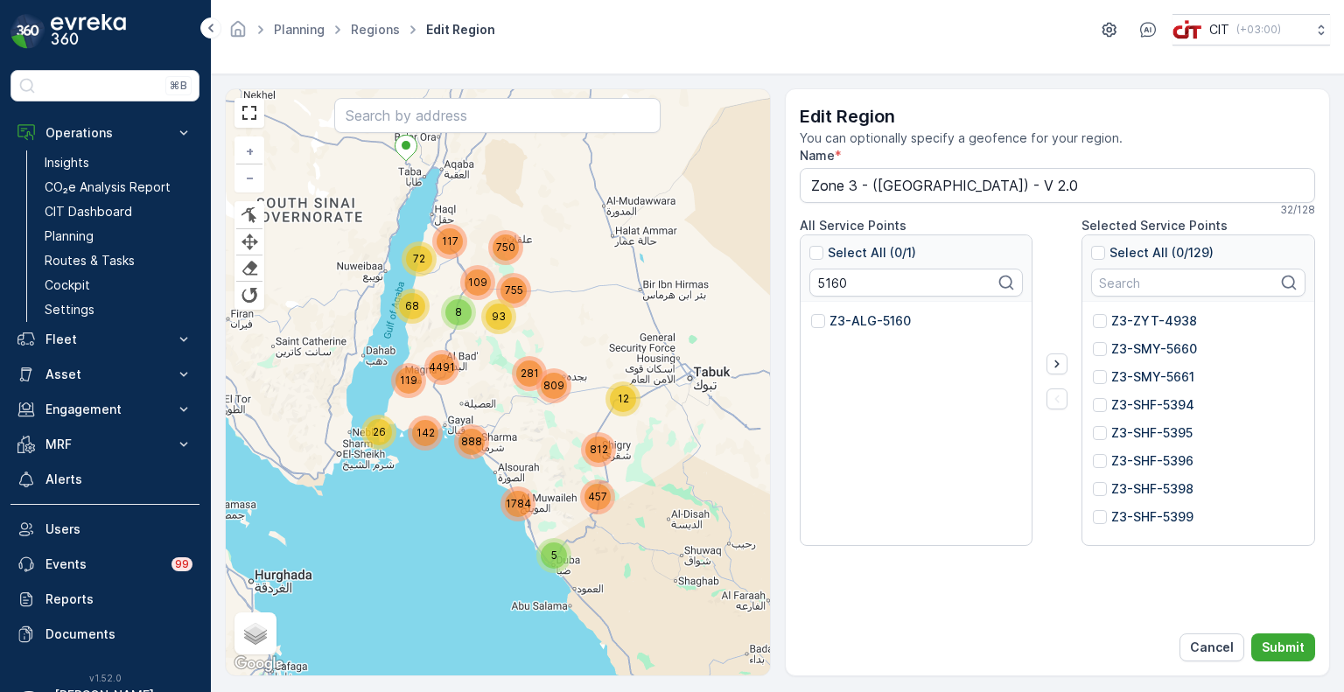
click at [827, 319] on div "Z3-ALG-5160" at bounding box center [861, 320] width 100 height 17
click at [811, 312] on input "Z3-ALG-5160" at bounding box center [811, 312] width 0 height 0
click at [827, 286] on input "5160" at bounding box center [916, 283] width 214 height 28
click at [850, 323] on p "Z3-ALG-5109" at bounding box center [869, 320] width 81 height 17
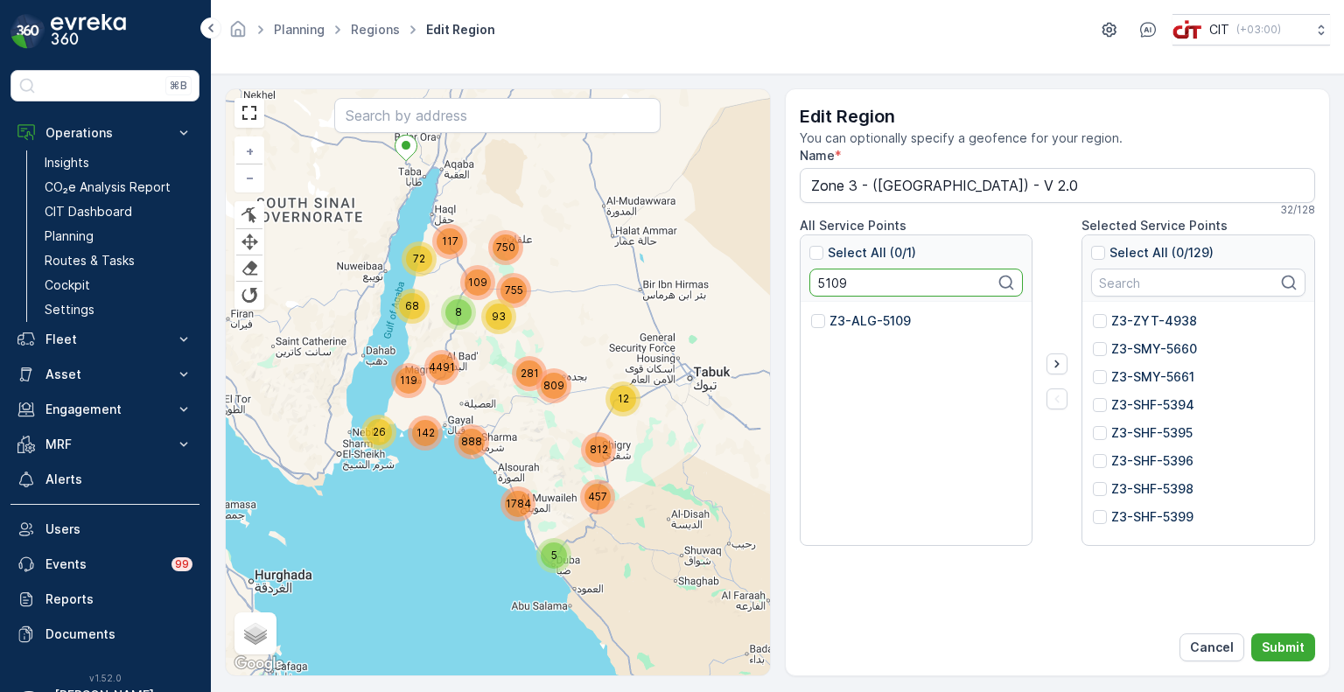
click at [811, 312] on input "Z3-ALG-5109" at bounding box center [811, 312] width 0 height 0
click at [816, 286] on input "5109" at bounding box center [916, 283] width 214 height 28
click at [844, 318] on p "Z3-SHF-2882" at bounding box center [870, 320] width 83 height 17
click at [811, 312] on input "Z3-SHF-2882" at bounding box center [811, 312] width 0 height 0
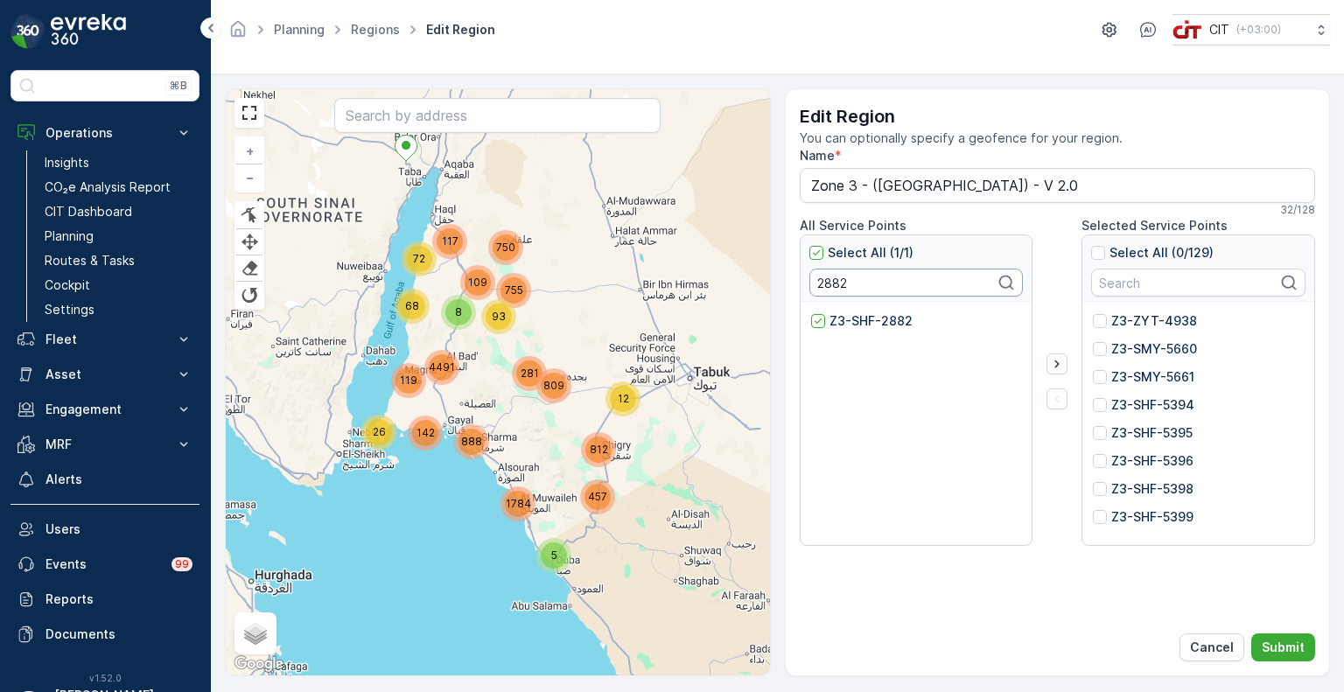
click at [836, 288] on input "2882" at bounding box center [916, 283] width 214 height 28
type input "5451"
click at [854, 316] on p "Z3-ZYT-5451" at bounding box center [869, 320] width 81 height 17
click at [811, 312] on input "Z3-ZYT-5451" at bounding box center [811, 312] width 0 height 0
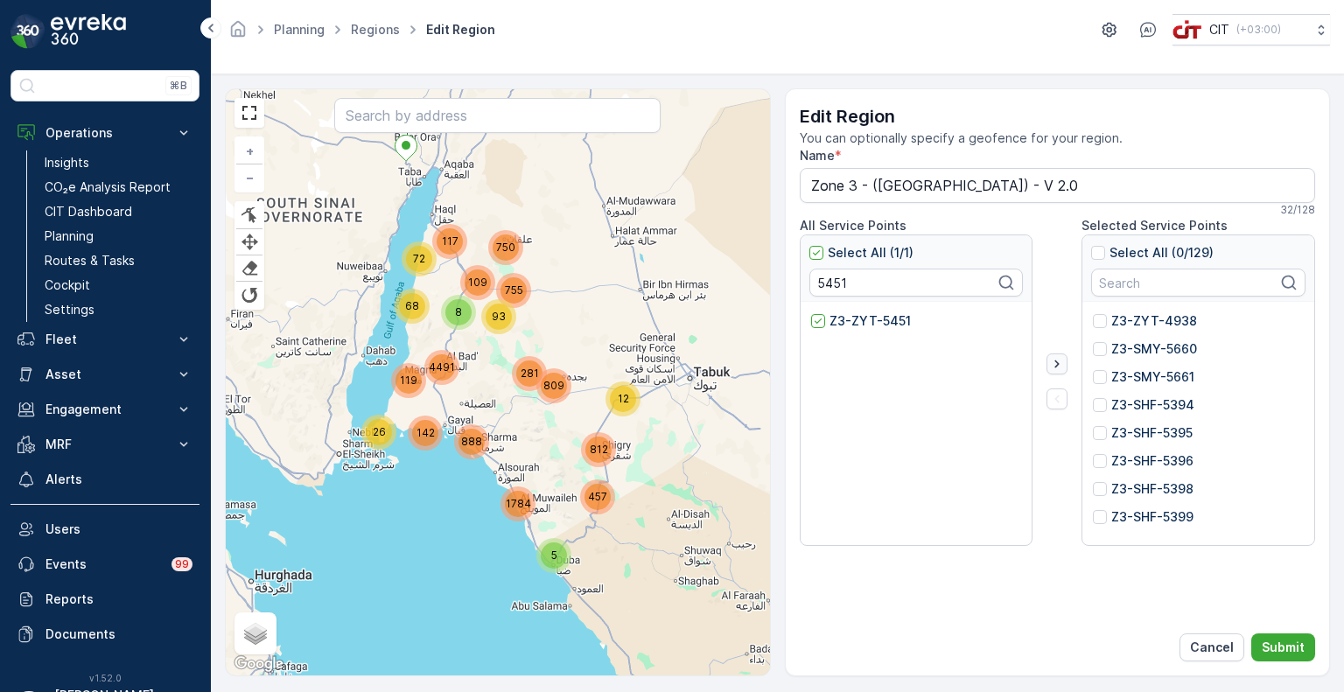
click at [1060, 363] on icon "button" at bounding box center [1056, 363] width 17 height 17
click at [1273, 642] on p "Submit" at bounding box center [1283, 647] width 43 height 17
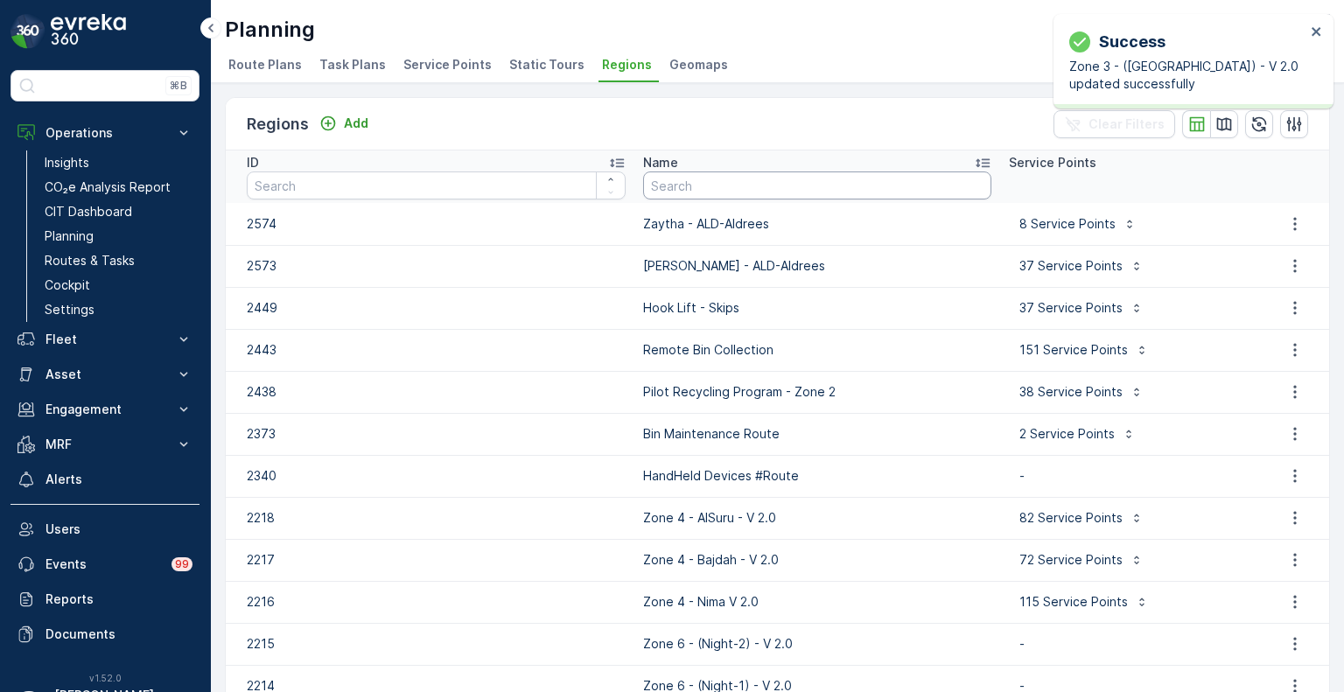
click at [801, 192] on input "text" at bounding box center [817, 185] width 348 height 28
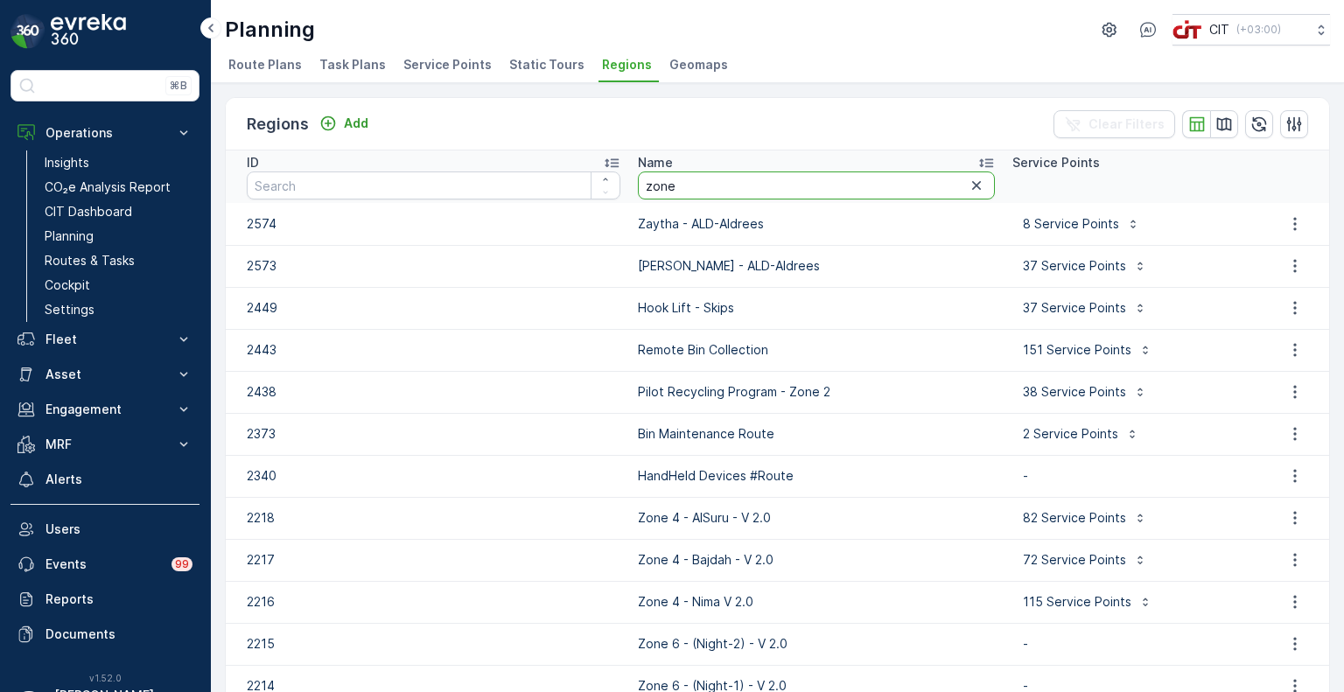
type input "zone 3"
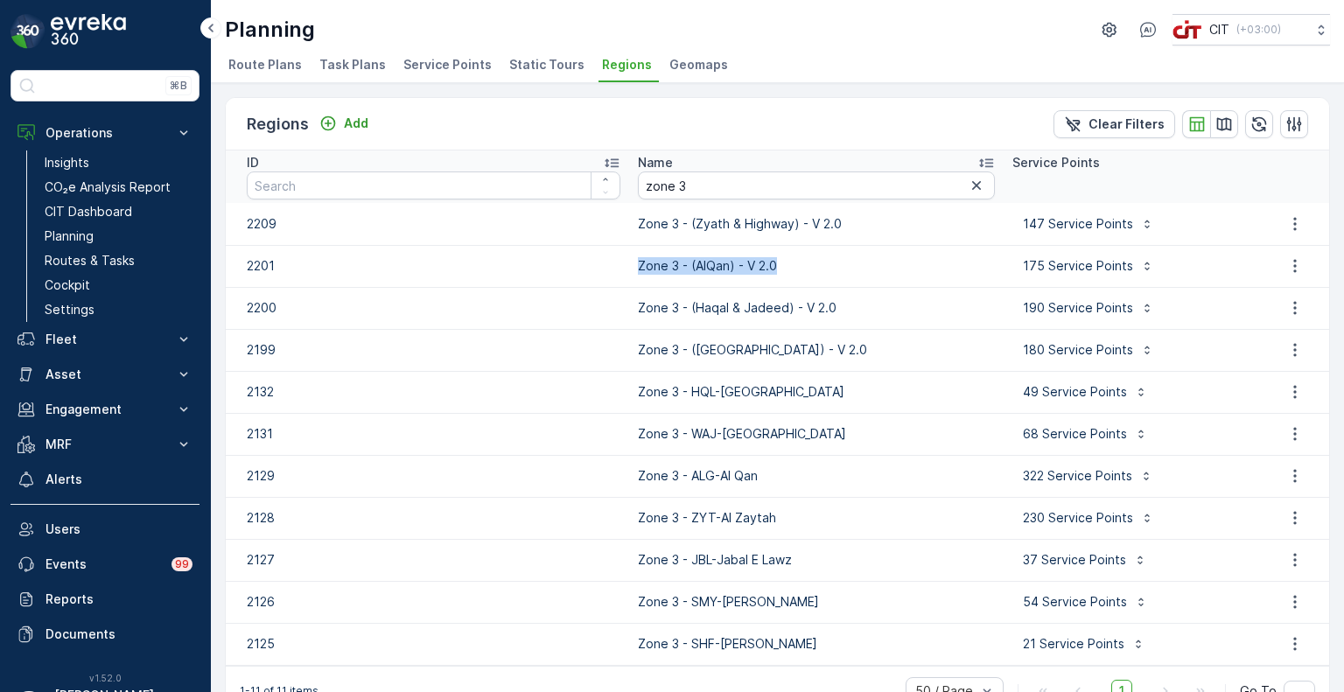
drag, startPoint x: 773, startPoint y: 269, endPoint x: 627, endPoint y: 274, distance: 146.2
click at [629, 274] on td "Zone 3 - (AlQan) - V 2.0" at bounding box center [816, 266] width 374 height 42
copy p "Zone 3 - (AlQan) - V 2.0"
click at [1293, 260] on icon "button" at bounding box center [1294, 265] width 17 height 17
click at [1267, 294] on span "Edit Region" at bounding box center [1286, 291] width 67 height 17
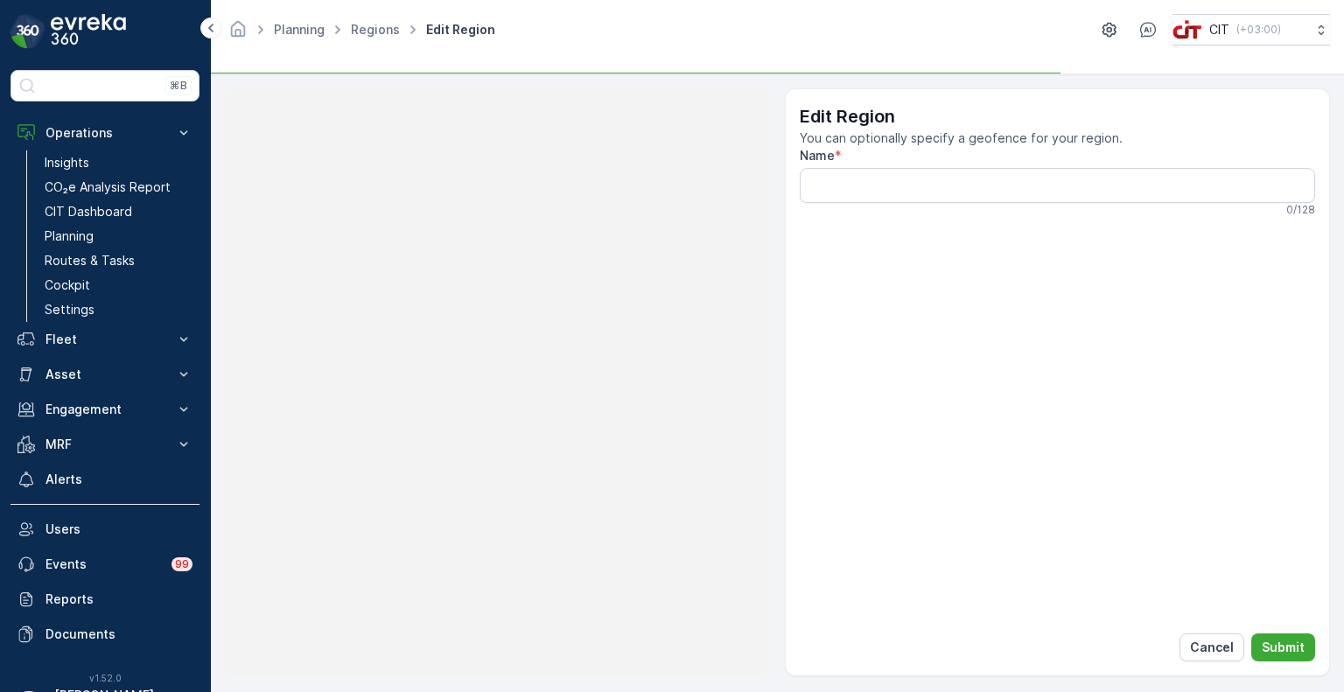
type input "Zone 3 - (AlQan) - V 2.0"
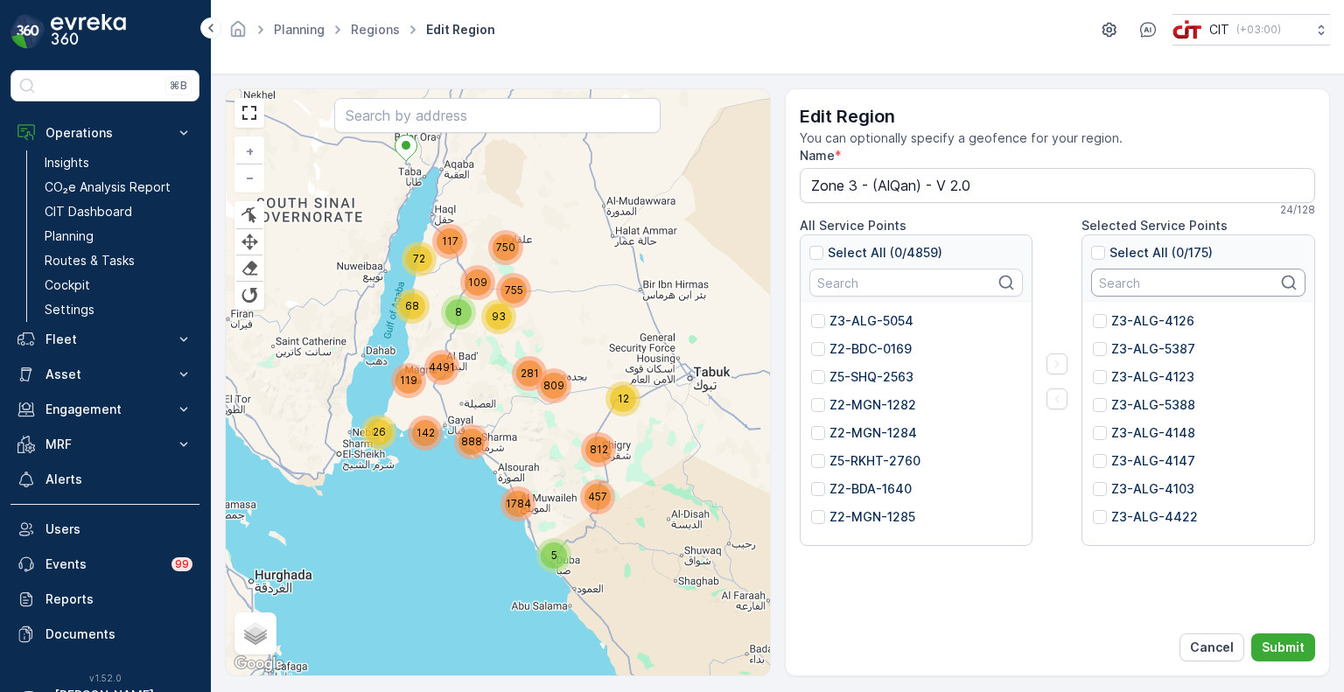
click at [1151, 286] on input "text" at bounding box center [1198, 283] width 214 height 28
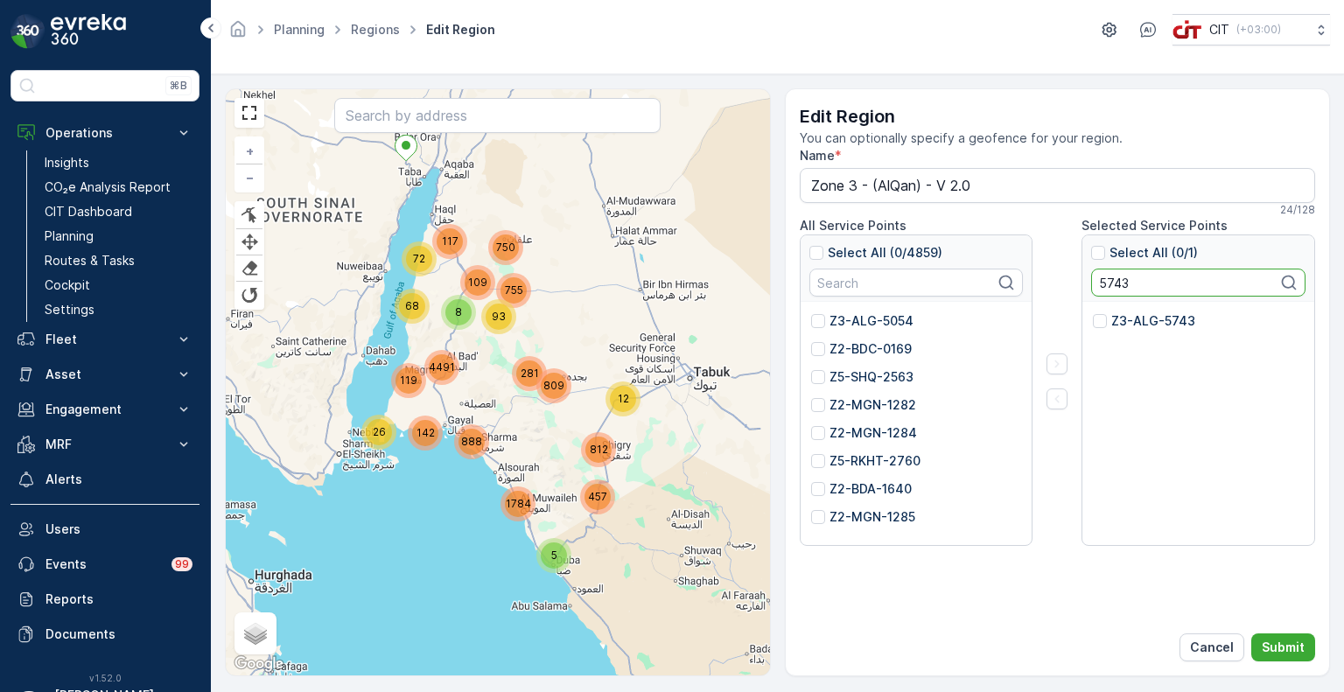
click at [1116, 324] on p "Z3-ALG-5743" at bounding box center [1153, 320] width 84 height 17
click at [1093, 312] on input "Z3-ALG-5743" at bounding box center [1093, 312] width 0 height 0
click at [1118, 286] on input "5743" at bounding box center [1198, 283] width 214 height 28
click at [1123, 314] on p "Z3-ALG-5771" at bounding box center [1151, 320] width 81 height 17
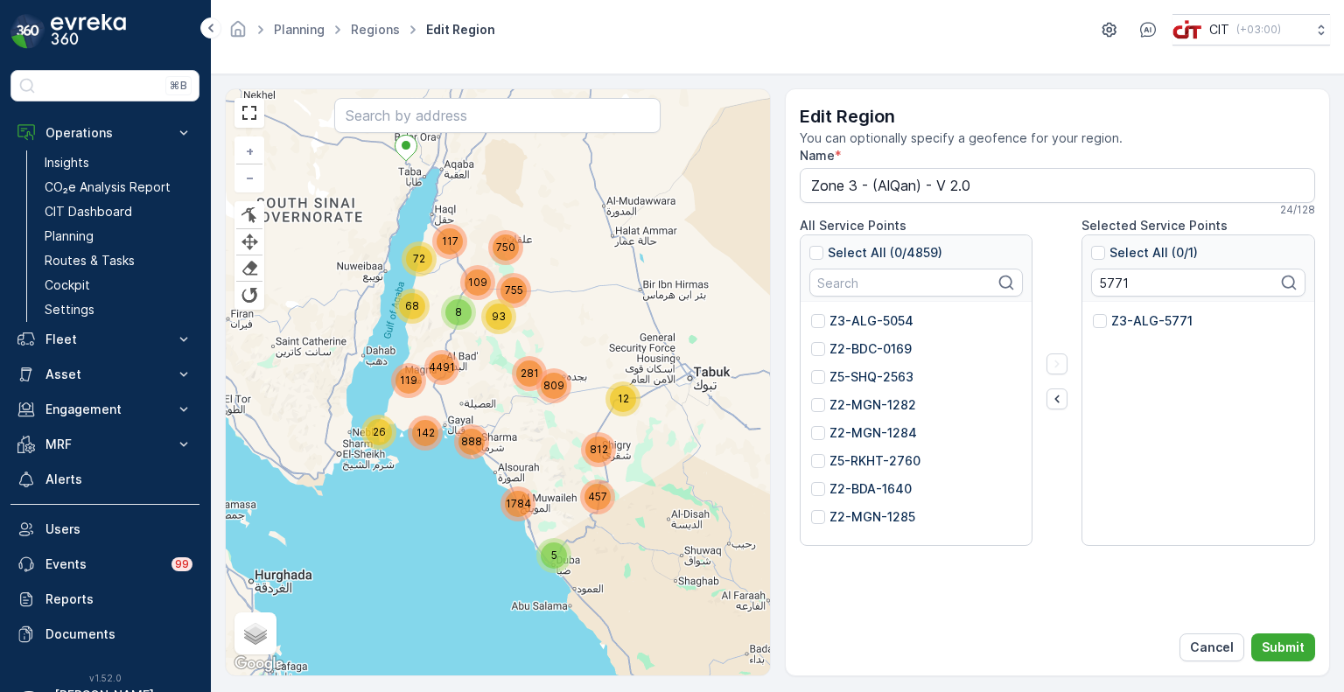
click at [1093, 312] on input "Z3-ALG-5771" at bounding box center [1093, 312] width 0 height 0
click at [1107, 281] on input "5771" at bounding box center [1198, 283] width 214 height 28
click at [1127, 321] on p "Z3-ALG-5753" at bounding box center [1152, 320] width 83 height 17
click at [1093, 312] on input "Z3-ALG-5753" at bounding box center [1093, 312] width 0 height 0
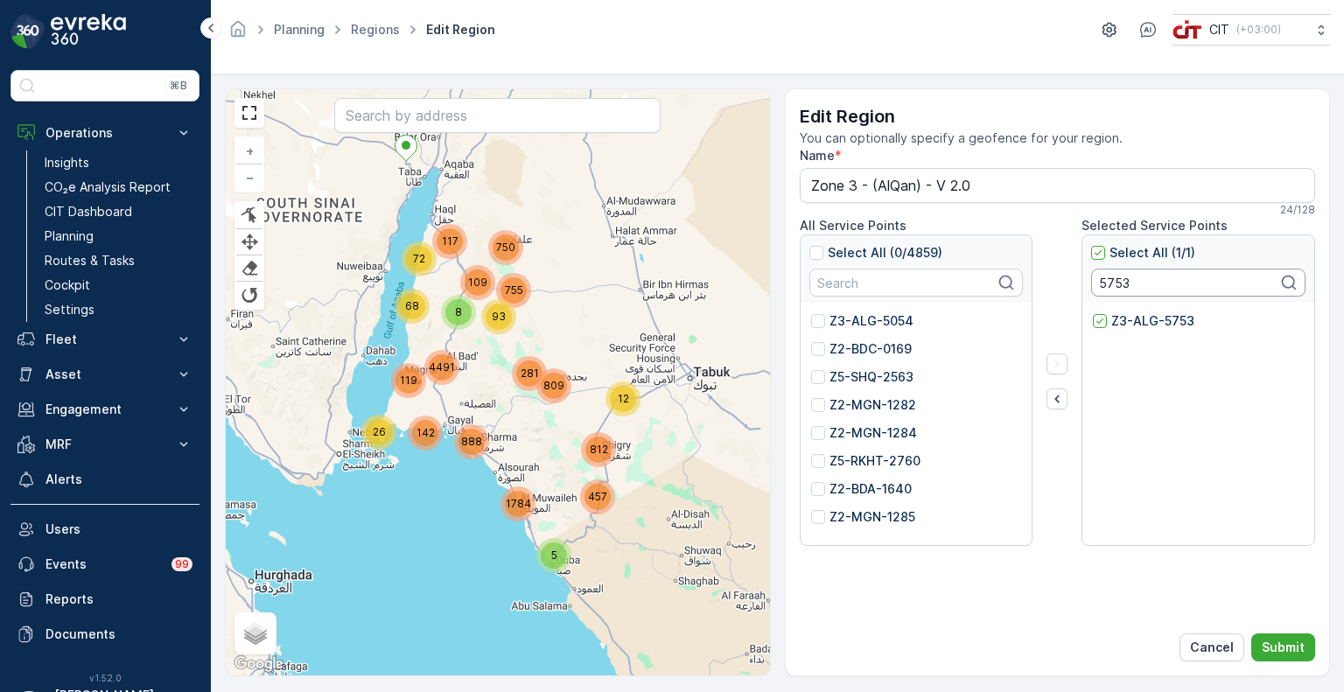
click at [1111, 283] on input "5753" at bounding box center [1198, 283] width 214 height 28
click at [1123, 322] on p "Z3-ZYT-5551" at bounding box center [1151, 320] width 80 height 17
click at [1093, 312] on input "Z3-ZYT-5551" at bounding box center [1093, 312] width 0 height 0
click at [1110, 280] on input "5551" at bounding box center [1198, 283] width 214 height 28
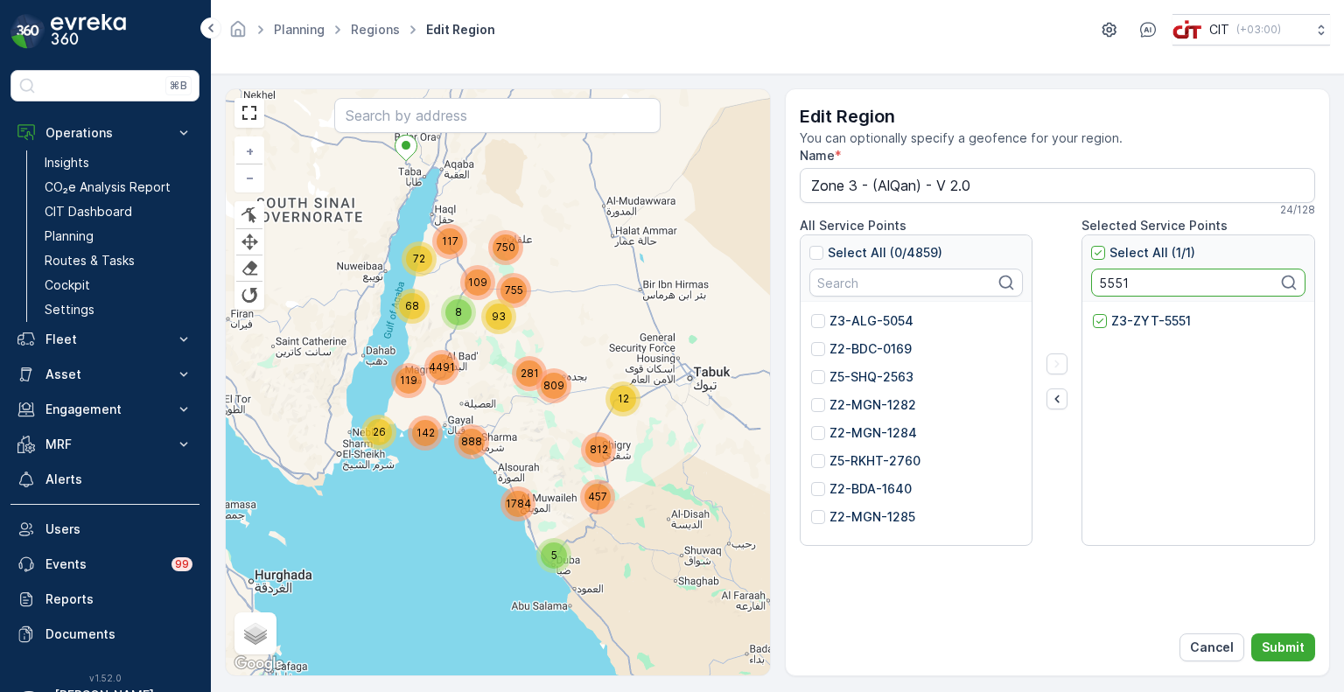
click at [1110, 280] on input "5551" at bounding box center [1198, 283] width 214 height 28
click at [1134, 314] on p "Z3-ALG-5107" at bounding box center [1151, 320] width 81 height 17
click at [1093, 312] on input "Z3-ALG-5107" at bounding box center [1093, 312] width 0 height 0
click at [1120, 278] on input "5107" at bounding box center [1198, 283] width 214 height 28
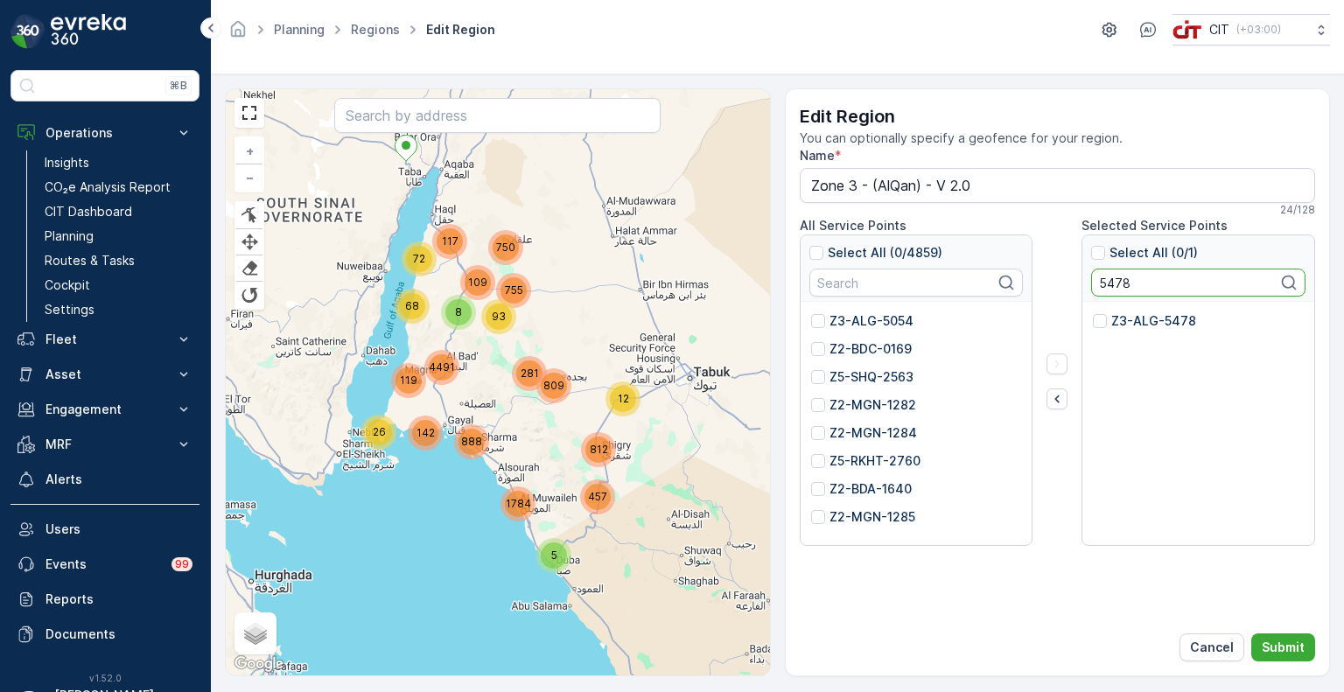
click at [1135, 323] on p "Z3-ALG-5478" at bounding box center [1153, 320] width 85 height 17
click at [1093, 312] on input "Z3-ALG-5478" at bounding box center [1093, 312] width 0 height 0
click at [1112, 282] on input "5478" at bounding box center [1198, 283] width 214 height 28
click at [1126, 314] on p "Z3-ALG-5112" at bounding box center [1150, 320] width 79 height 17
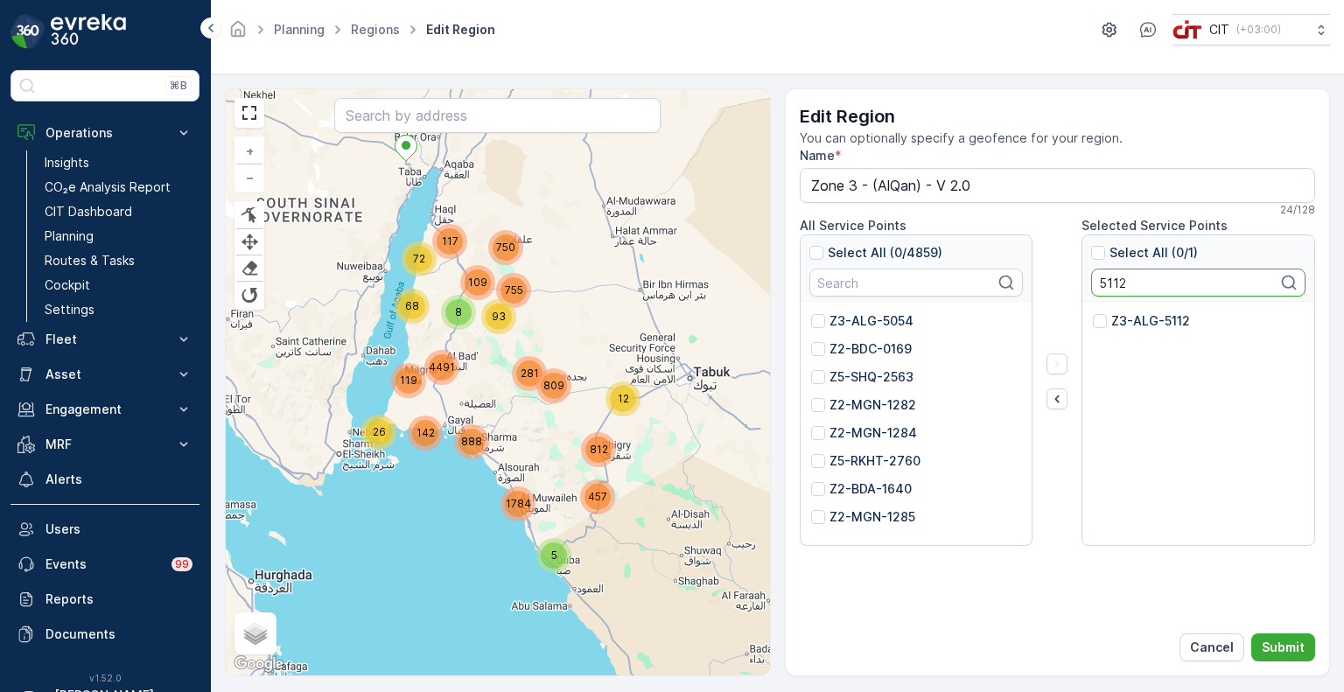
click at [1093, 312] on input "Z3-ALG-5112" at bounding box center [1093, 312] width 0 height 0
click at [1106, 280] on input "5112" at bounding box center [1198, 283] width 214 height 28
click at [1122, 314] on p "Z3-ALG-5113" at bounding box center [1150, 320] width 79 height 17
click at [1093, 312] on input "Z3-ALG-5113" at bounding box center [1093, 312] width 0 height 0
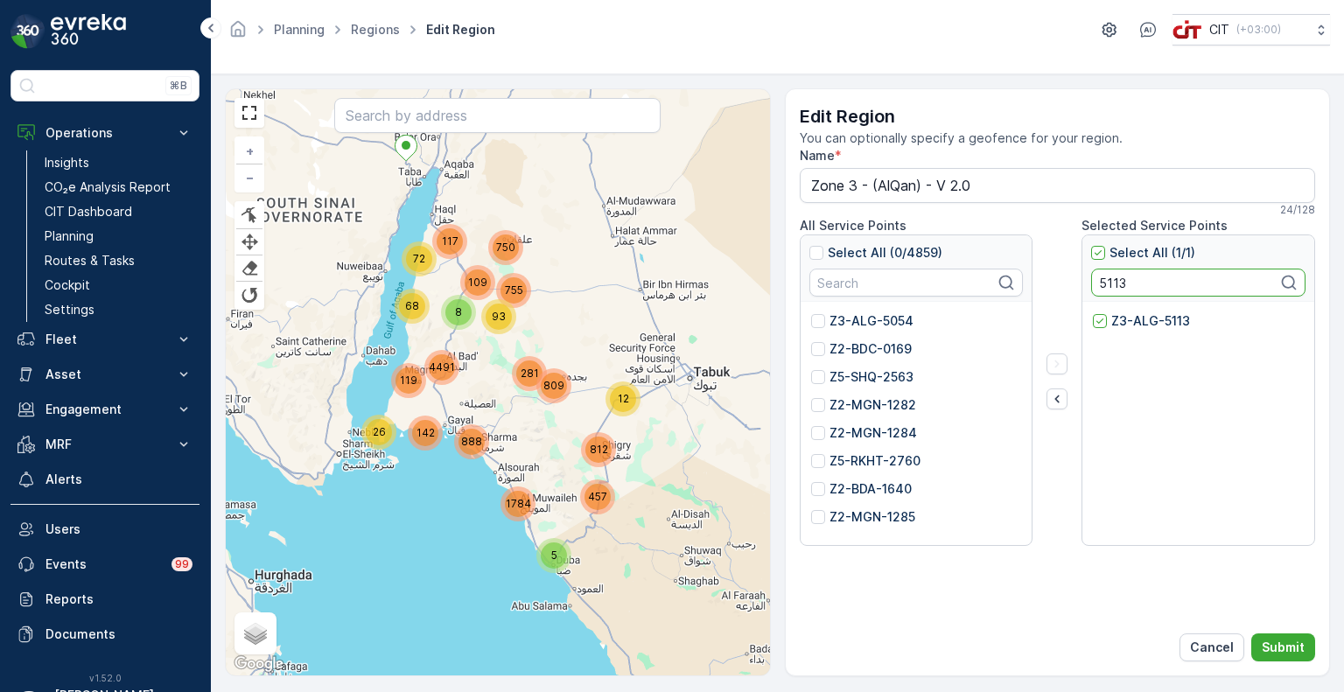
click at [1117, 290] on input "5113" at bounding box center [1198, 283] width 214 height 28
click at [1139, 318] on p "Z3-ALG-5114" at bounding box center [1151, 320] width 80 height 17
click at [1093, 312] on input "Z3-ALG-5114" at bounding box center [1093, 312] width 0 height 0
click at [1116, 286] on input "5114" at bounding box center [1198, 283] width 214 height 28
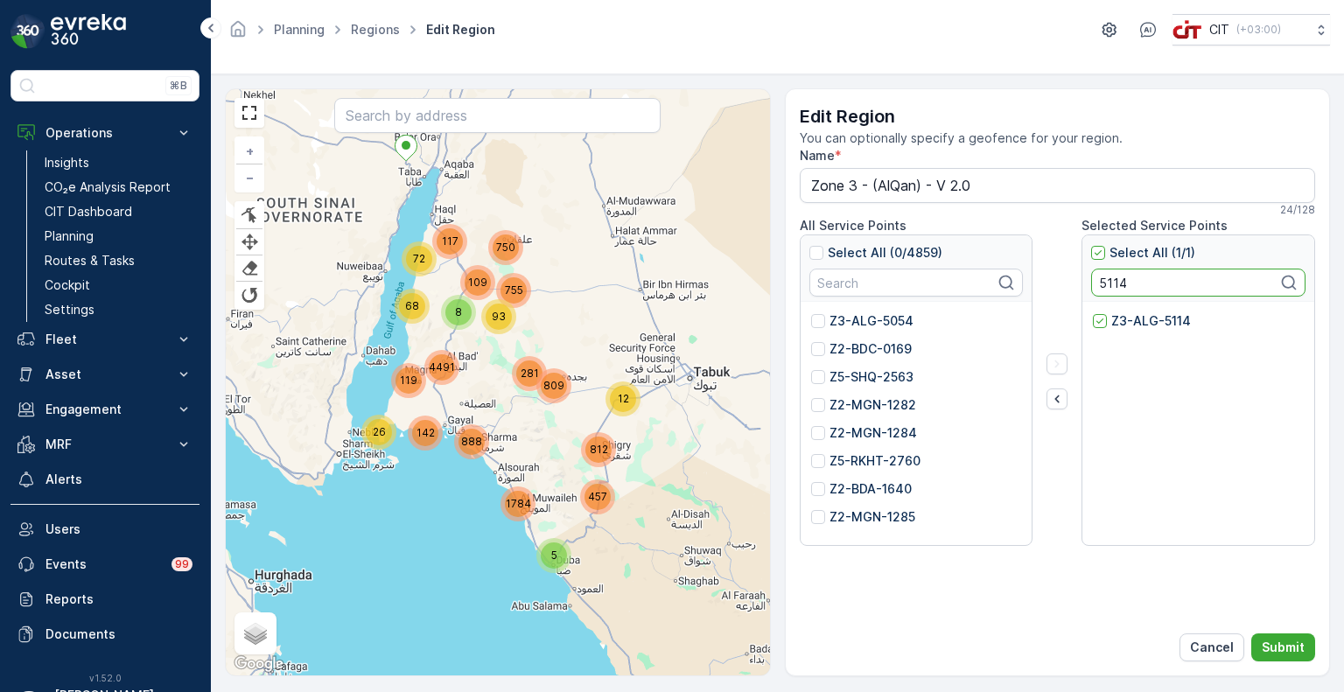
click at [1116, 286] on input "5114" at bounding box center [1198, 283] width 214 height 28
click at [1133, 321] on p "Z3-ALG-5115" at bounding box center [1150, 320] width 78 height 17
click at [1093, 312] on input "Z3-ALG-5115" at bounding box center [1093, 312] width 0 height 0
click at [1116, 283] on input "5115" at bounding box center [1198, 283] width 214 height 28
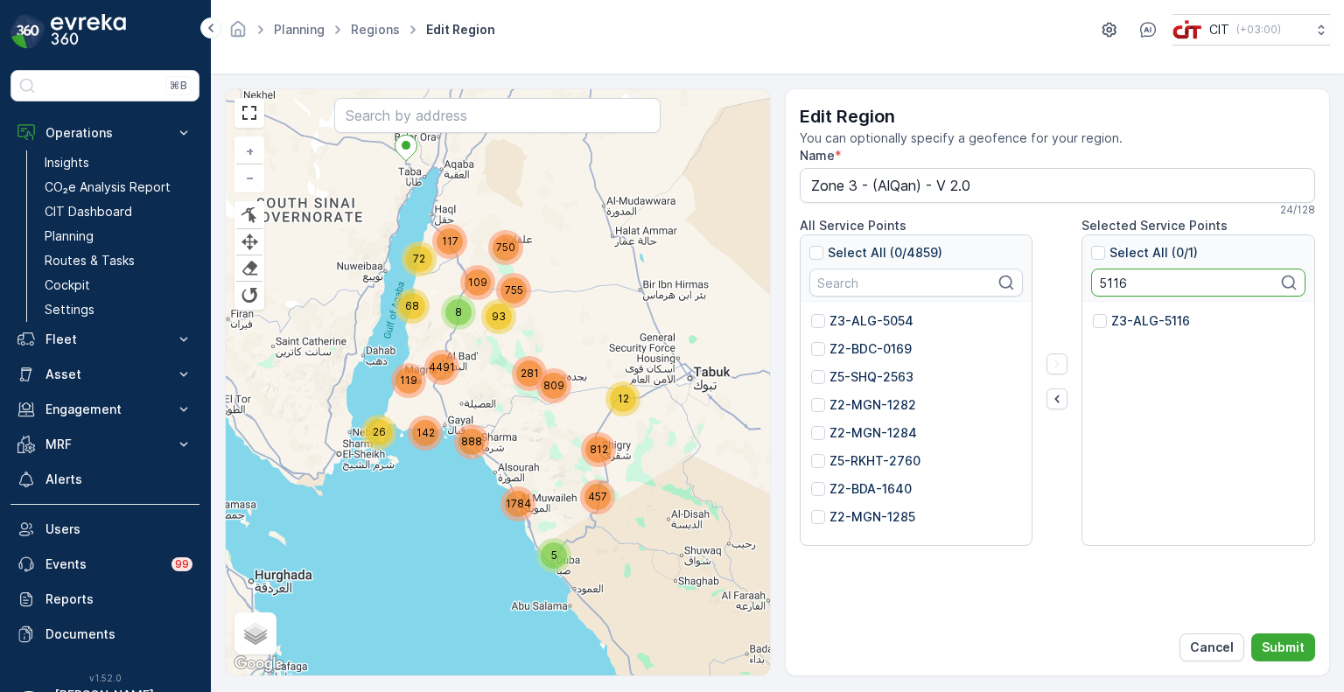
click at [1135, 311] on div "Z3-ALG-5116" at bounding box center [1198, 424] width 232 height 245
click at [1150, 321] on p "Z3-ALG-5116" at bounding box center [1150, 320] width 79 height 17
click at [1093, 312] on input "Z3-ALG-5116" at bounding box center [1093, 312] width 0 height 0
click at [1112, 283] on input "5116" at bounding box center [1198, 283] width 214 height 28
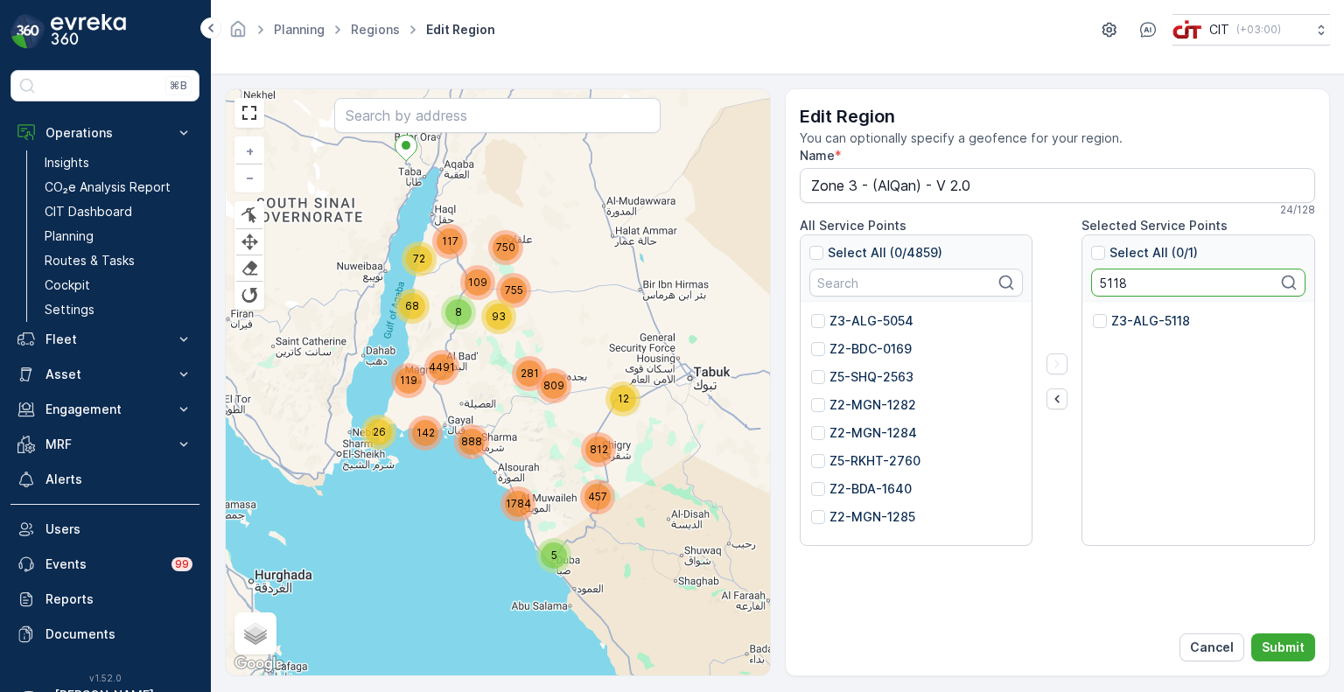
click at [1123, 314] on p "Z3-ALG-5118" at bounding box center [1150, 320] width 79 height 17
click at [1093, 312] on input "Z3-ALG-5118" at bounding box center [1093, 312] width 0 height 0
click at [1114, 281] on input "5118" at bounding box center [1198, 283] width 214 height 28
click at [1147, 322] on p "Z3-ALG-5119" at bounding box center [1150, 320] width 79 height 17
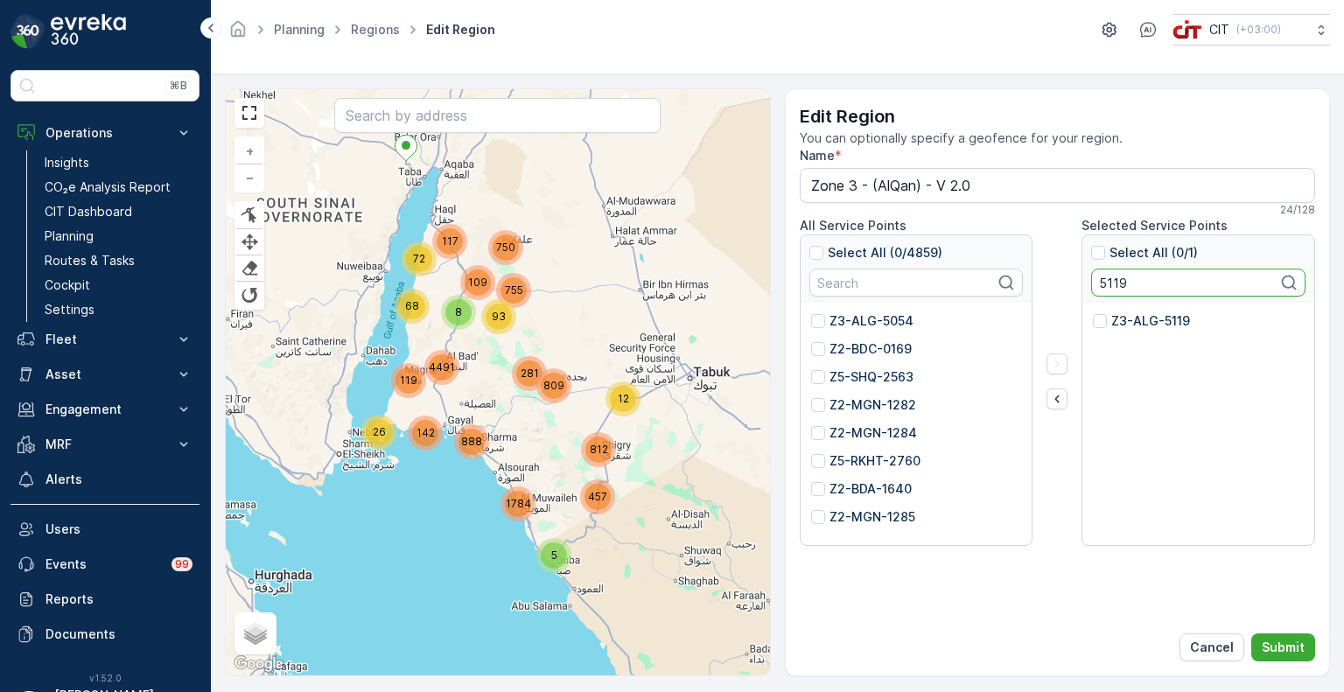
click at [1093, 312] on input "Z3-ALG-5119" at bounding box center [1093, 312] width 0 height 0
click at [1108, 280] on input "5119" at bounding box center [1198, 283] width 214 height 28
click at [1130, 325] on p "Z3-ALG-5180" at bounding box center [1151, 320] width 81 height 17
click at [1093, 312] on input "Z3-ALG-5180" at bounding box center [1093, 312] width 0 height 0
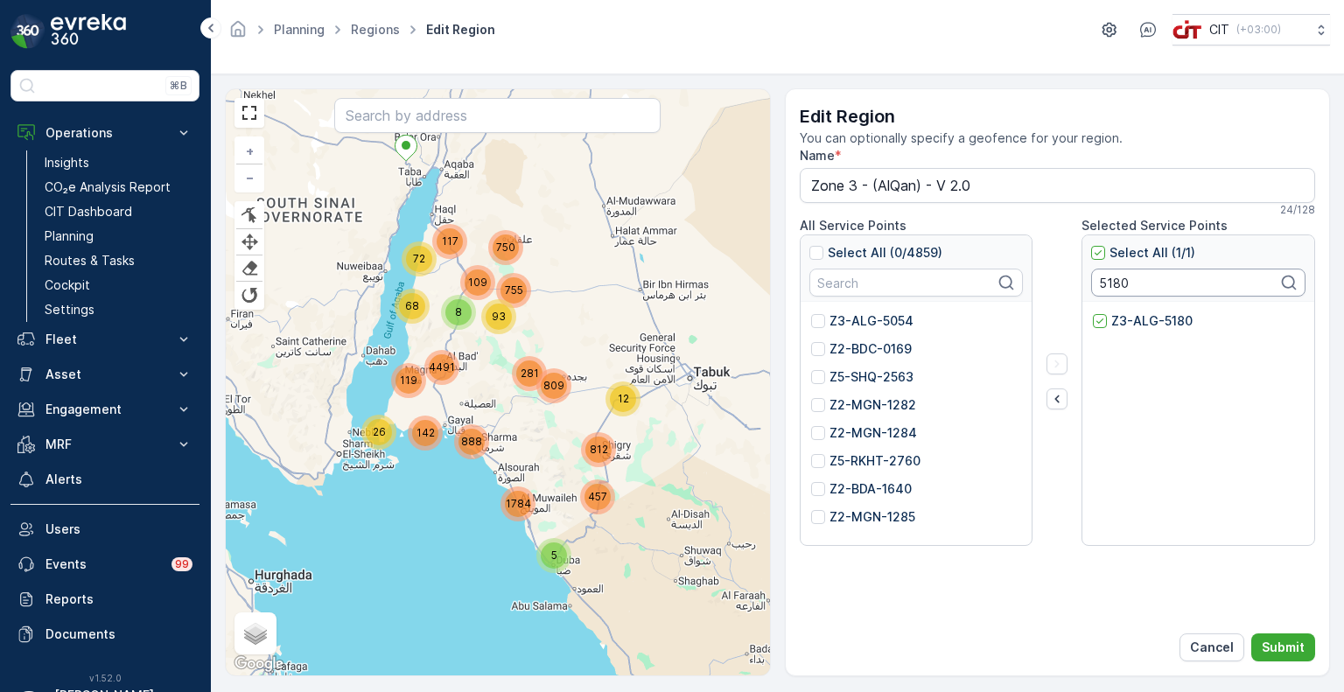
click at [1112, 282] on input "5180" at bounding box center [1198, 283] width 214 height 28
click at [1124, 325] on p "Z3-ALG-5184" at bounding box center [1152, 320] width 82 height 17
click at [1093, 312] on input "Z3-ALG-5184" at bounding box center [1093, 312] width 0 height 0
click at [1108, 283] on input "5184" at bounding box center [1198, 283] width 214 height 28
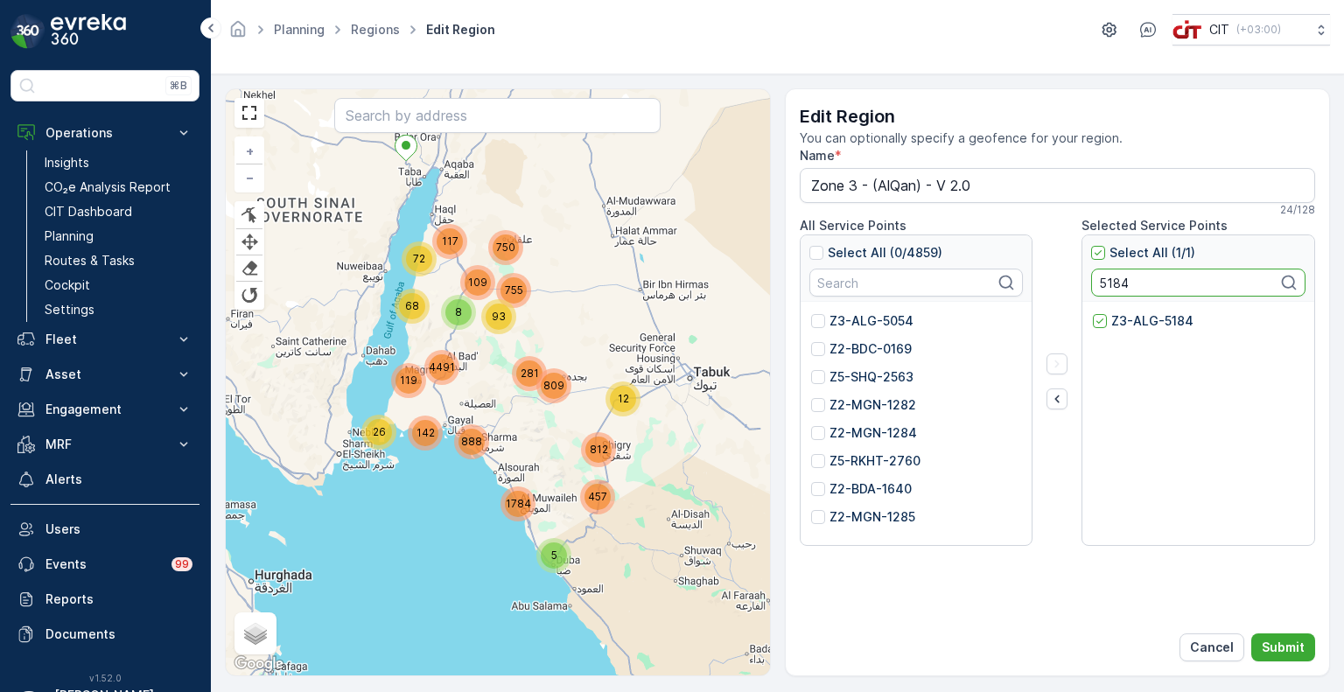
click at [1108, 283] on input "5184" at bounding box center [1198, 283] width 214 height 28
click at [1127, 314] on p "Z3-ALG-5186" at bounding box center [1151, 320] width 81 height 17
click at [1093, 312] on input "Z3-ALG-5186" at bounding box center [1093, 312] width 0 height 0
click at [1104, 276] on input "5186" at bounding box center [1198, 283] width 214 height 28
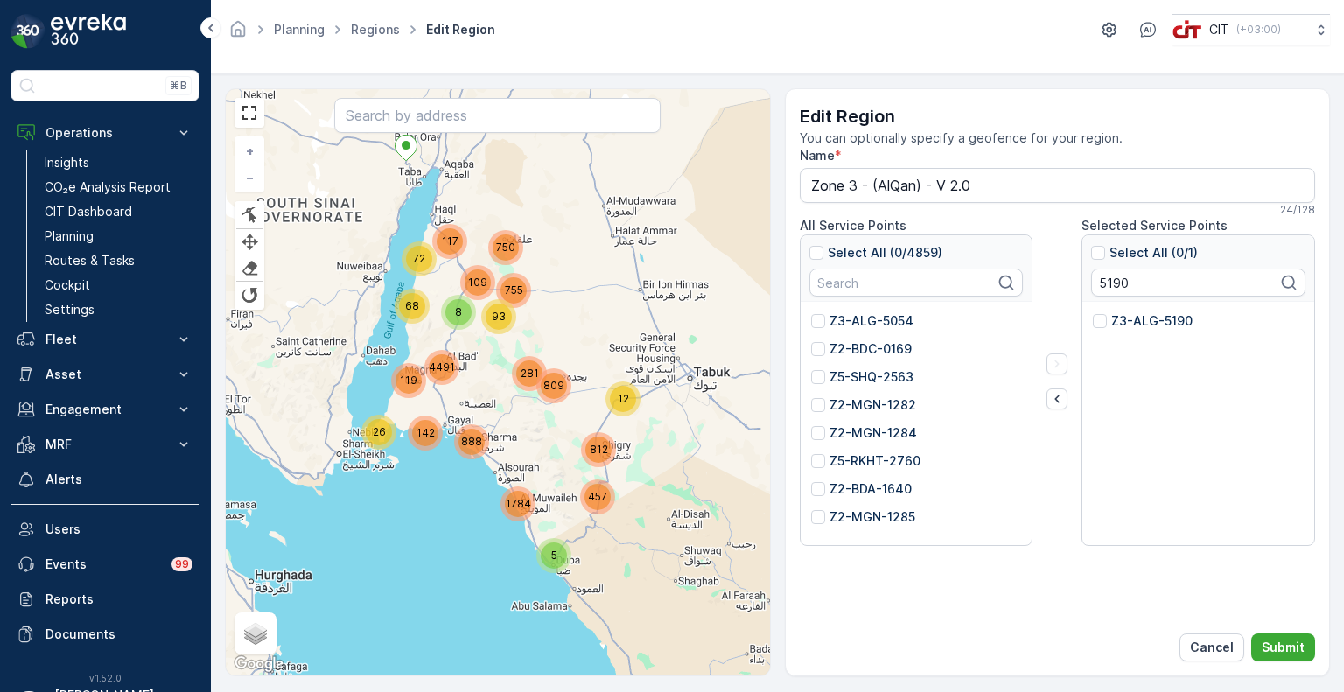
click at [1119, 326] on p "Z3-ALG-5190" at bounding box center [1151, 320] width 81 height 17
click at [1093, 312] on input "Z3-ALG-5190" at bounding box center [1093, 312] width 0 height 0
click at [1109, 280] on input "5190" at bounding box center [1198, 283] width 214 height 28
click at [1129, 321] on p "Z3-ALG-5196" at bounding box center [1151, 320] width 81 height 17
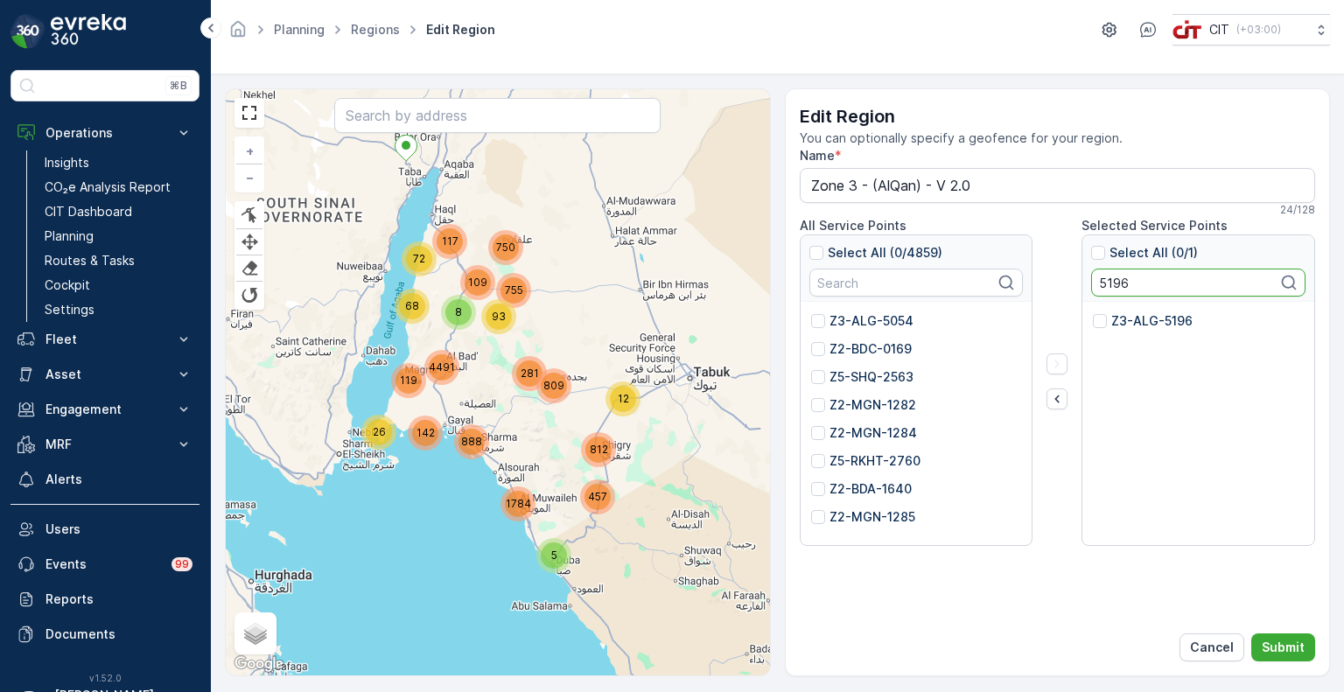
click at [1093, 312] on input "Z3-ALG-5196" at bounding box center [1093, 312] width 0 height 0
click at [1116, 283] on input "5196" at bounding box center [1198, 283] width 214 height 28
click at [1139, 318] on p "Z3-ALG-5197" at bounding box center [1151, 320] width 81 height 17
click at [1093, 312] on input "Z3-ALG-5197" at bounding box center [1093, 312] width 0 height 0
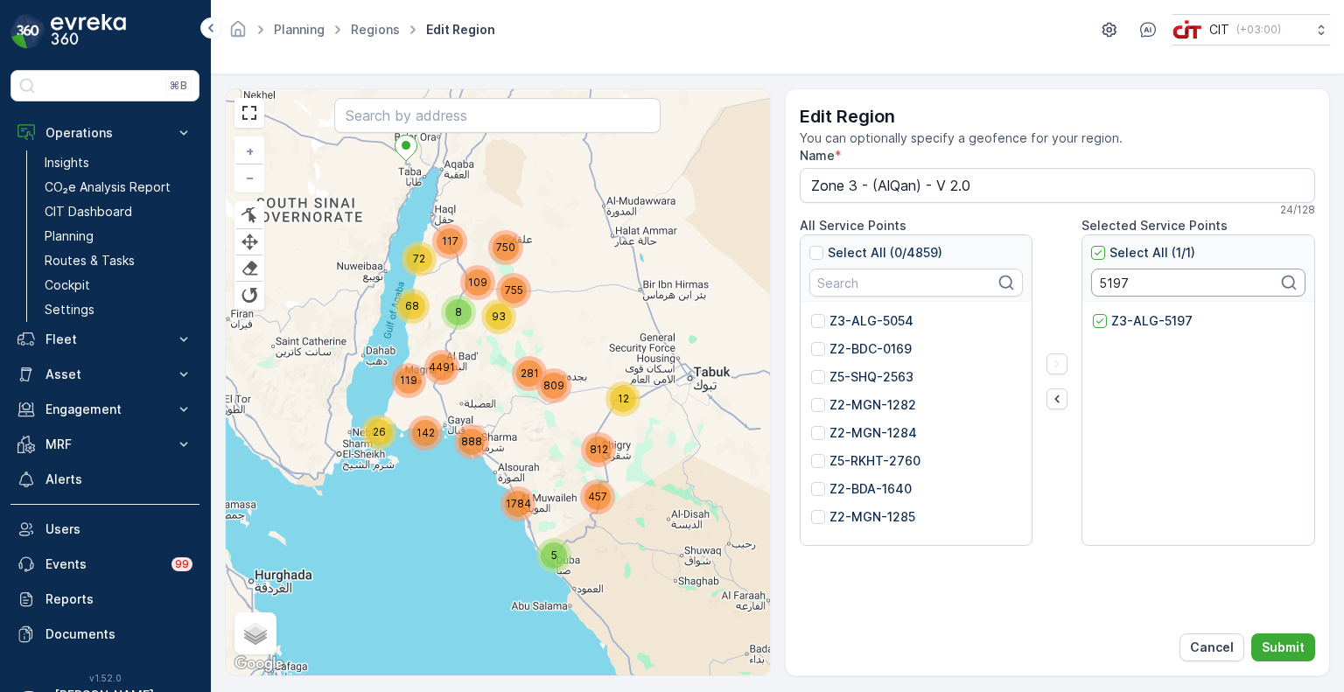
click at [1101, 283] on input "5197" at bounding box center [1198, 283] width 214 height 28
click at [1138, 321] on p "Z3-ALG-5199" at bounding box center [1151, 320] width 81 height 17
click at [1093, 312] on input "Z3-ALG-5199" at bounding box center [1093, 312] width 0 height 0
click at [1115, 279] on input "5199" at bounding box center [1198, 283] width 214 height 28
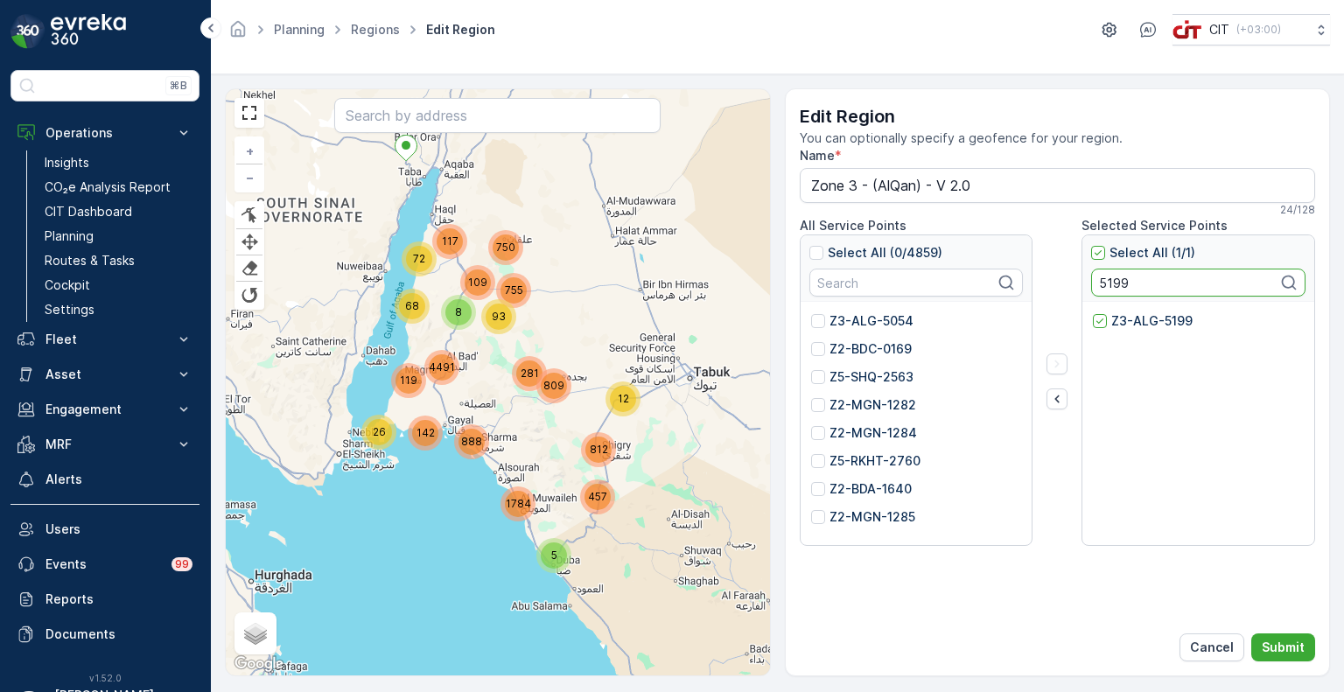
click at [1115, 279] on input "5199" at bounding box center [1198, 283] width 214 height 28
click at [1145, 319] on p "Z3-ALG-2597" at bounding box center [1153, 320] width 84 height 17
click at [1093, 312] on input "Z3-ALG-2597" at bounding box center [1093, 312] width 0 height 0
click at [1112, 276] on input "2597" at bounding box center [1198, 283] width 214 height 28
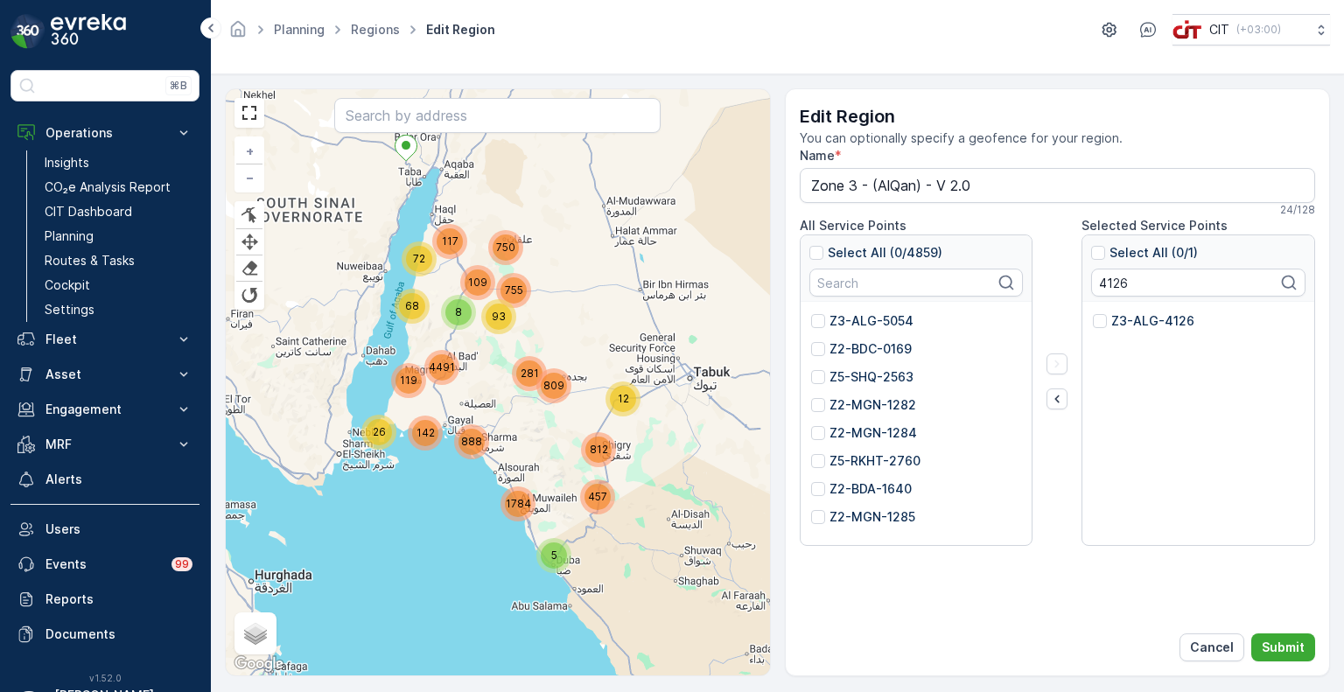
click at [1148, 318] on p "Z3-ALG-4126" at bounding box center [1152, 320] width 83 height 17
click at [1093, 312] on input "Z3-ALG-4126" at bounding box center [1093, 312] width 0 height 0
click at [1108, 281] on input "4126" at bounding box center [1198, 283] width 214 height 28
click at [1129, 317] on p "Z3-ALG-4189" at bounding box center [1152, 320] width 83 height 17
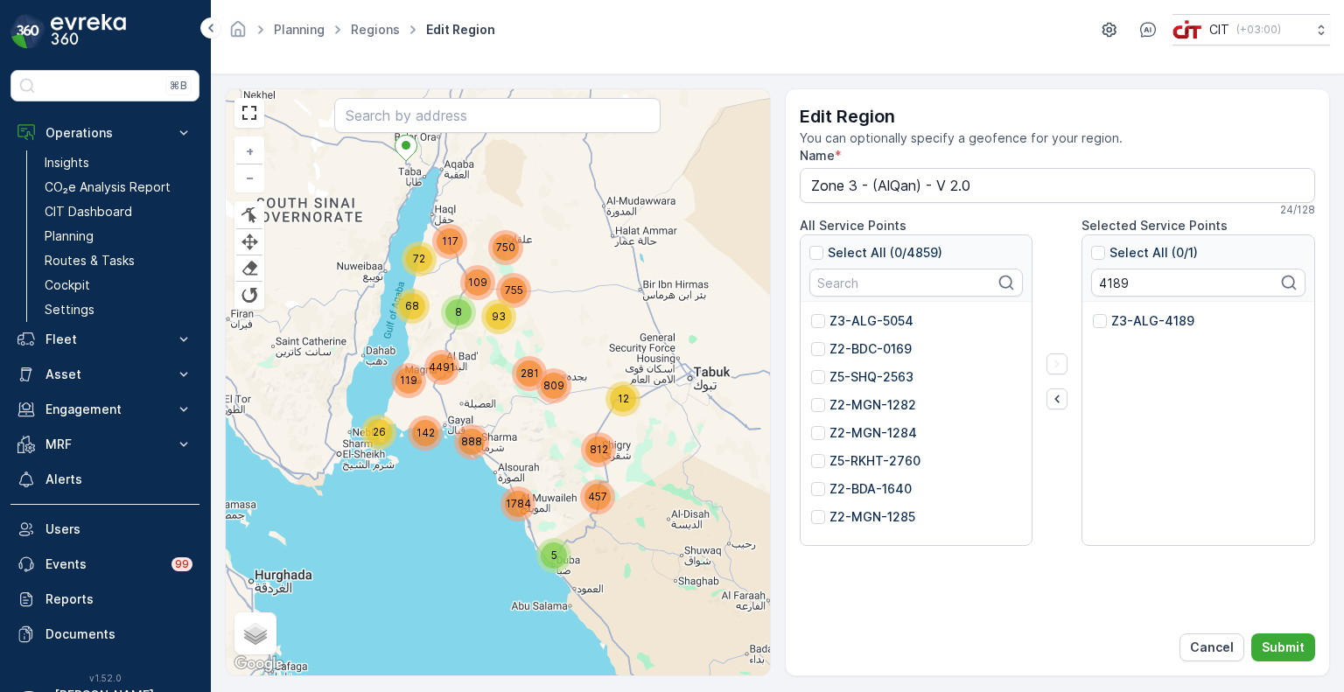
click at [1093, 312] on input "Z3-ALG-4189" at bounding box center [1093, 312] width 0 height 0
click at [1118, 276] on input "4189" at bounding box center [1198, 283] width 214 height 28
click at [1150, 328] on p "Z3-ALG-4136" at bounding box center [1152, 320] width 83 height 17
click at [1093, 312] on input "Z3-ALG-4136" at bounding box center [1093, 312] width 0 height 0
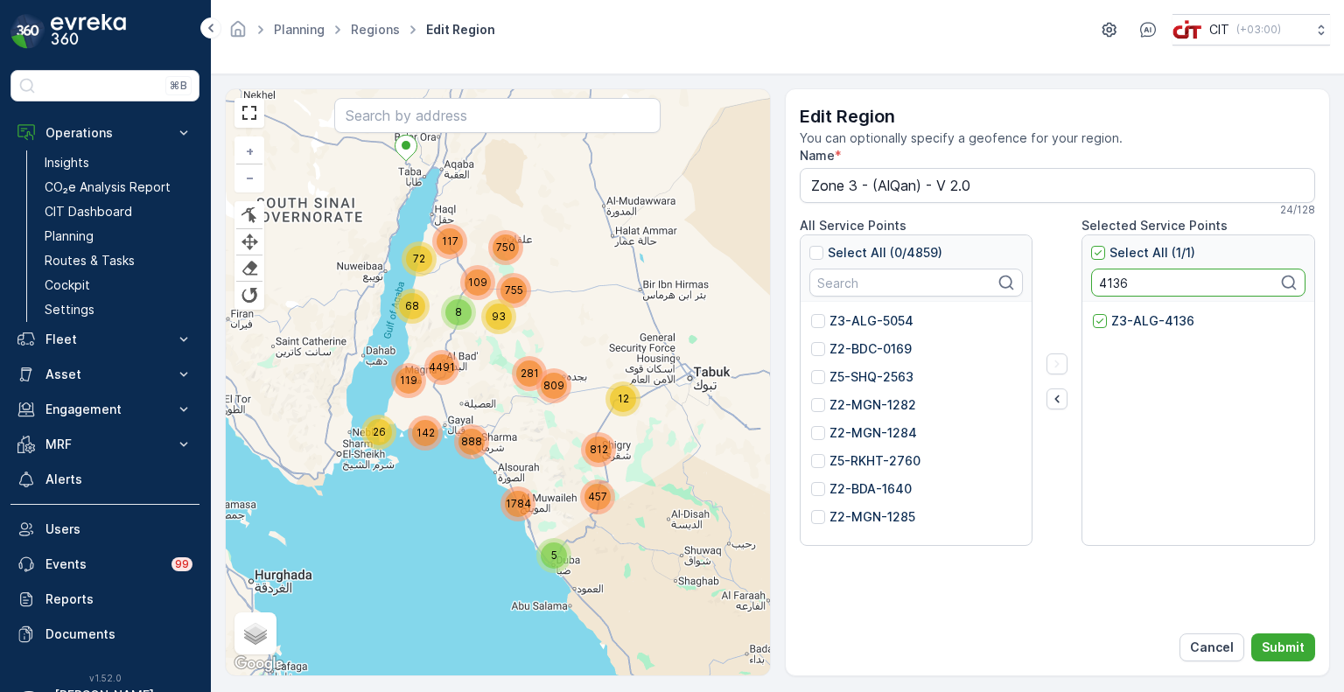
click at [1108, 278] on input "4136" at bounding box center [1198, 283] width 214 height 28
click at [1143, 318] on p "Z3-ALG-5388" at bounding box center [1153, 320] width 84 height 17
click at [1093, 312] on input "Z3-ALG-5388" at bounding box center [1093, 312] width 0 height 0
click at [1118, 276] on input "5388" at bounding box center [1198, 283] width 214 height 28
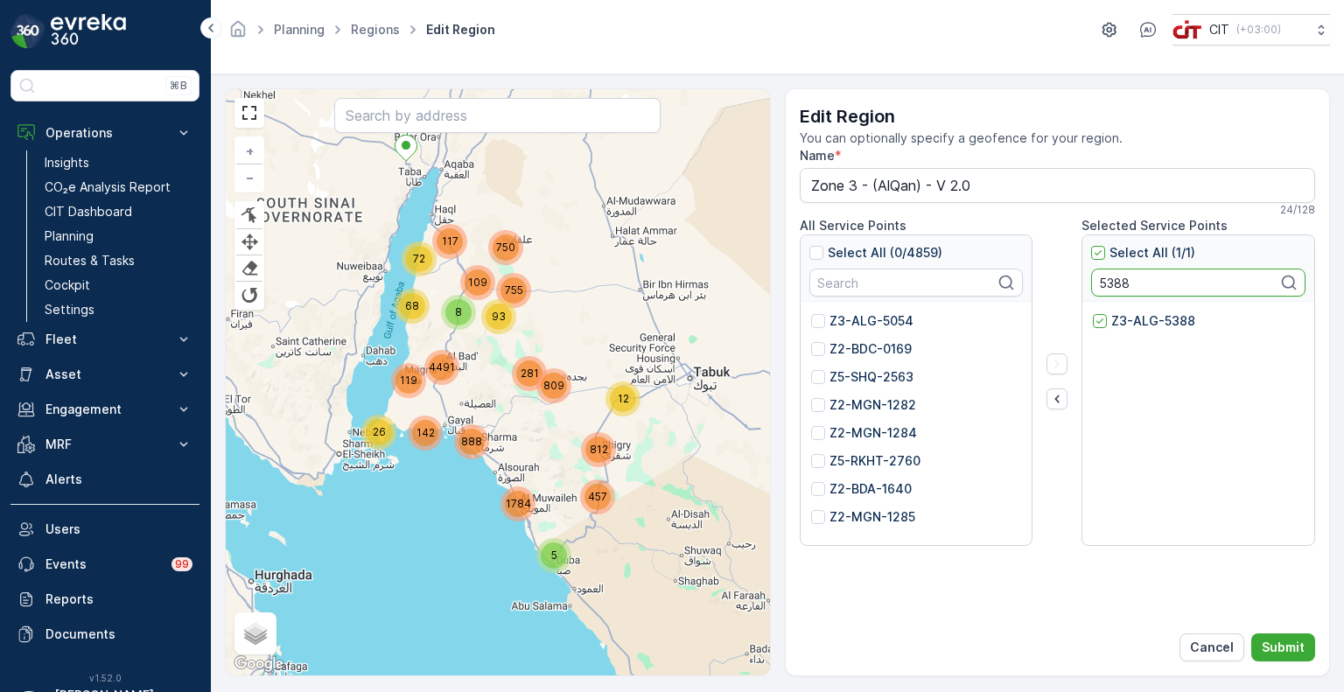
click at [1118, 276] on input "5388" at bounding box center [1198, 283] width 214 height 28
type input "5387"
click at [1141, 319] on p "Z3-ALG-5387" at bounding box center [1153, 320] width 84 height 17
click at [1093, 312] on input "Z3-ALG-5387" at bounding box center [1093, 312] width 0 height 0
click at [1059, 398] on icon "button" at bounding box center [1056, 398] width 17 height 17
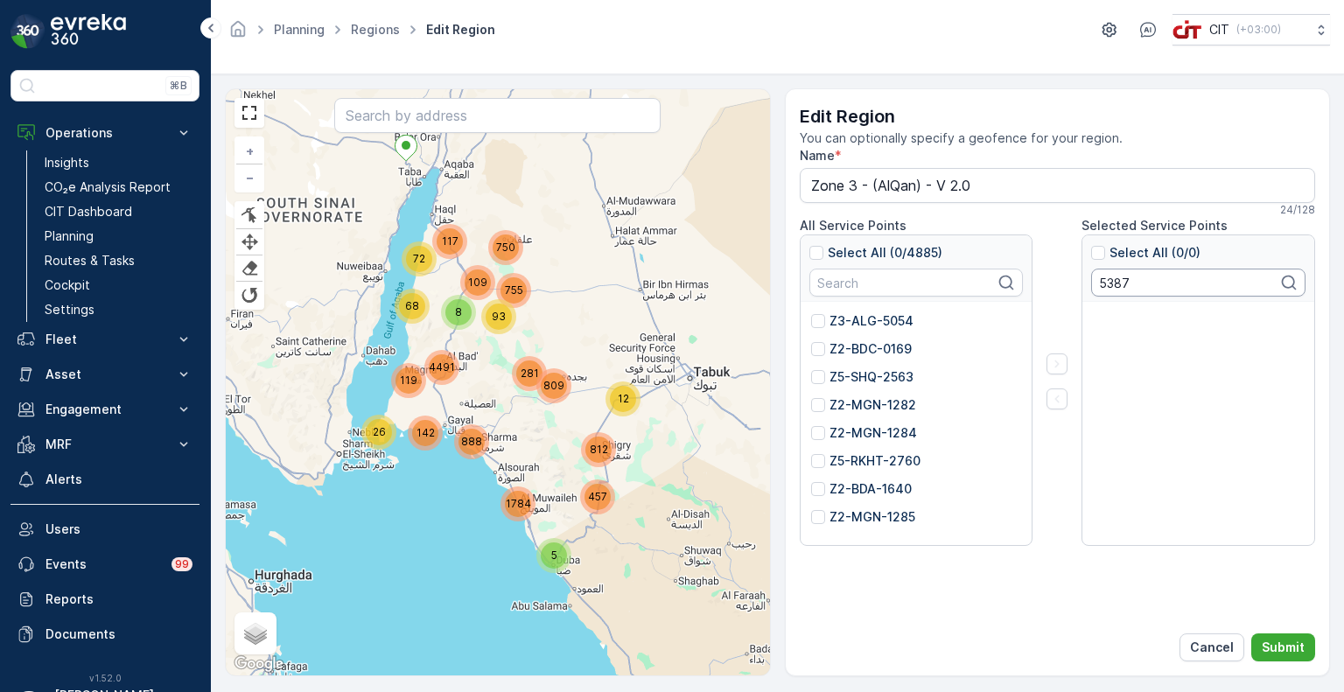
click at [1119, 285] on input "5387" at bounding box center [1198, 283] width 214 height 28
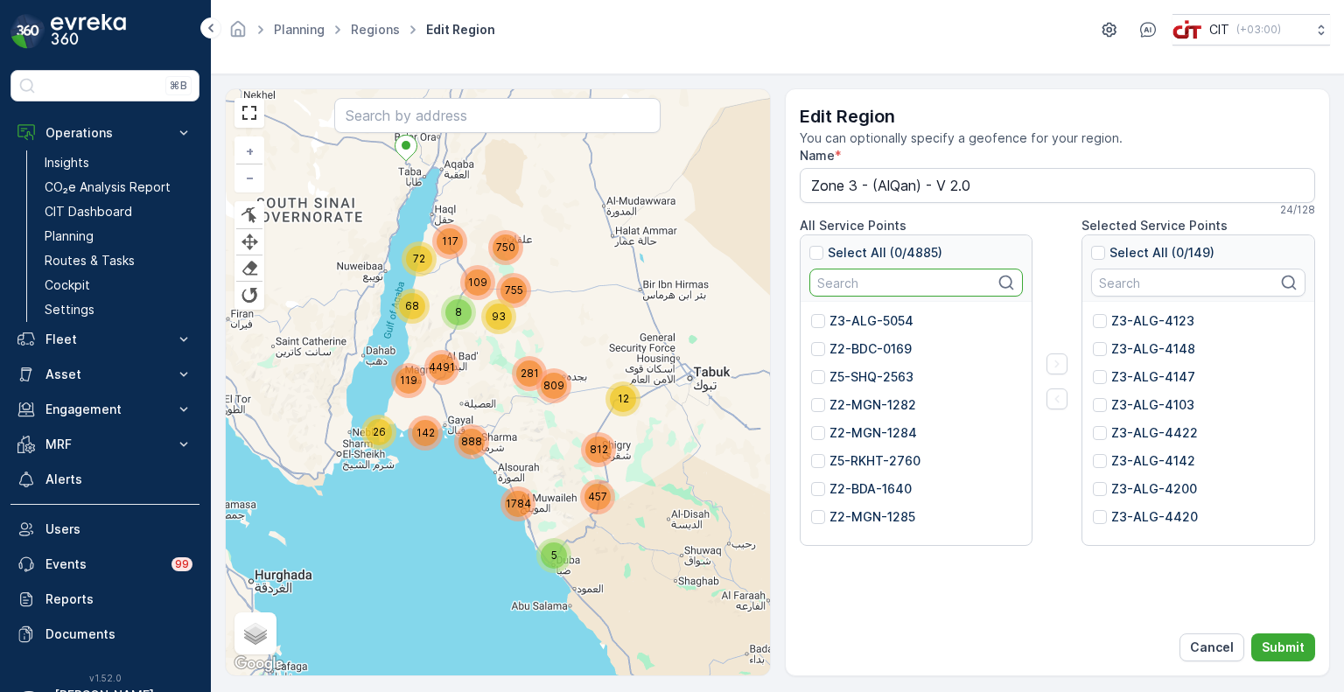
click at [855, 279] on input "text" at bounding box center [916, 283] width 214 height 28
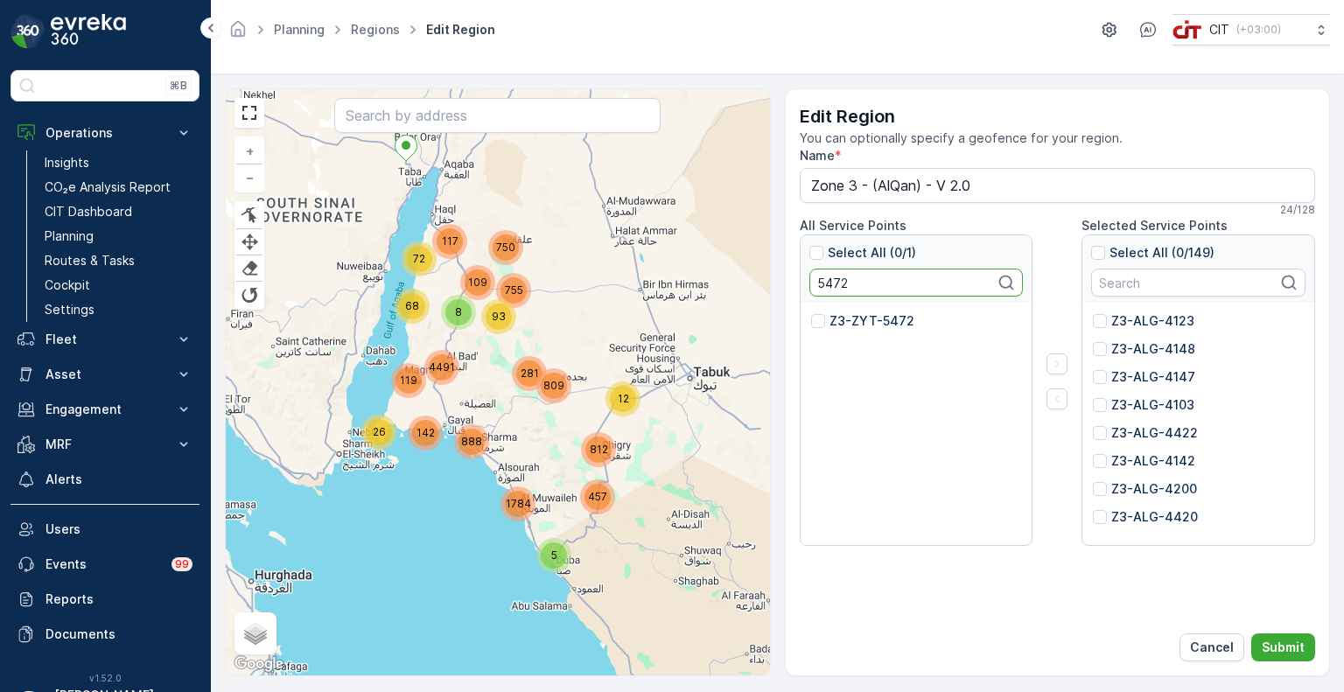
click at [862, 308] on div "Z3-ZYT-5472" at bounding box center [916, 424] width 232 height 245
click at [864, 319] on p "Z3-ZYT-5472" at bounding box center [871, 320] width 85 height 17
click at [811, 312] on input "Z3-ZYT-5472" at bounding box center [811, 312] width 0 height 0
click at [823, 280] on input "5472" at bounding box center [916, 283] width 214 height 28
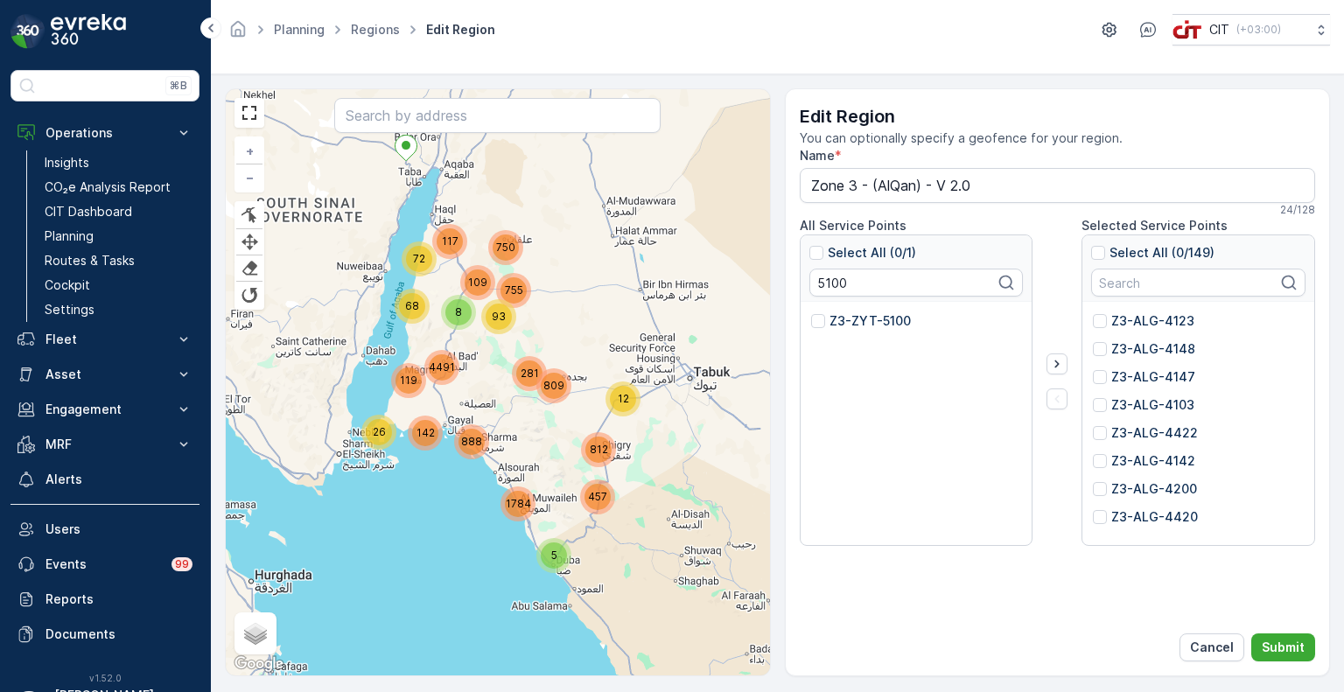
click at [844, 312] on p "Z3-ZYT-5100" at bounding box center [869, 320] width 81 height 17
click at [811, 312] on input "Z3-ZYT-5100" at bounding box center [811, 312] width 0 height 0
click at [823, 278] on input "5100" at bounding box center [916, 283] width 214 height 28
click at [854, 318] on p "Z3-ZYT-5175" at bounding box center [869, 320] width 80 height 17
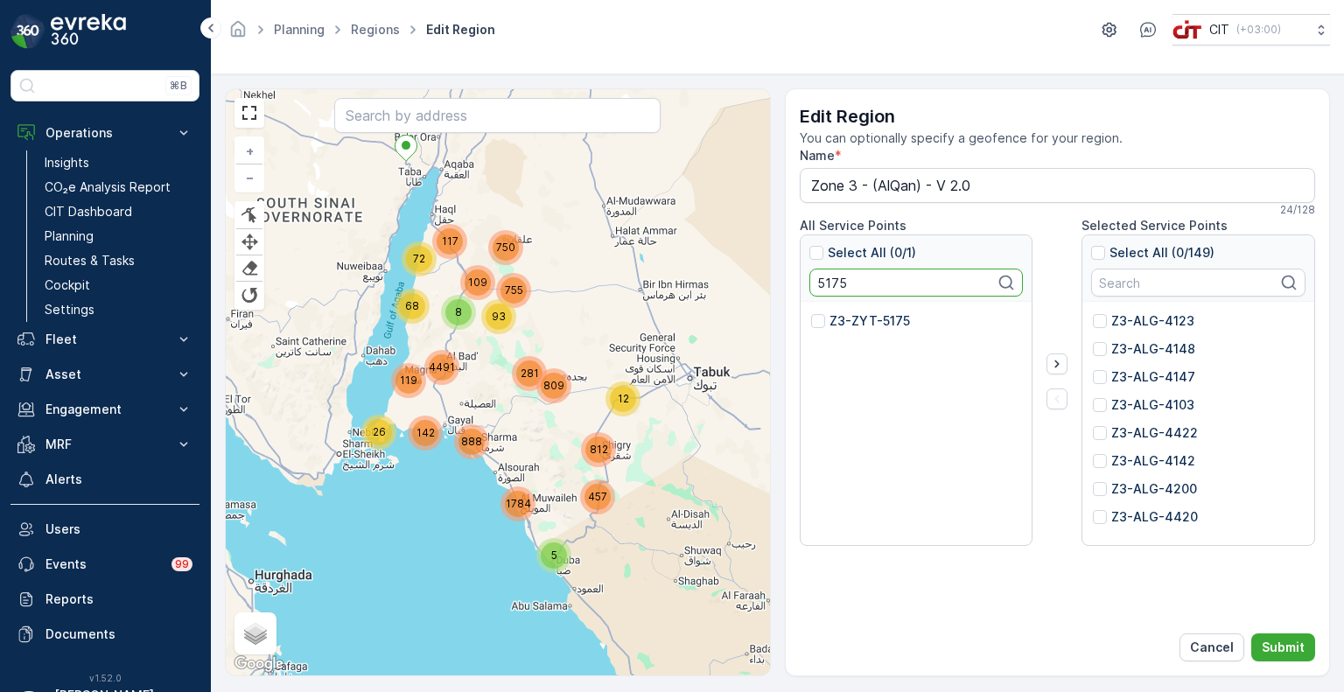
click at [811, 312] on input "Z3-ZYT-5175" at bounding box center [811, 312] width 0 height 0
click at [828, 276] on input "5175" at bounding box center [916, 283] width 214 height 28
click at [856, 318] on p "Z3-ZYT-5420" at bounding box center [871, 320] width 85 height 17
click at [811, 312] on input "Z3-ZYT-5420" at bounding box center [811, 312] width 0 height 0
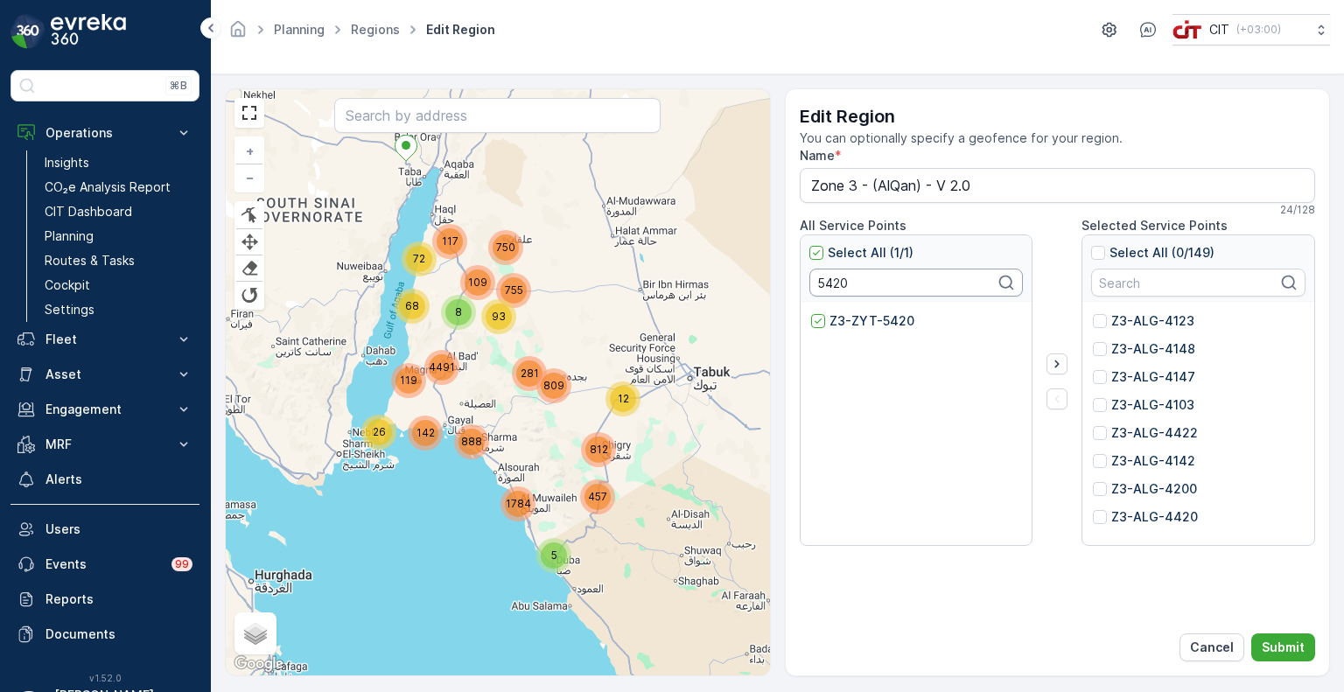
click at [822, 282] on input "5420" at bounding box center [916, 283] width 214 height 28
click at [849, 317] on p "Z3-ZYT-5418" at bounding box center [870, 320] width 82 height 17
click at [811, 312] on input "Z3-ZYT-5418" at bounding box center [811, 312] width 0 height 0
click at [838, 284] on input "5418" at bounding box center [916, 283] width 214 height 28
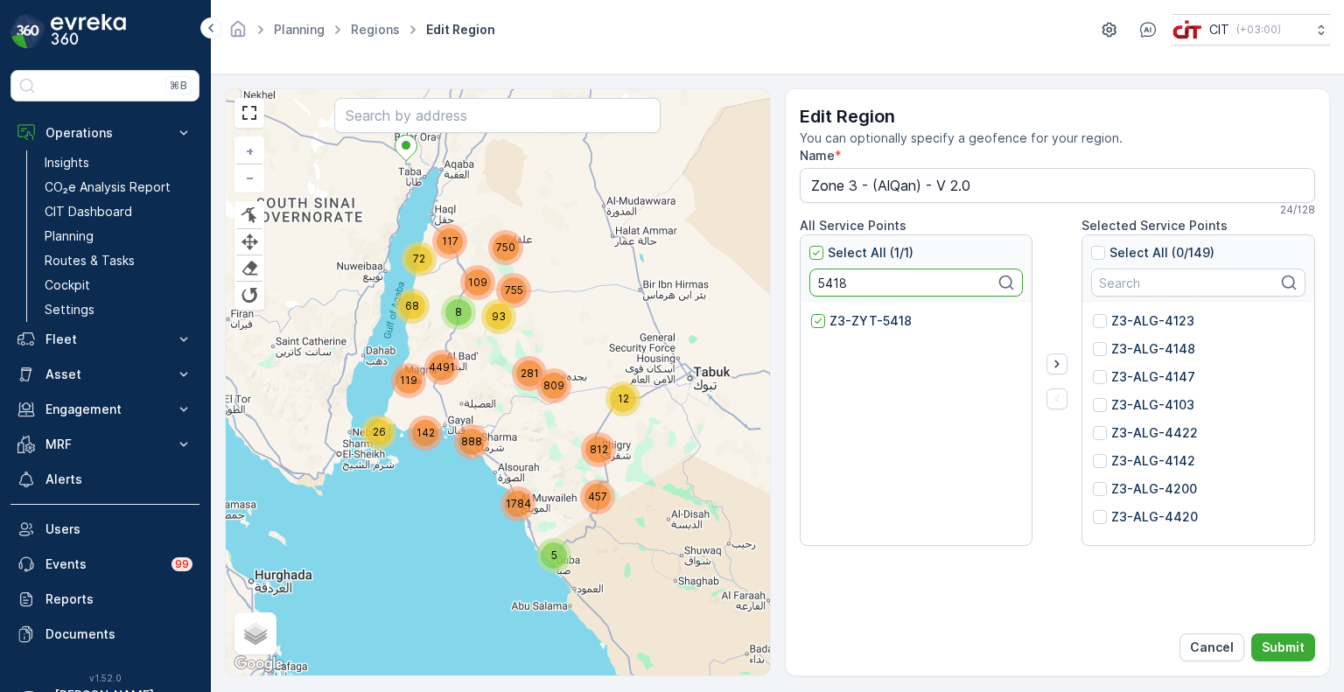
click at [838, 284] on input "5418" at bounding box center [916, 283] width 214 height 28
click at [863, 321] on p "Z3-ZYT-5421" at bounding box center [870, 320] width 82 height 17
click at [811, 312] on input "Z3-ZYT-5421" at bounding box center [811, 312] width 0 height 0
click at [828, 276] on input "5421" at bounding box center [916, 283] width 214 height 28
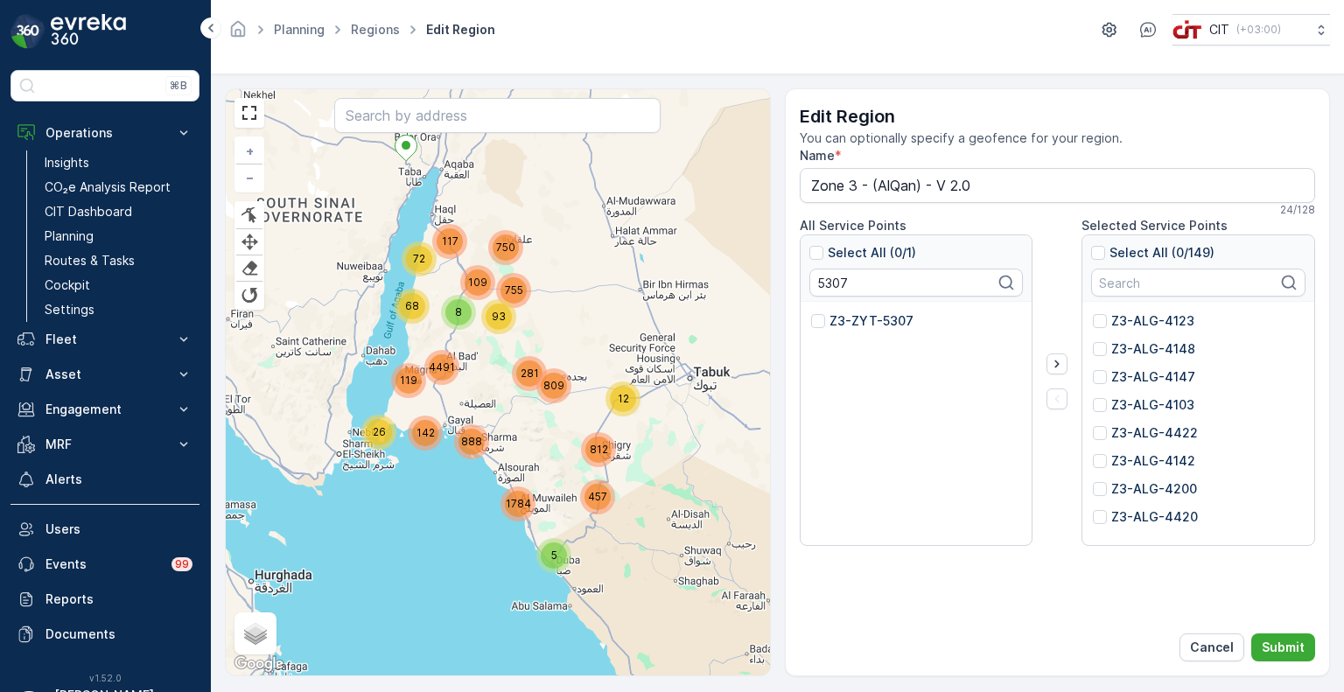
click at [845, 319] on p "Z3-ZYT-5307" at bounding box center [871, 320] width 84 height 17
click at [811, 312] on input "Z3-ZYT-5307" at bounding box center [811, 312] width 0 height 0
click at [1109, 381] on div "Z3-ALG-4147" at bounding box center [1144, 376] width 102 height 17
click at [1093, 368] on input "Z3-ALG-4147" at bounding box center [1093, 368] width 0 height 0
click at [1103, 377] on icon at bounding box center [1100, 377] width 12 height 12
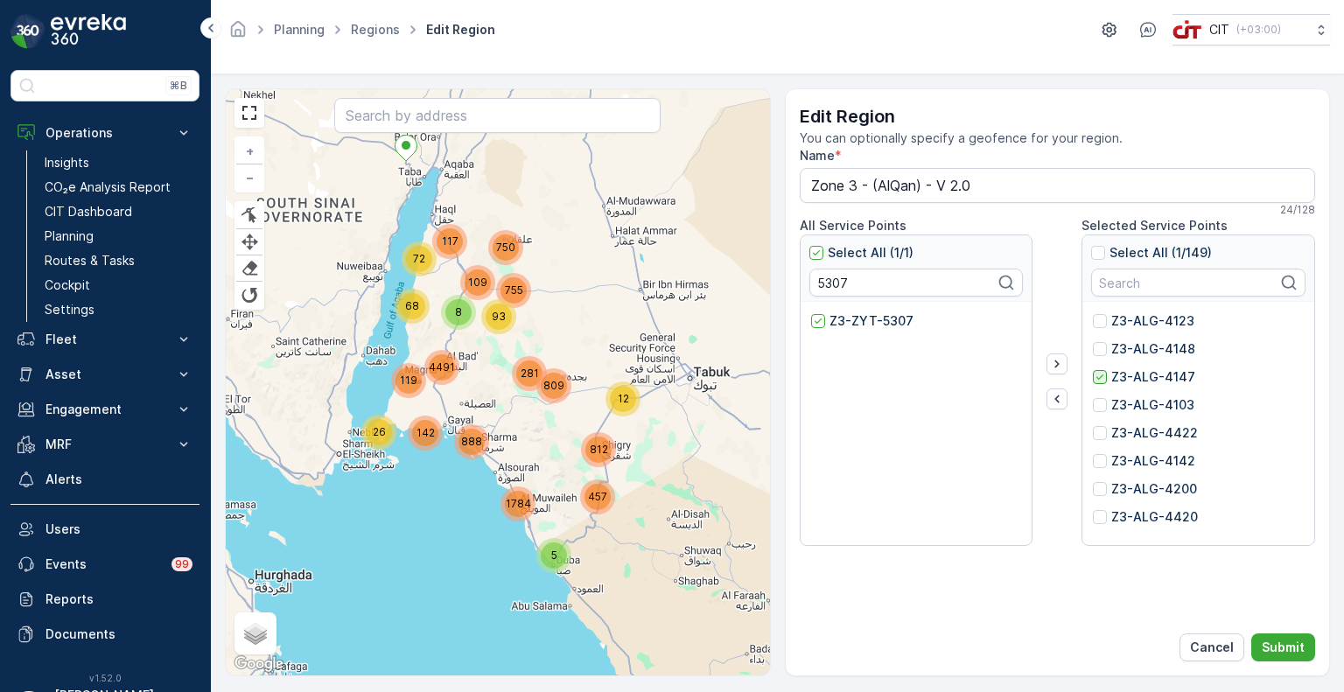
click at [1093, 368] on input "Z3-ALG-4147" at bounding box center [1093, 368] width 0 height 0
click at [828, 282] on input "5307" at bounding box center [916, 283] width 214 height 28
click at [852, 320] on p "Z3-ZYT-5470" at bounding box center [871, 320] width 85 height 17
click at [811, 312] on input "Z3-ZYT-5470" at bounding box center [811, 312] width 0 height 0
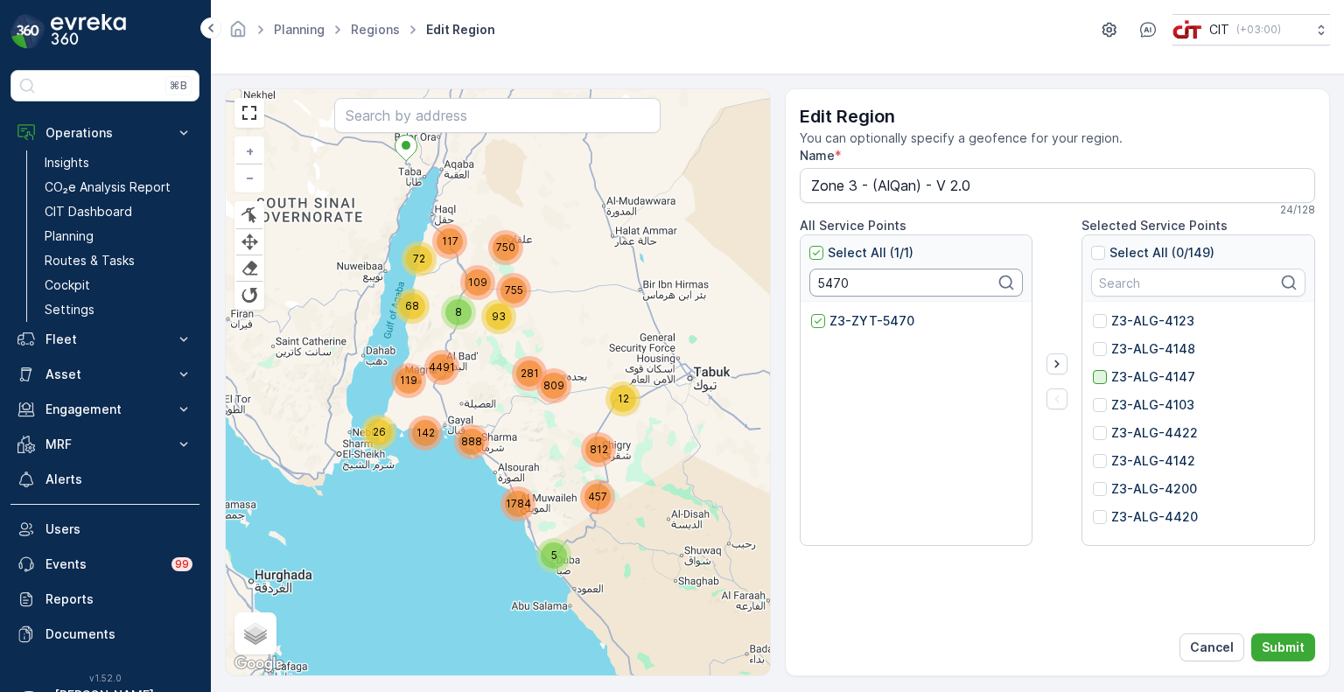
click at [812, 286] on input "5470" at bounding box center [916, 283] width 214 height 28
click at [848, 309] on div "Z3-ZYT-5462" at bounding box center [916, 424] width 232 height 245
click at [849, 314] on p "Z3-ZYT-5462" at bounding box center [871, 320] width 85 height 17
click at [811, 312] on input "Z3-ZYT-5462" at bounding box center [811, 312] width 0 height 0
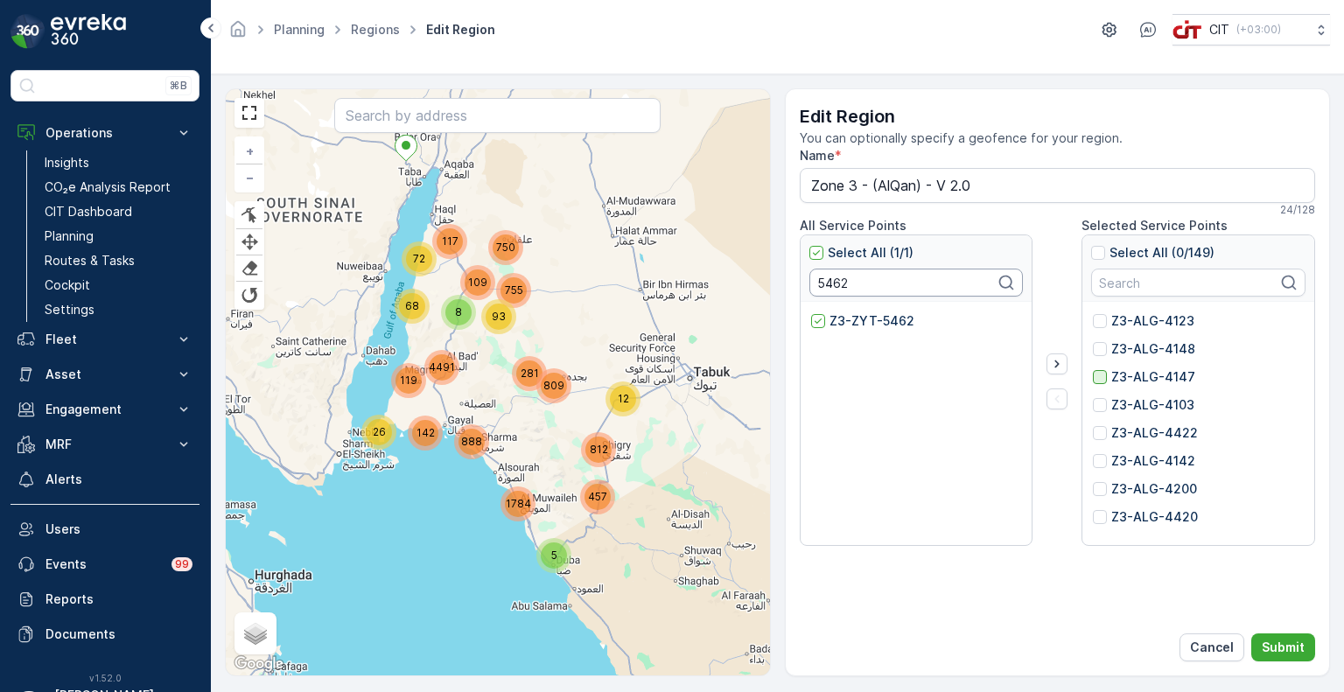
click at [830, 290] on input "5462" at bounding box center [916, 283] width 214 height 28
click at [848, 321] on p "Z3-ALD-3662" at bounding box center [871, 320] width 84 height 17
click at [811, 312] on input "Z3-ALD-3662" at bounding box center [811, 312] width 0 height 0
click at [828, 280] on input "3662" at bounding box center [916, 283] width 214 height 28
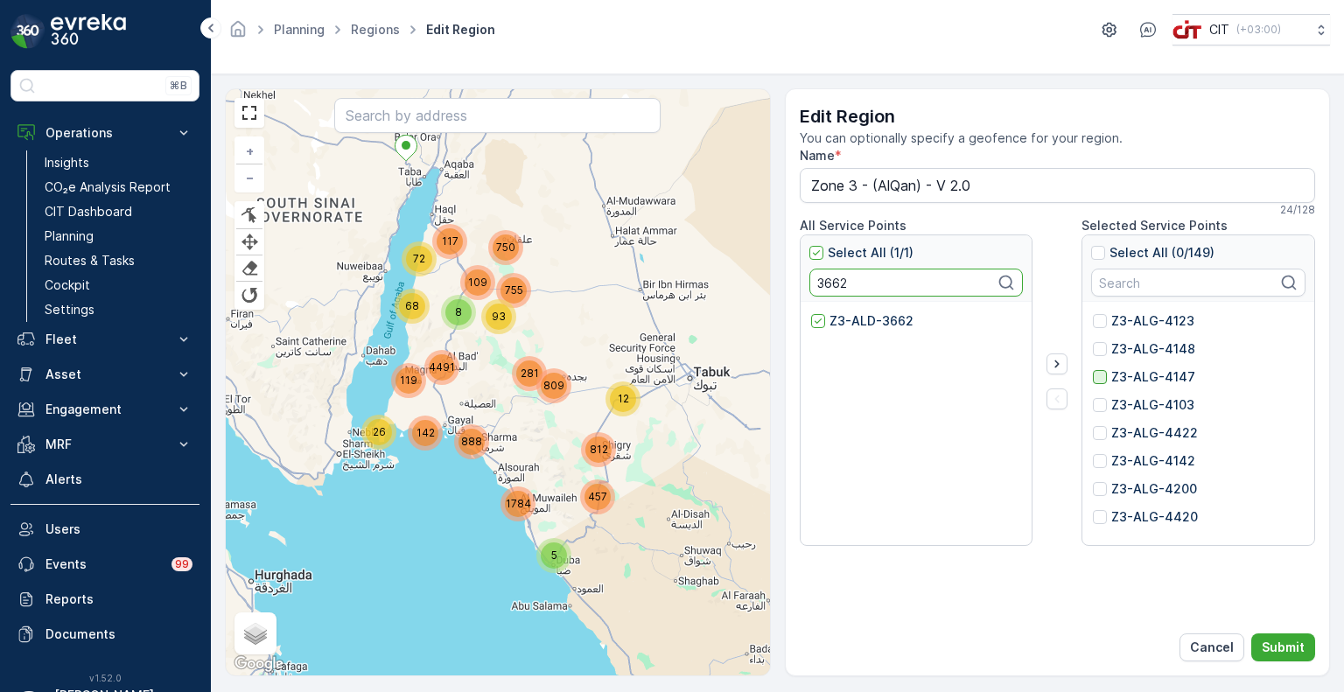
click at [828, 280] on input "3662" at bounding box center [916, 283] width 214 height 28
click at [854, 319] on p "Z3-ALD-3132" at bounding box center [869, 320] width 81 height 17
click at [811, 312] on input "Z3-ALD-3132" at bounding box center [811, 312] width 0 height 0
click at [829, 283] on input "3132" at bounding box center [916, 283] width 214 height 28
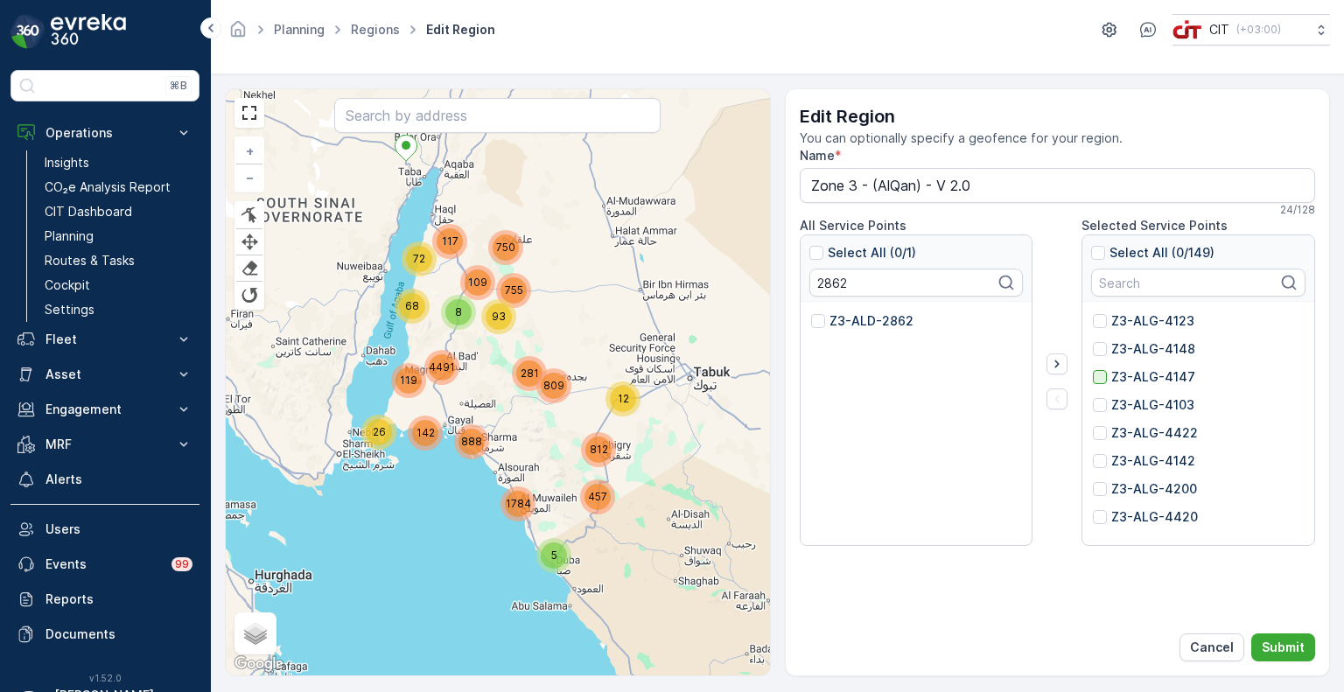
click at [839, 318] on p "Z3-ALD-2862" at bounding box center [871, 320] width 84 height 17
click at [811, 312] on input "Z3-ALD-2862" at bounding box center [811, 312] width 0 height 0
click at [832, 283] on input "2862" at bounding box center [916, 283] width 214 height 28
click at [841, 318] on p "Z3-ALD-2733" at bounding box center [871, 320] width 84 height 17
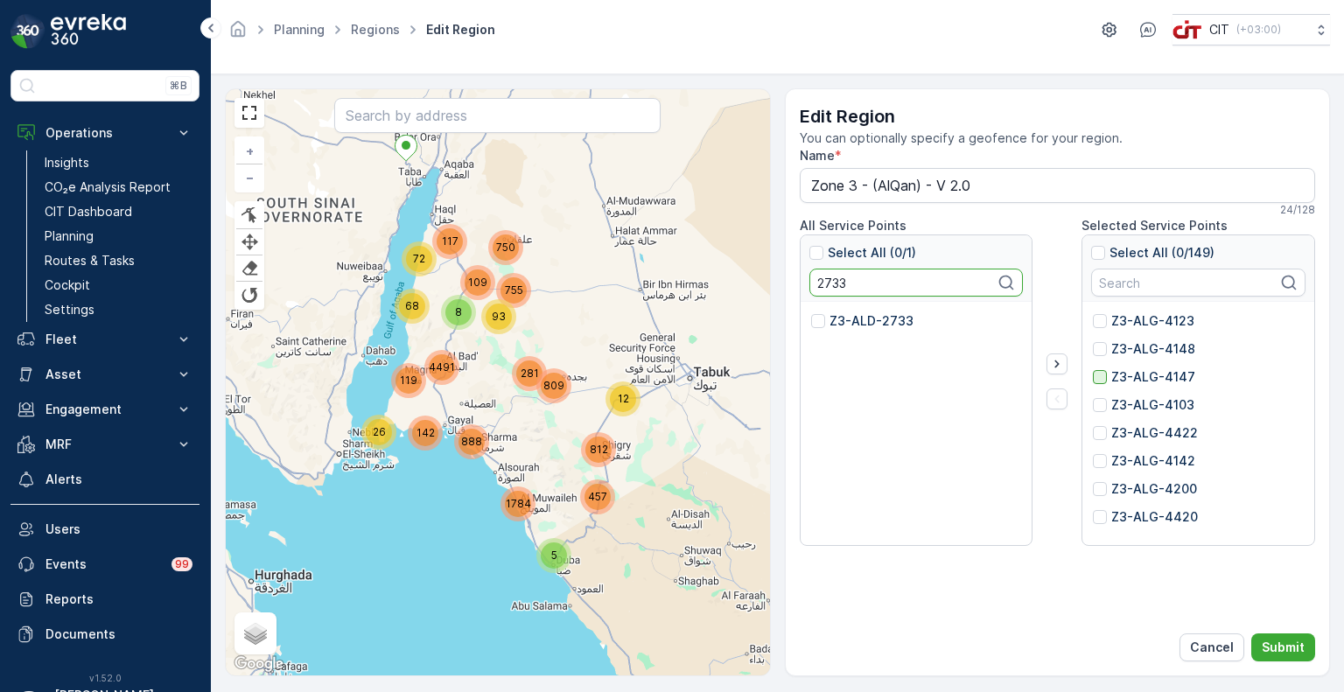
click at [811, 312] on input "Z3-ALD-2733" at bounding box center [811, 312] width 0 height 0
click at [815, 282] on input "2733" at bounding box center [916, 283] width 214 height 28
click at [832, 312] on p "Z3-ALD-2512" at bounding box center [869, 320] width 80 height 17
click at [811, 312] on input "Z3-ALD-2512" at bounding box center [811, 312] width 0 height 0
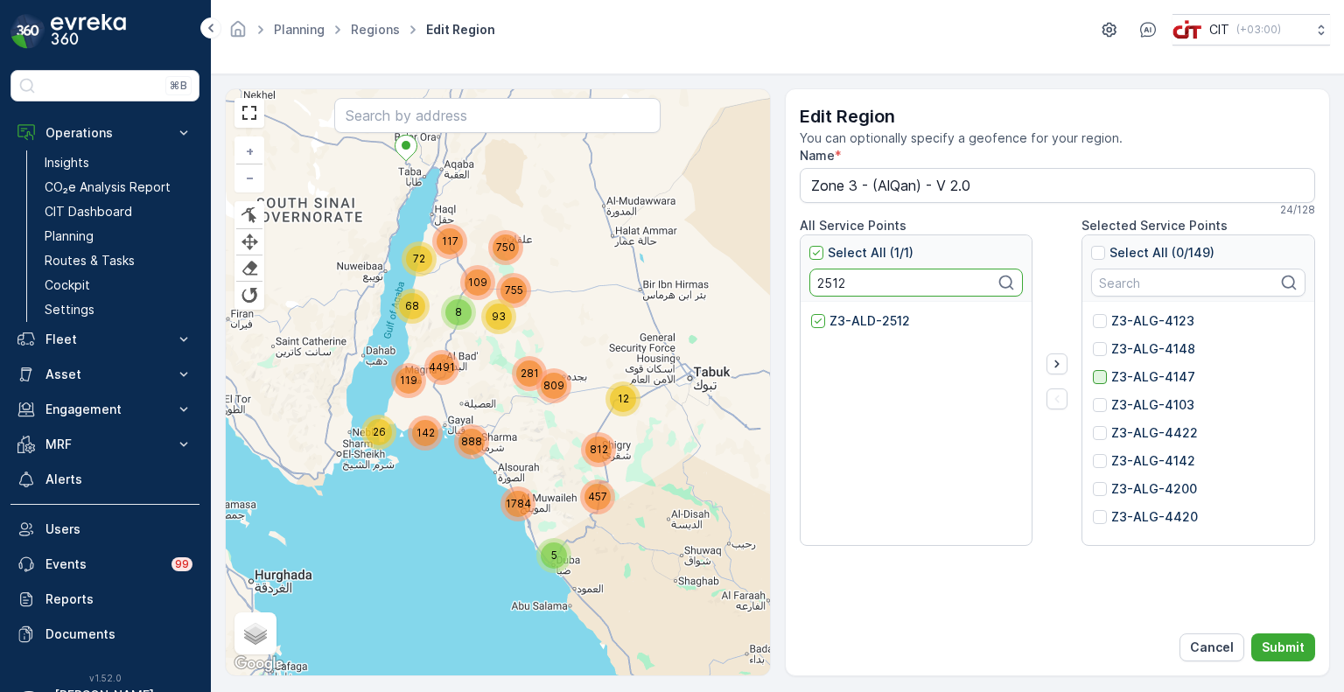
click at [833, 284] on input "2512" at bounding box center [916, 283] width 214 height 28
click at [851, 319] on p "Z3-ALD-2855" at bounding box center [870, 320] width 82 height 17
click at [811, 312] on input "Z3-ALD-2855" at bounding box center [811, 312] width 0 height 0
click at [829, 290] on input "2855" at bounding box center [916, 283] width 214 height 28
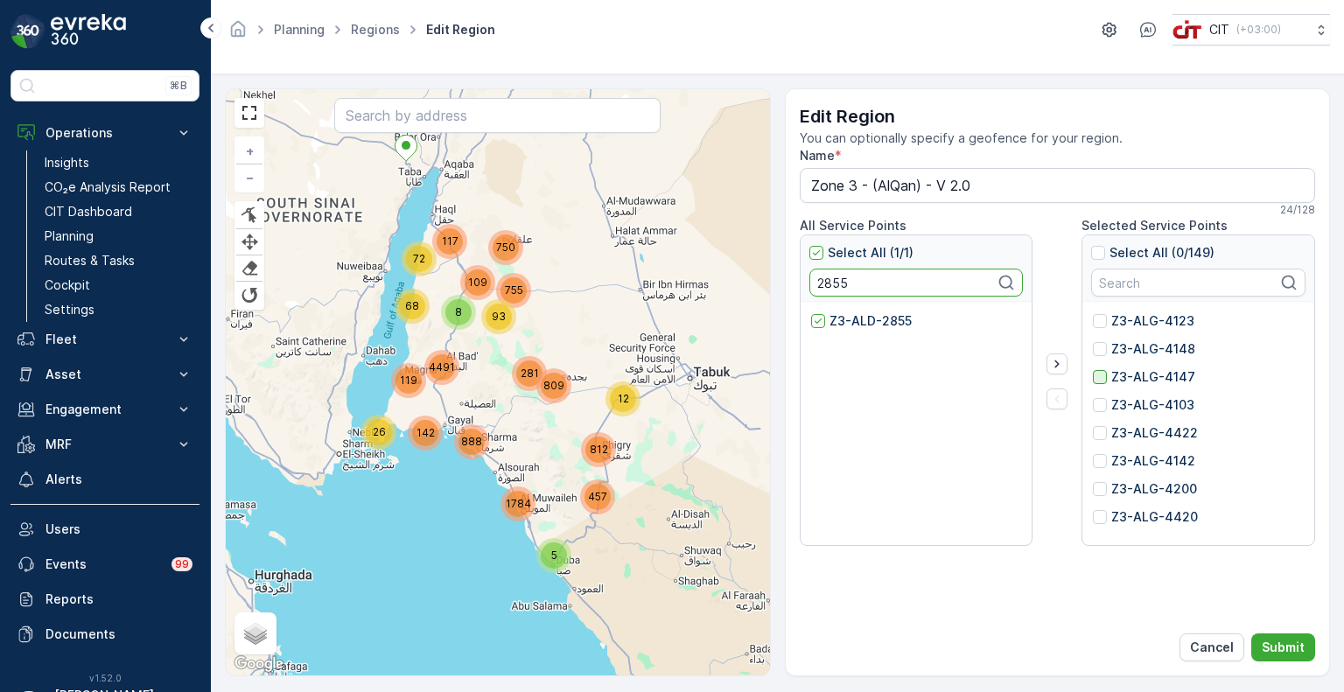
click at [829, 290] on input "2855" at bounding box center [916, 283] width 214 height 28
click at [848, 318] on p "Z3-ALD-2547" at bounding box center [871, 320] width 84 height 17
click at [811, 312] on input "Z3-ALD-2547" at bounding box center [811, 312] width 0 height 0
click at [826, 283] on input "2547" at bounding box center [916, 283] width 214 height 28
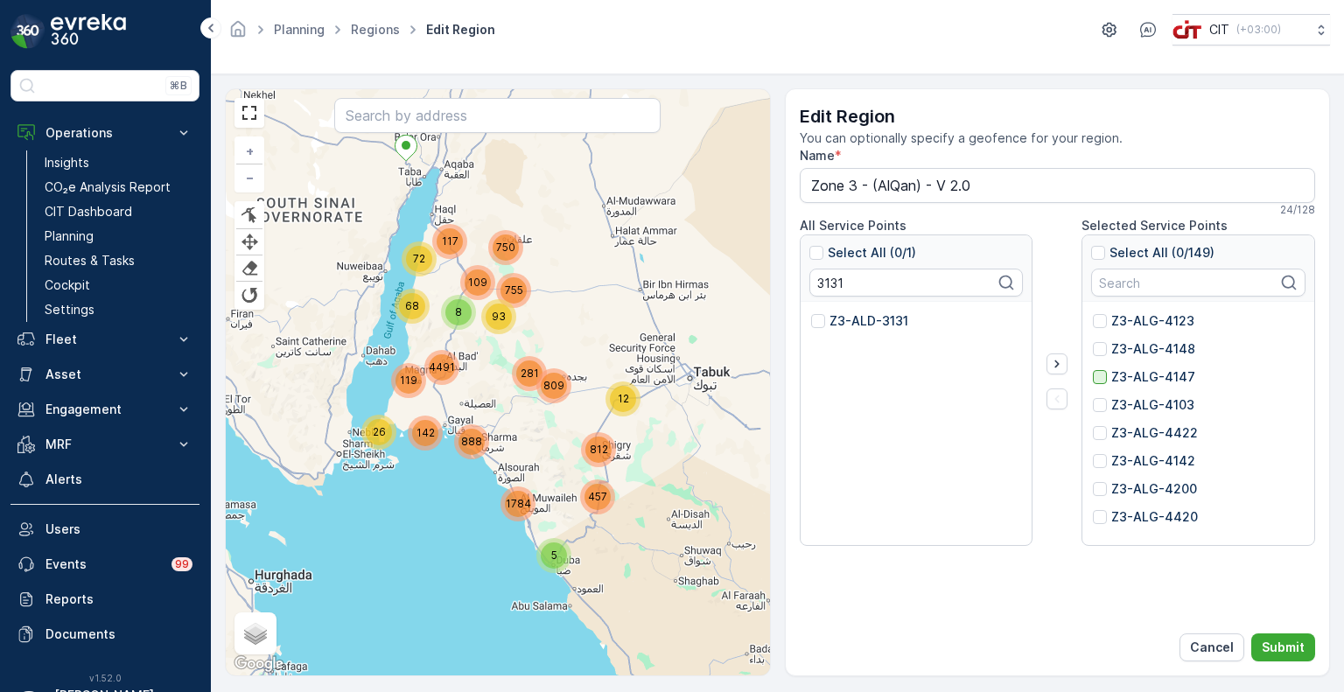
click at [840, 319] on p "Z3-ALD-3131" at bounding box center [868, 320] width 79 height 17
click at [811, 312] on input "Z3-ALD-3131" at bounding box center [811, 312] width 0 height 0
click at [829, 290] on input "3131" at bounding box center [916, 283] width 214 height 28
click at [847, 320] on p "Z3-ZYT-4848" at bounding box center [872, 320] width 87 height 17
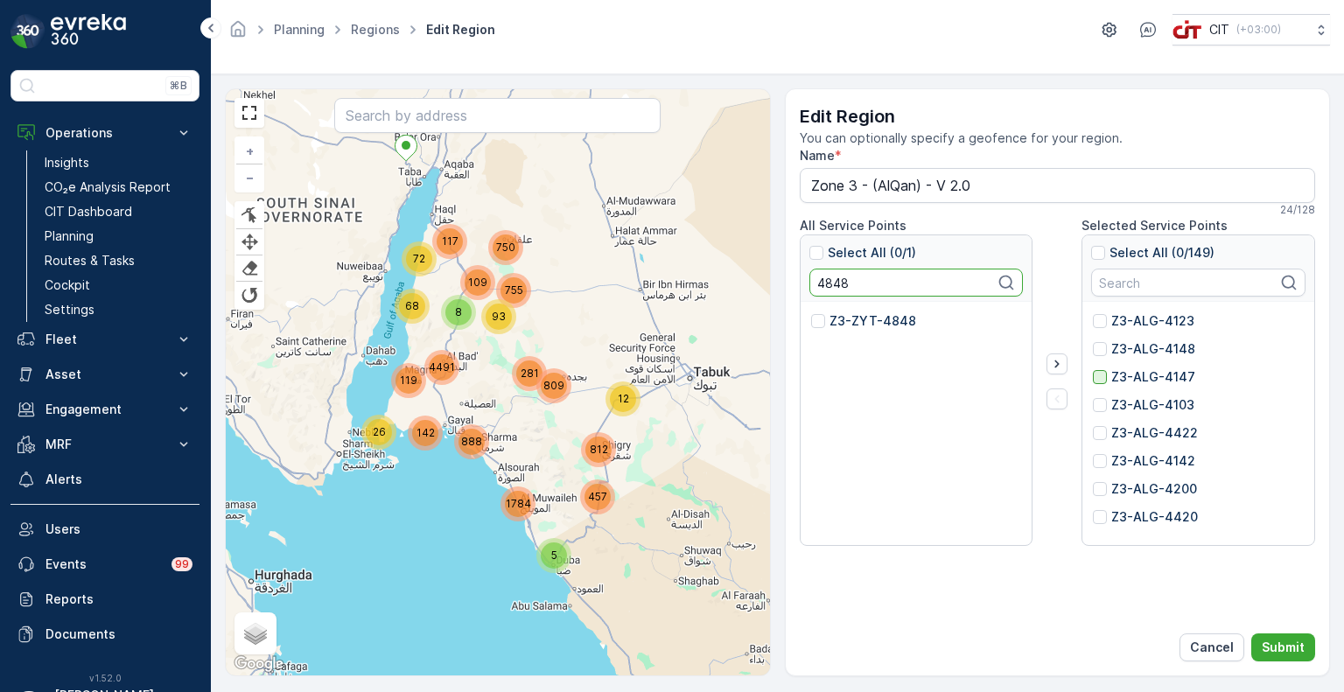
click at [811, 312] on input "Z3-ZYT-4848" at bounding box center [811, 312] width 0 height 0
click at [823, 290] on input "4848" at bounding box center [916, 283] width 214 height 28
click at [847, 322] on p "Z3-ZYT-5382" at bounding box center [871, 320] width 84 height 17
click at [811, 312] on input "Z3-ZYT-5382" at bounding box center [811, 312] width 0 height 0
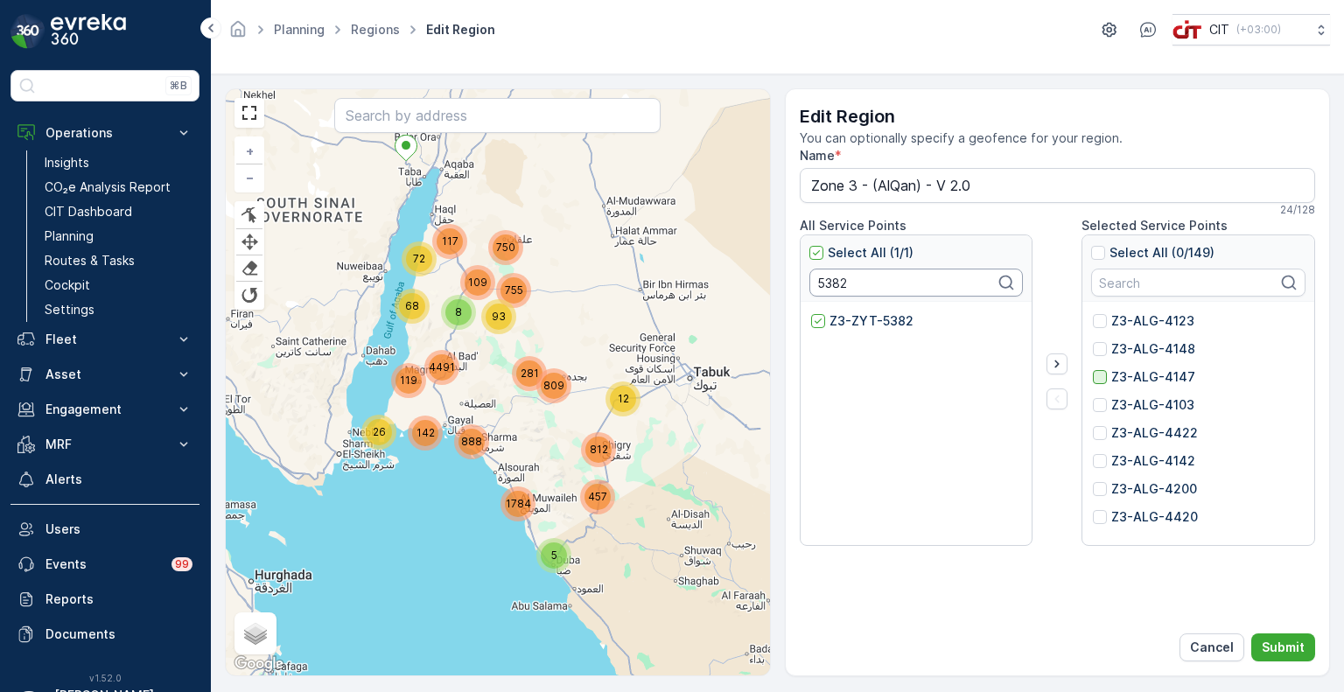
click at [821, 277] on input "5382" at bounding box center [916, 283] width 214 height 28
click at [844, 324] on p "Z3-SMY-5656" at bounding box center [871, 320] width 85 height 17
click at [811, 312] on input "Z3-SMY-5656" at bounding box center [811, 312] width 0 height 0
click at [836, 284] on input "5656" at bounding box center [916, 283] width 214 height 28
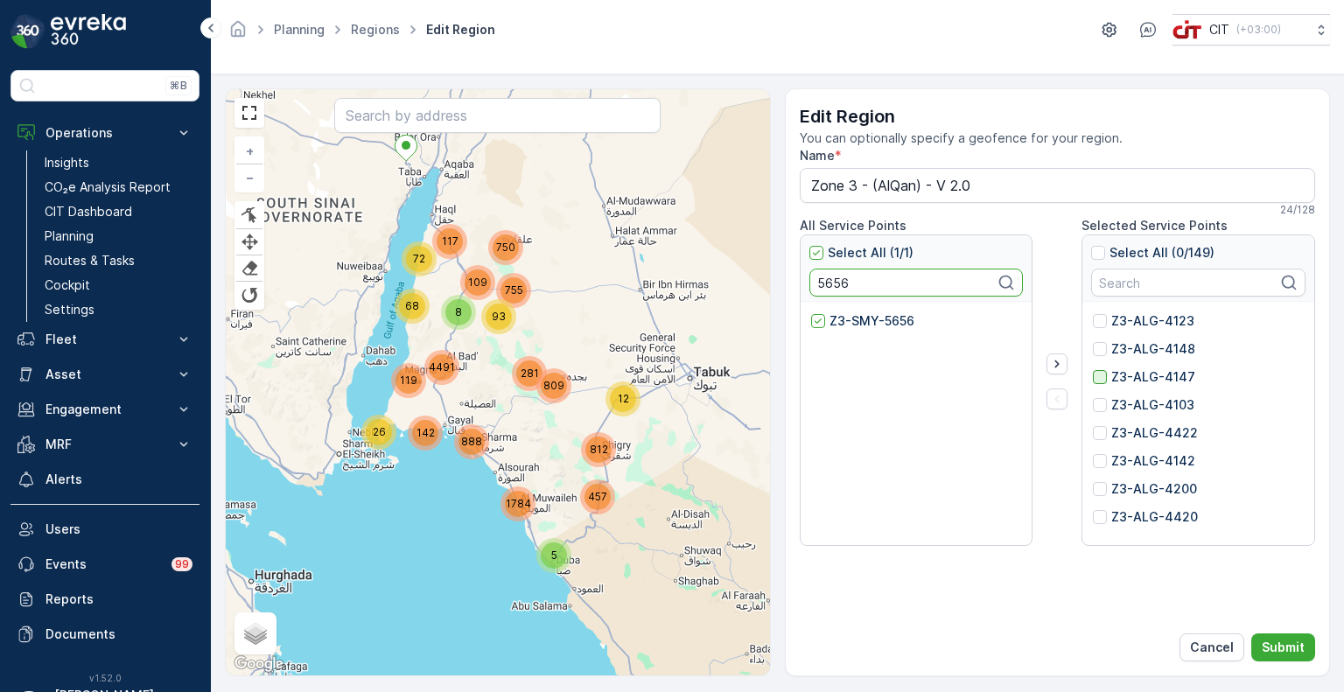
click at [836, 284] on input "5656" at bounding box center [916, 283] width 214 height 28
click at [857, 317] on p "Z3-SMY-5660" at bounding box center [872, 320] width 86 height 17
click at [811, 312] on input "Z3-SMY-5660" at bounding box center [811, 312] width 0 height 0
click at [836, 285] on input "5660" at bounding box center [916, 283] width 214 height 28
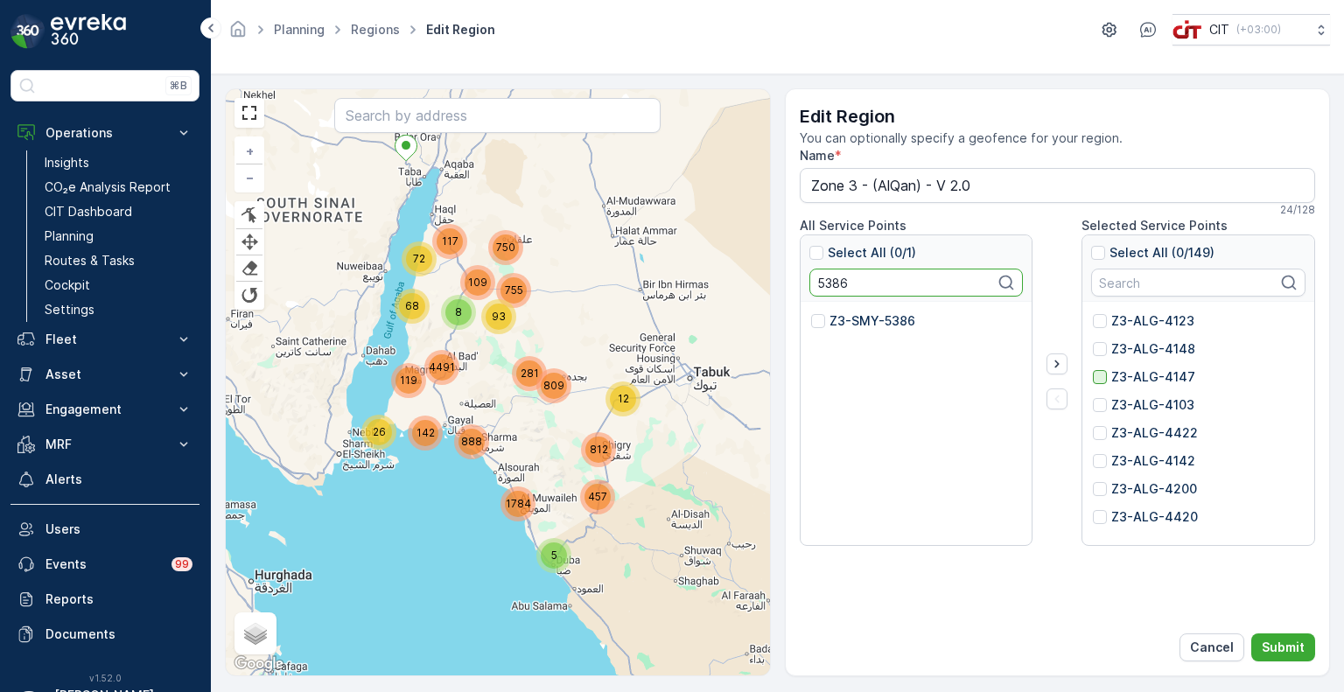
click at [845, 328] on p "Z3-SMY-5386" at bounding box center [872, 320] width 86 height 17
click at [811, 312] on input "Z3-SMY-5386" at bounding box center [811, 312] width 0 height 0
click at [828, 275] on input "5386" at bounding box center [916, 283] width 214 height 28
click at [850, 318] on p "Z3-SMY-5658" at bounding box center [871, 320] width 85 height 17
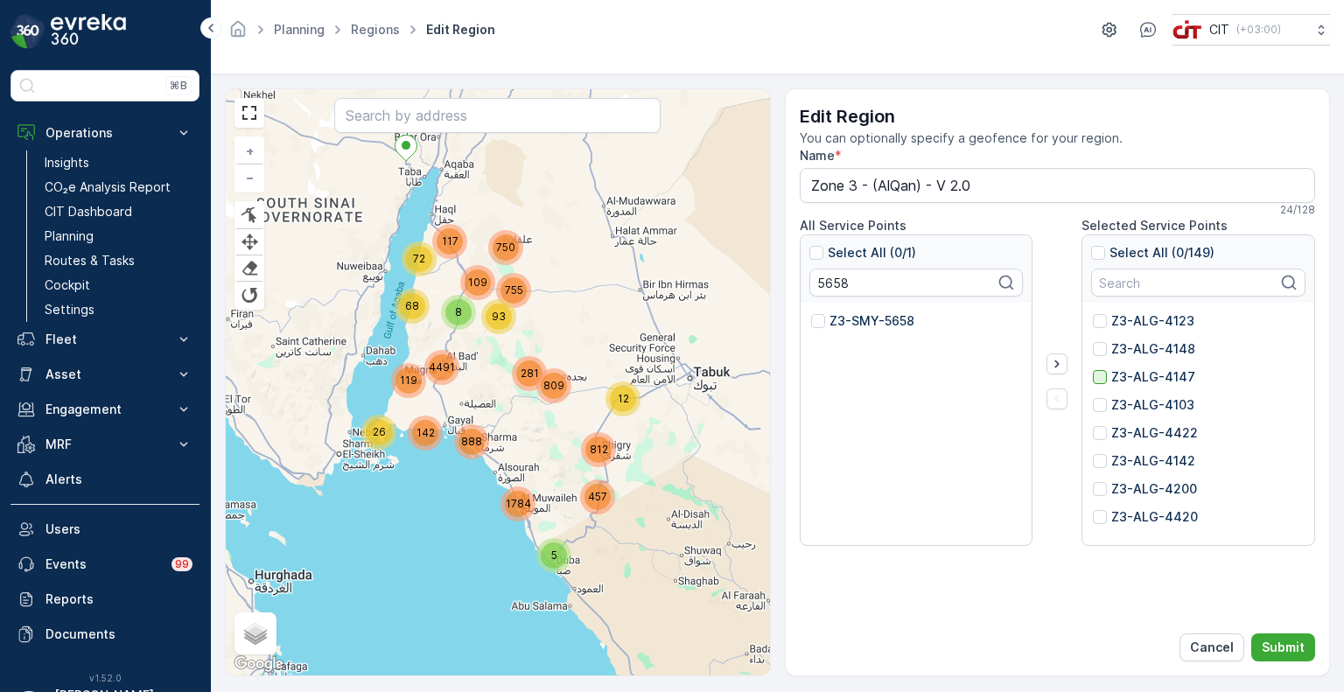
click at [811, 312] on input "Z3-SMY-5658" at bounding box center [811, 312] width 0 height 0
click at [828, 283] on input "5658" at bounding box center [916, 283] width 214 height 28
click at [840, 324] on p "Z3-SMY-5661" at bounding box center [870, 320] width 83 height 17
click at [811, 312] on input "Z3-SMY-5661" at bounding box center [811, 312] width 0 height 0
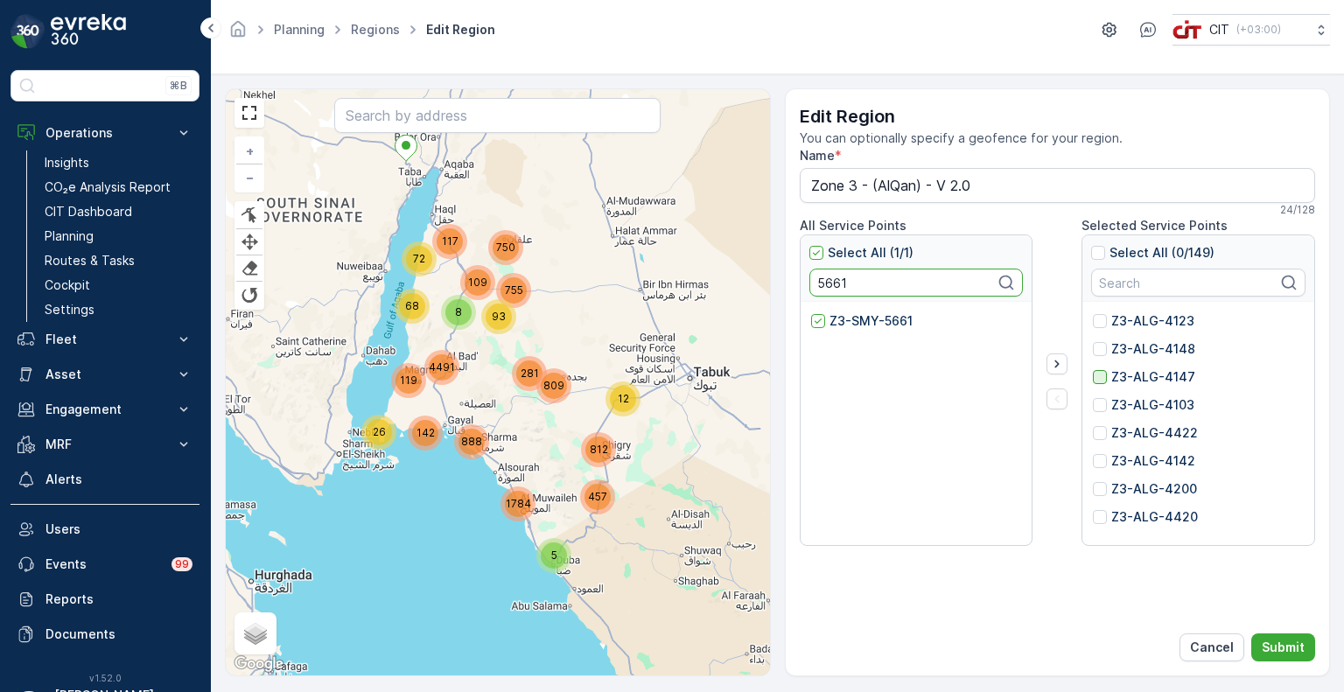
click at [822, 287] on input "5661" at bounding box center [916, 283] width 214 height 28
click at [842, 325] on p "Z3-SMY-5657" at bounding box center [871, 320] width 85 height 17
click at [811, 312] on input "Z3-SMY-5657" at bounding box center [811, 312] width 0 height 0
click at [840, 285] on input "5657" at bounding box center [916, 283] width 214 height 28
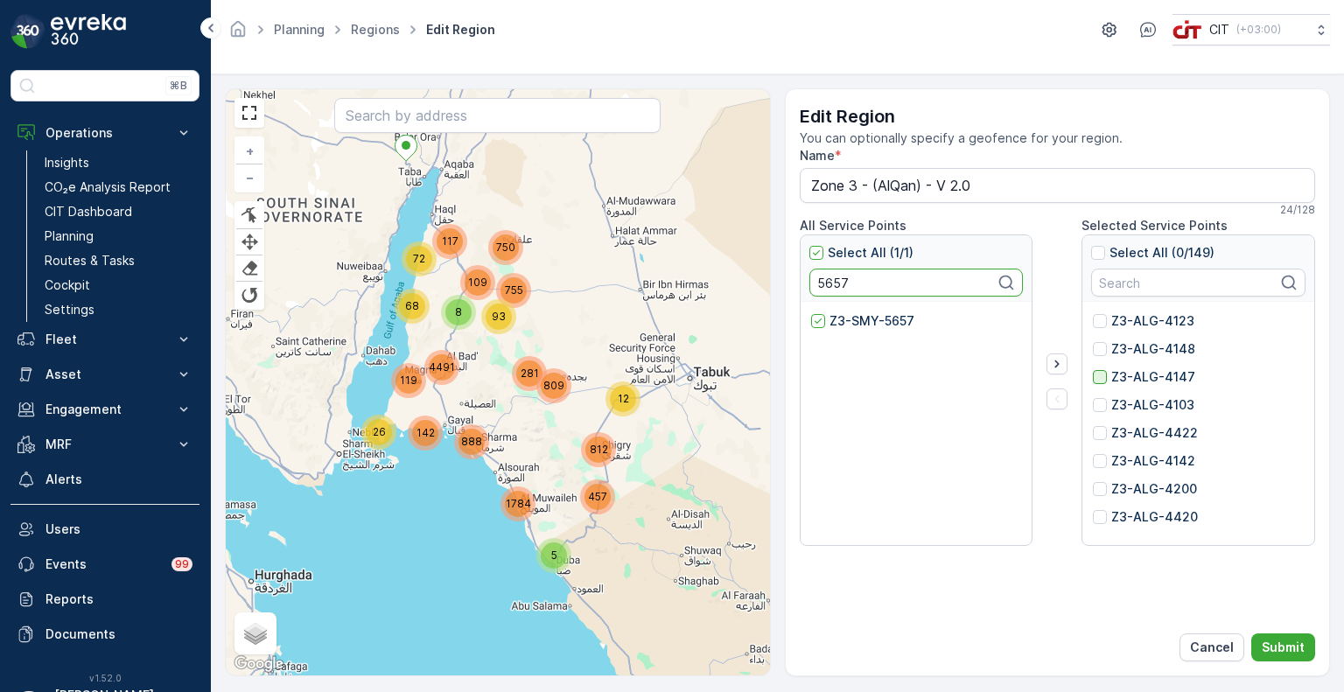
click at [840, 285] on input "5657" at bounding box center [916, 283] width 214 height 28
drag, startPoint x: 842, startPoint y: 316, endPoint x: 857, endPoint y: 325, distance: 17.3
click at [842, 316] on p "Z3-SHF-5598" at bounding box center [869, 320] width 81 height 17
click at [811, 312] on input "Z3-SHF-5598" at bounding box center [811, 312] width 0 height 0
click at [842, 288] on input "5598" at bounding box center [916, 283] width 214 height 28
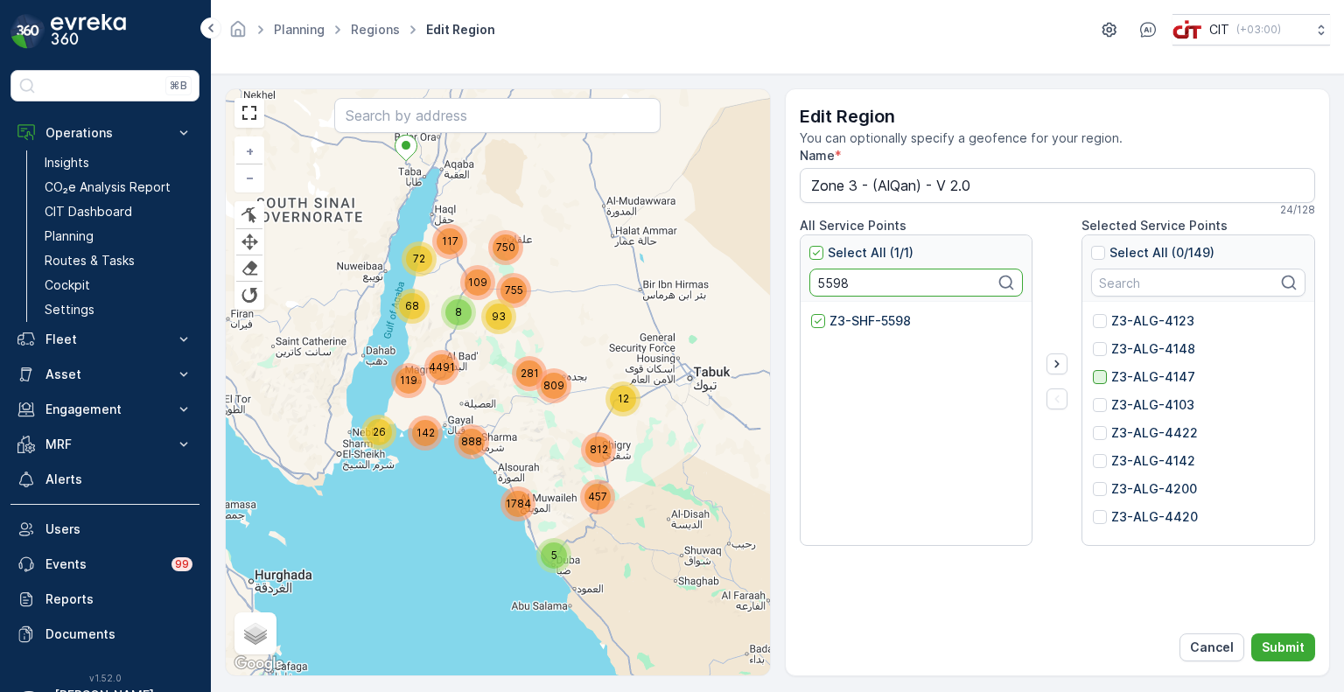
click at [842, 288] on input "5598" at bounding box center [916, 283] width 214 height 28
click at [850, 318] on p "Z3-SHF-5303" at bounding box center [870, 320] width 82 height 17
click at [811, 312] on input "Z3-SHF-5303" at bounding box center [811, 312] width 0 height 0
click at [833, 283] on input "5303" at bounding box center [916, 283] width 214 height 28
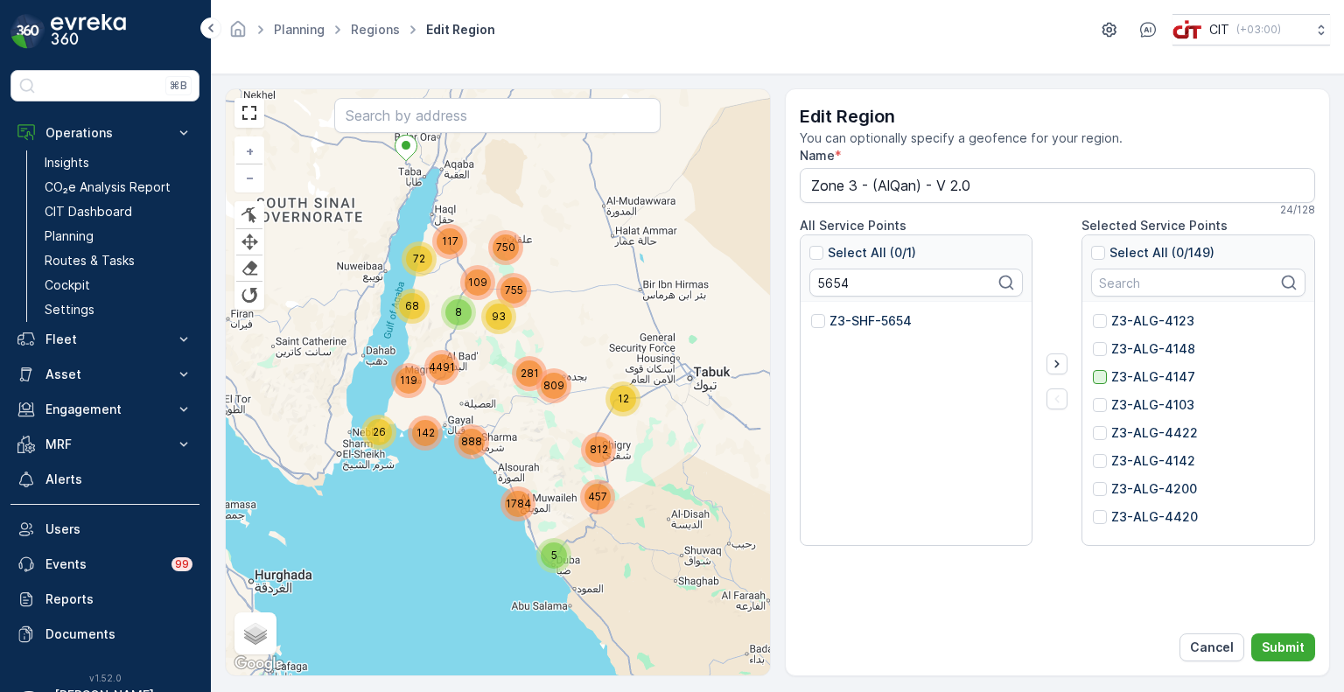
click at [852, 319] on p "Z3-SHF-5654" at bounding box center [870, 320] width 82 height 17
click at [811, 312] on input "Z3-SHF-5654" at bounding box center [811, 312] width 0 height 0
click at [822, 279] on input "5654" at bounding box center [916, 283] width 214 height 28
click
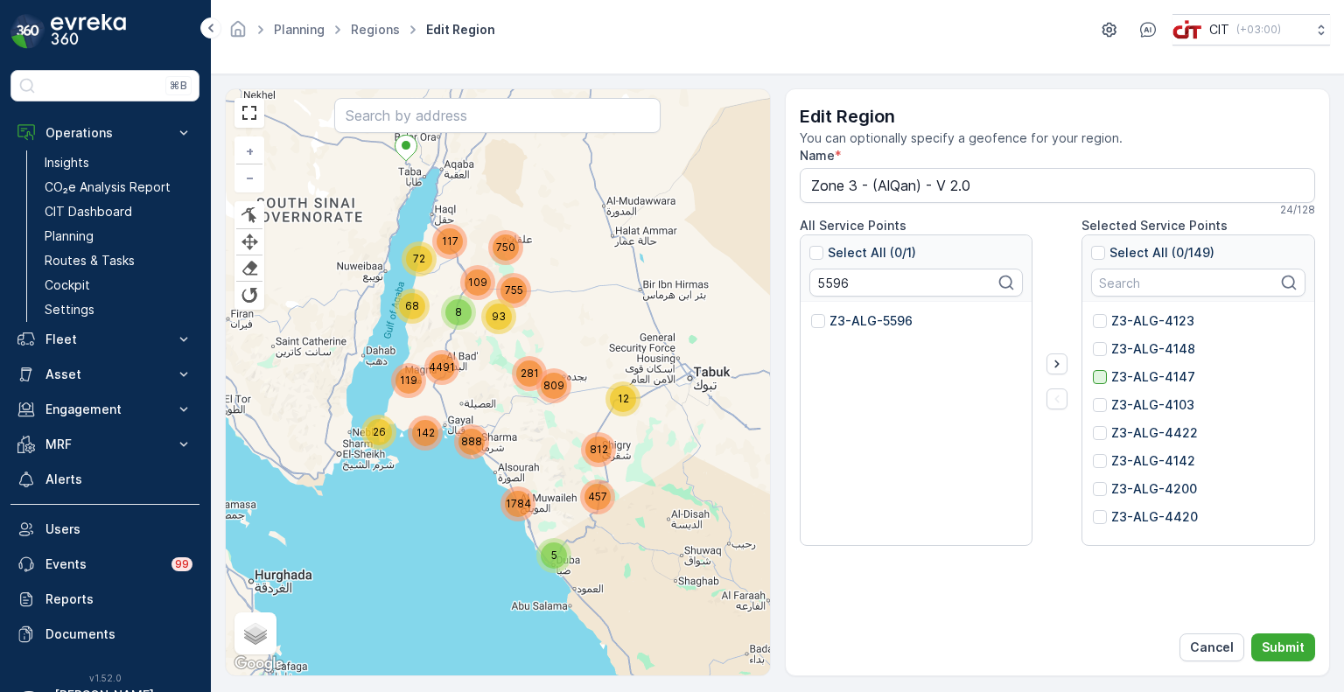
drag, startPoint x: 851, startPoint y: 319, endPoint x: 859, endPoint y: 325, distance: 9.5
type input "4432"
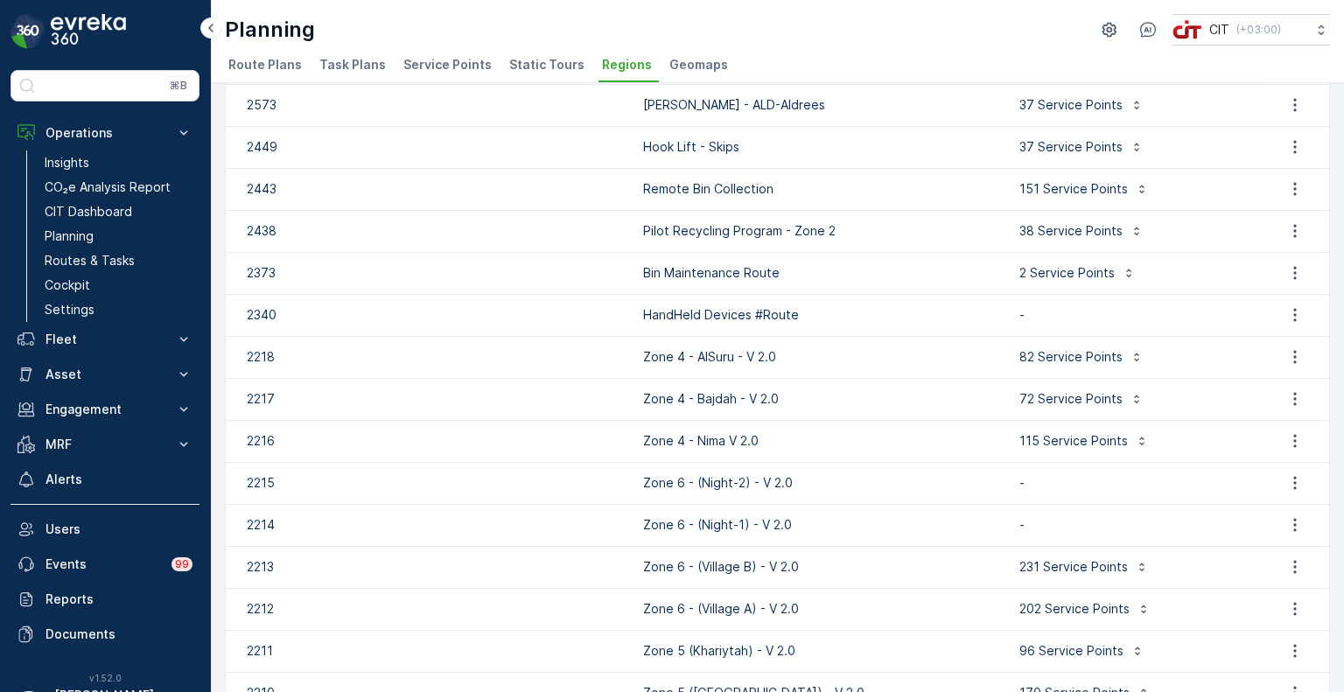
scroll to position [95, 0]
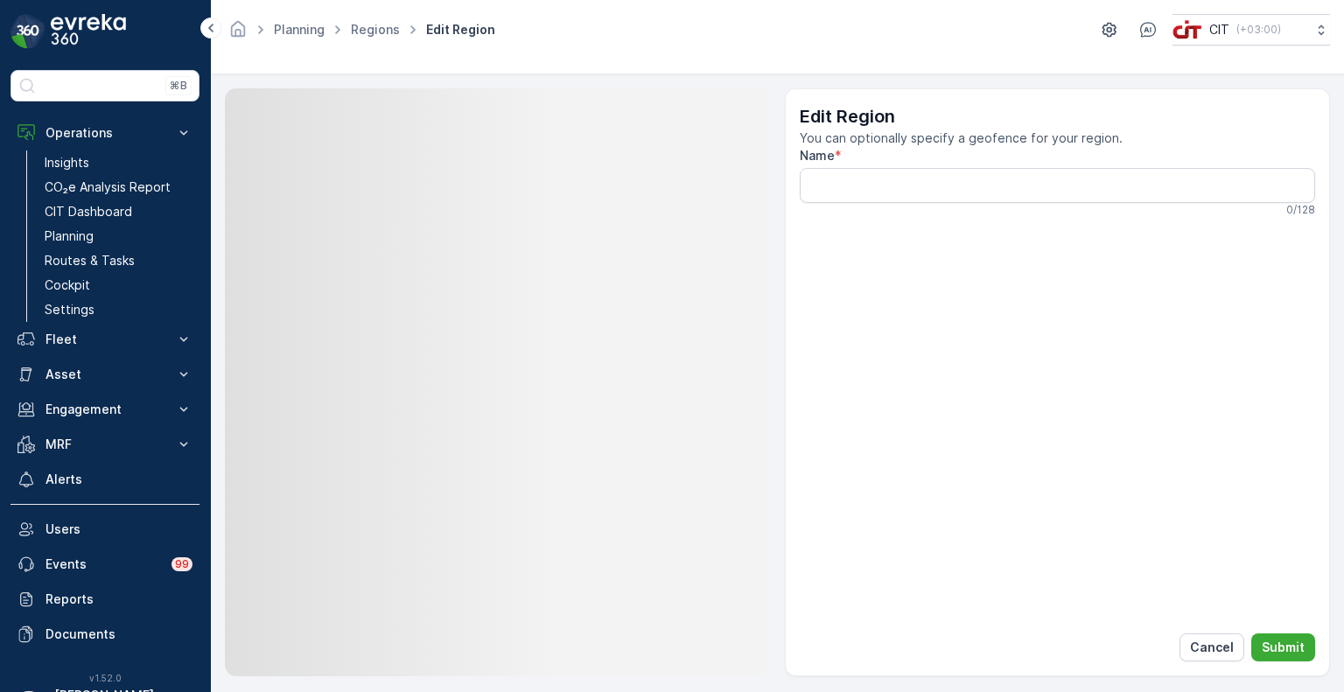
type input "Remote Bin Collection"
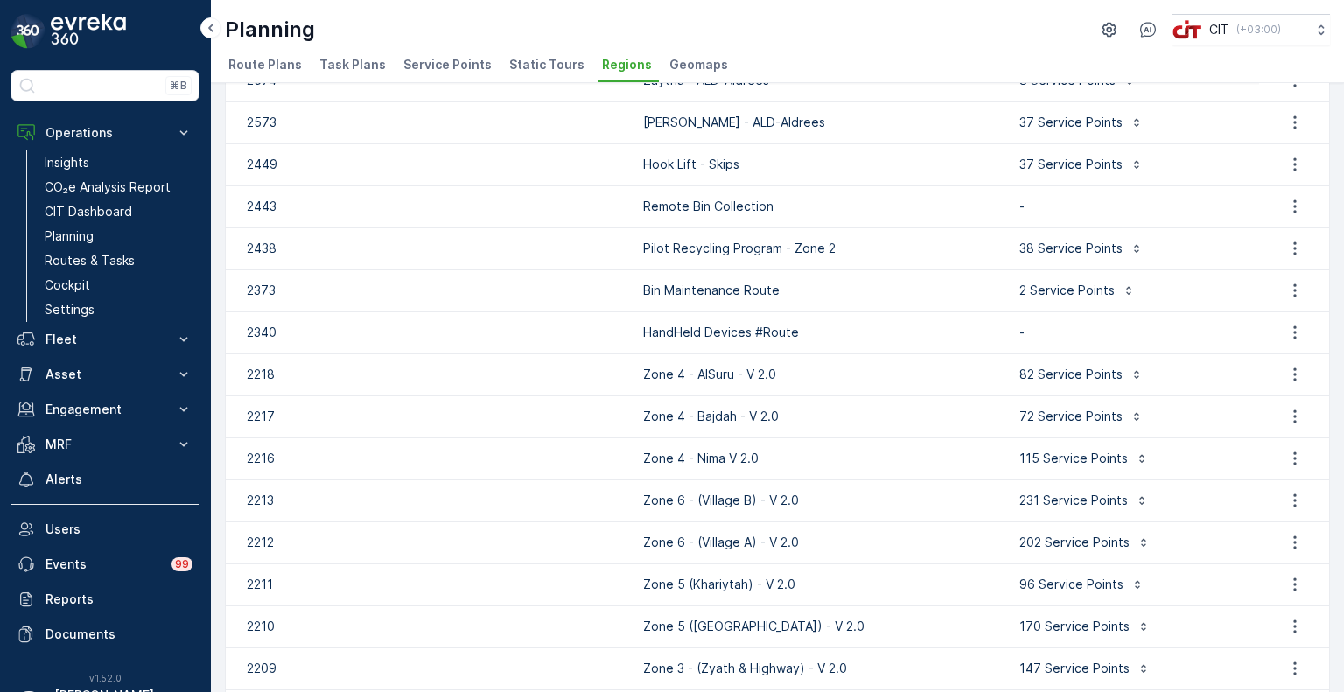
scroll to position [175, 0]
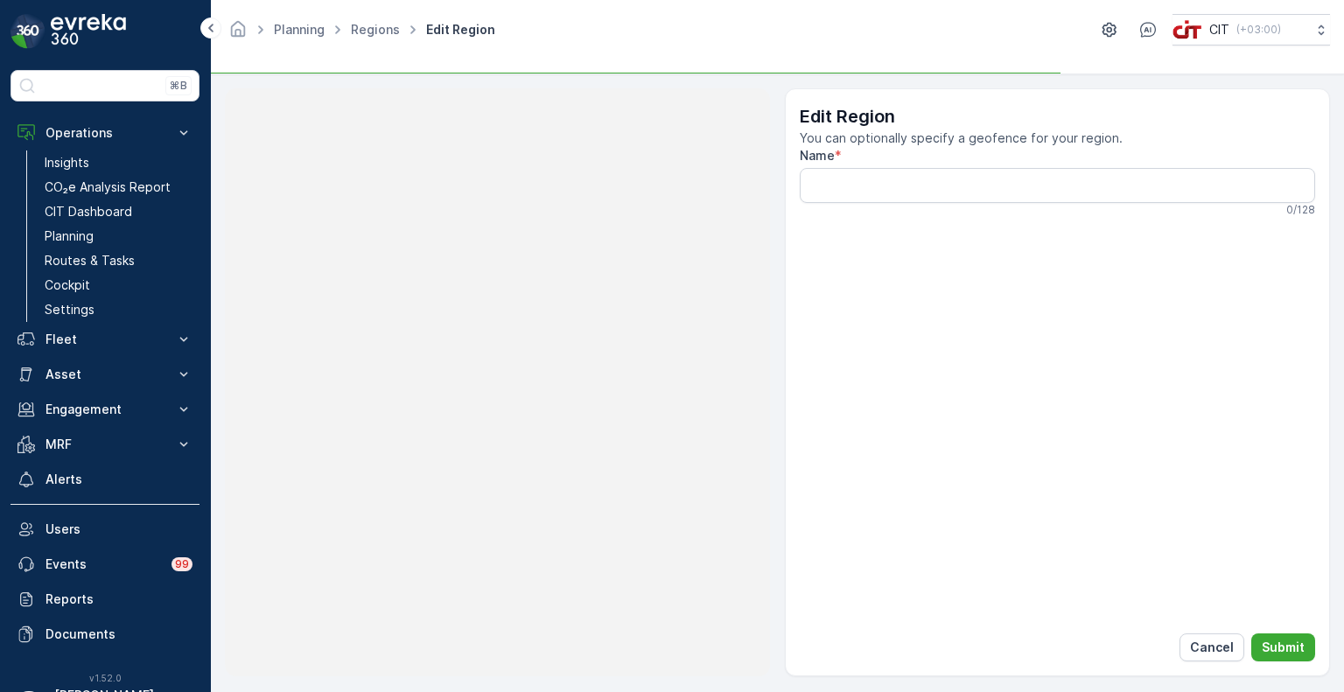
type input "Bin Maintenance Route"
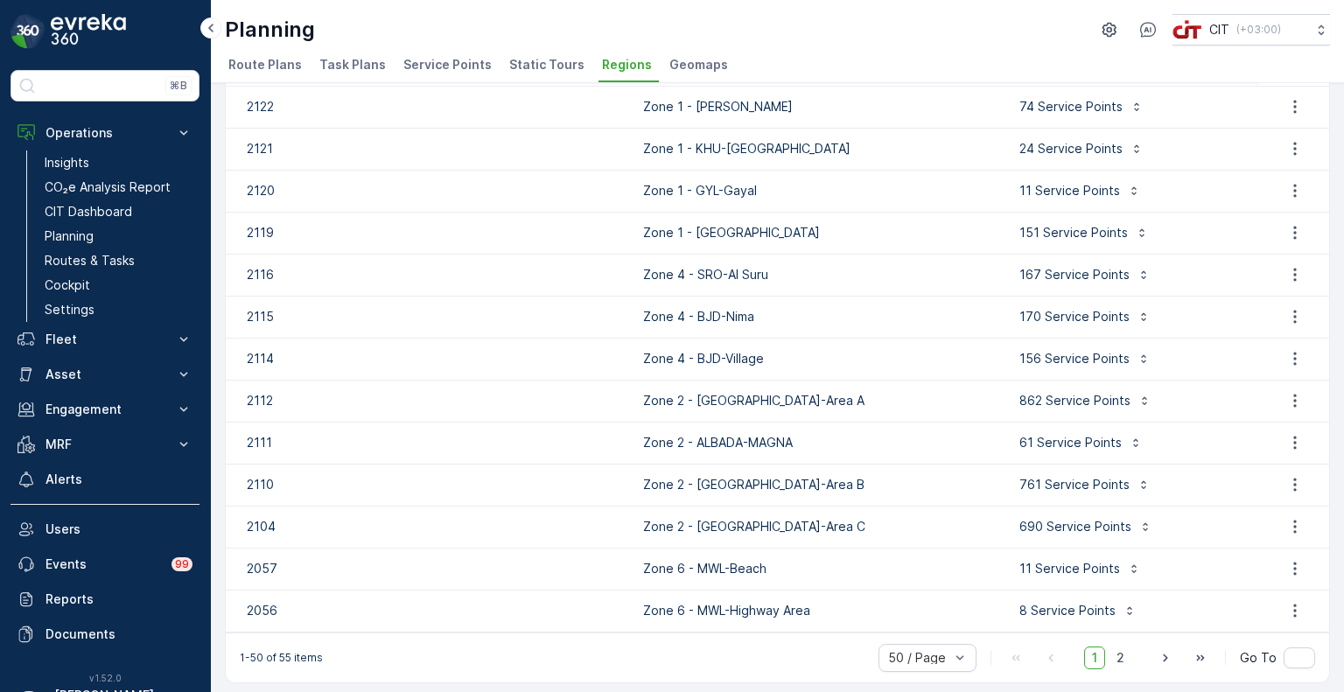
scroll to position [1674, 0]
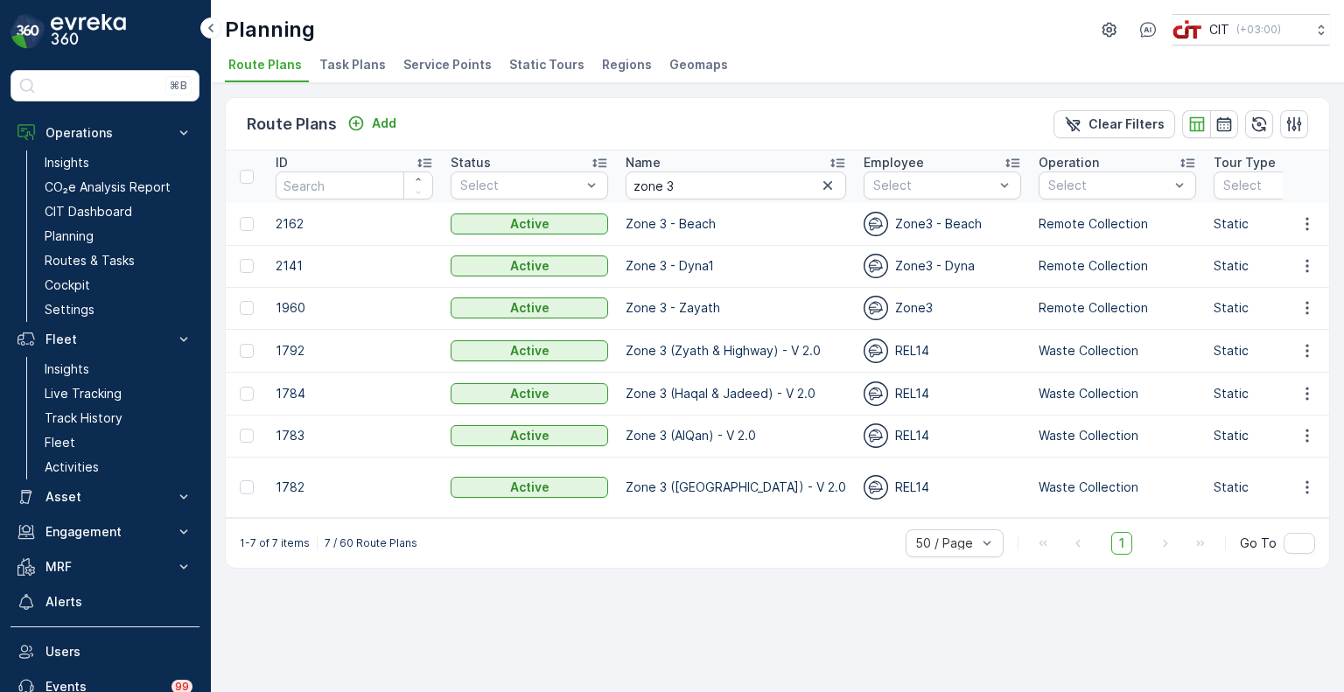
click at [444, 66] on span "Service Points" at bounding box center [447, 64] width 88 height 17
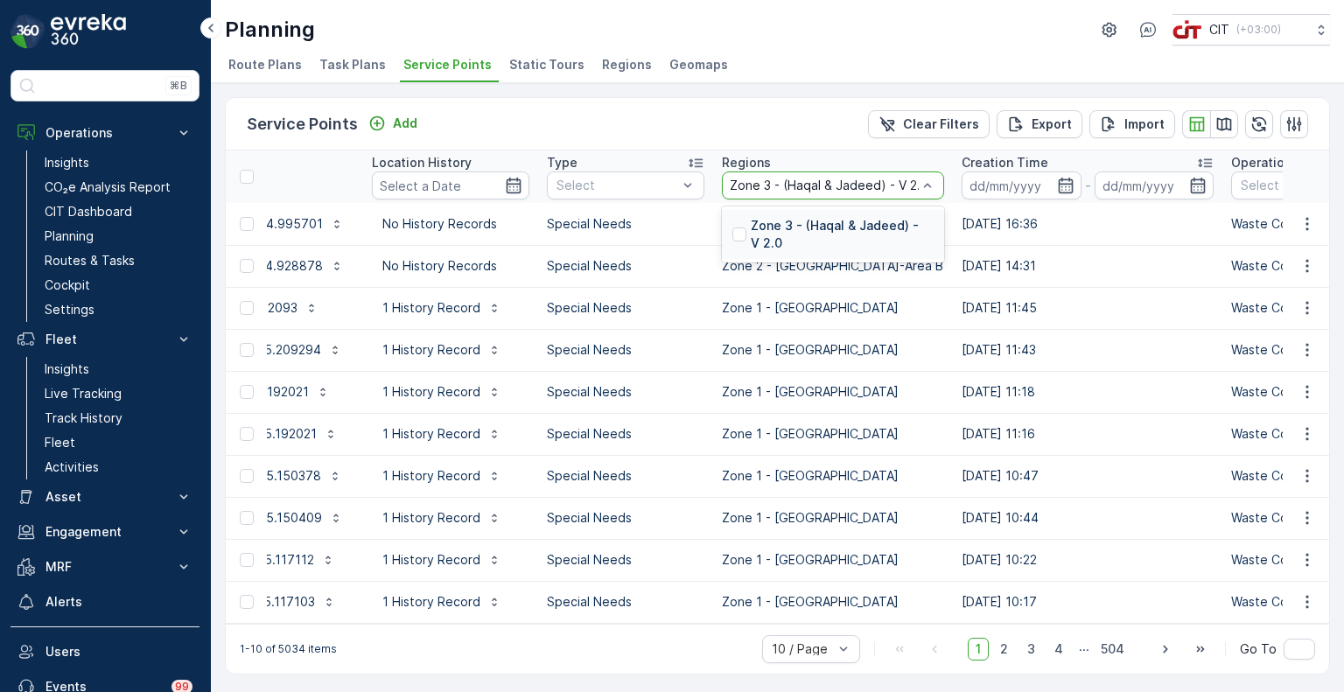
click at [802, 234] on p "Zone 3 - (Haqal & Jadeed) - V 2.0" at bounding box center [842, 234] width 183 height 35
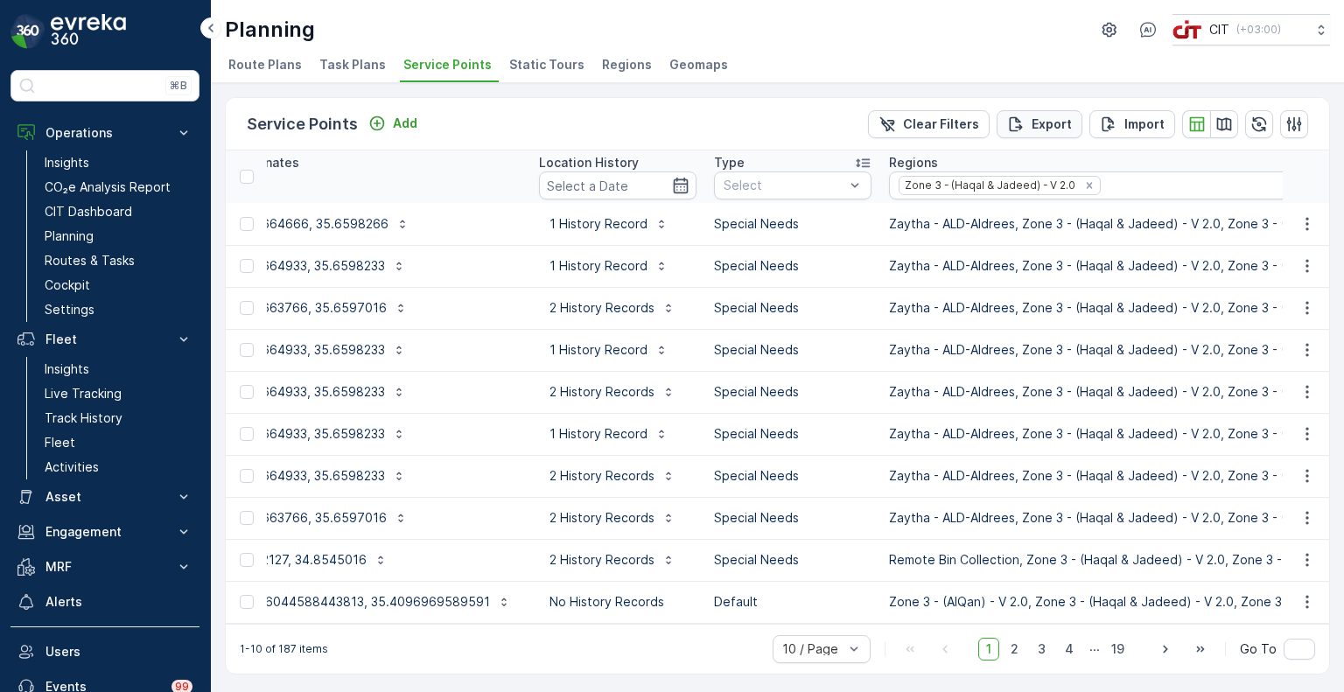
click at [1036, 129] on p "Export" at bounding box center [1051, 123] width 40 height 17
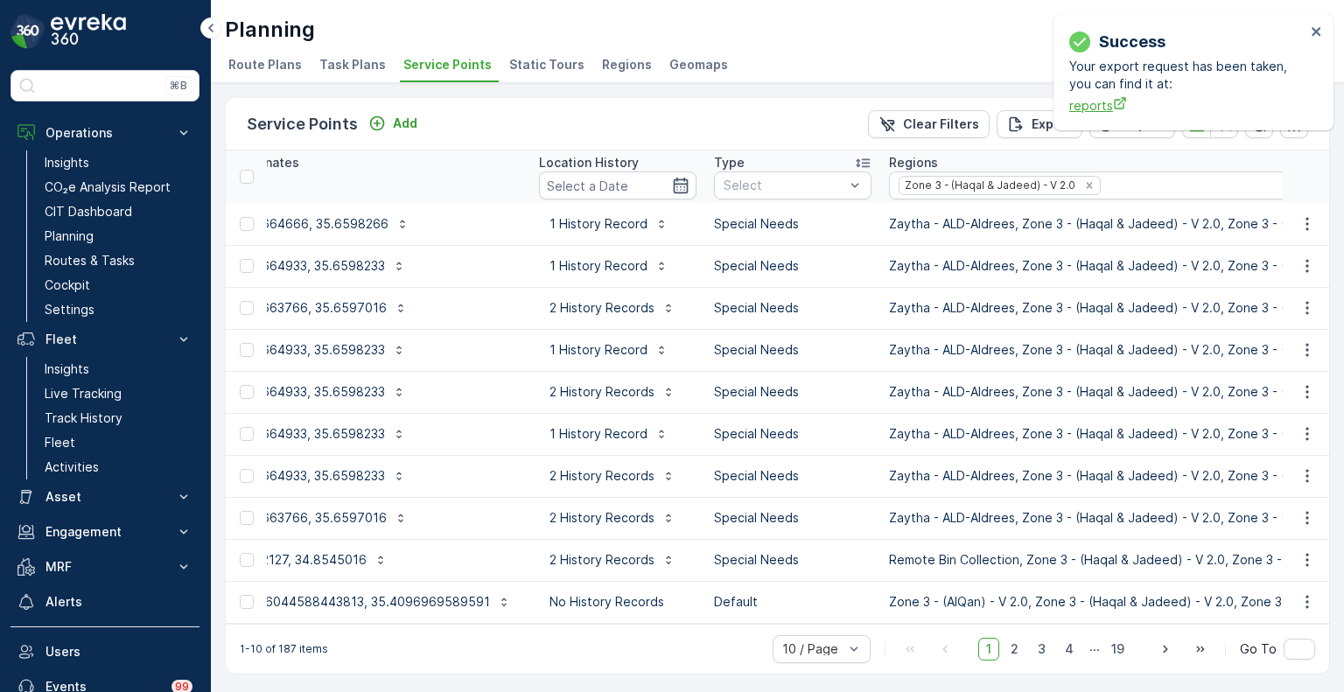
click at [1085, 101] on span "reports" at bounding box center [1187, 105] width 236 height 18
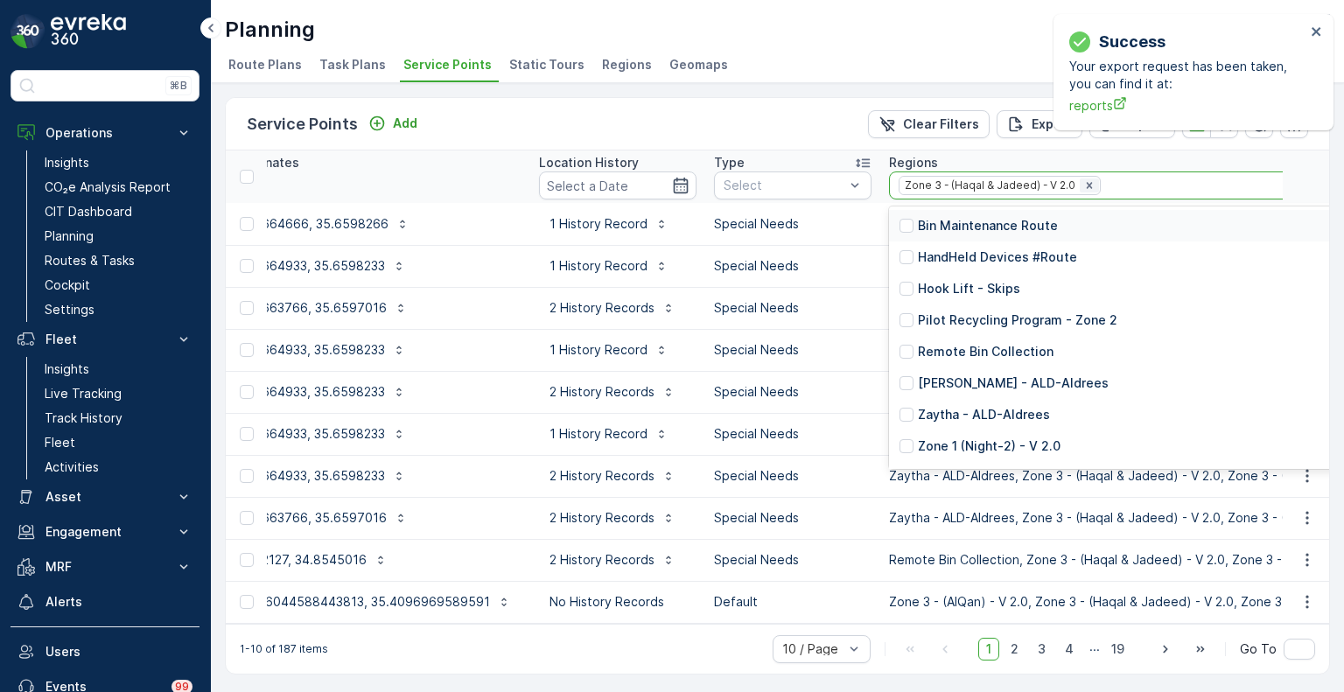
click at [1083, 188] on icon "Remove Zone 3 - (Haqal & Jadeed) - V 2.0" at bounding box center [1089, 185] width 12 height 12
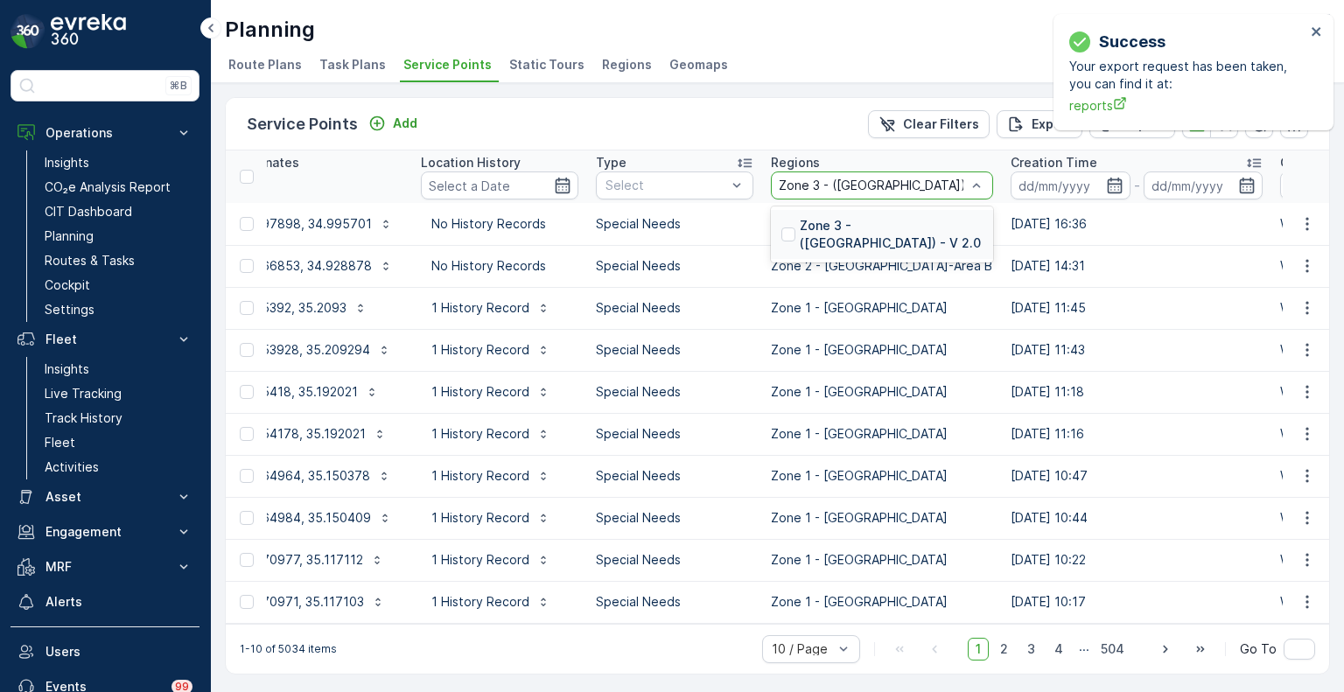
click at [826, 232] on p "Zone 3 - ([GEOGRAPHIC_DATA]) - V 2.0" at bounding box center [891, 234] width 183 height 35
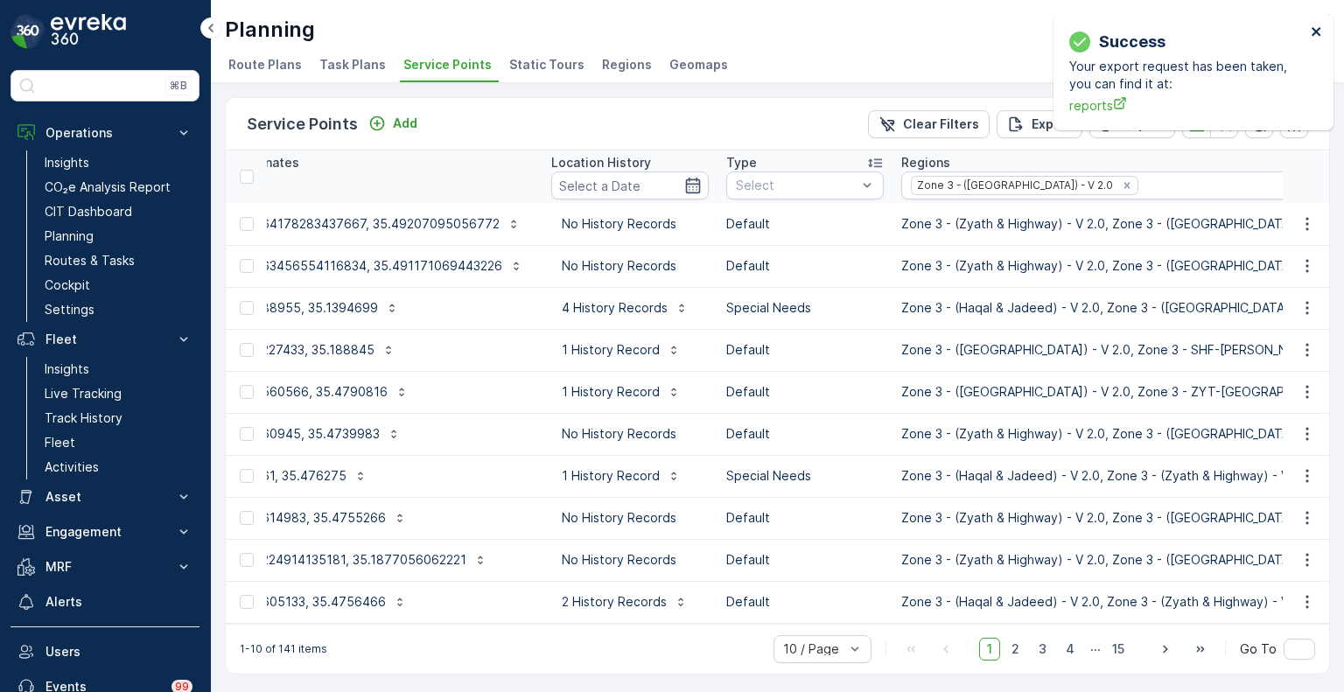
click at [1319, 31] on icon "close" at bounding box center [1317, 31] width 12 height 14
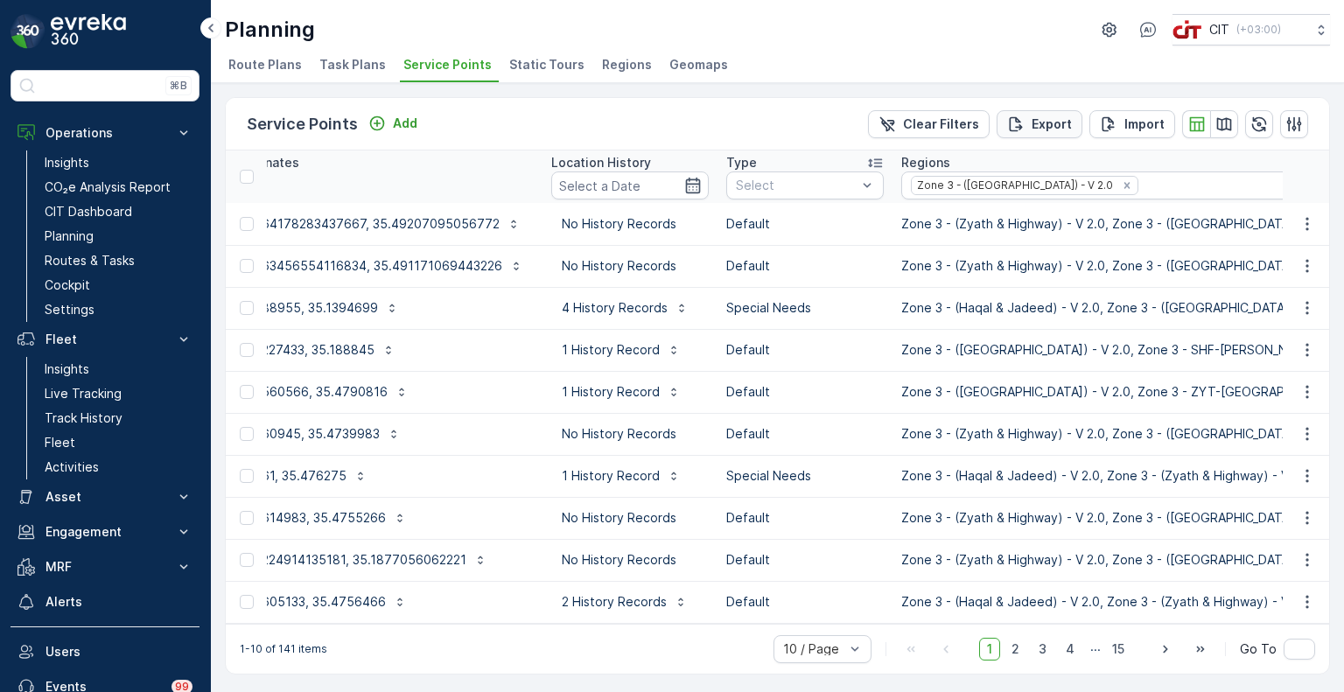
click at [1037, 129] on p "Export" at bounding box center [1051, 123] width 40 height 17
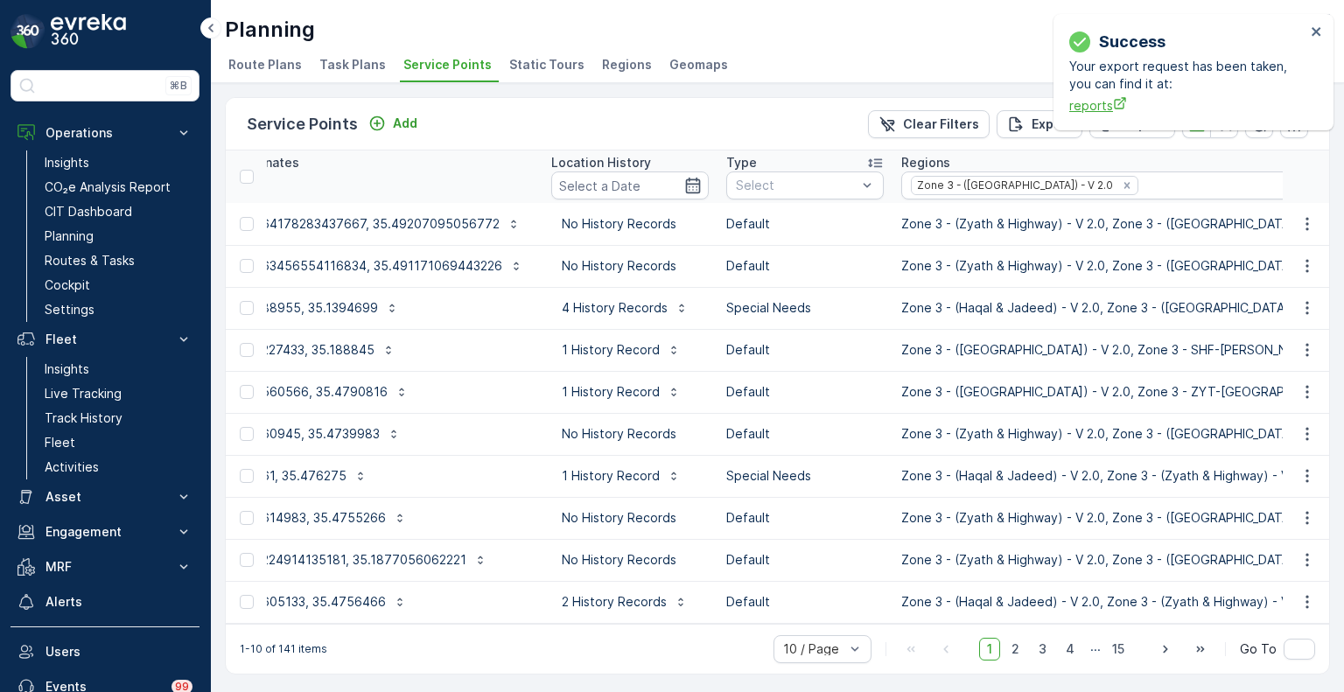
click at [1092, 109] on span "reports" at bounding box center [1187, 105] width 236 height 18
click at [276, 66] on span "Route Plans" at bounding box center [264, 64] width 73 height 17
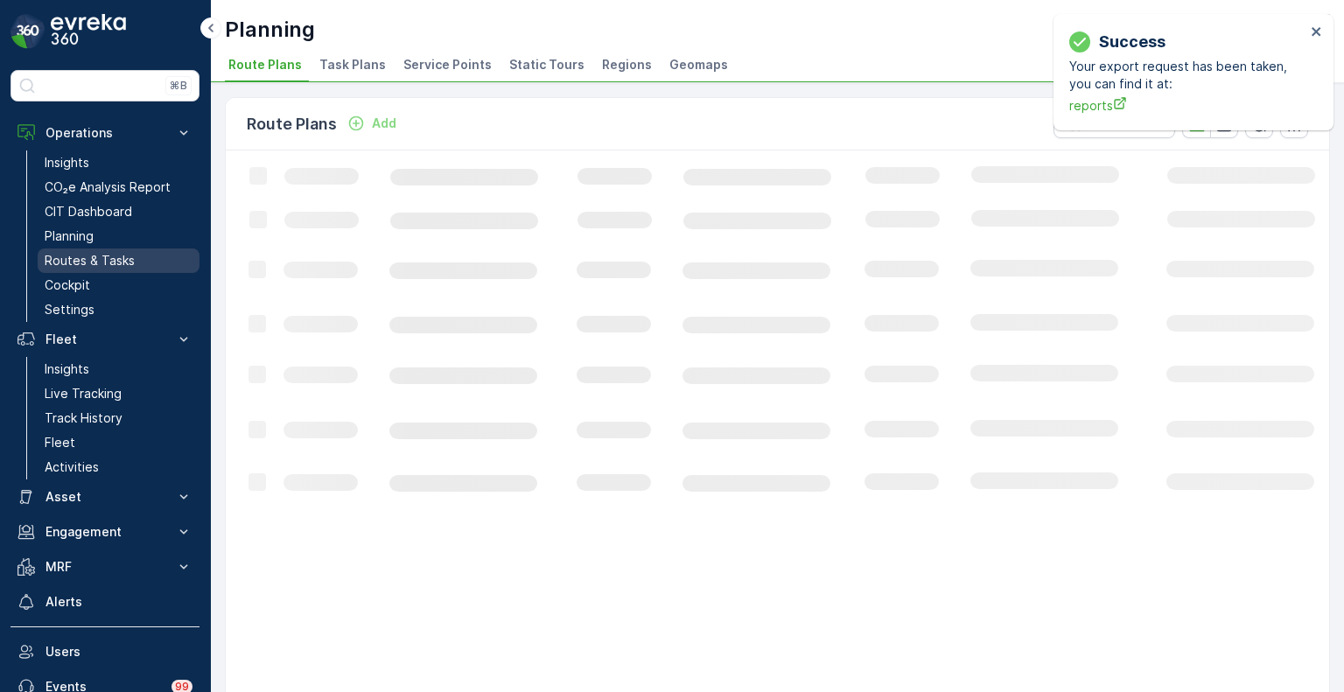
click at [82, 258] on p "Routes & Tasks" at bounding box center [90, 260] width 90 height 17
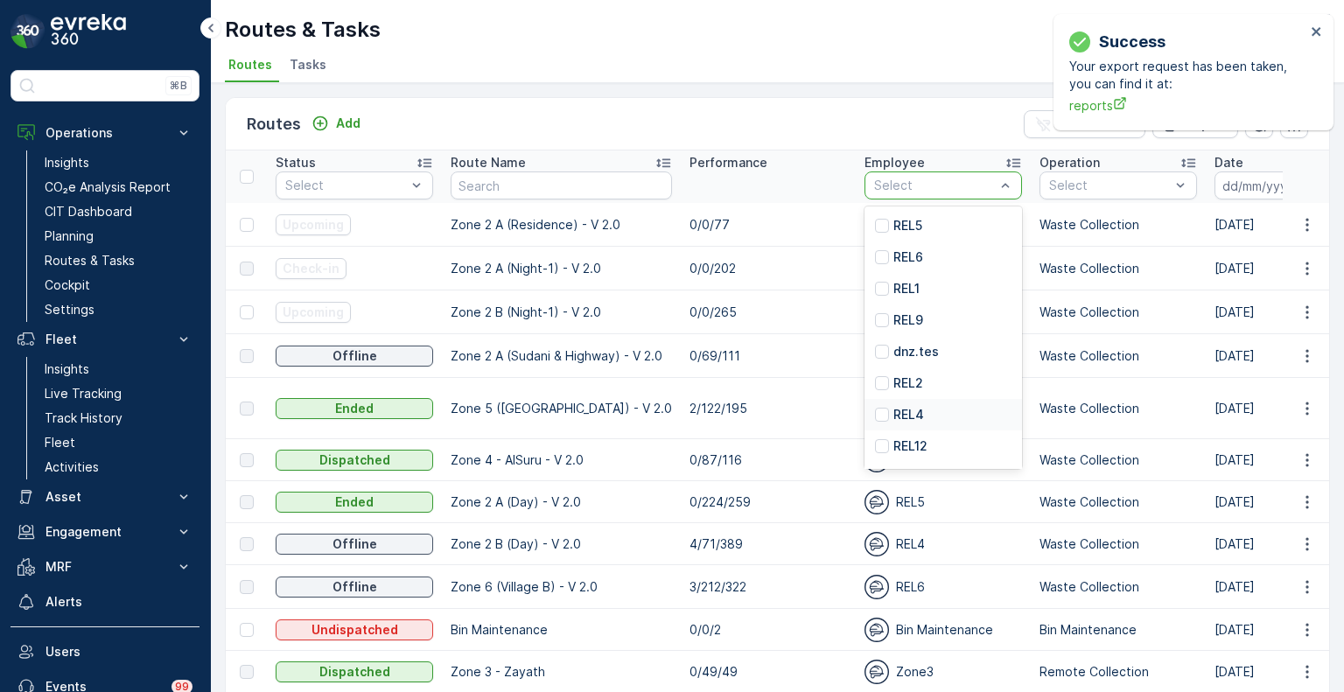
click at [910, 409] on p "REL4" at bounding box center [908, 414] width 31 height 17
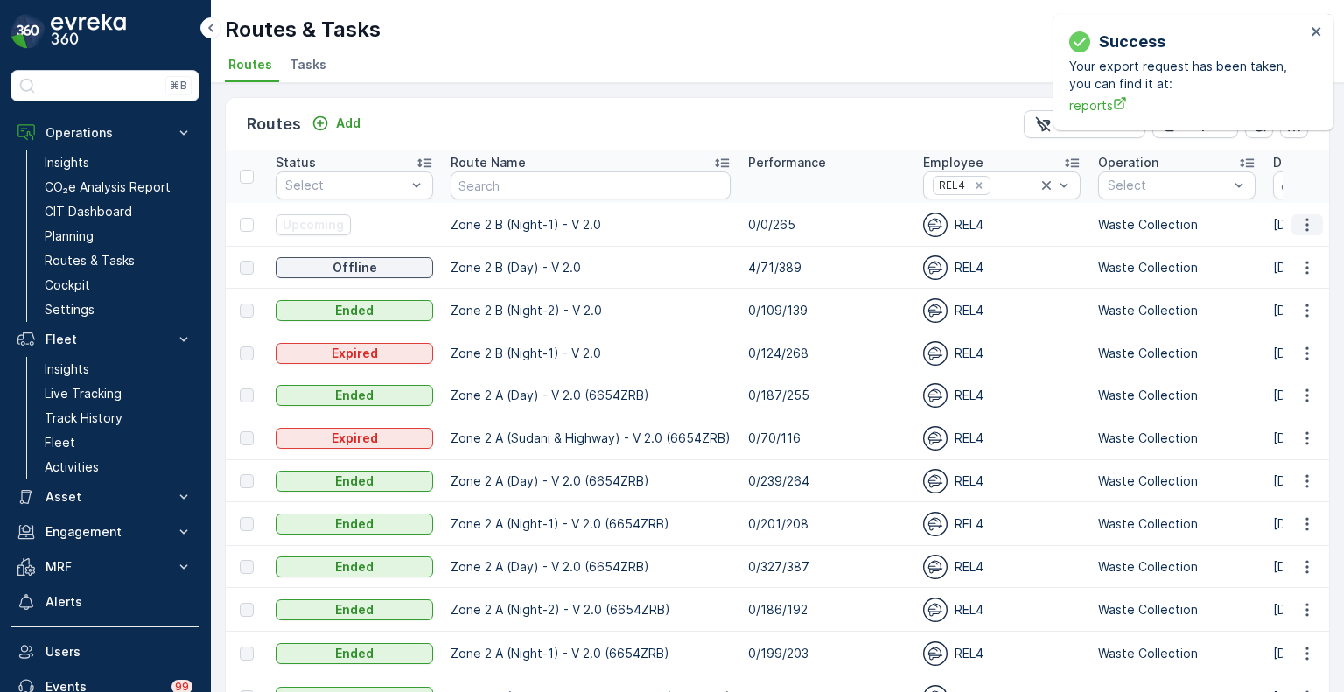
click at [1305, 223] on icon "button" at bounding box center [1306, 224] width 3 height 13
click at [1273, 317] on span "Change Assignee" at bounding box center [1266, 322] width 102 height 17
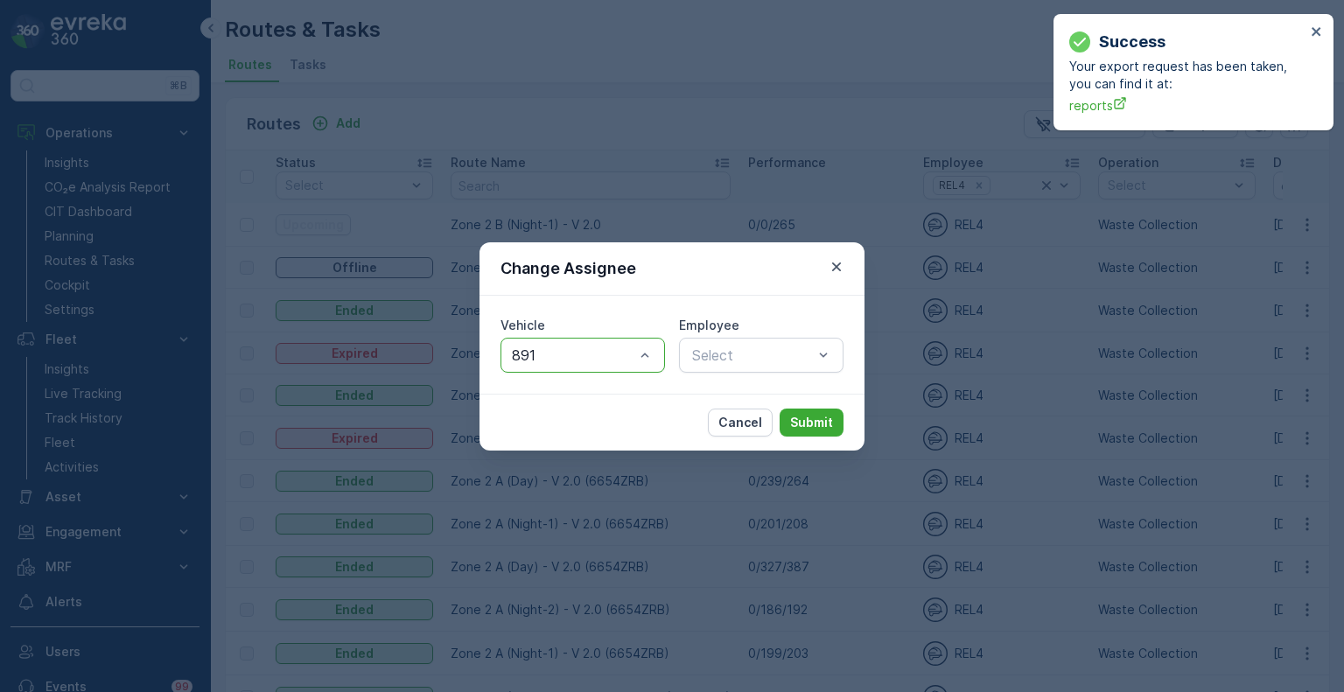
type input "8911"
type input "7"
click at [817, 423] on p "Submit" at bounding box center [811, 422] width 43 height 17
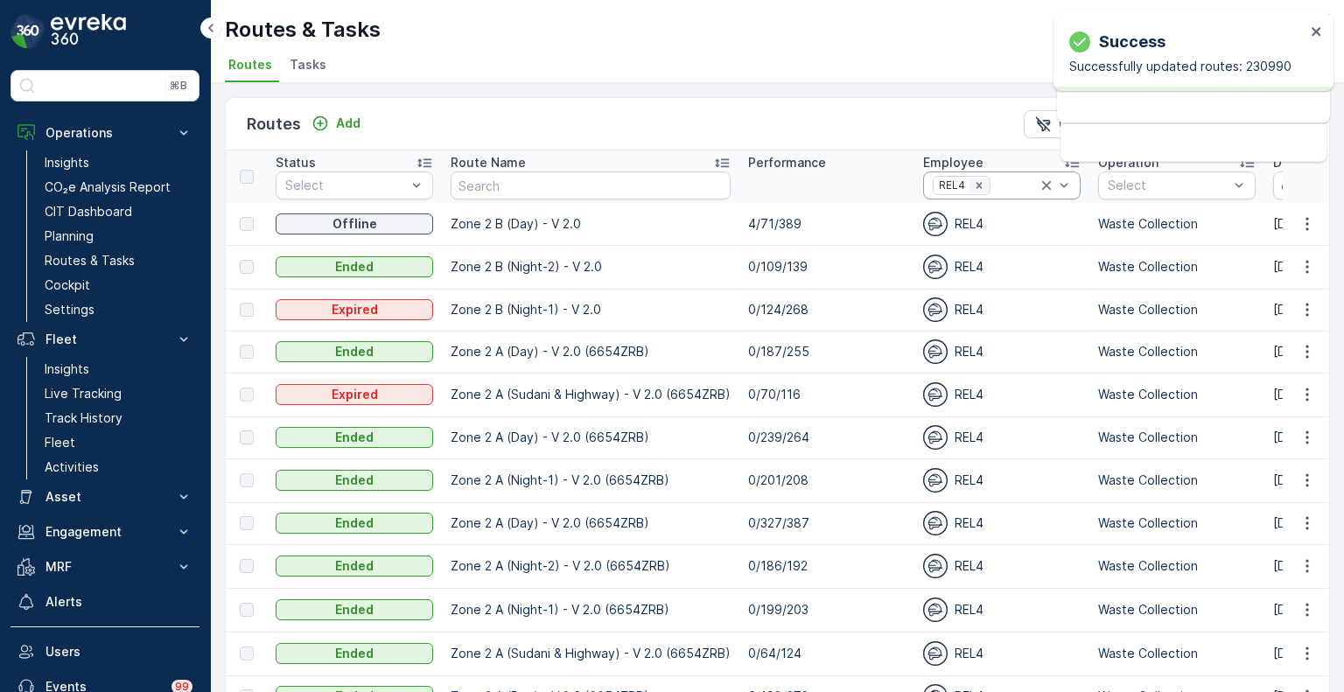
click at [973, 188] on icon "Remove REL4" at bounding box center [979, 185] width 12 height 12
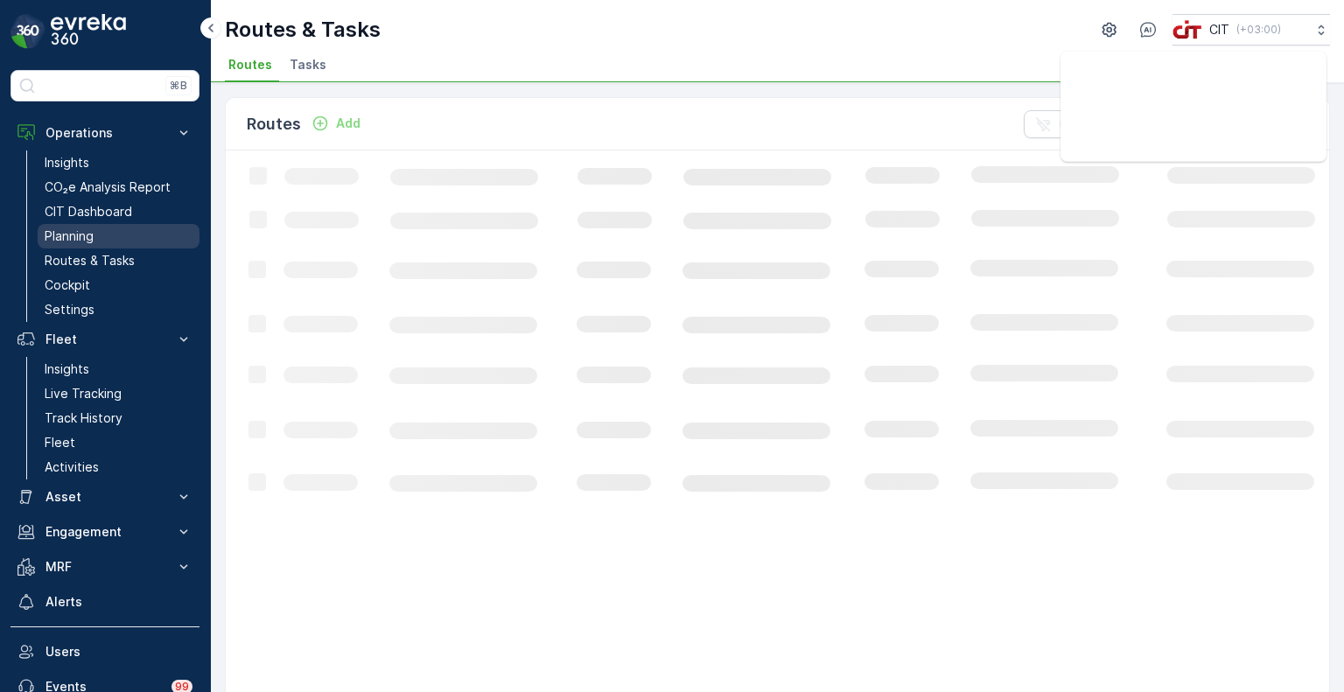
click at [73, 233] on p "Planning" at bounding box center [69, 235] width 49 height 17
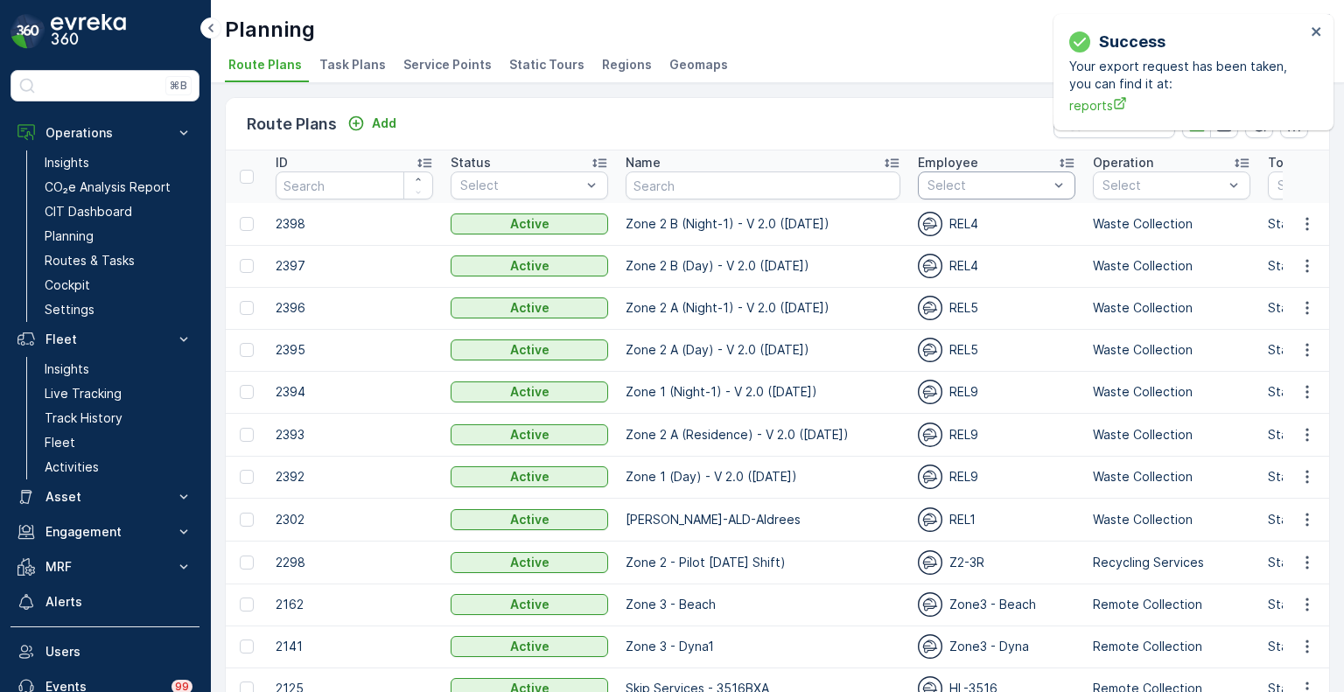
click at [939, 174] on div "Select" at bounding box center [996, 185] width 157 height 28
click at [926, 416] on div "REL4" at bounding box center [996, 414] width 157 height 31
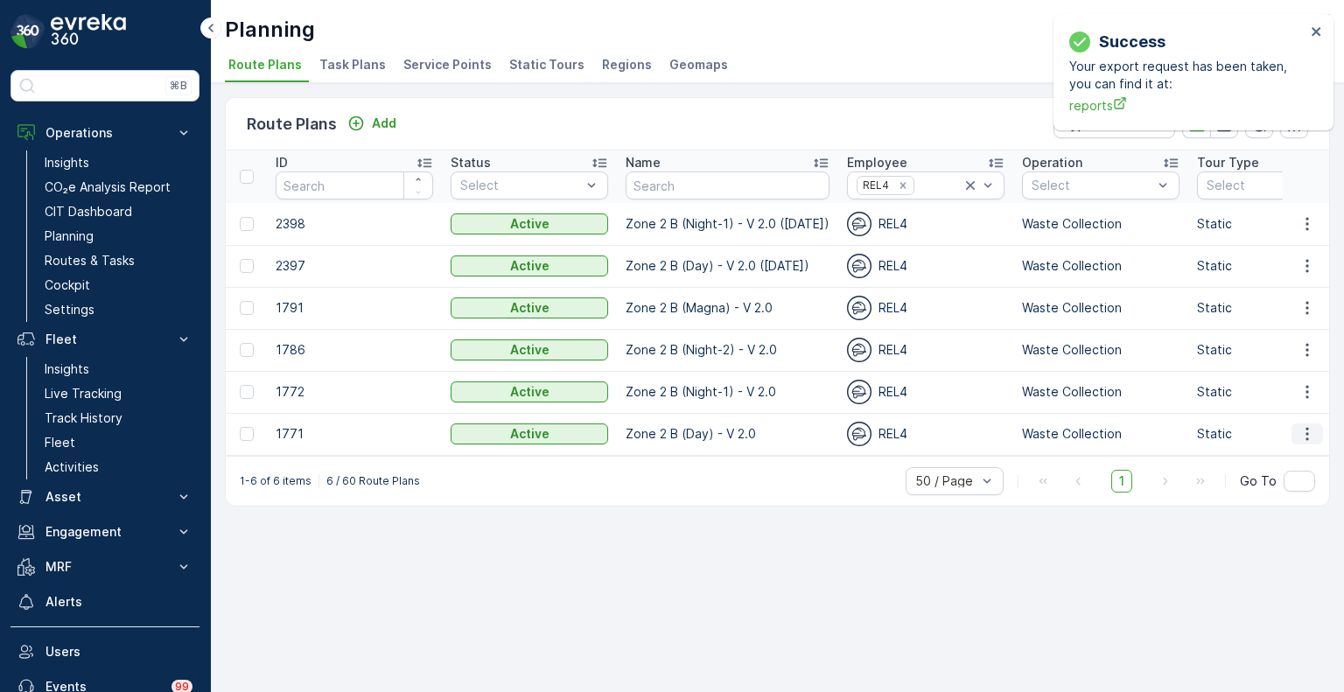
click at [1318, 430] on button "button" at bounding box center [1306, 433] width 31 height 21
click at [1283, 458] on span "Edit Route Plan" at bounding box center [1291, 459] width 90 height 17
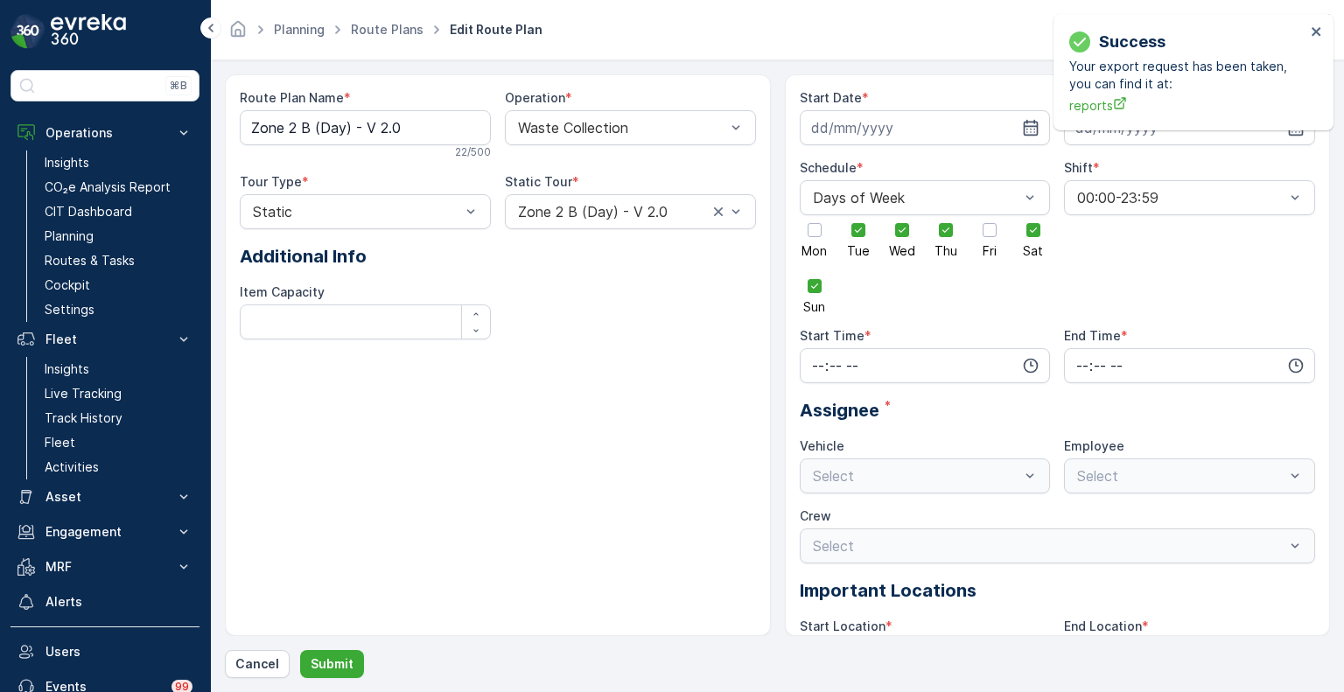
type input "[DATE]"
type input "06:01"
type input "17:59"
type input "891"
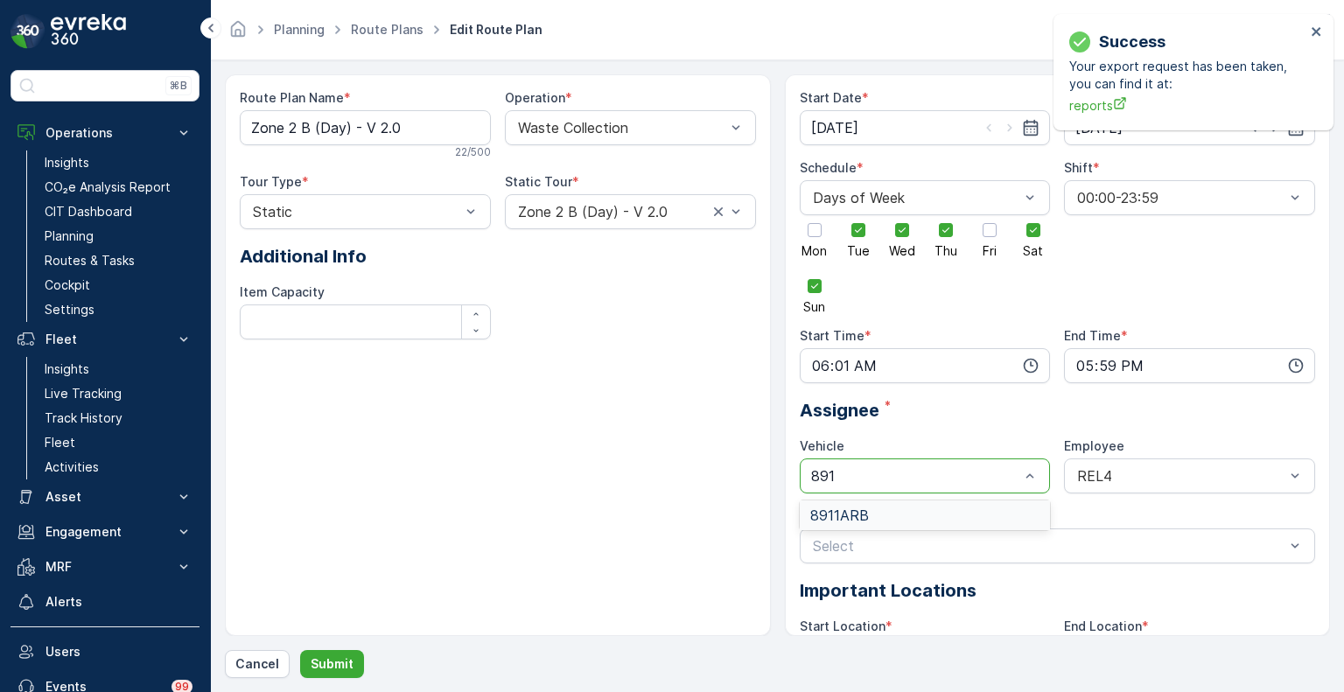
click at [912, 510] on div "8911ARB" at bounding box center [925, 515] width 230 height 16
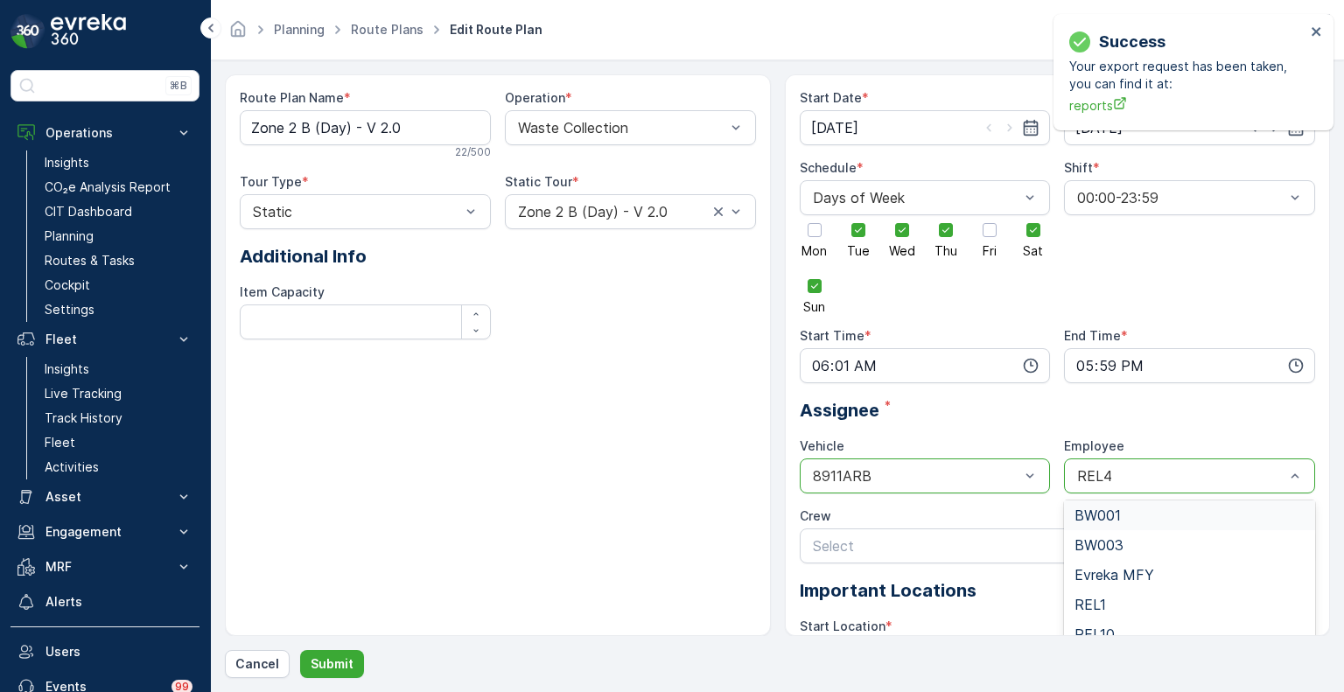
type input "7"
click at [1091, 563] on div "REL7" at bounding box center [1189, 575] width 251 height 30
click at [334, 662] on p "Submit" at bounding box center [332, 663] width 43 height 17
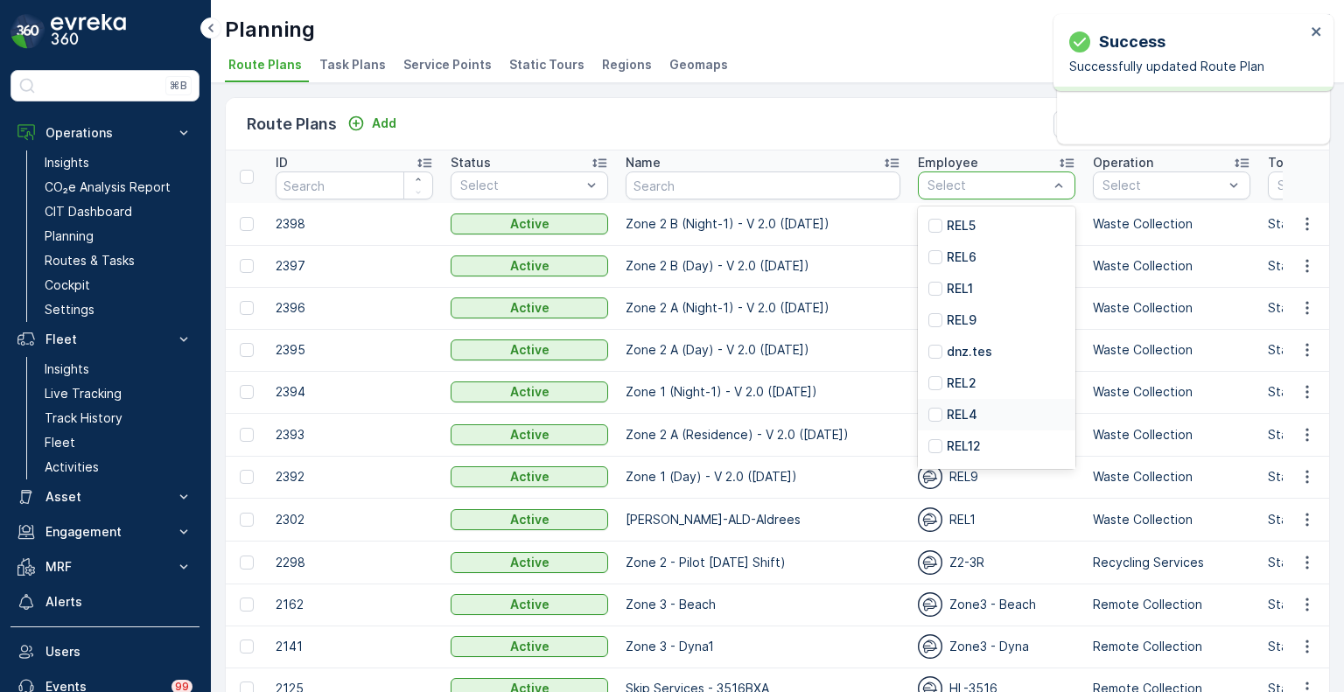
click at [947, 410] on p "REL4" at bounding box center [962, 414] width 31 height 17
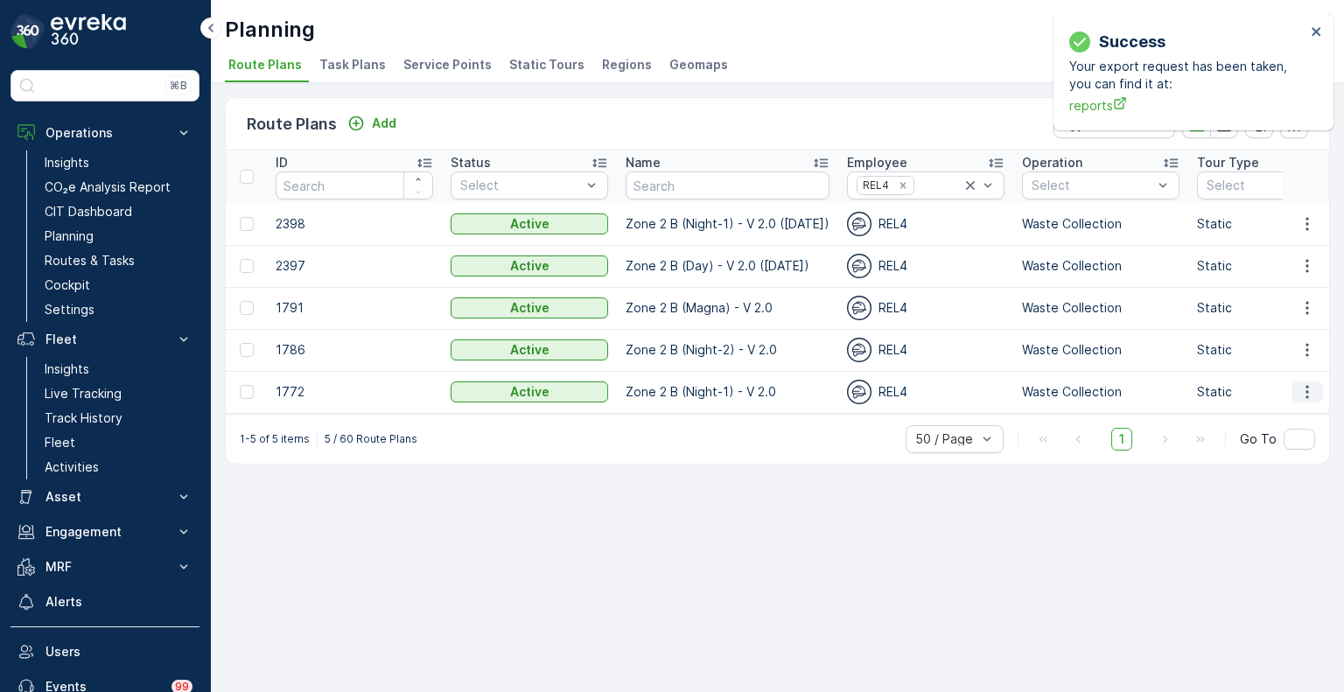
click at [1310, 387] on icon "button" at bounding box center [1306, 391] width 17 height 17
click at [1285, 416] on span "Edit Route Plan" at bounding box center [1291, 417] width 90 height 17
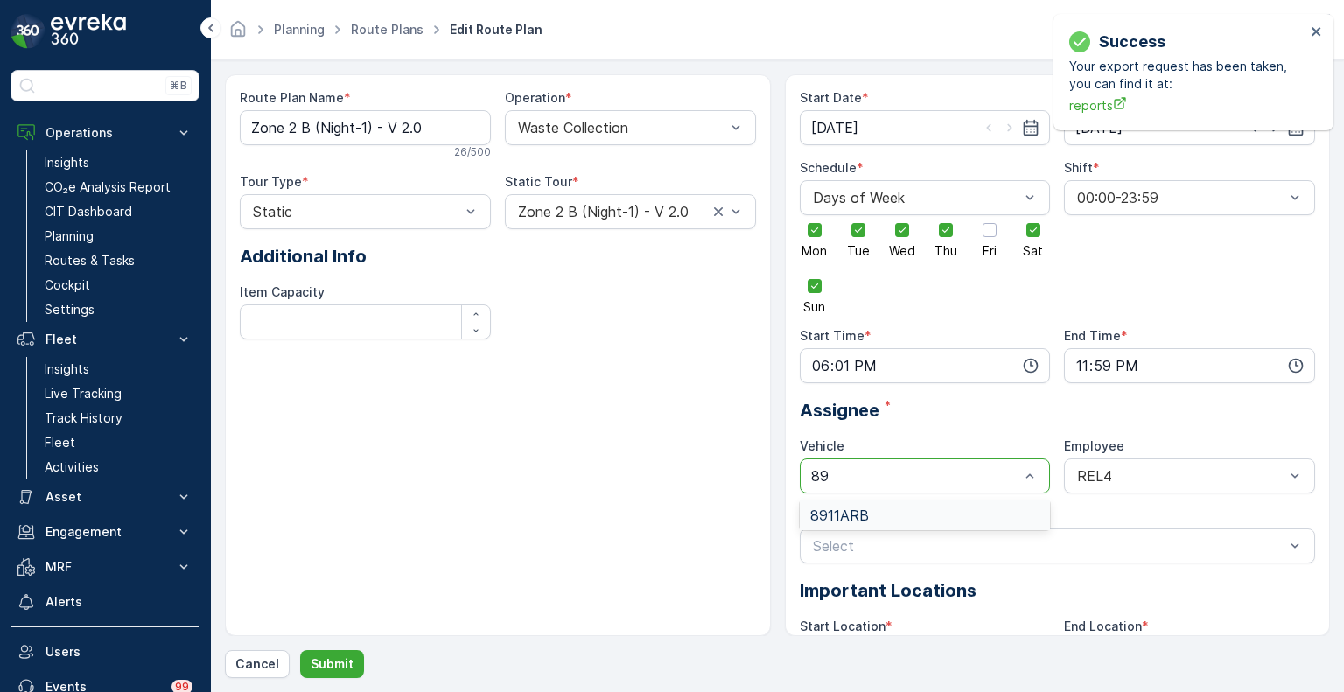
type input "891"
click at [850, 516] on span "8911ARB" at bounding box center [839, 515] width 59 height 16
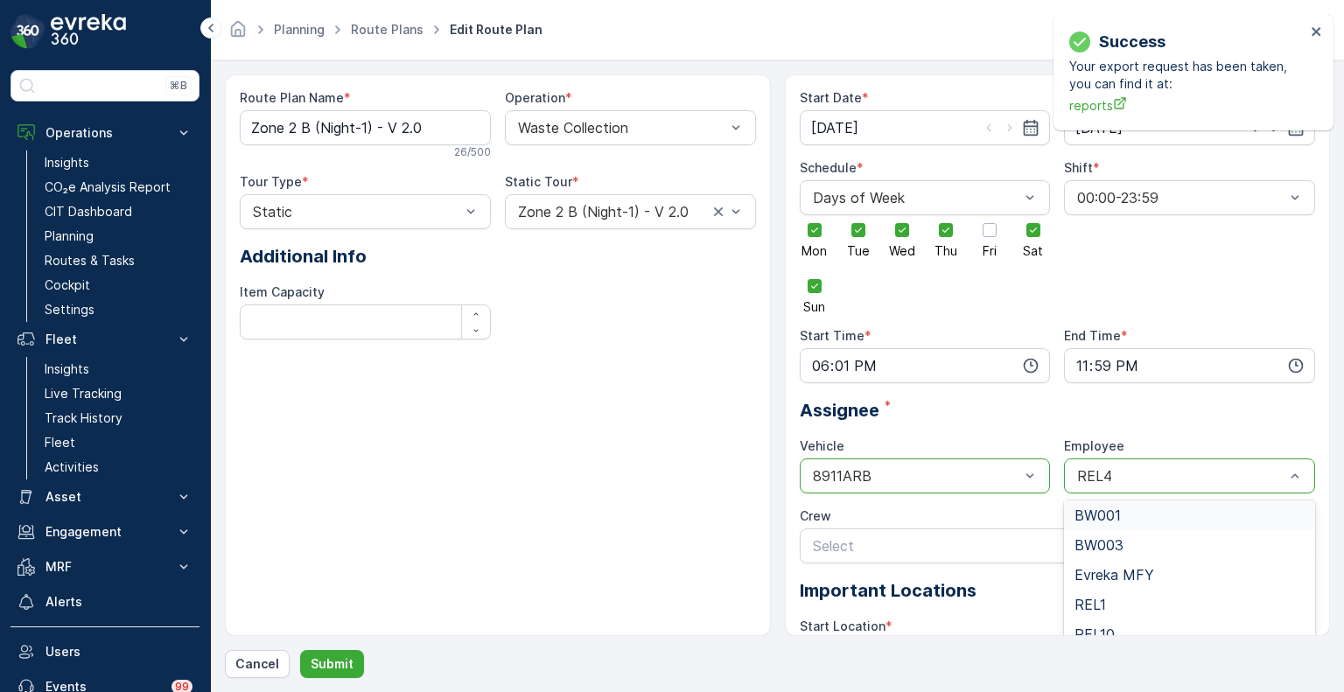
type input "7"
click at [1103, 580] on span "REL7" at bounding box center [1091, 575] width 34 height 16
click at [331, 664] on p "Submit" at bounding box center [332, 663] width 43 height 17
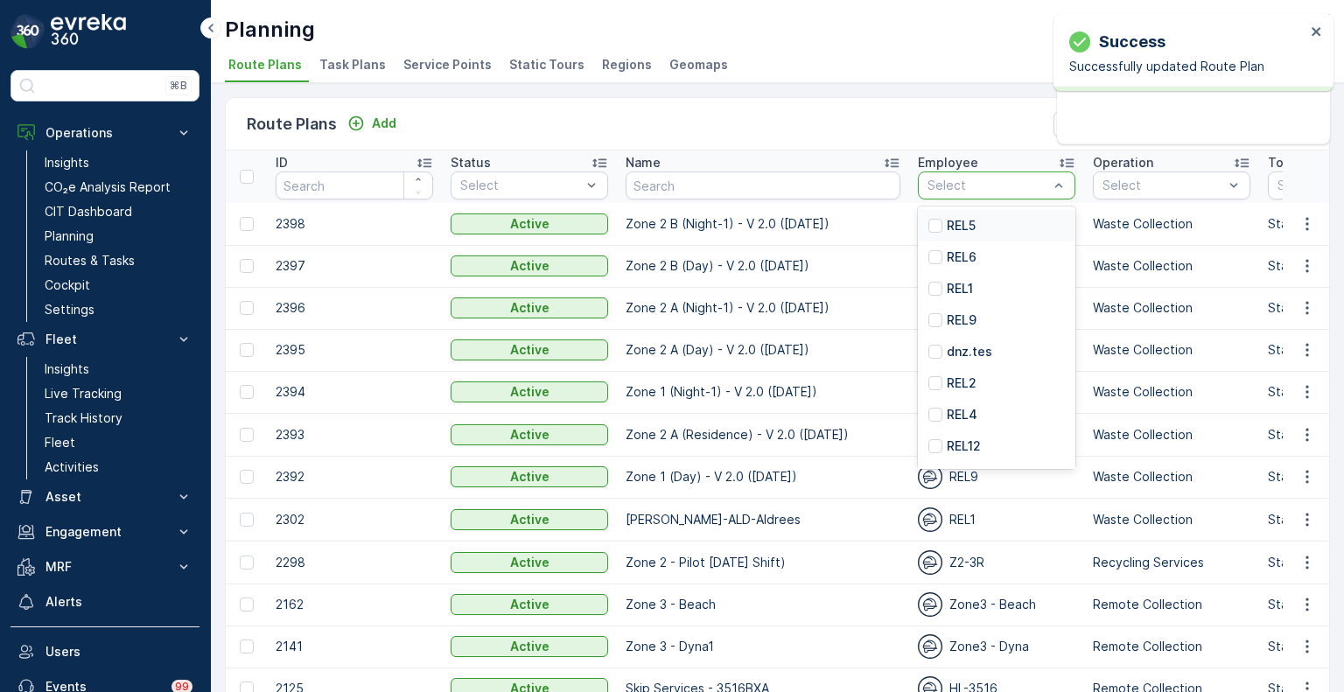
click at [919, 197] on div "Select" at bounding box center [996, 185] width 157 height 28
click at [947, 413] on p "REL4" at bounding box center [962, 414] width 31 height 17
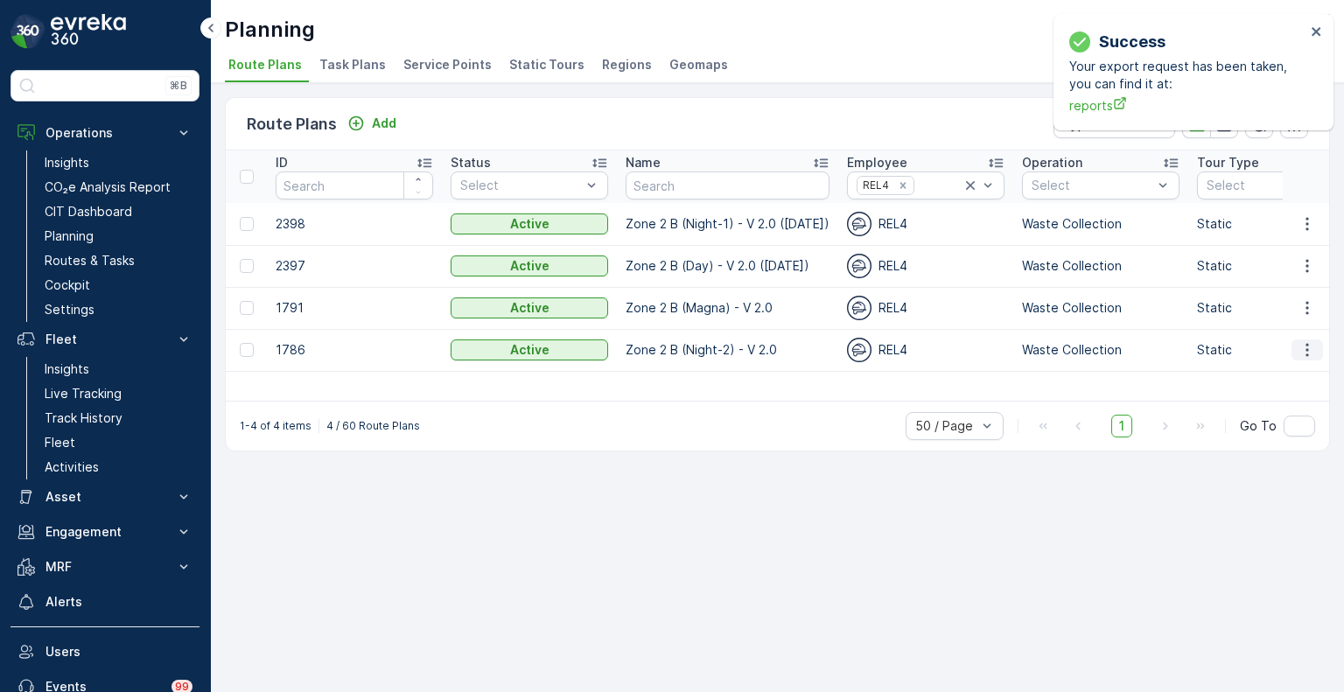
click at [1312, 353] on icon "button" at bounding box center [1306, 349] width 17 height 17
click at [1297, 374] on span "Edit Route Plan" at bounding box center [1291, 375] width 90 height 17
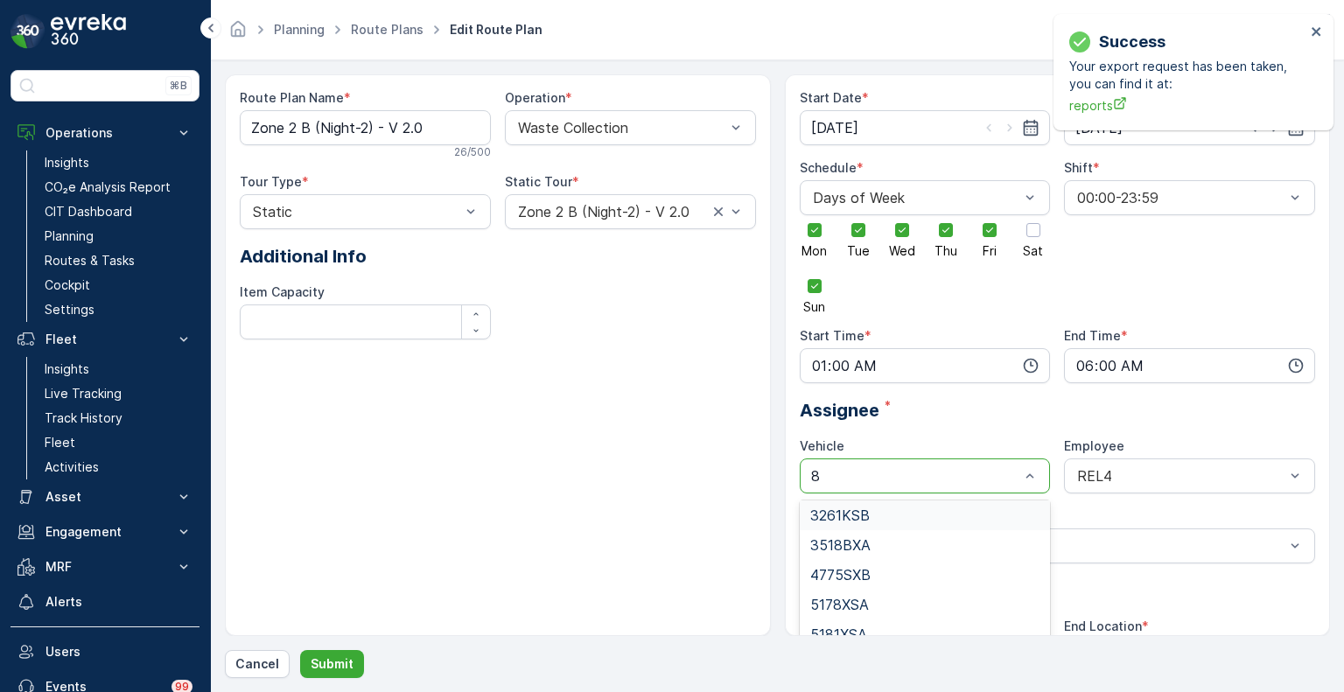
type input "89"
click at [889, 511] on div "8911ARB" at bounding box center [925, 515] width 230 height 16
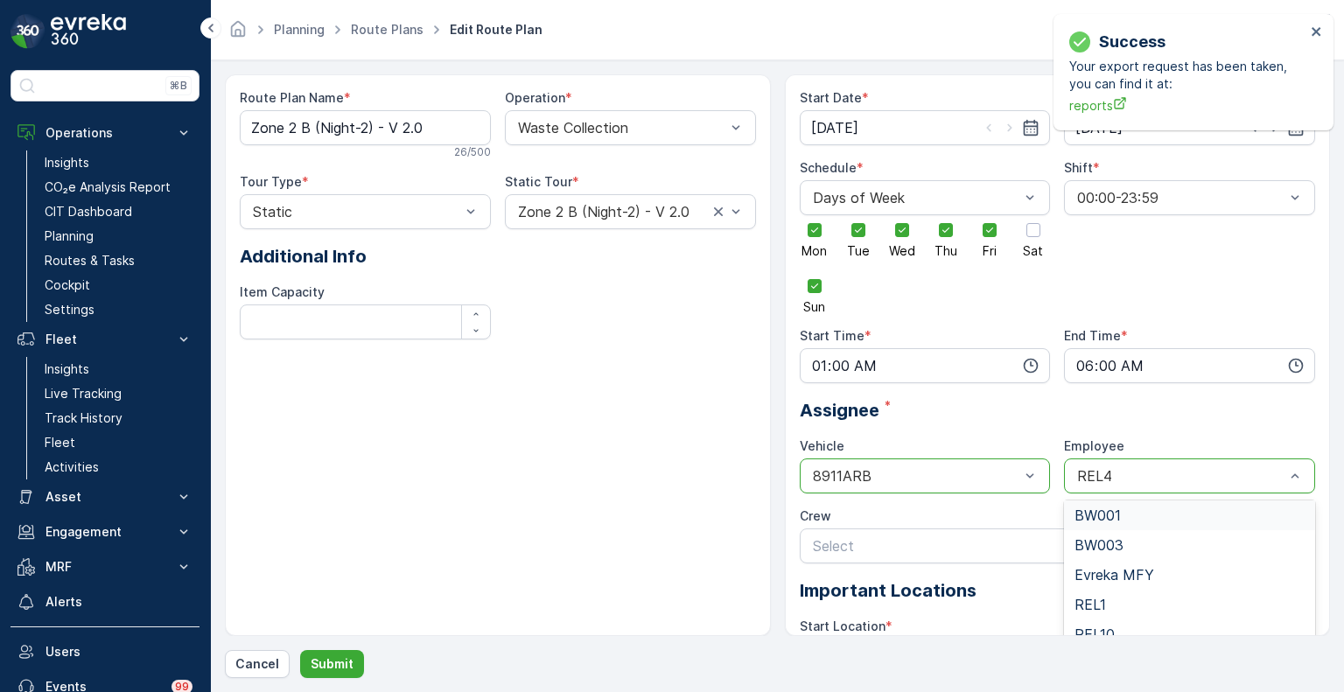
type input "7"
click at [1104, 574] on span "REL7" at bounding box center [1091, 575] width 34 height 16
click at [325, 661] on p "Submit" at bounding box center [332, 663] width 43 height 17
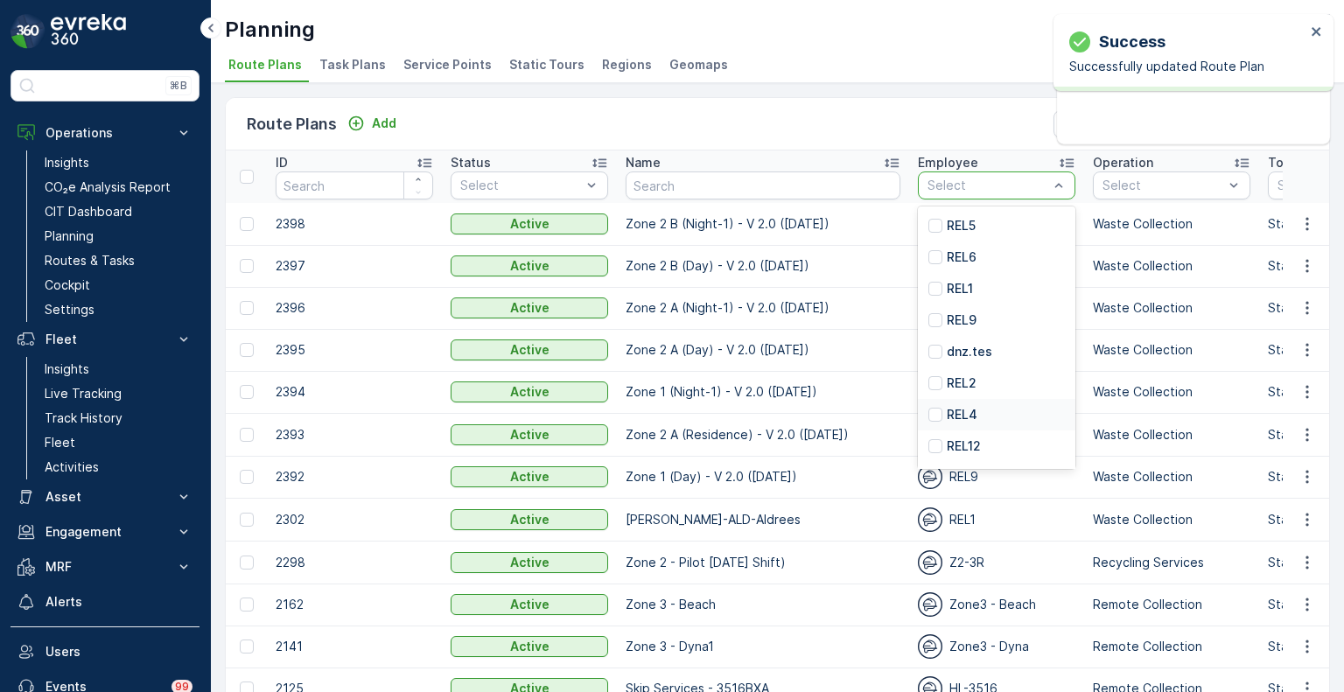
click at [920, 415] on div "REL4" at bounding box center [996, 414] width 157 height 31
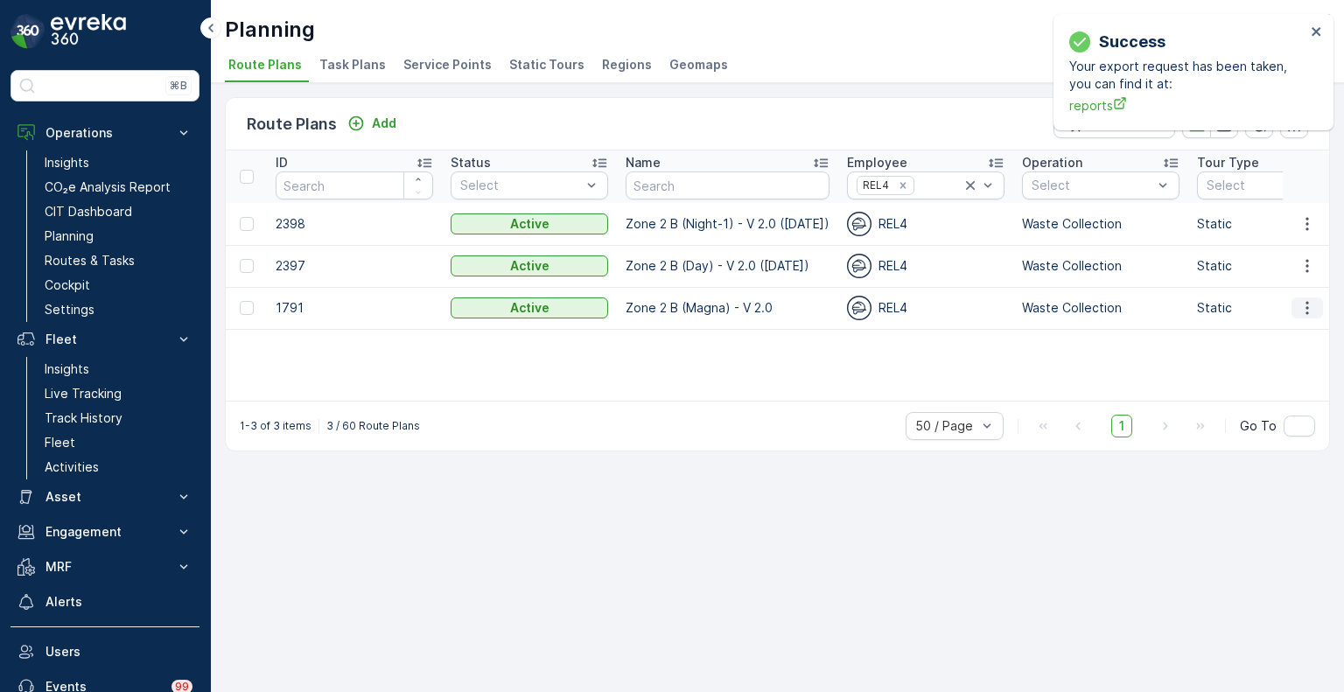
click at [1309, 308] on icon "button" at bounding box center [1306, 307] width 17 height 17
click at [1283, 338] on span "Edit Route Plan" at bounding box center [1291, 333] width 90 height 17
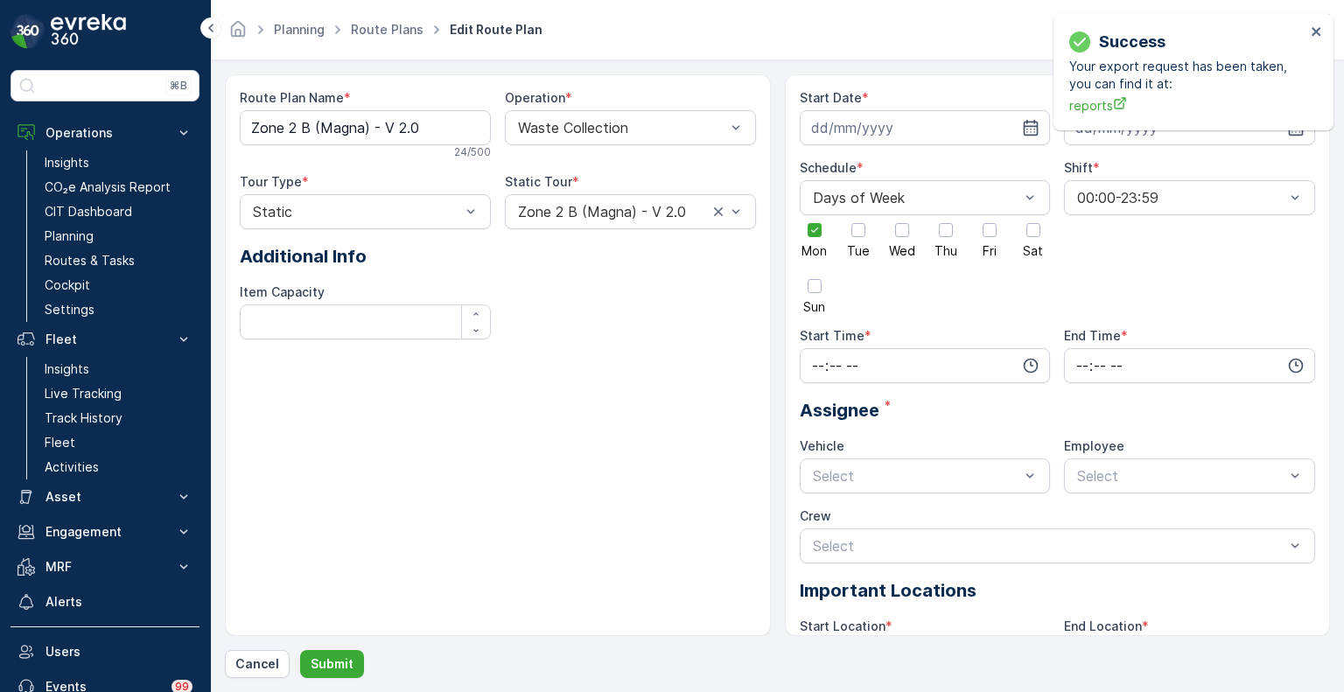
type input "[DATE]"
type input "06:01"
type input "17:59"
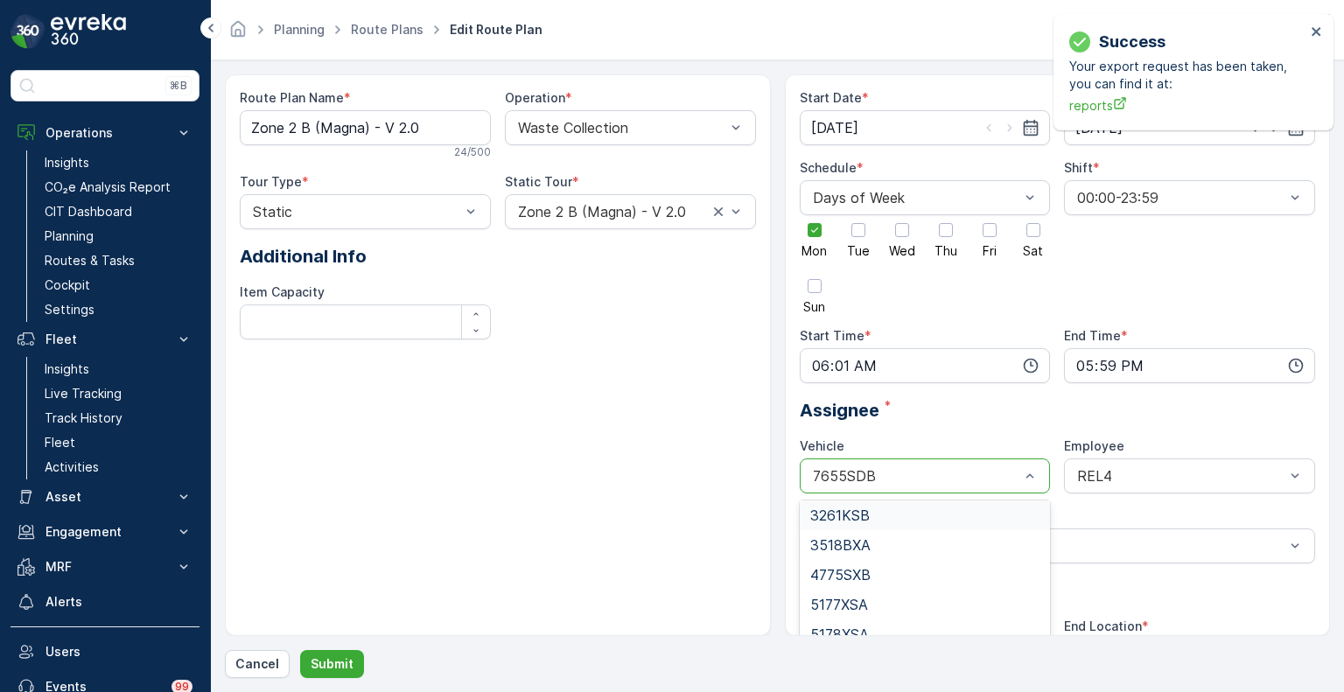
click at [962, 483] on div "7655SDB" at bounding box center [925, 475] width 251 height 35
type input "8911"
click at [836, 521] on span "8911ARB" at bounding box center [839, 515] width 59 height 16
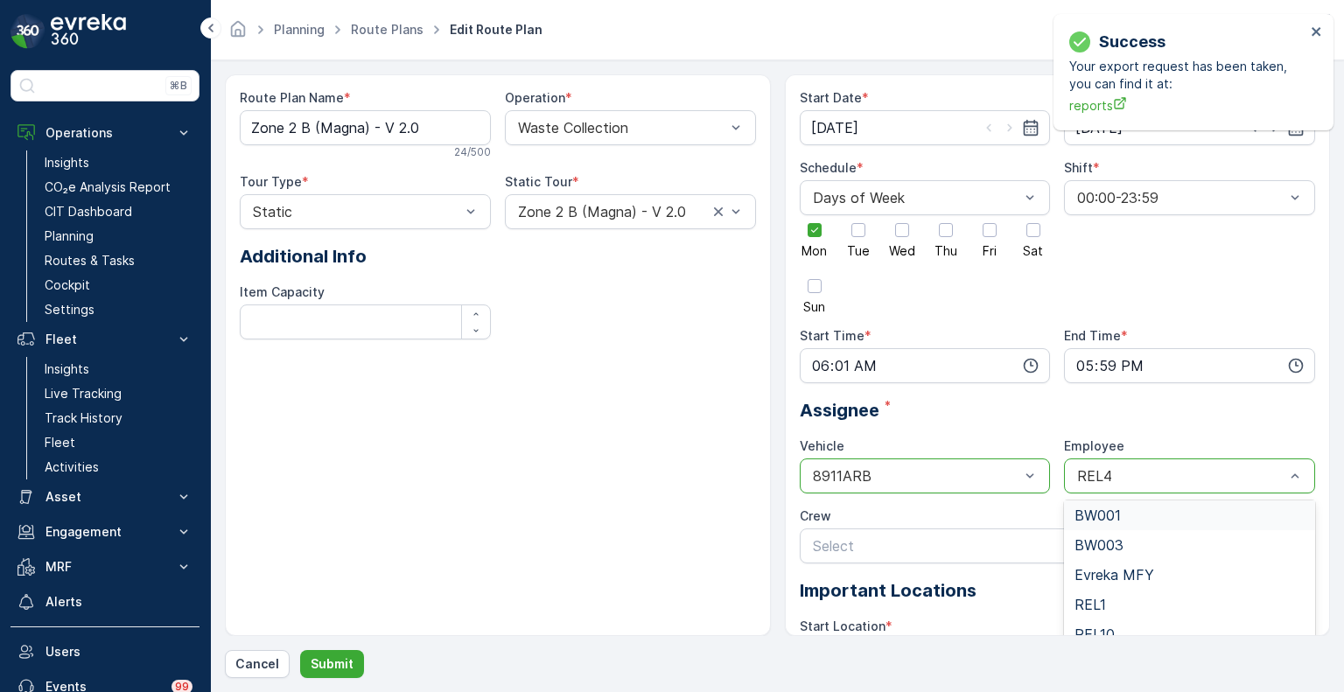
type input "7"
click at [1106, 573] on div "REL7" at bounding box center [1189, 575] width 230 height 16
click at [332, 663] on p "Submit" at bounding box center [332, 663] width 43 height 17
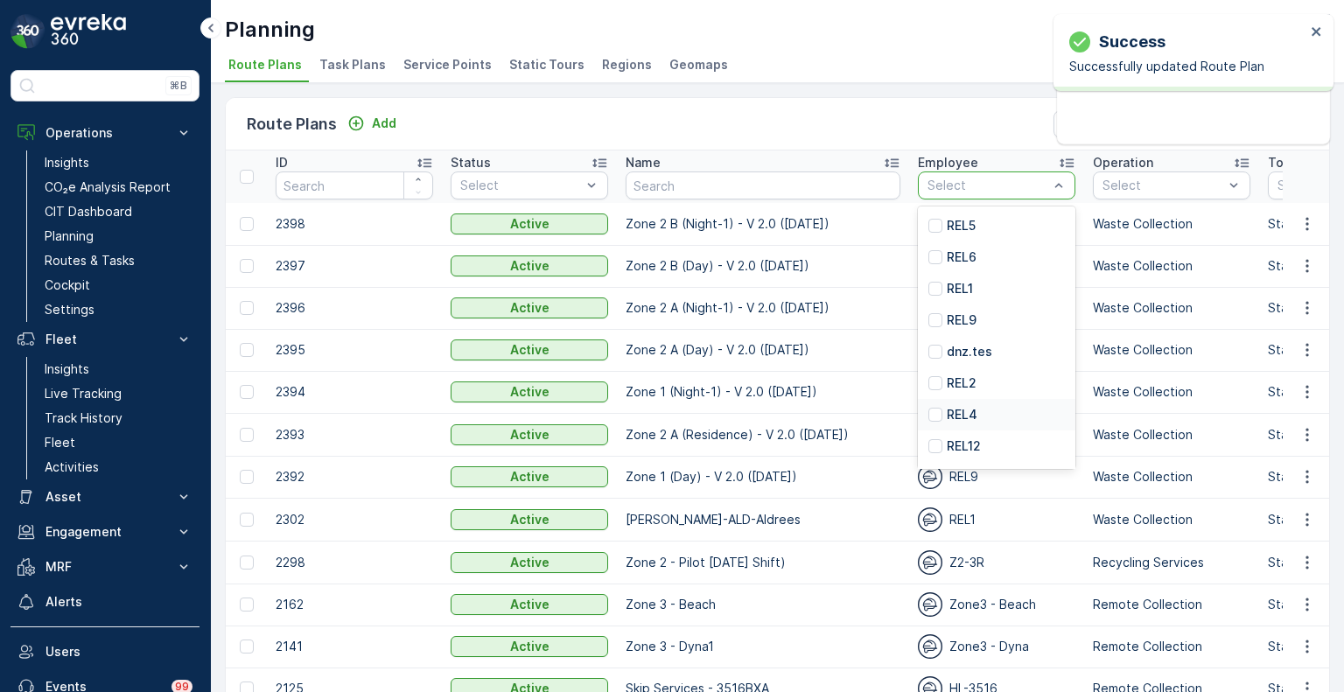
click at [947, 408] on p "REL4" at bounding box center [962, 414] width 31 height 17
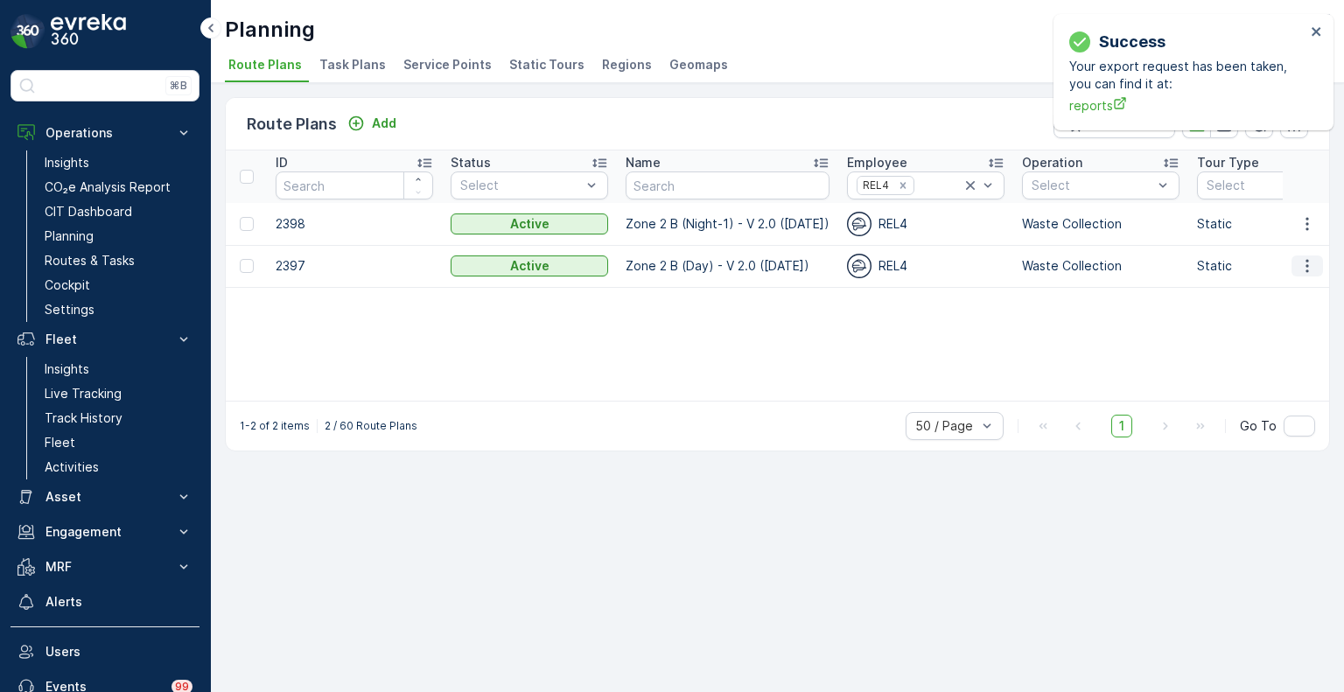
click at [1309, 265] on icon "button" at bounding box center [1306, 265] width 17 height 17
click at [1291, 290] on span "Edit Route Plan" at bounding box center [1291, 291] width 90 height 17
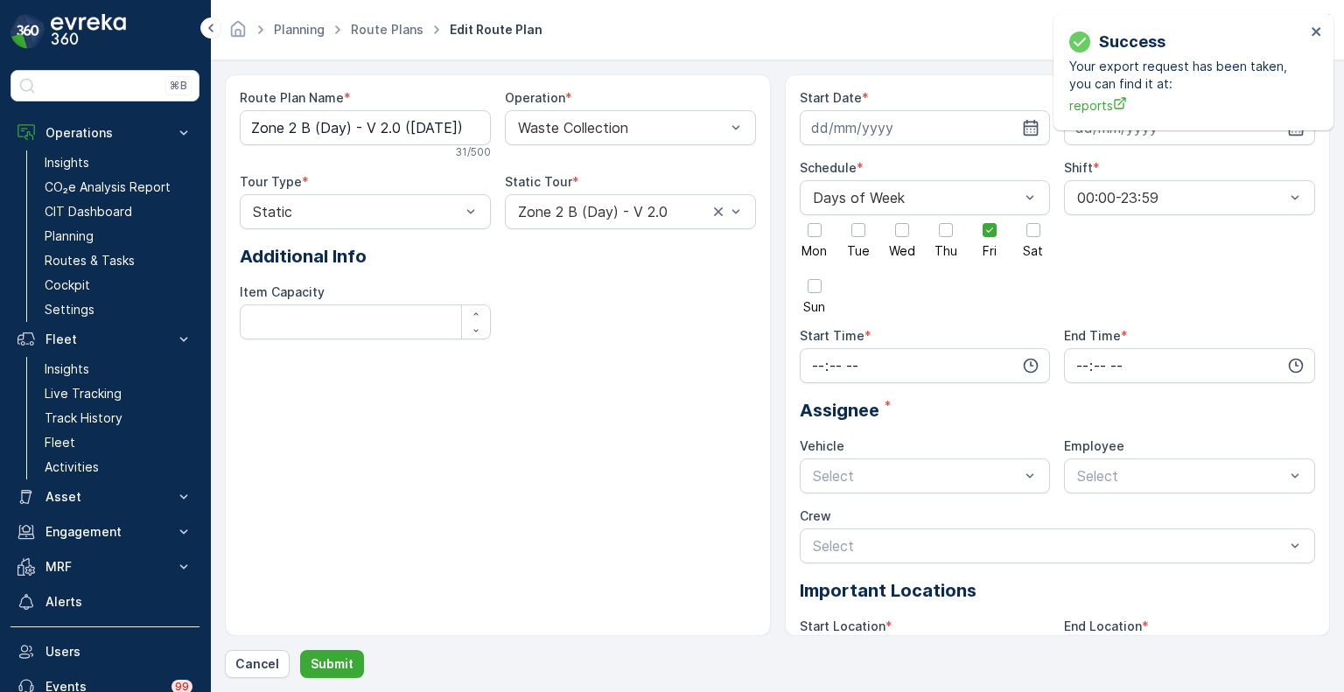
type input "[DATE]"
type input "06:01"
type input "14:59"
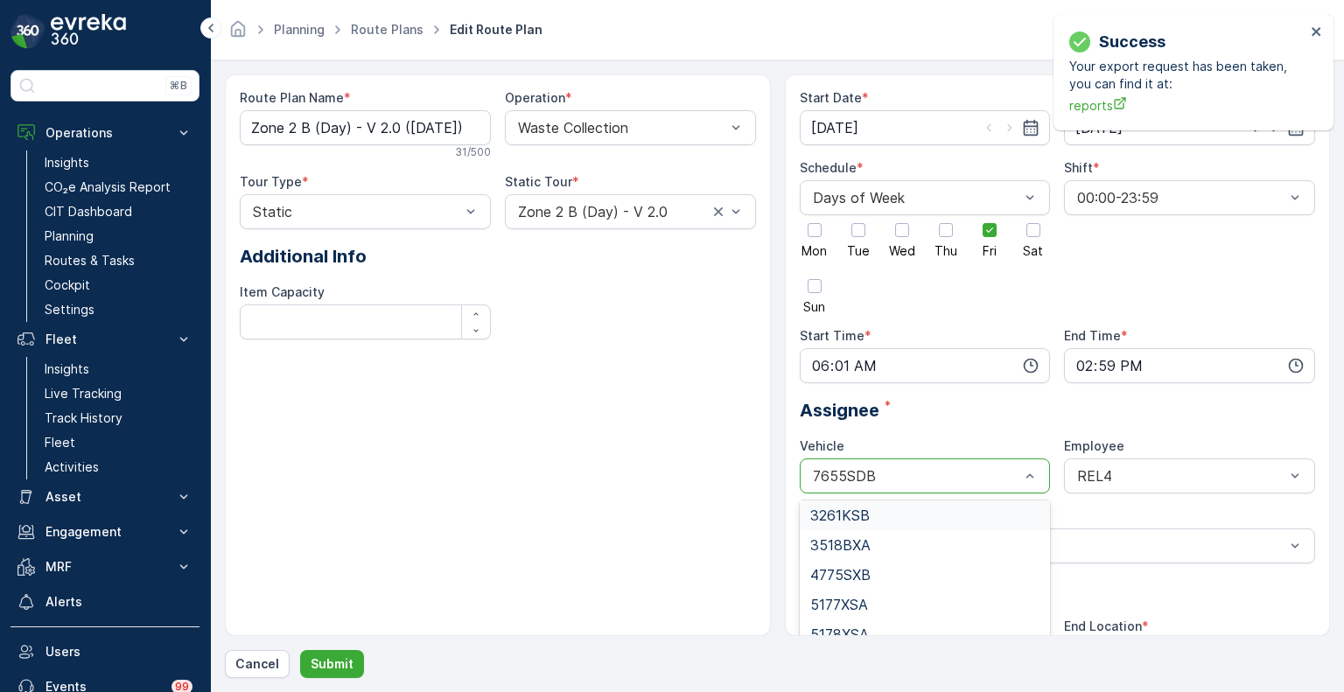
click at [880, 475] on div at bounding box center [916, 476] width 211 height 16
click at [644, 517] on div "Route Plan Name * Zone 2 B (Day) - V 2.0 ([DATE]) 31 / 500 Operation * Waste Co…" at bounding box center [498, 355] width 546 height 562
click at [902, 472] on div at bounding box center [916, 476] width 211 height 16
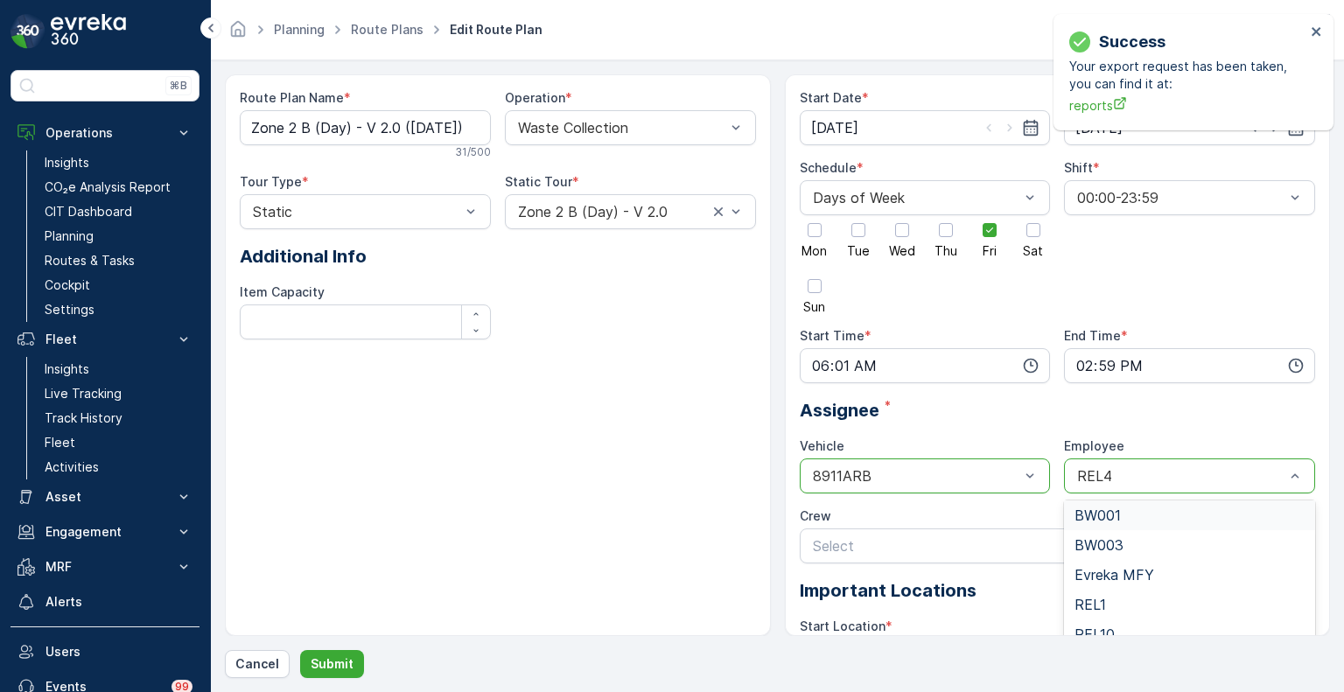
type input "7"
click at [1087, 568] on div "REL7" at bounding box center [1189, 575] width 251 height 30
click at [329, 672] on p "Submit" at bounding box center [332, 663] width 43 height 17
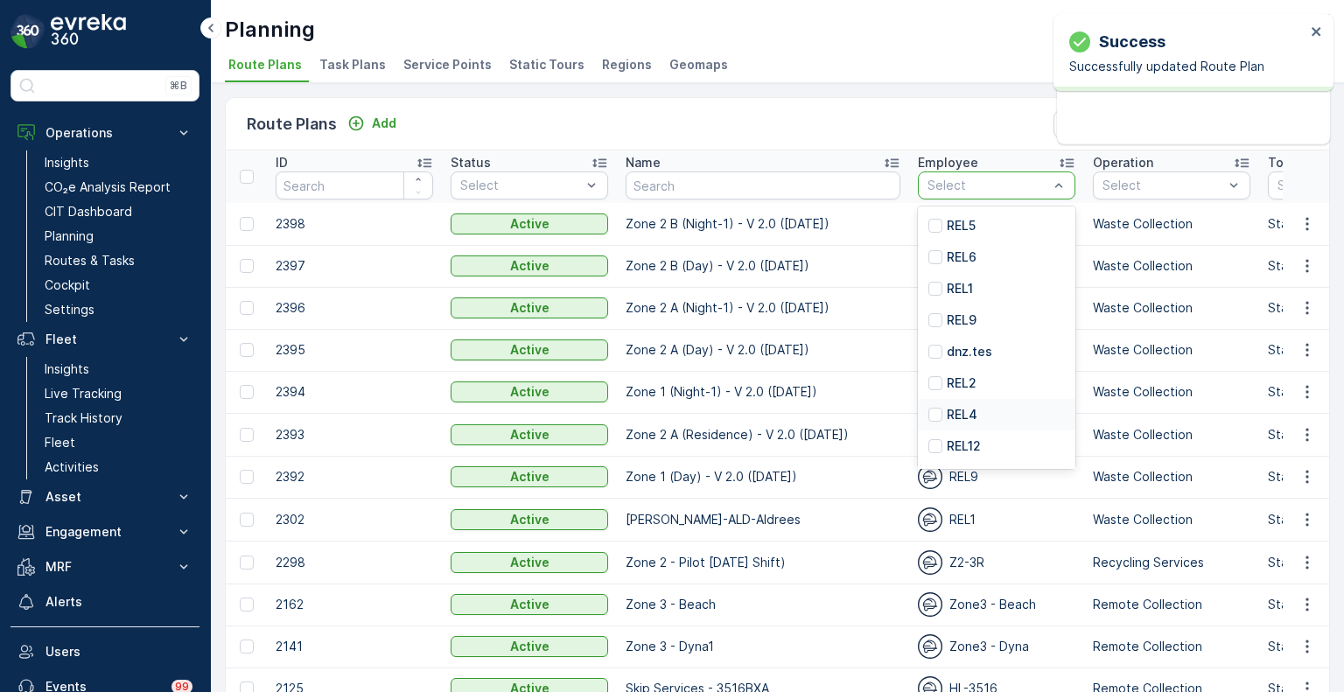
click at [947, 413] on p "REL4" at bounding box center [962, 414] width 31 height 17
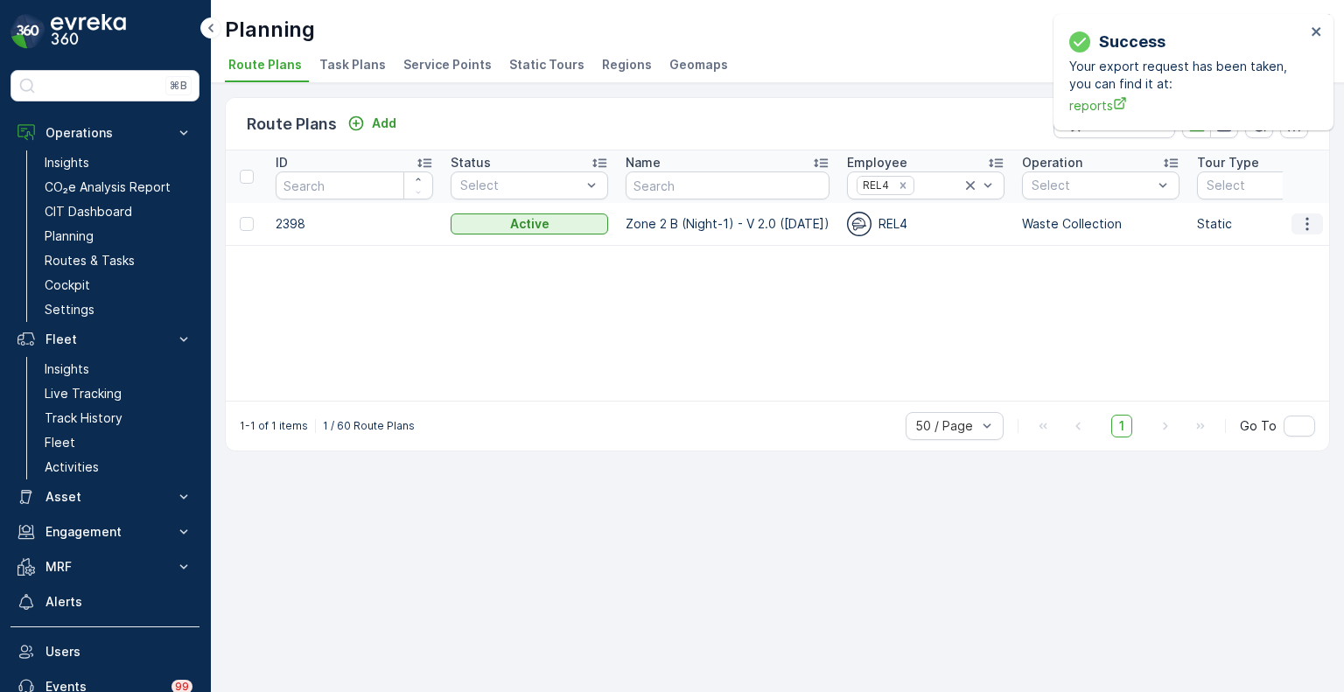
click at [1307, 220] on icon "button" at bounding box center [1306, 223] width 17 height 17
click at [1274, 251] on span "Edit Route Plan" at bounding box center [1291, 248] width 90 height 17
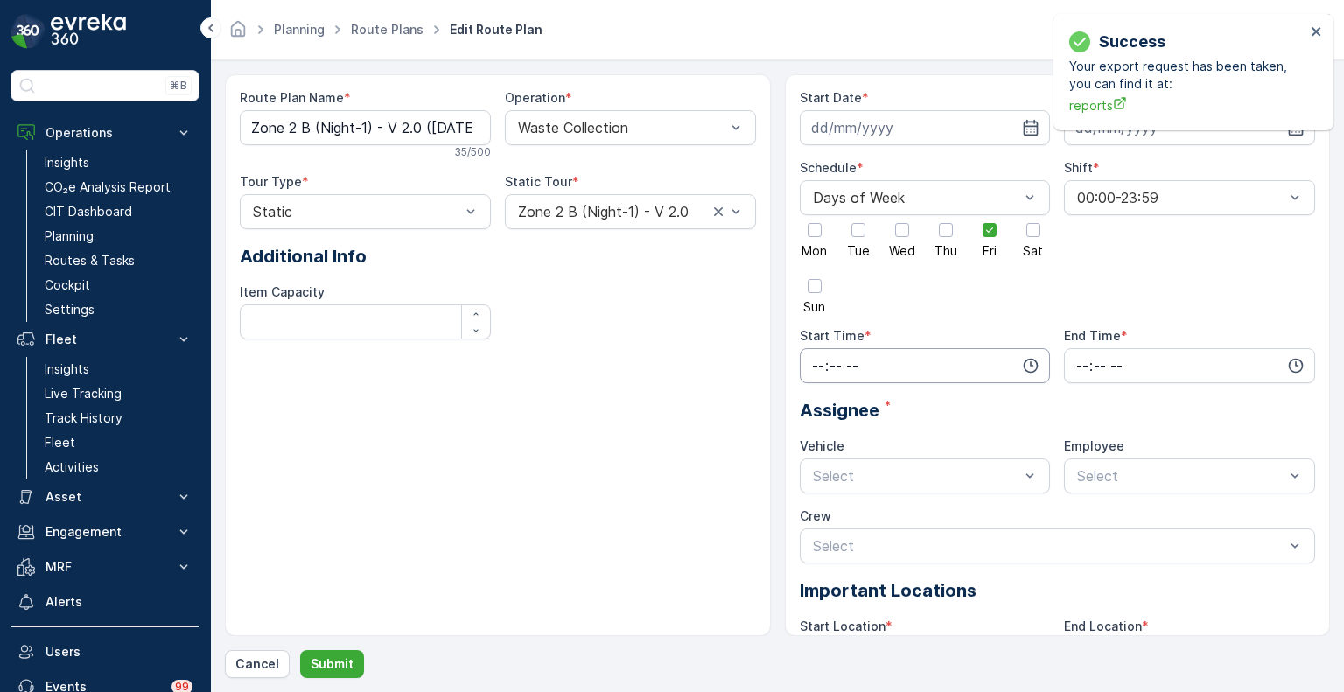
type input "[DATE]"
type input "15:01"
type input "23:00"
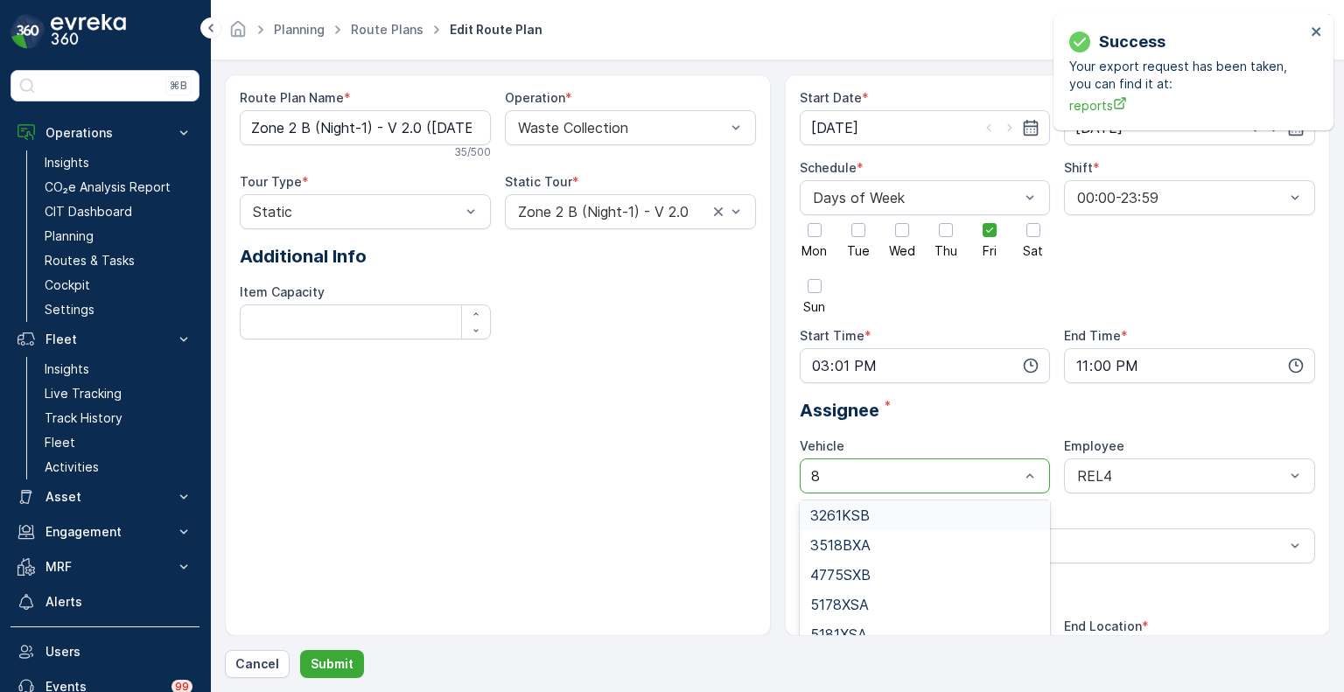
type input "89"
click at [833, 521] on span "8911ARB" at bounding box center [839, 515] width 59 height 16
click at [1084, 465] on div "REL4" at bounding box center [1189, 475] width 251 height 35
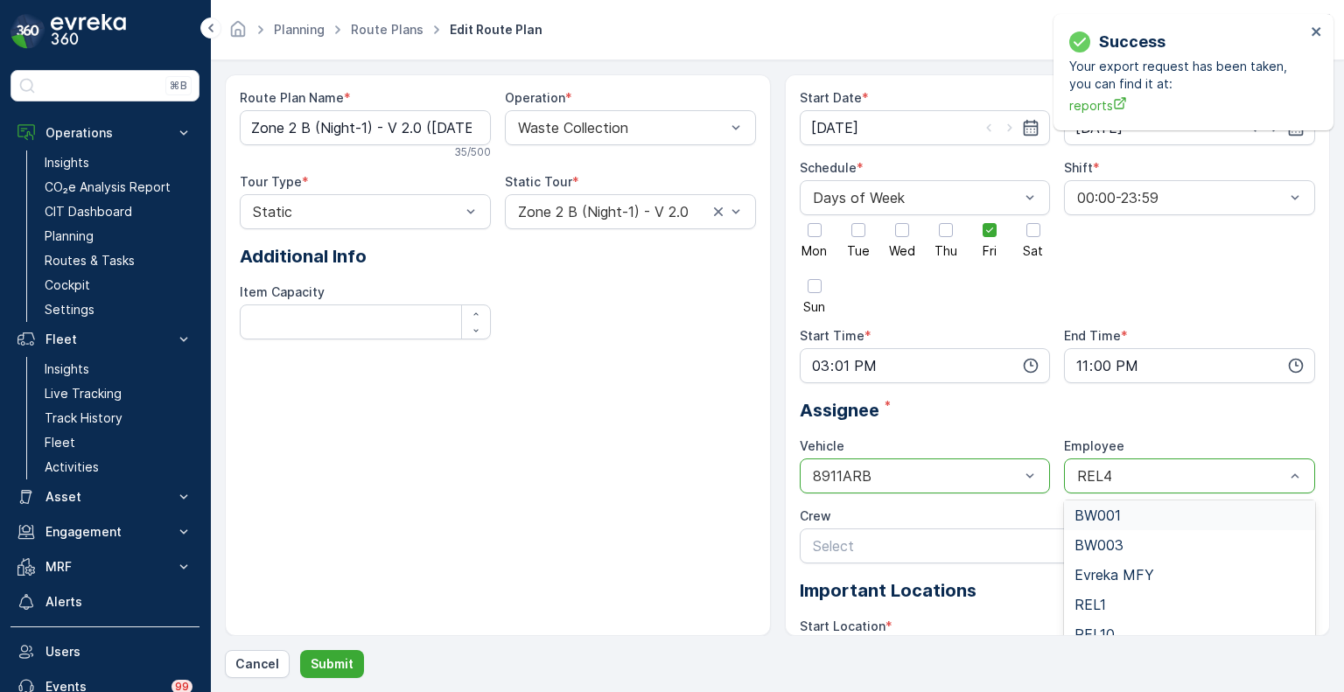
type input "7"
click at [1099, 569] on span "REL7" at bounding box center [1091, 575] width 34 height 16
click at [321, 667] on p "Submit" at bounding box center [332, 663] width 43 height 17
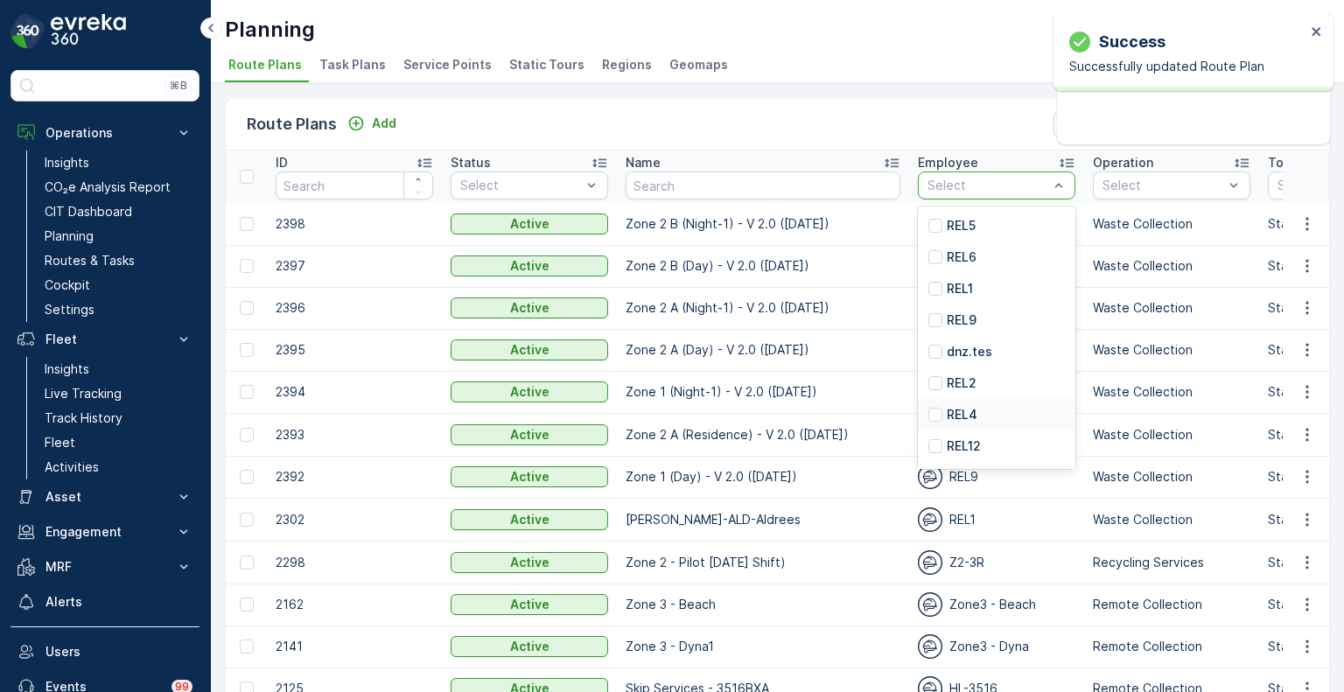
click at [947, 416] on p "REL4" at bounding box center [962, 414] width 31 height 17
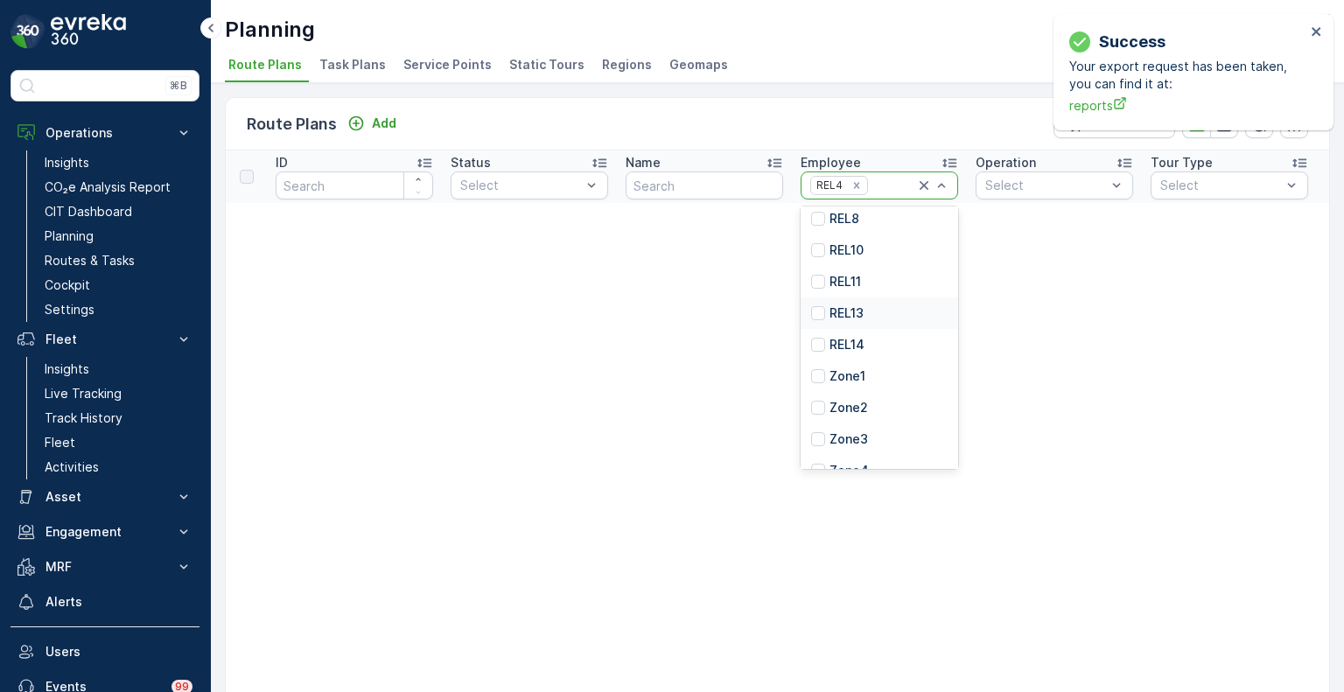
scroll to position [350, 0]
type input "7"
click at [863, 353] on div "REL7" at bounding box center [878, 351] width 157 height 31
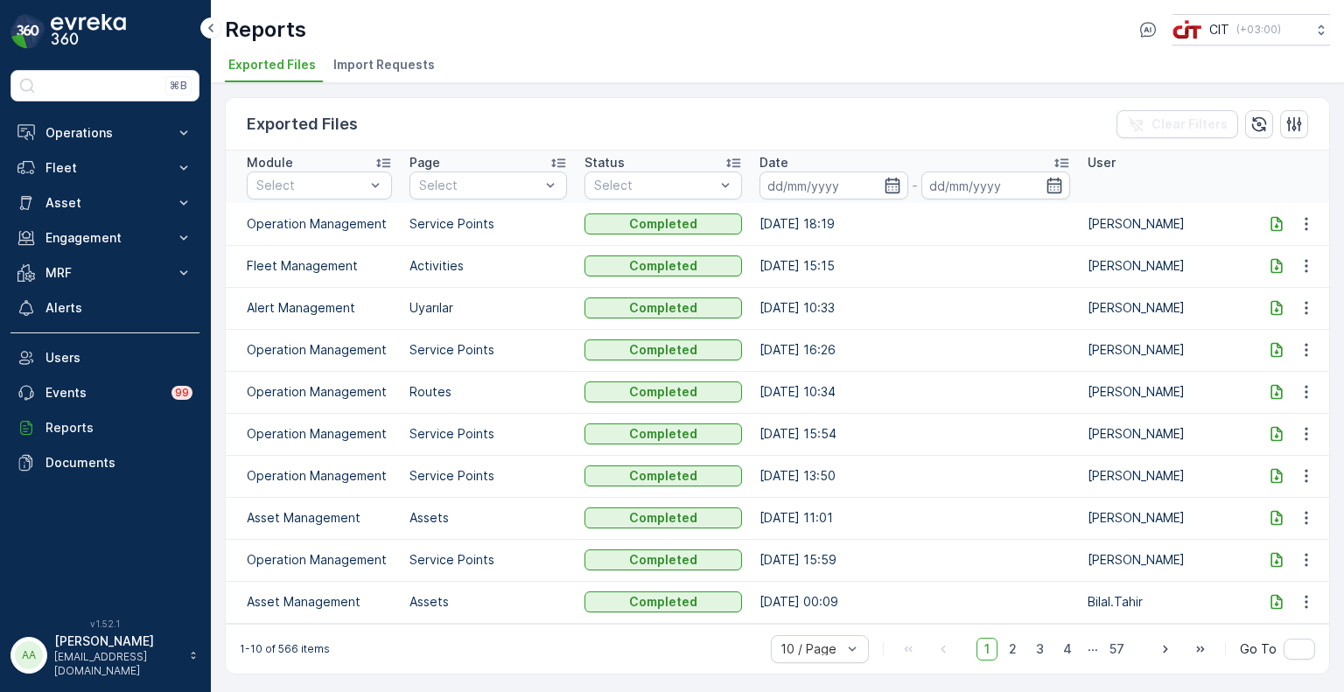
click at [1273, 222] on icon at bounding box center [1276, 223] width 17 height 17
click at [1274, 225] on icon at bounding box center [1275, 223] width 11 height 15
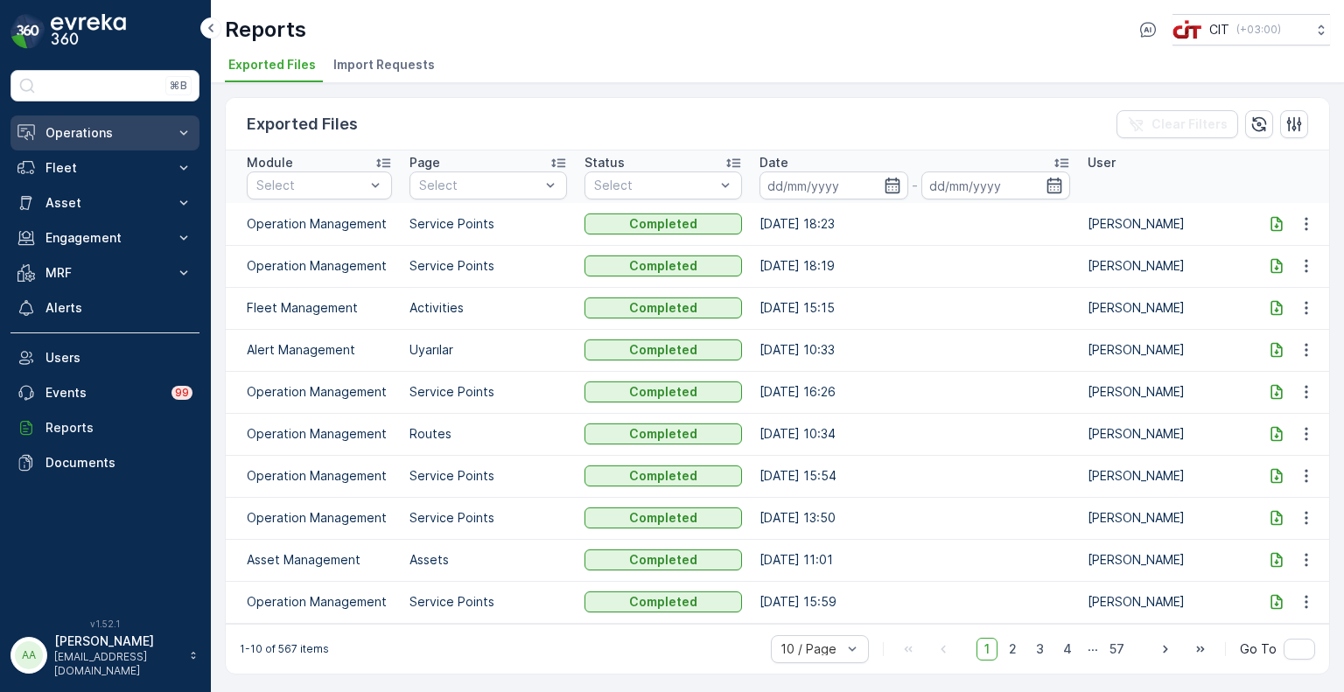
click at [72, 129] on p "Operations" at bounding box center [104, 132] width 119 height 17
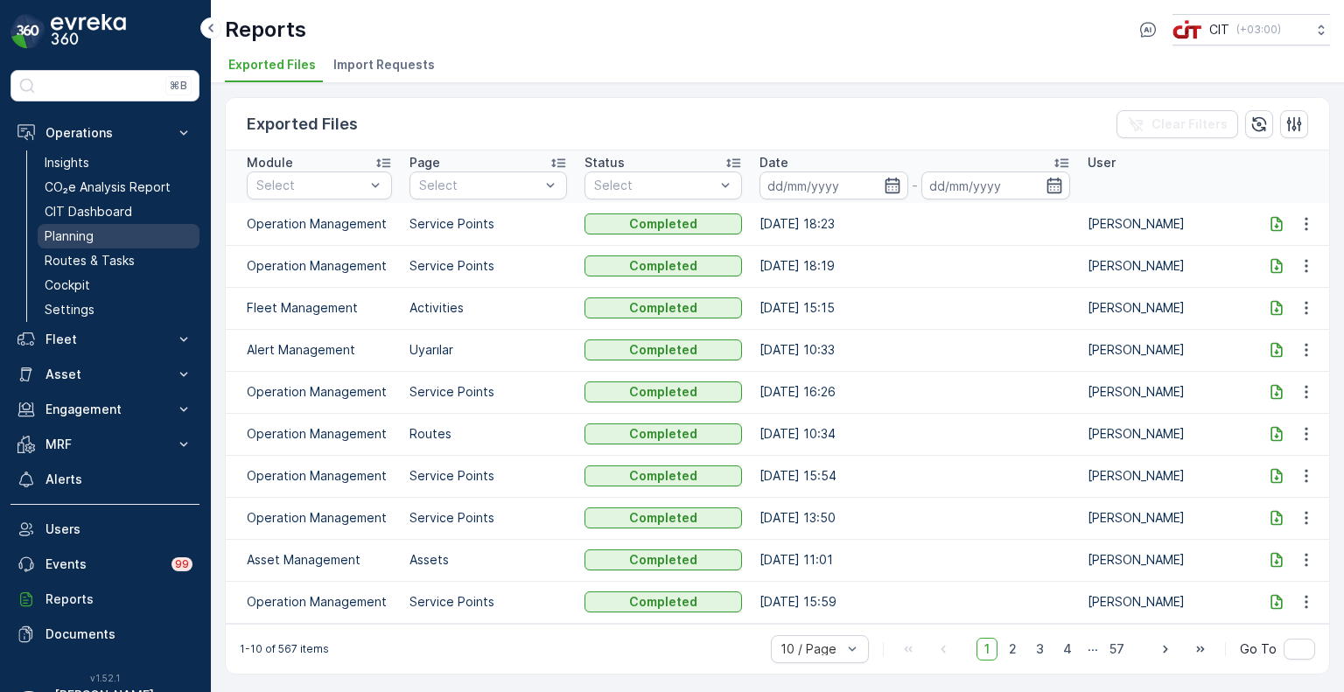
click at [76, 235] on p "Planning" at bounding box center [69, 235] width 49 height 17
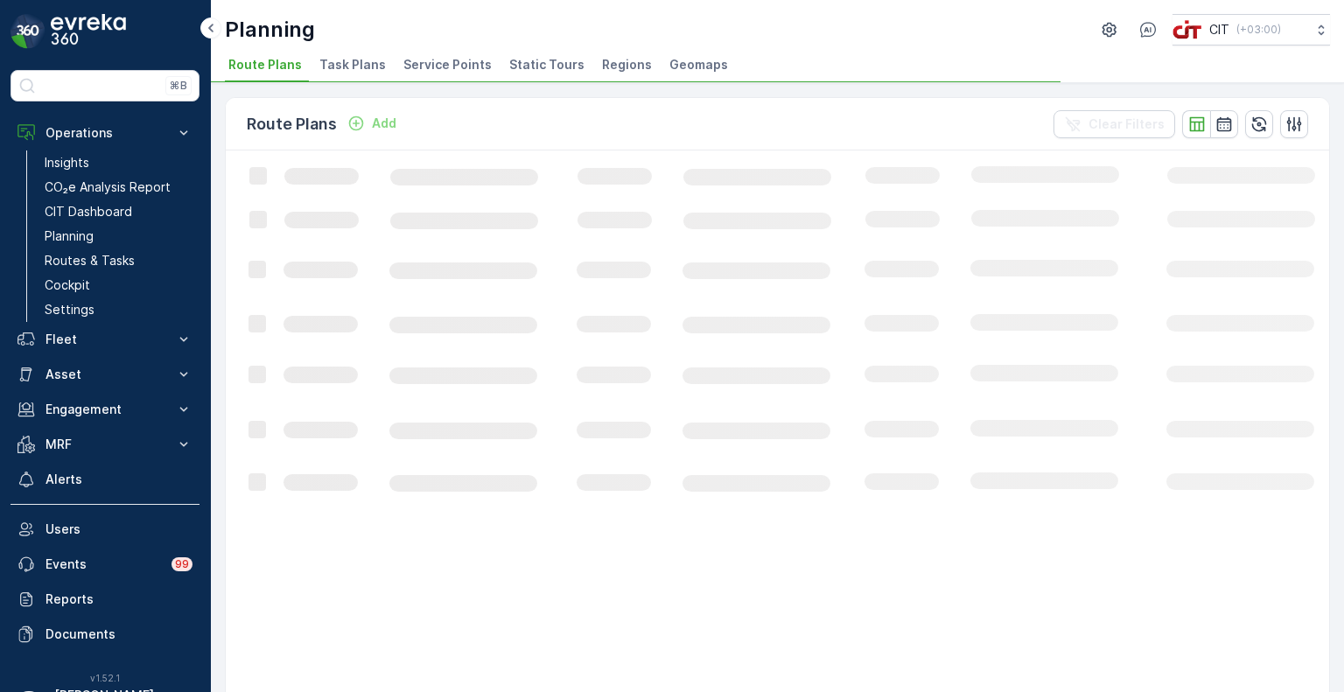
click at [465, 73] on li "Service Points" at bounding box center [449, 67] width 99 height 30
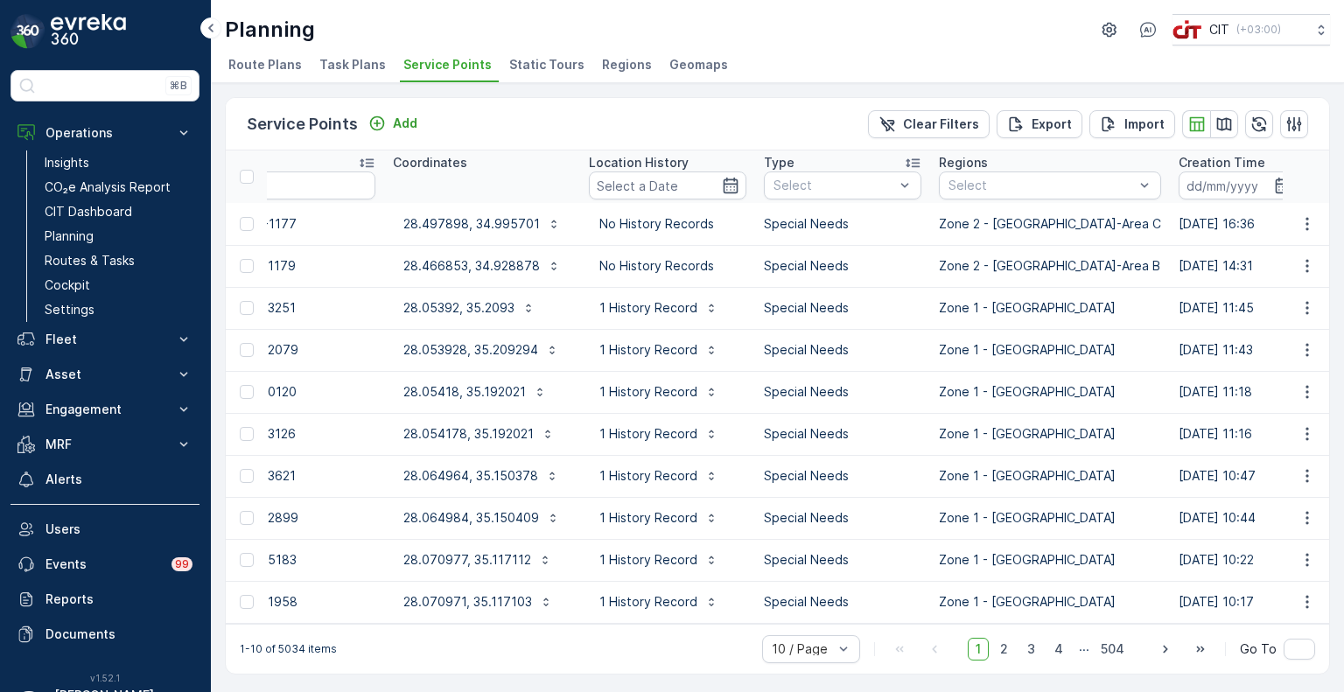
scroll to position [0, 430]
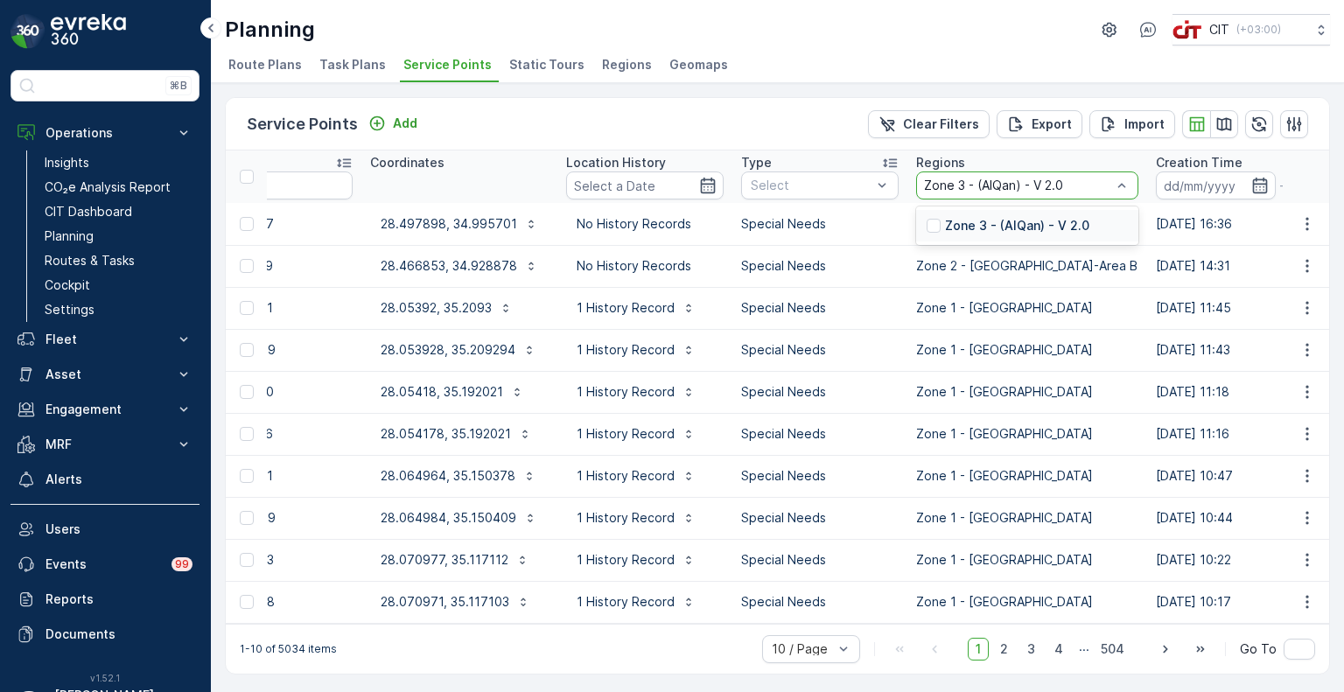
click at [953, 234] on p "Zone 3 - (AlQan) - V 2.0" at bounding box center [1017, 225] width 144 height 17
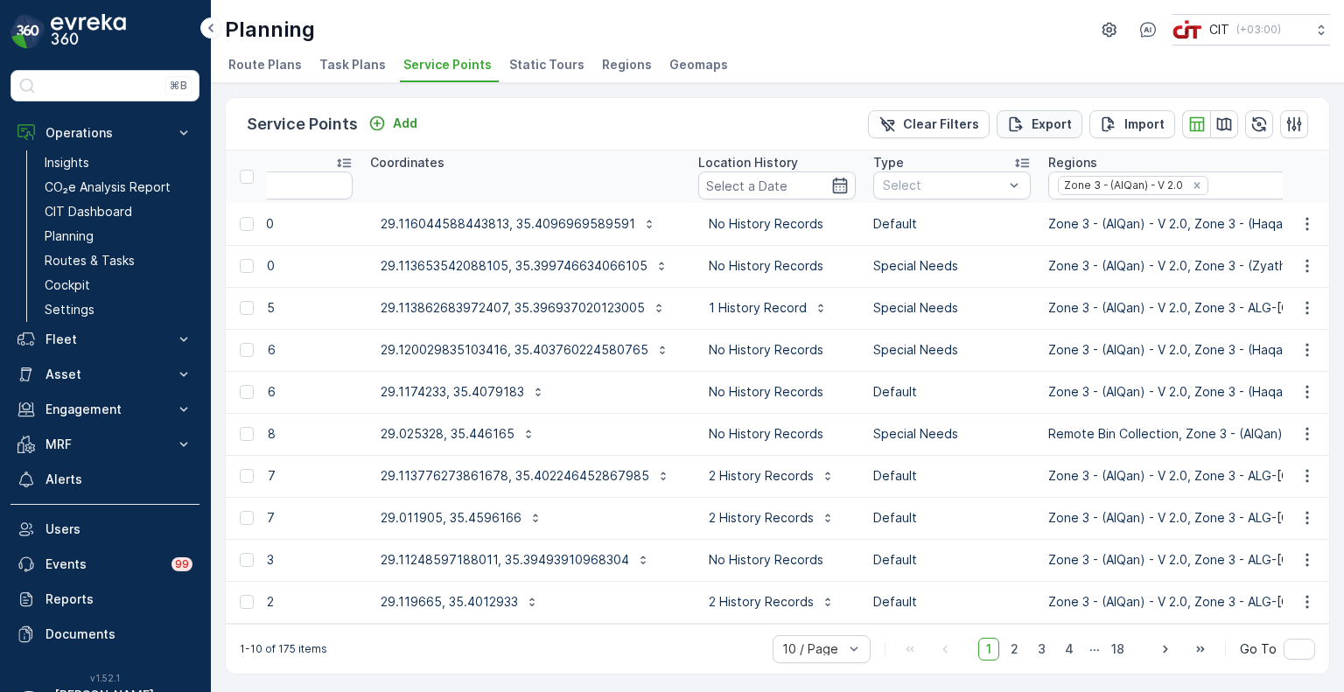
click at [1047, 123] on p "Export" at bounding box center [1051, 123] width 40 height 17
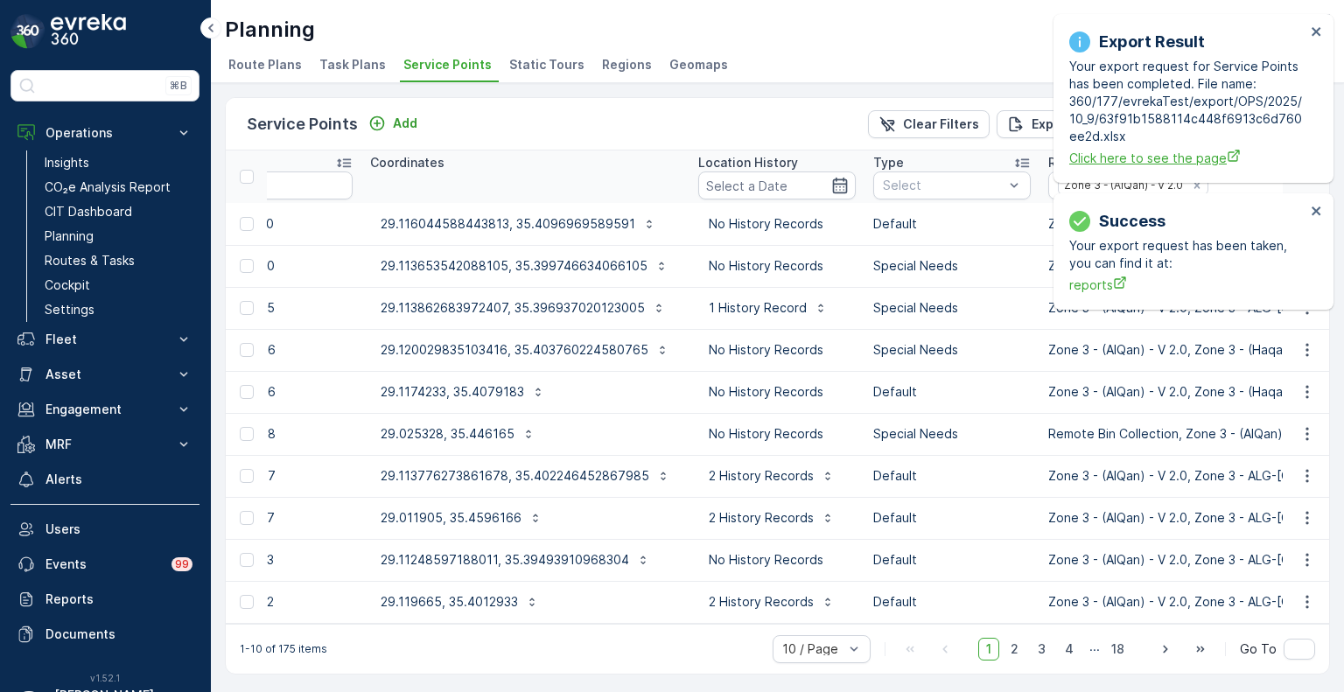
click at [1105, 160] on span "Click here to see the page" at bounding box center [1187, 158] width 236 height 18
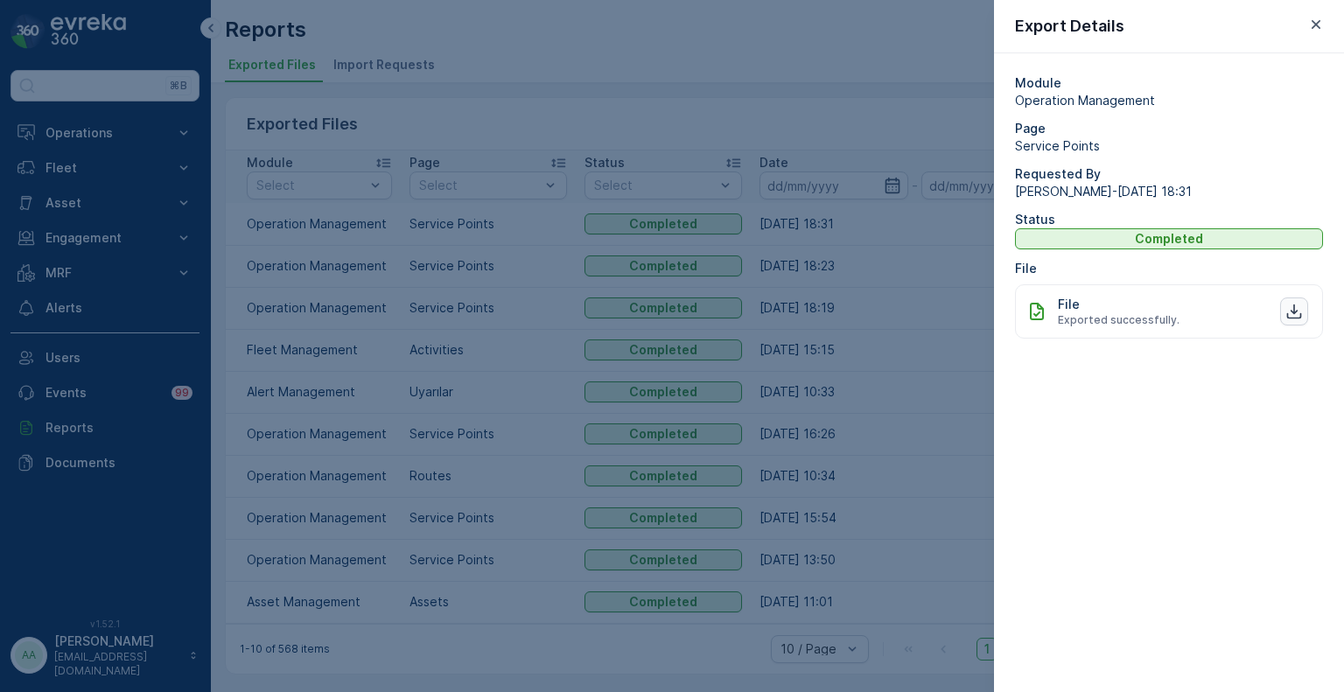
click at [1291, 313] on icon "button" at bounding box center [1293, 311] width 17 height 17
